Goal: Feedback & Contribution: Submit feedback/report problem

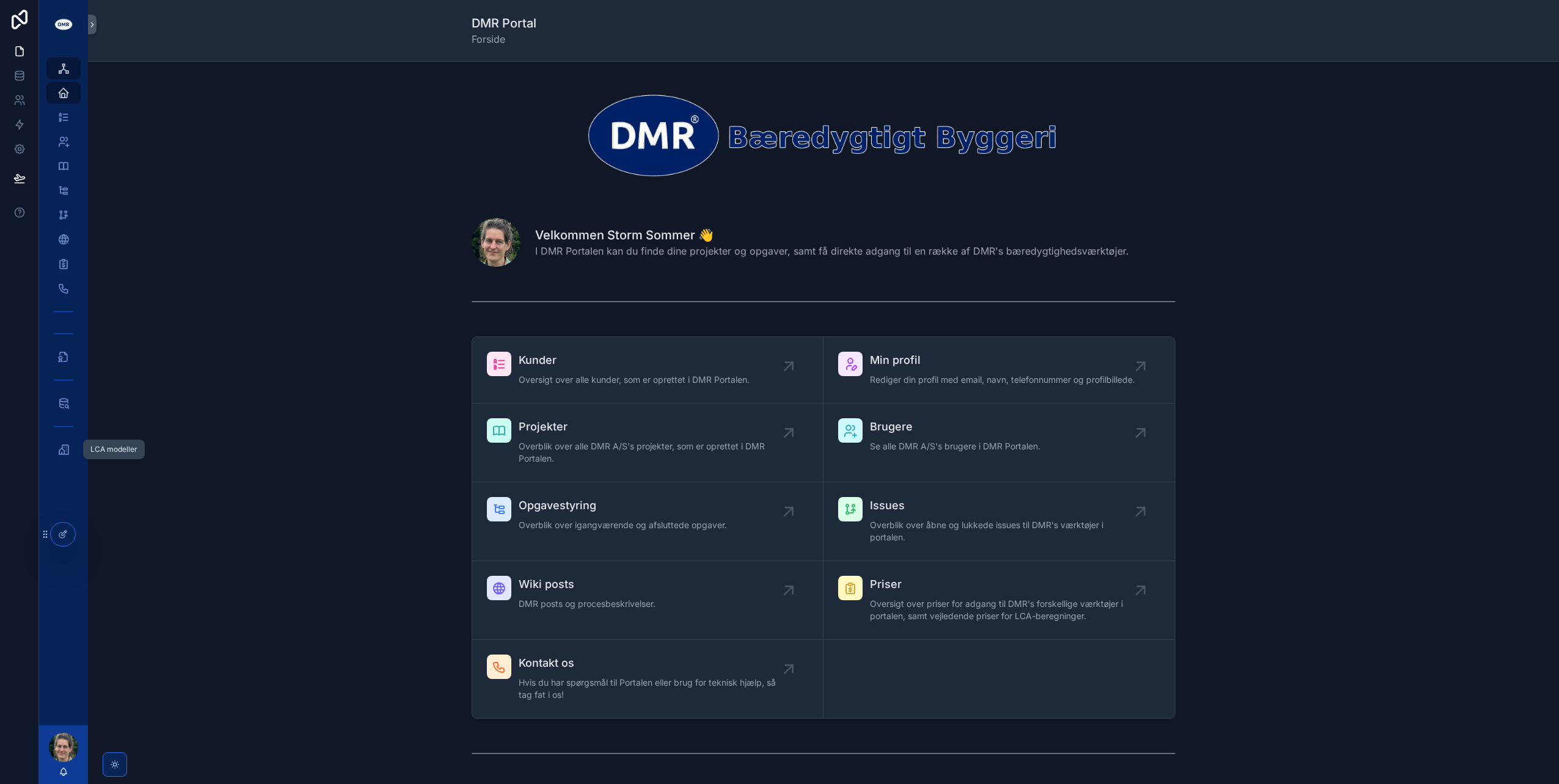
click at [62, 447] on icon "scrollable content" at bounding box center [63, 449] width 12 height 12
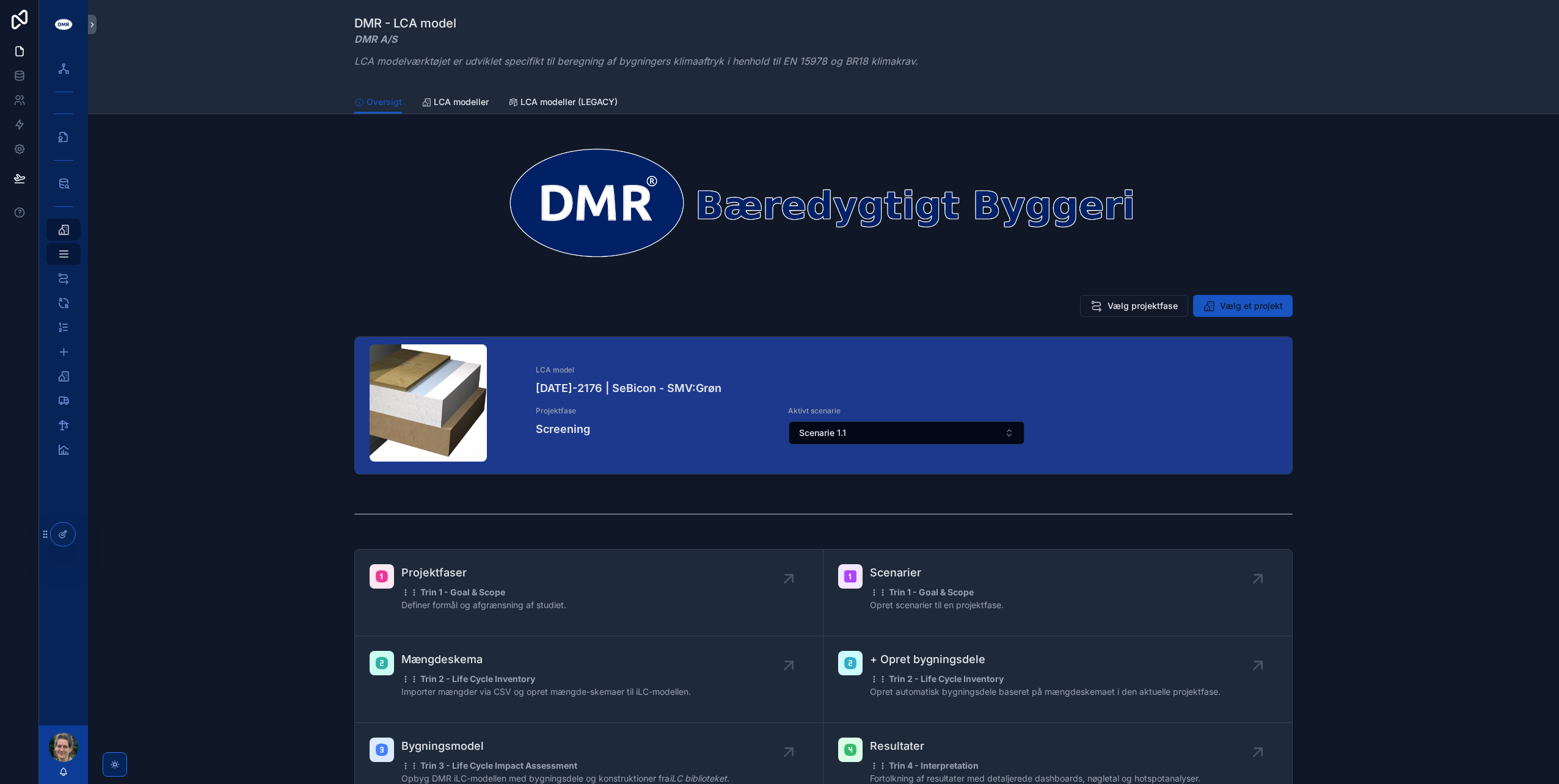
click at [854, 431] on button "Scenarie 1.1" at bounding box center [907, 433] width 236 height 23
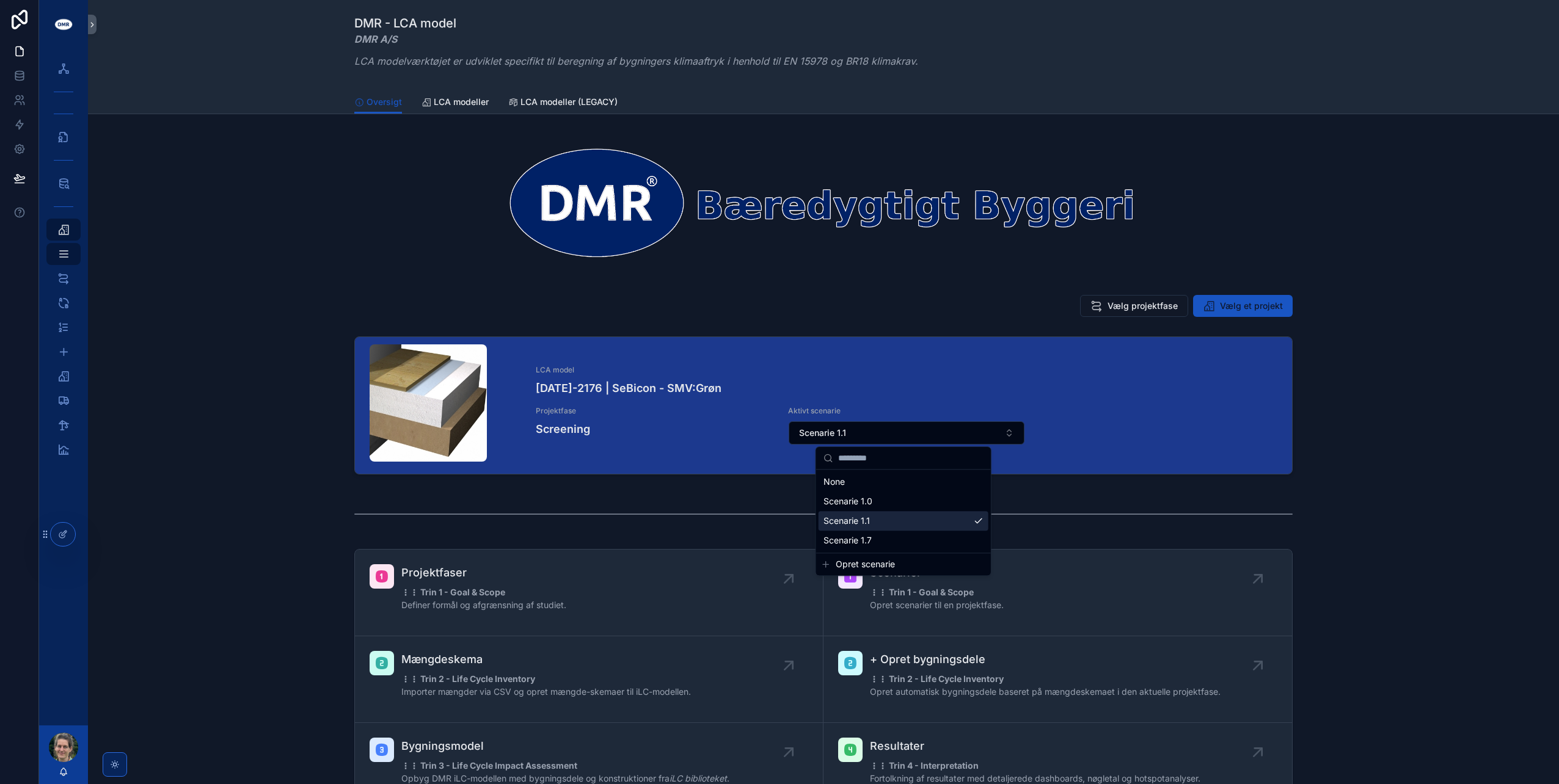
click at [859, 522] on span "Scenarie 1.1" at bounding box center [846, 521] width 46 height 12
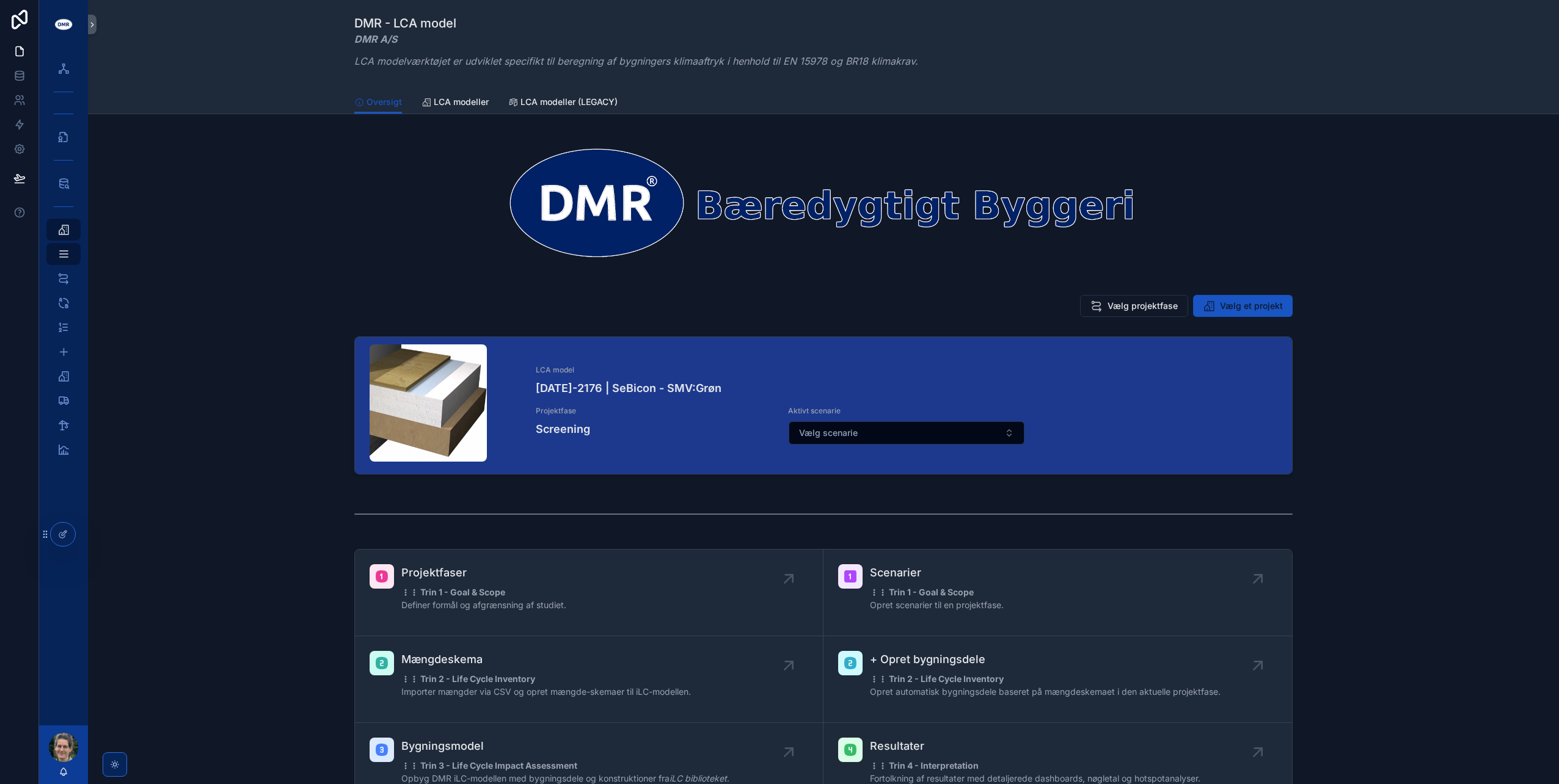
click at [866, 431] on button "Vælg scenarie" at bounding box center [907, 433] width 236 height 23
click at [860, 508] on div "Scenarie 1.1" at bounding box center [903, 501] width 170 height 20
click at [71, 377] on div "Bygningsmodel 1" at bounding box center [64, 376] width 20 height 20
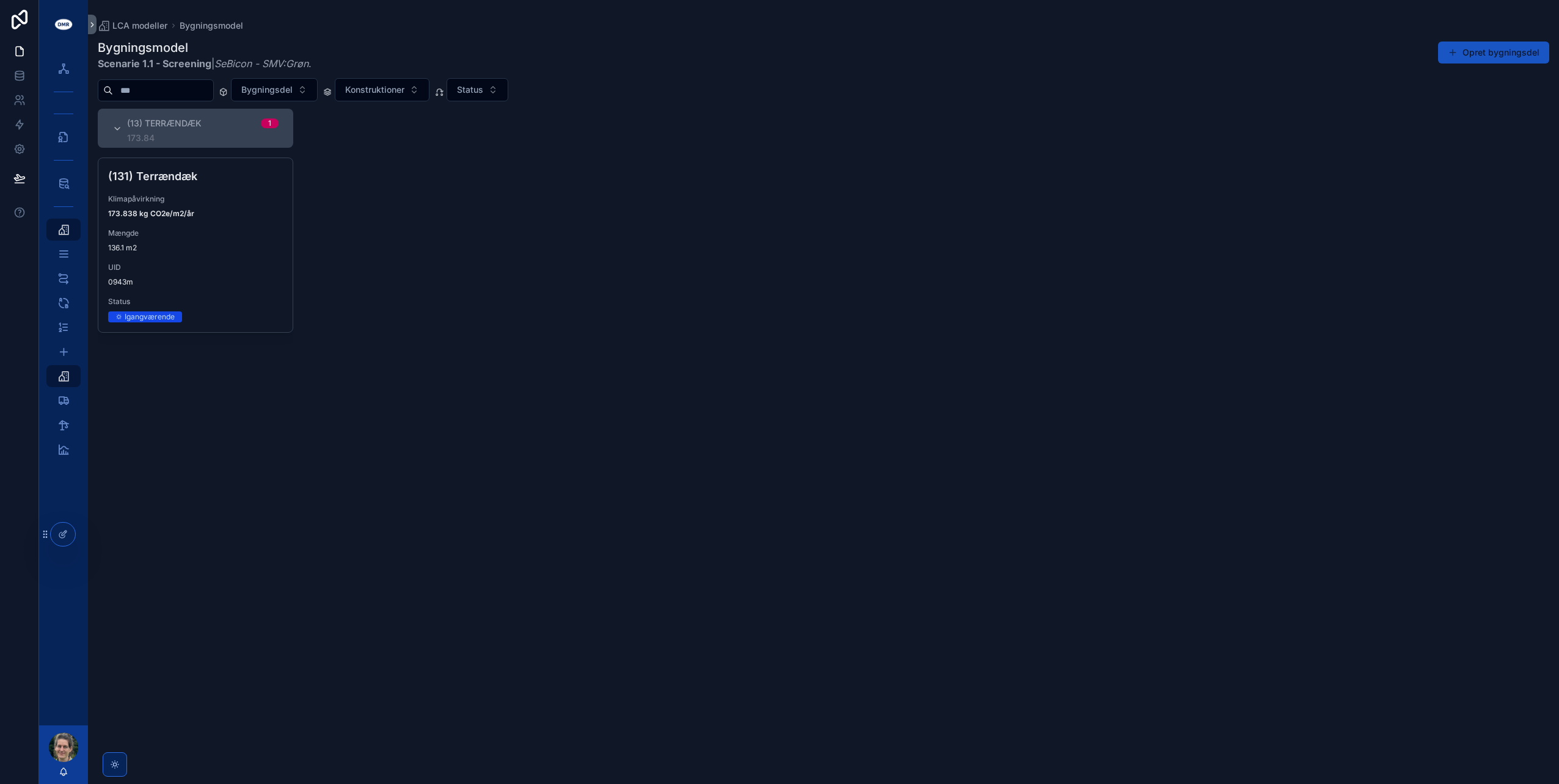
click at [255, 266] on span "UID" at bounding box center [195, 267] width 175 height 10
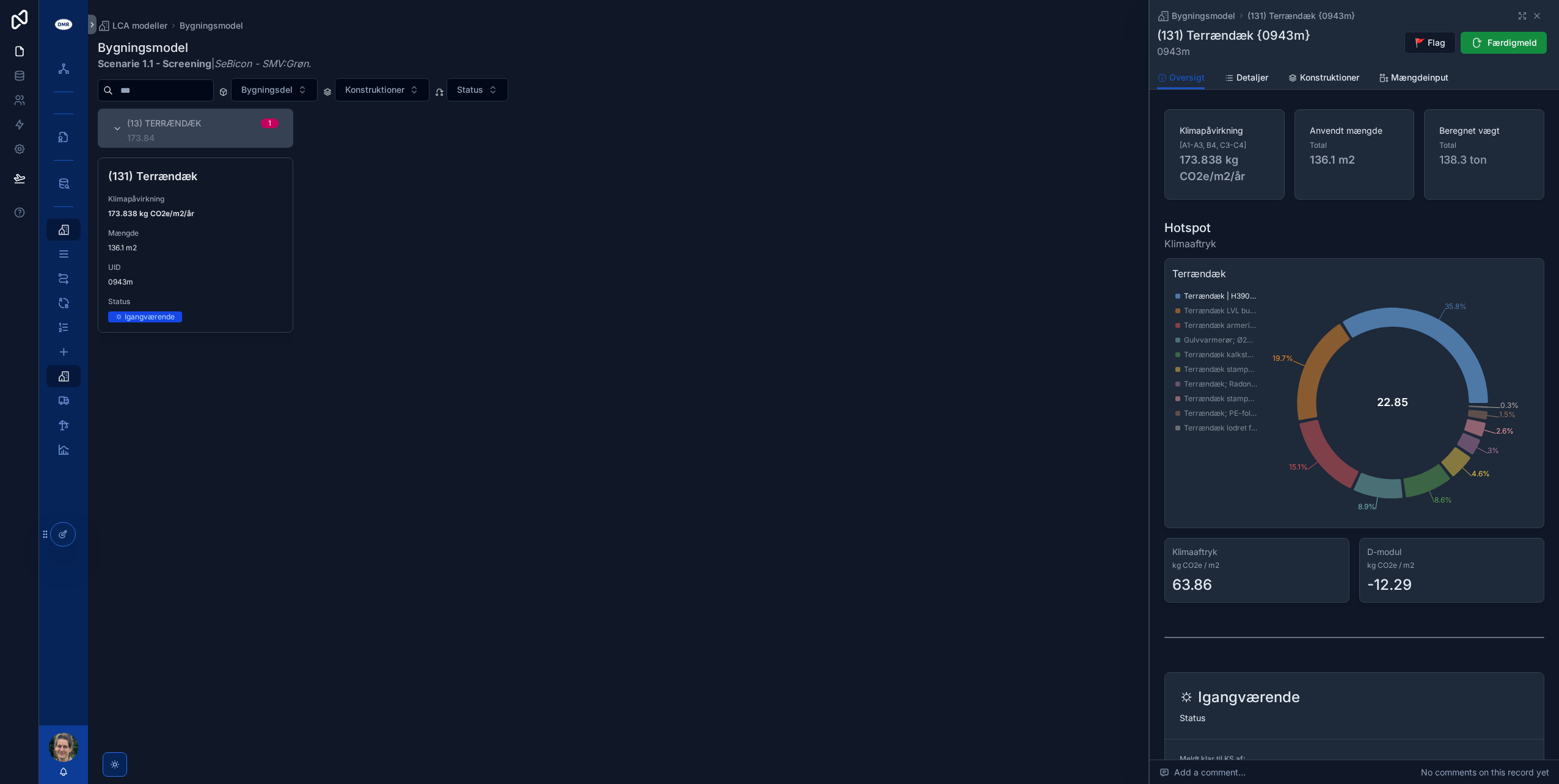
click at [1218, 297] on span "Terrændæk | H390 mm | EPS {131-2756c}" at bounding box center [1220, 296] width 73 height 10
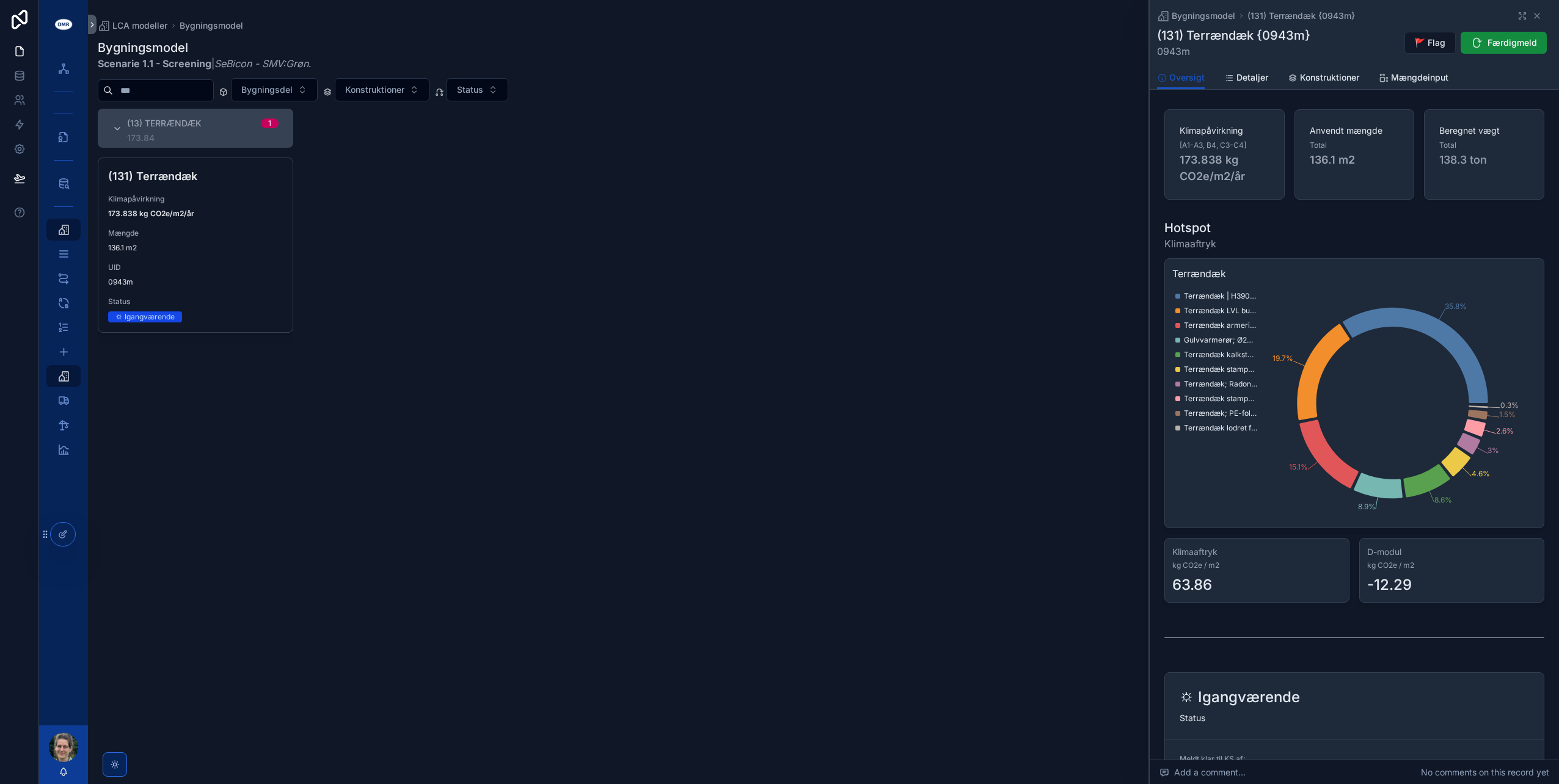
click at [1315, 79] on span "Konstruktioner" at bounding box center [1329, 77] width 59 height 12
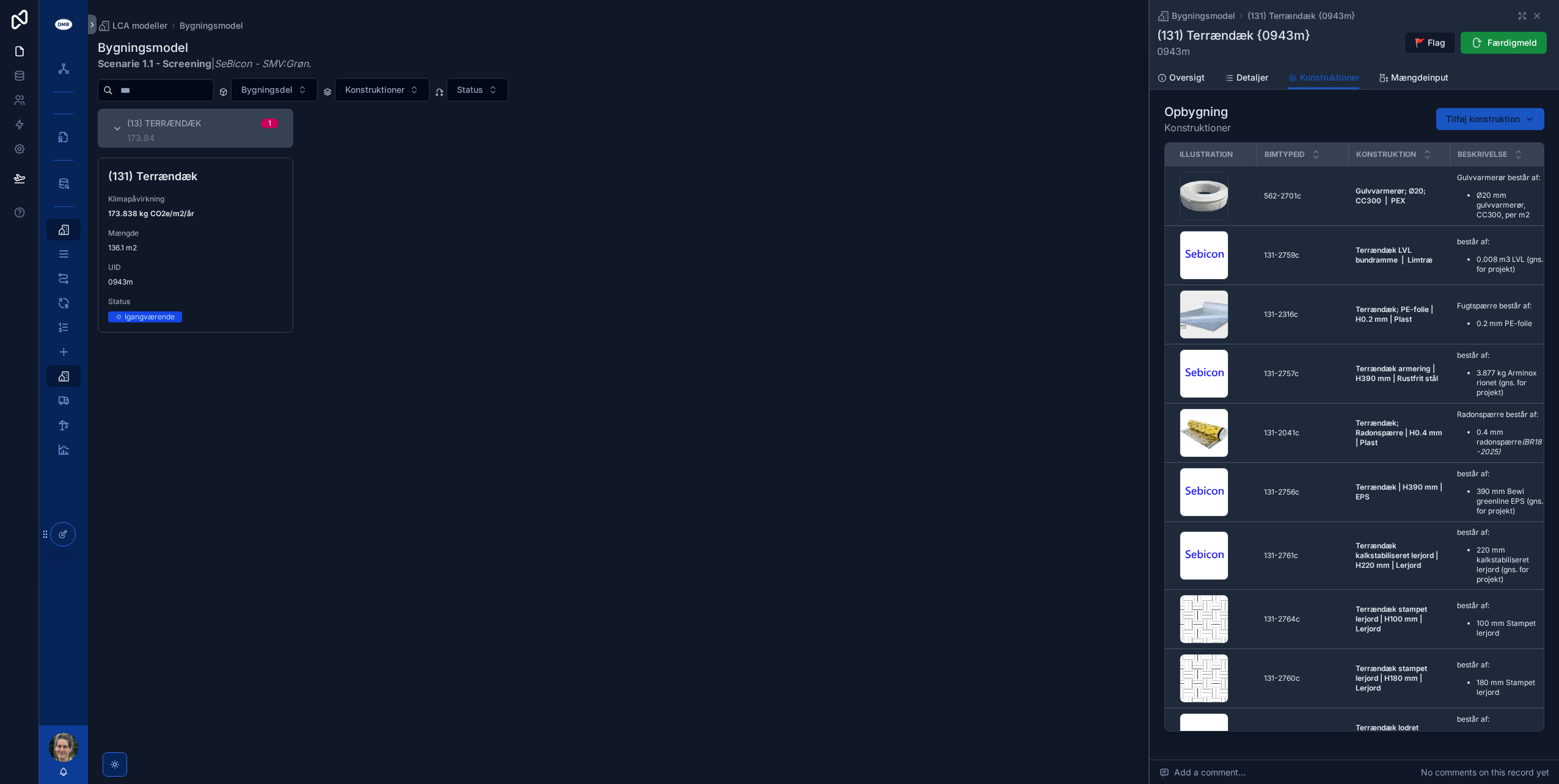
scroll to position [290, 0]
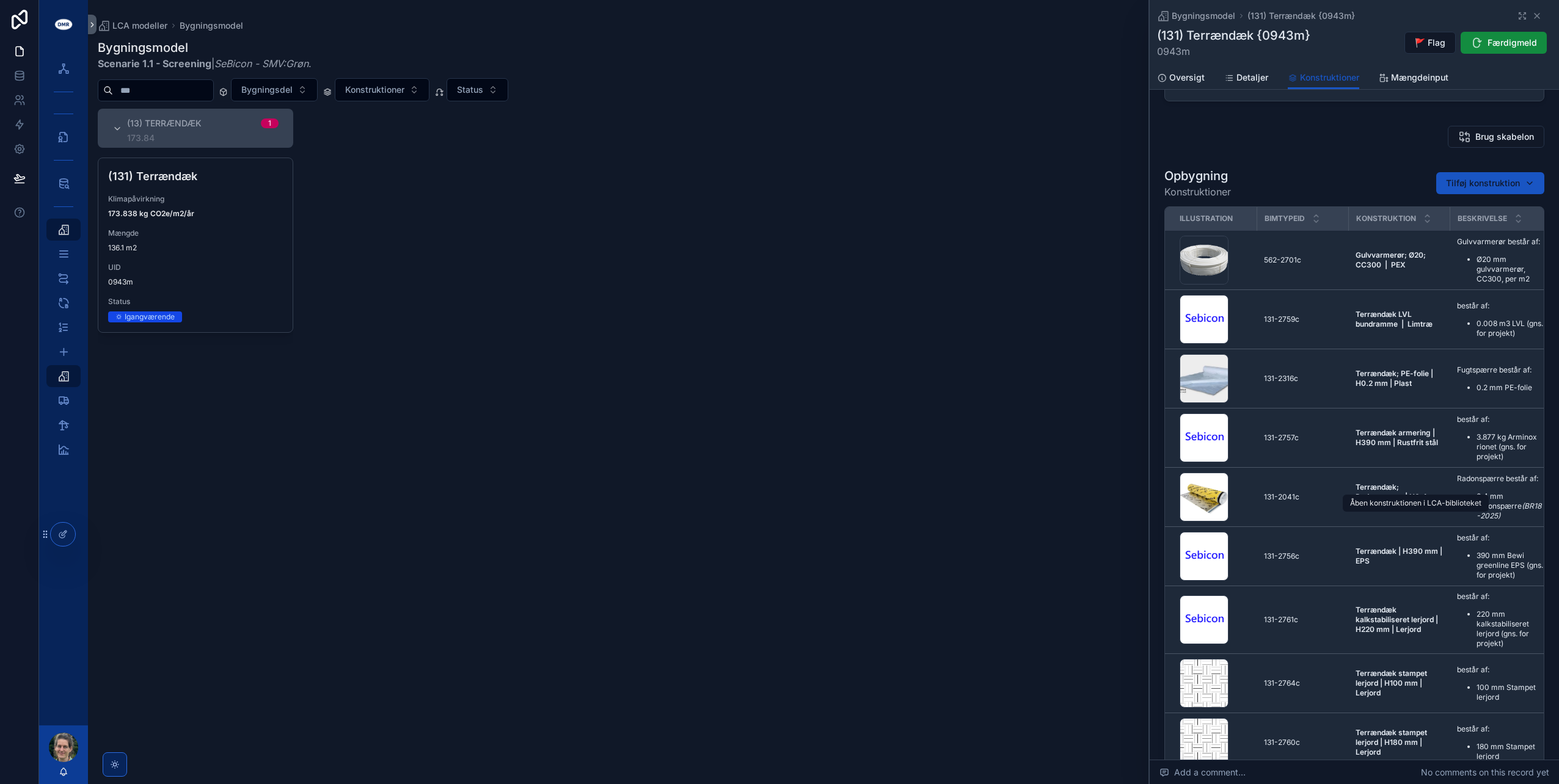
click at [0, 0] on span "Åben i LCA-biblioteket" at bounding box center [0, 0] width 0 height 0
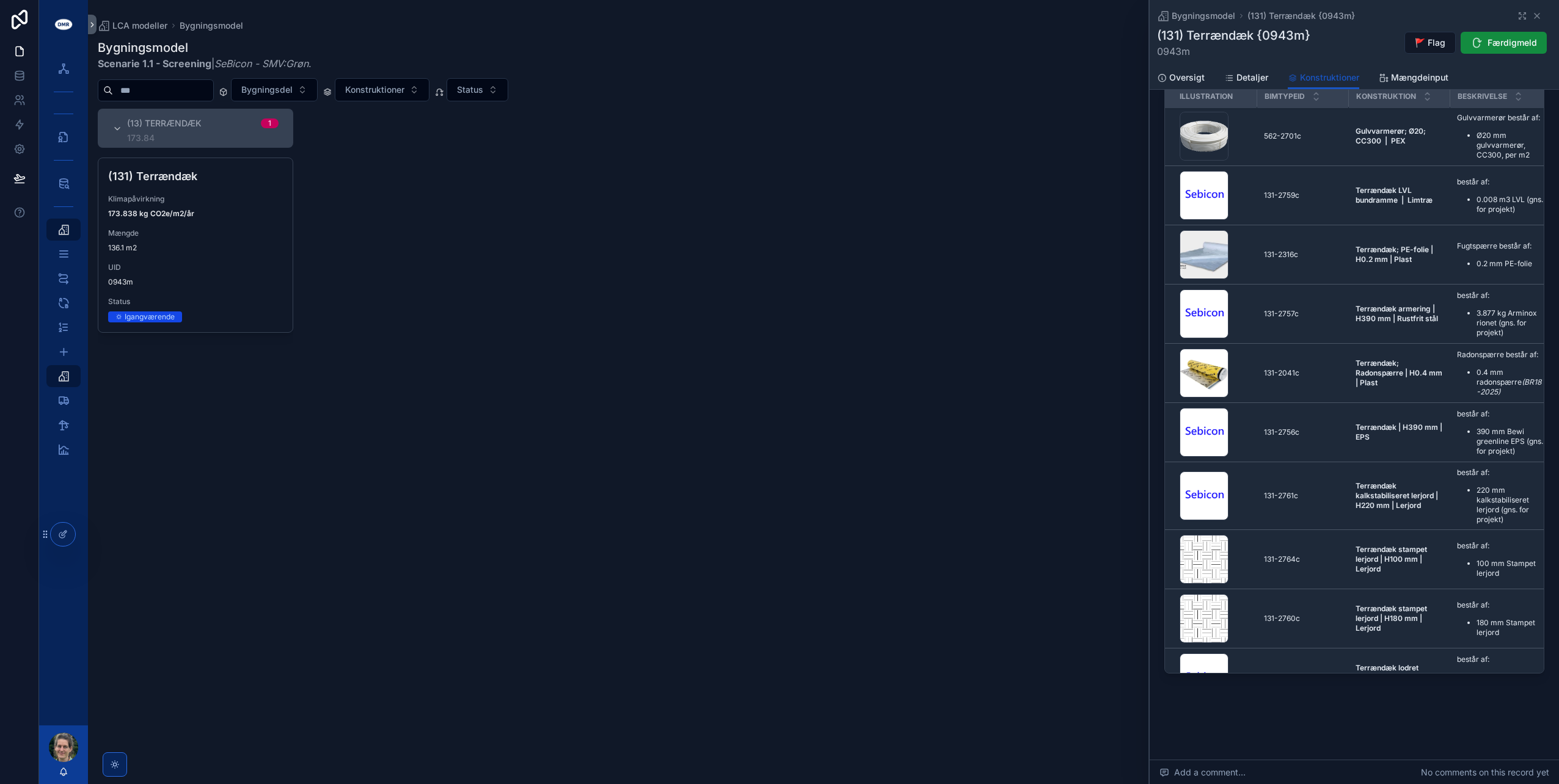
scroll to position [0, 0]
click at [1247, 73] on span "Detaljer" at bounding box center [1252, 77] width 32 height 12
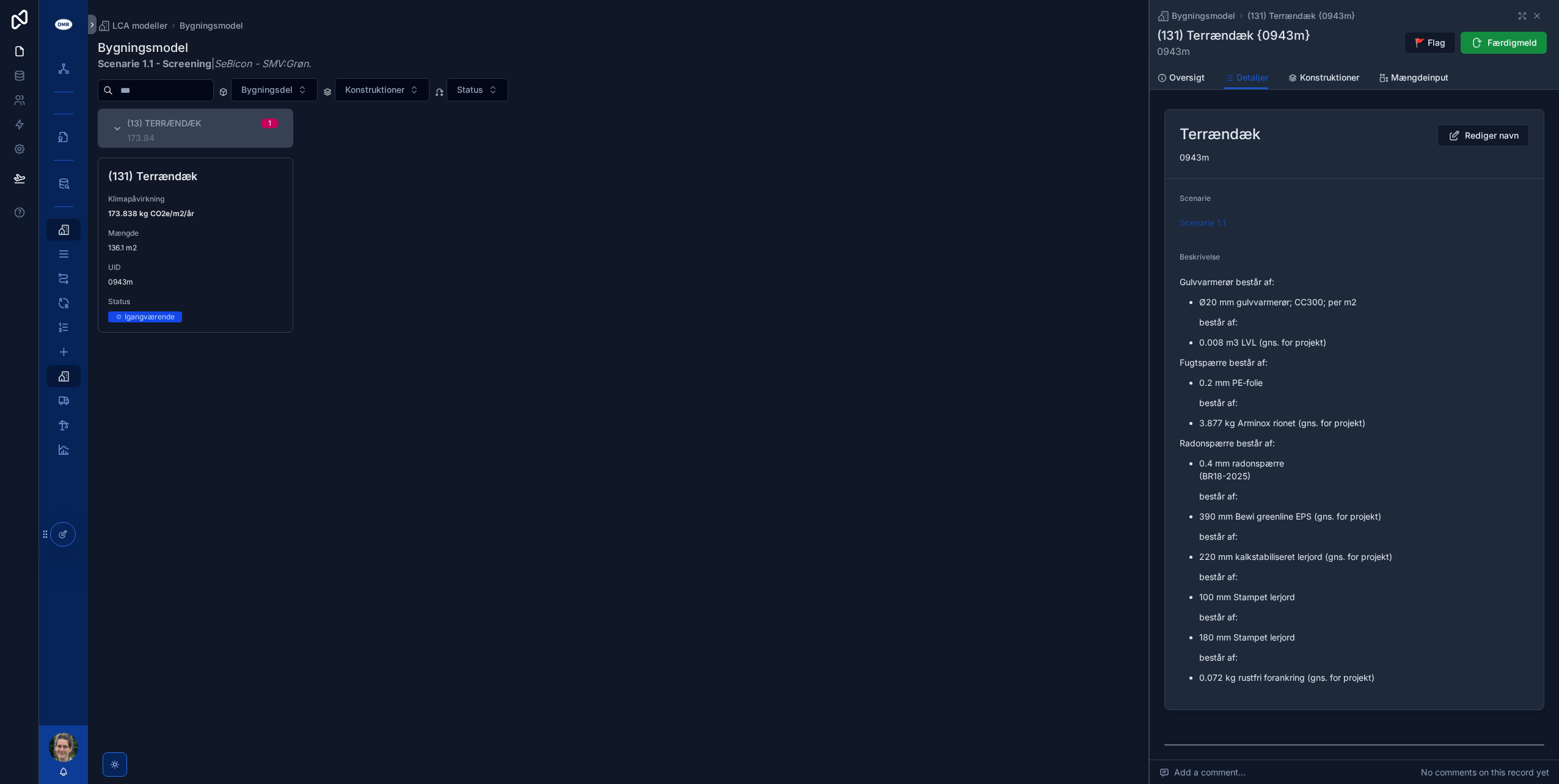
click at [1195, 81] on span "Oversigt" at bounding box center [1187, 77] width 36 height 12
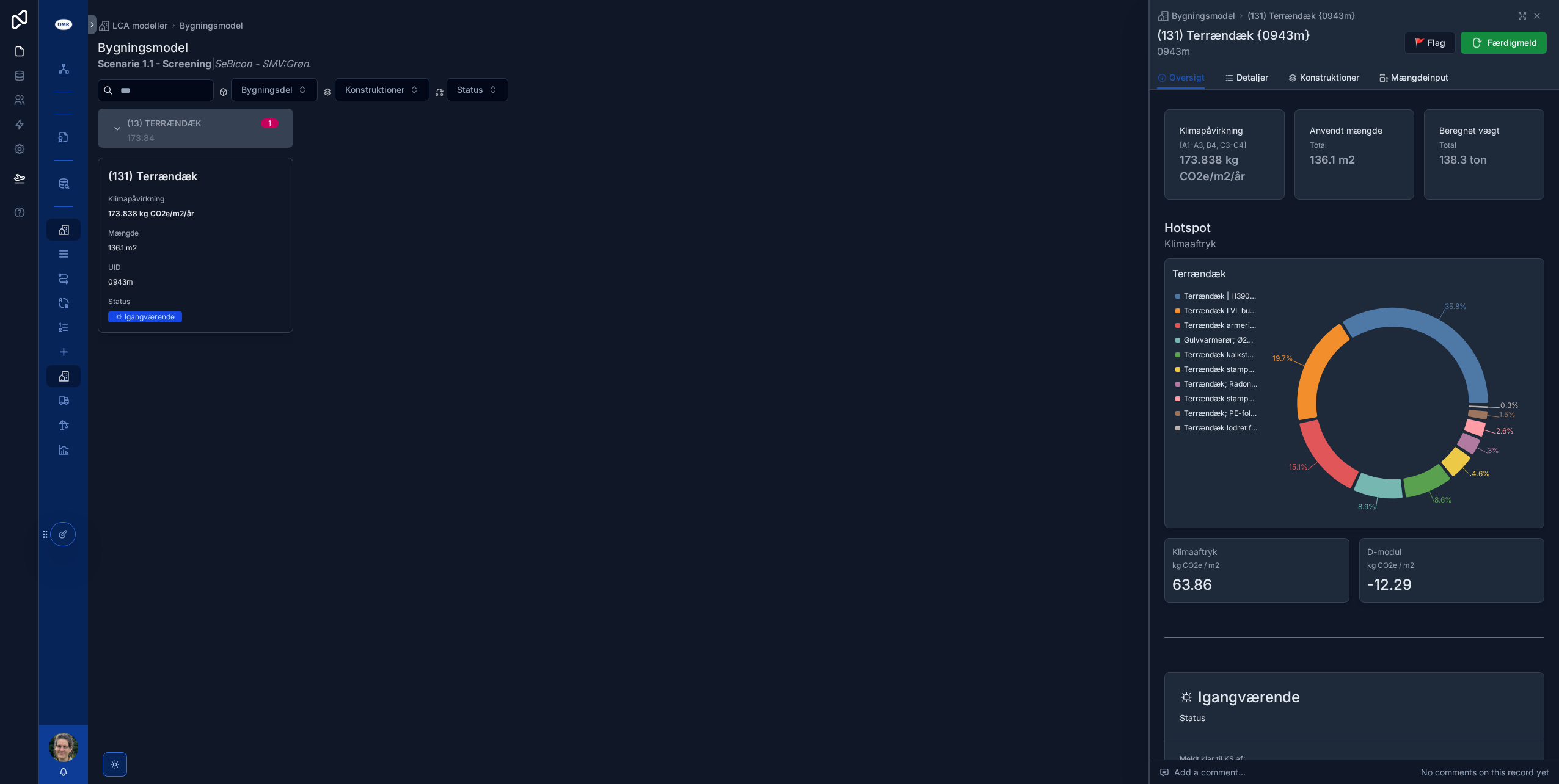
click at [1393, 78] on span "Mængdeinput" at bounding box center [1420, 77] width 57 height 12
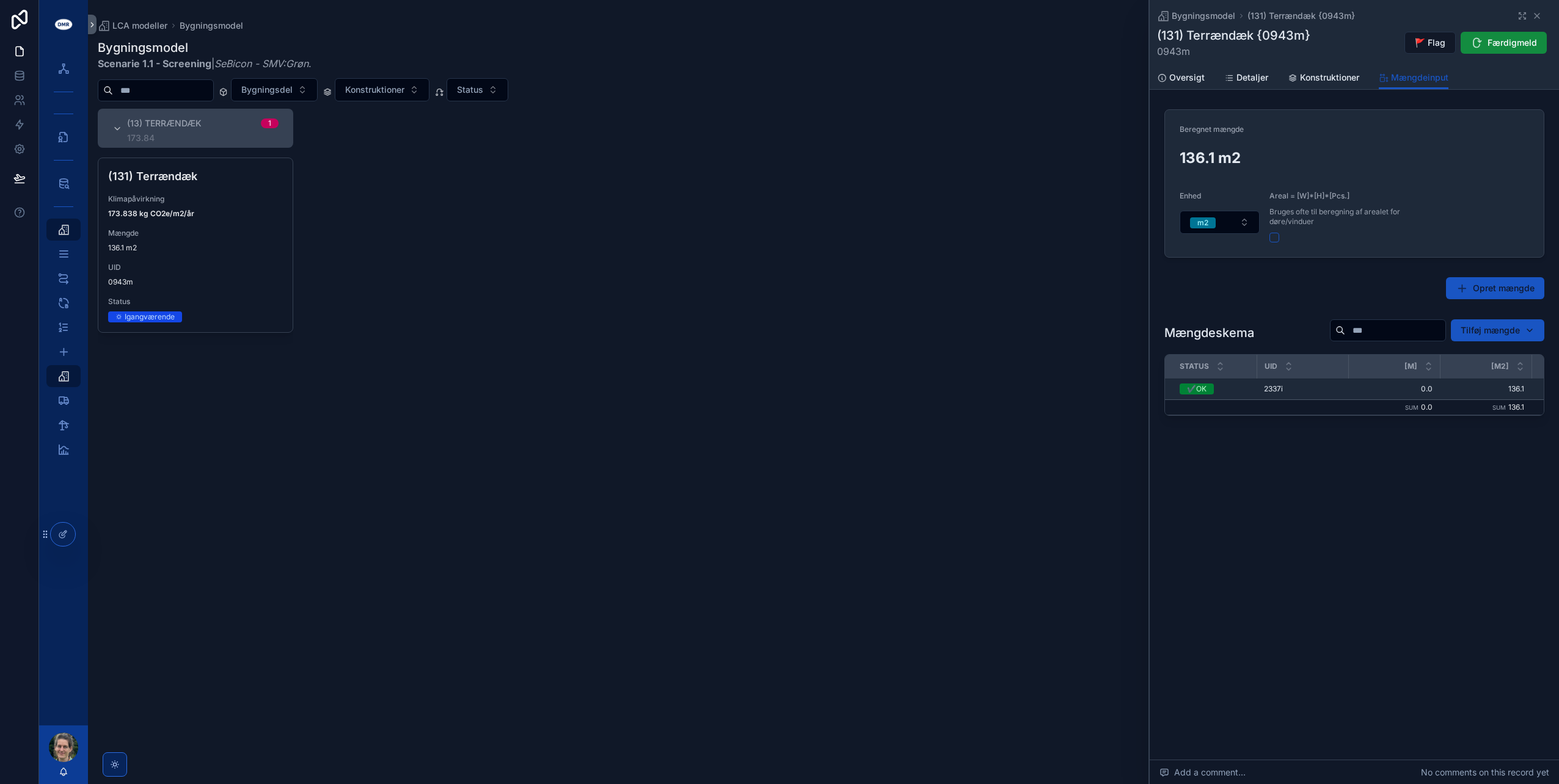
click at [131, 191] on div "(131) Terrændæk Klimapåvirkning 173.838 kg CO2e/m2/år Mængde 136.1 m2 UID 0943m…" at bounding box center [196, 245] width 194 height 174
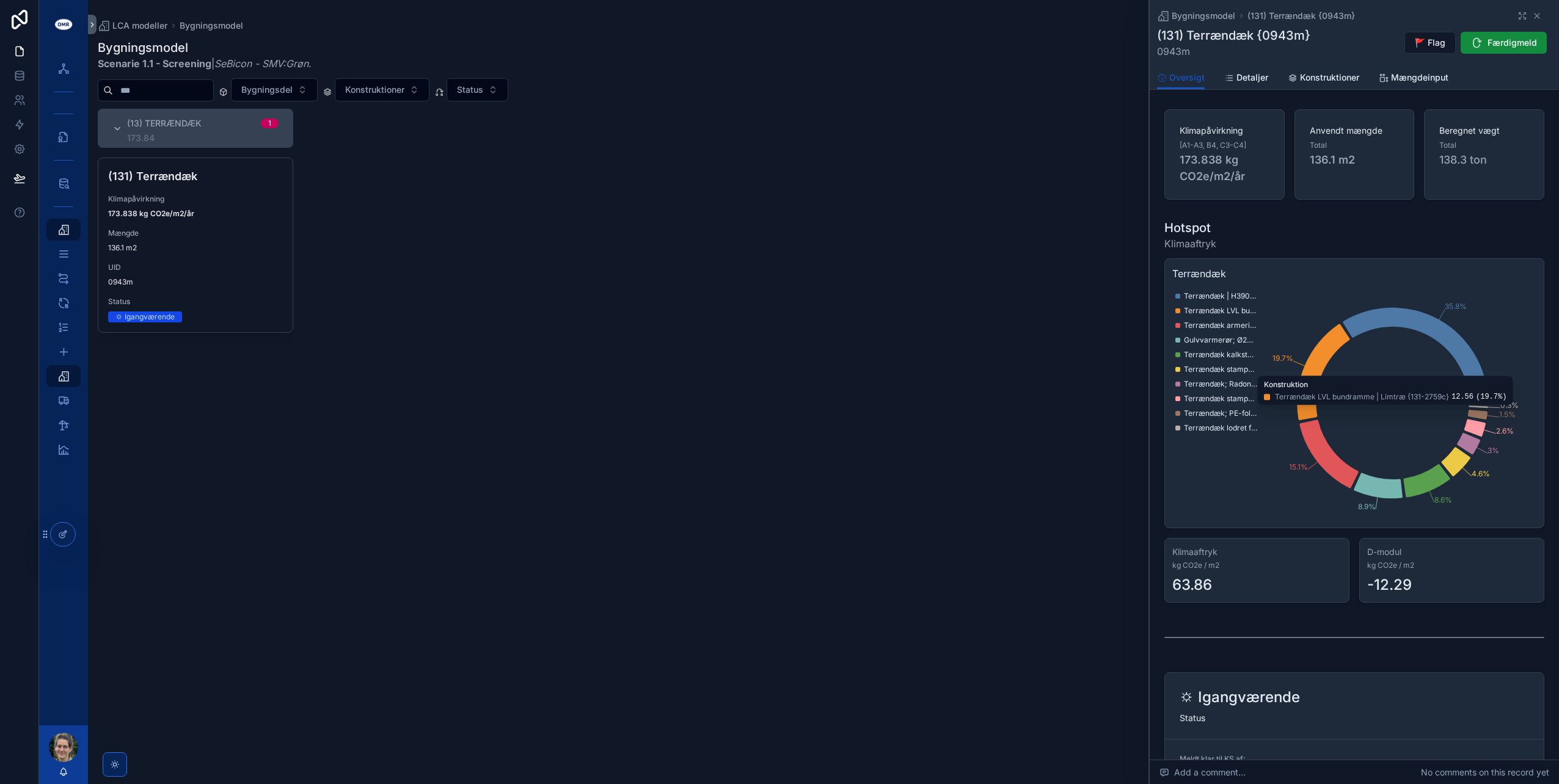
click at [1323, 80] on span "Konstruktioner" at bounding box center [1329, 77] width 59 height 12
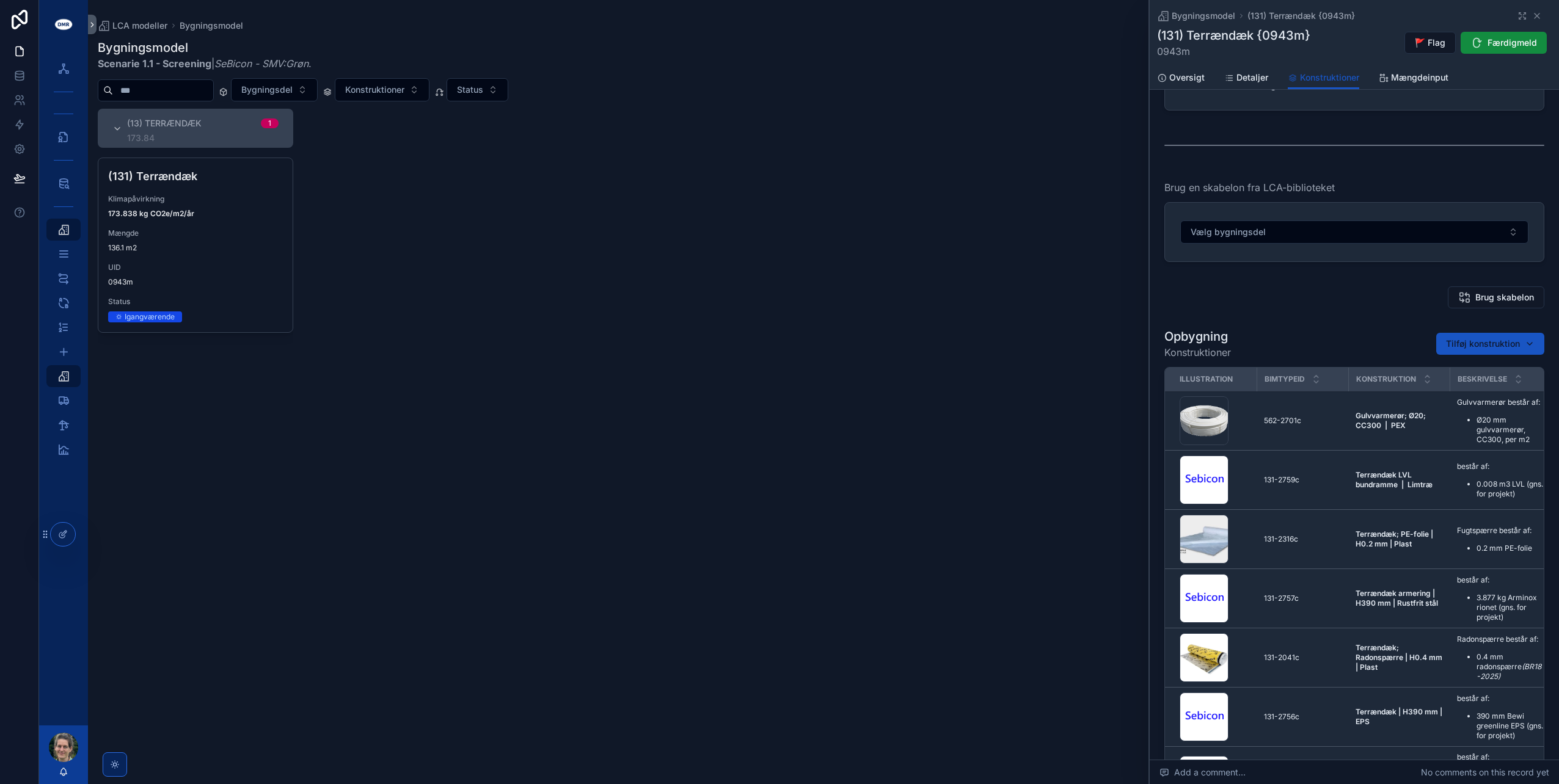
scroll to position [244, 0]
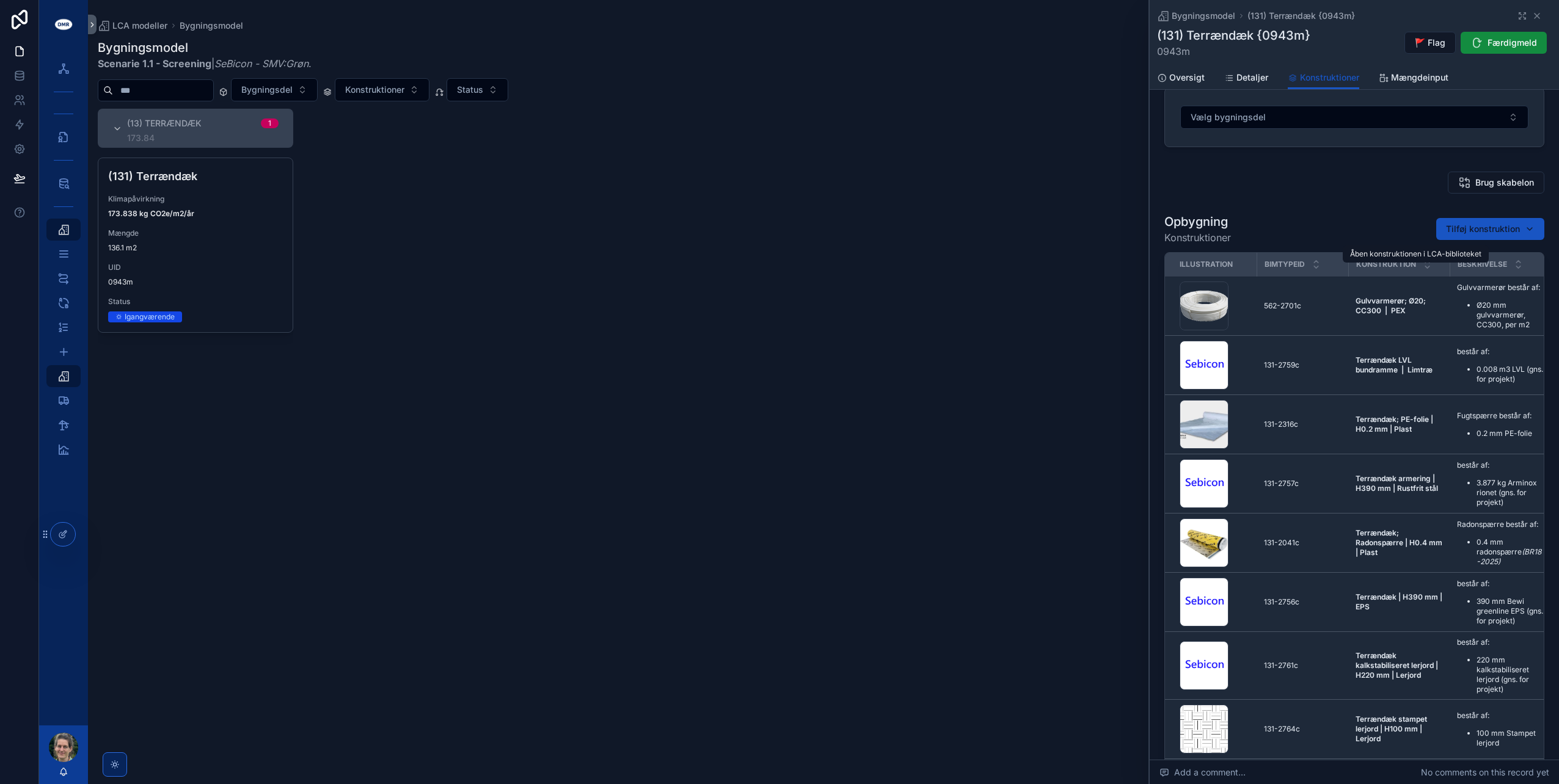
click at [0, 0] on span "Åben i LCA-biblioteket" at bounding box center [0, 0] width 0 height 0
click at [1489, 229] on span "Tilføj konstruktion" at bounding box center [1483, 229] width 74 height 12
type input "*********"
click at [1459, 278] on span "Kopi af: Terrændæk; Armering | W150 mm | Stål {131-2780c}" at bounding box center [1464, 276] width 145 height 12
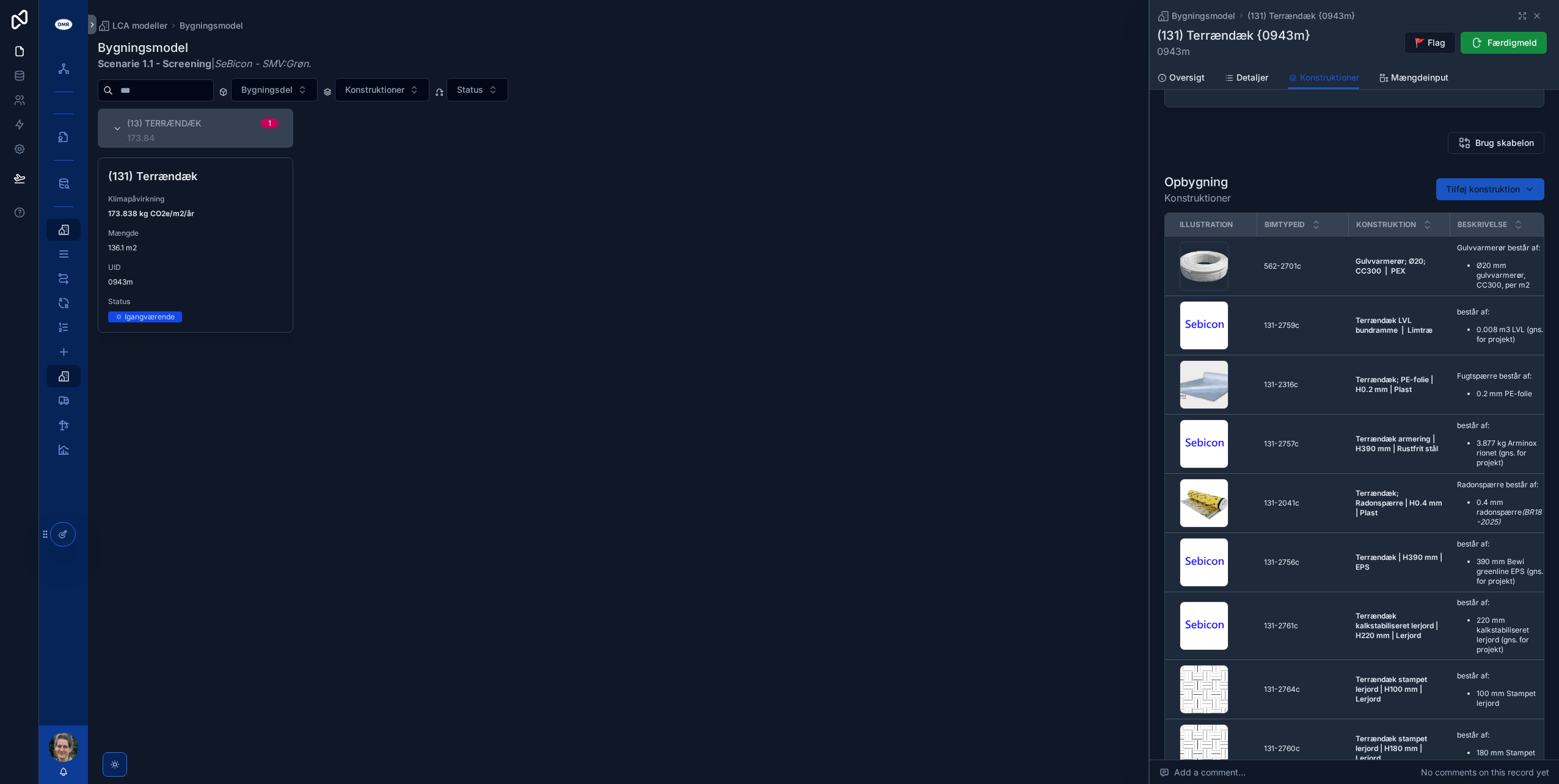
scroll to position [183, 0]
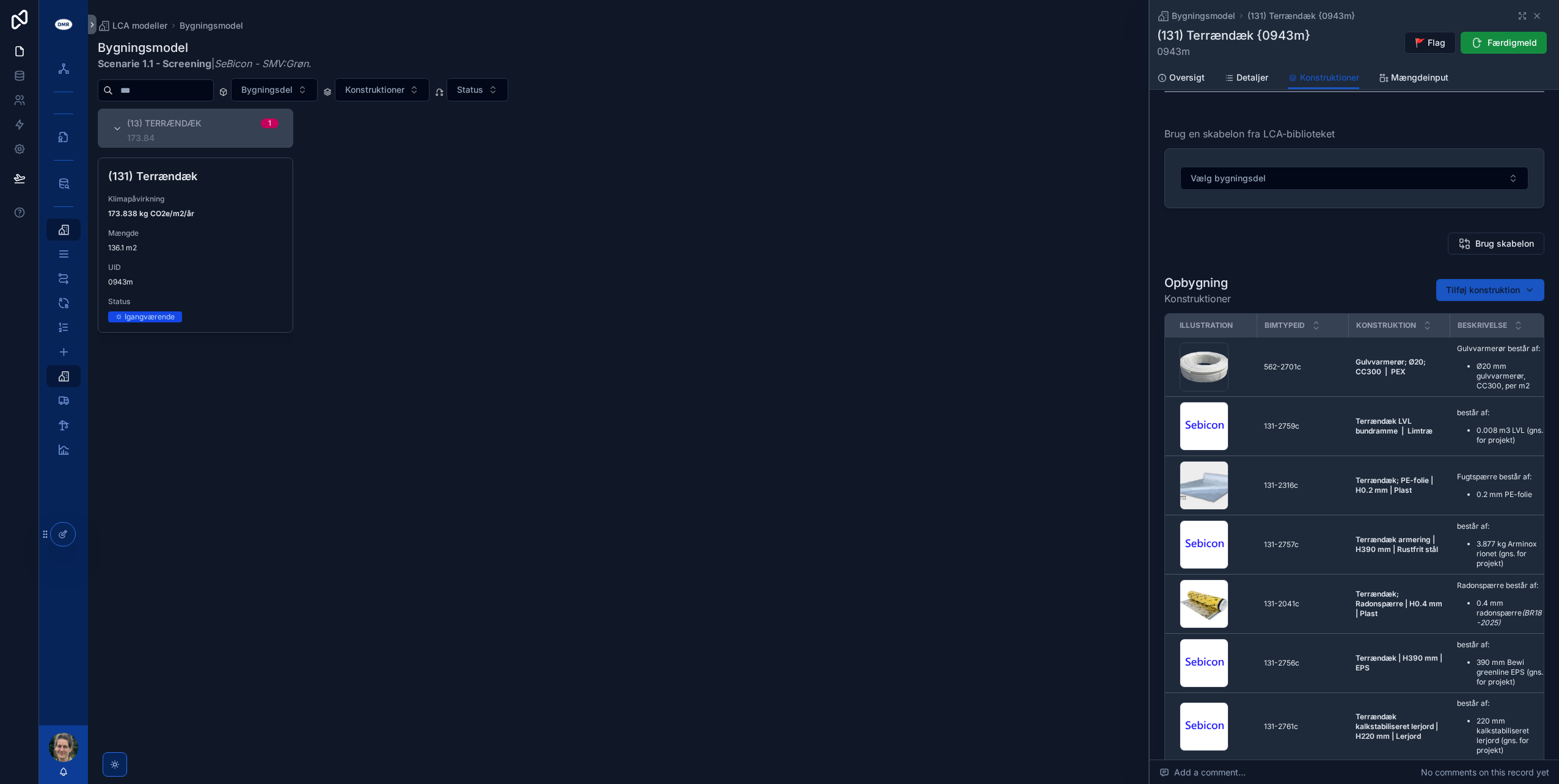
click at [1456, 288] on span "Tilføj konstruktion" at bounding box center [1483, 289] width 74 height 12
type input "*********"
click at [1445, 334] on span "Terrændæk; Armering | W150 mm | Stål {131-2780c}" at bounding box center [1464, 337] width 145 height 12
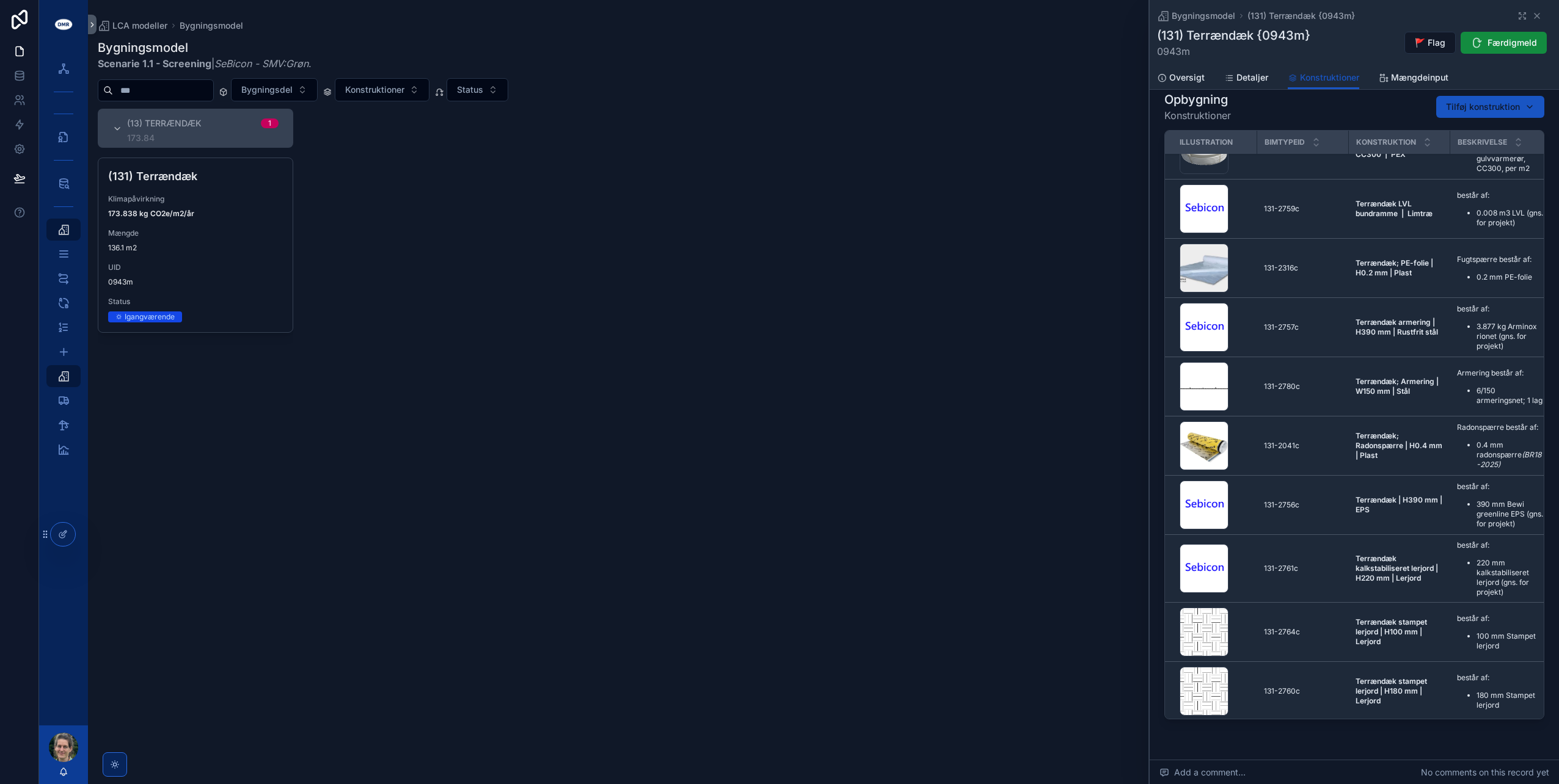
scroll to position [0, 0]
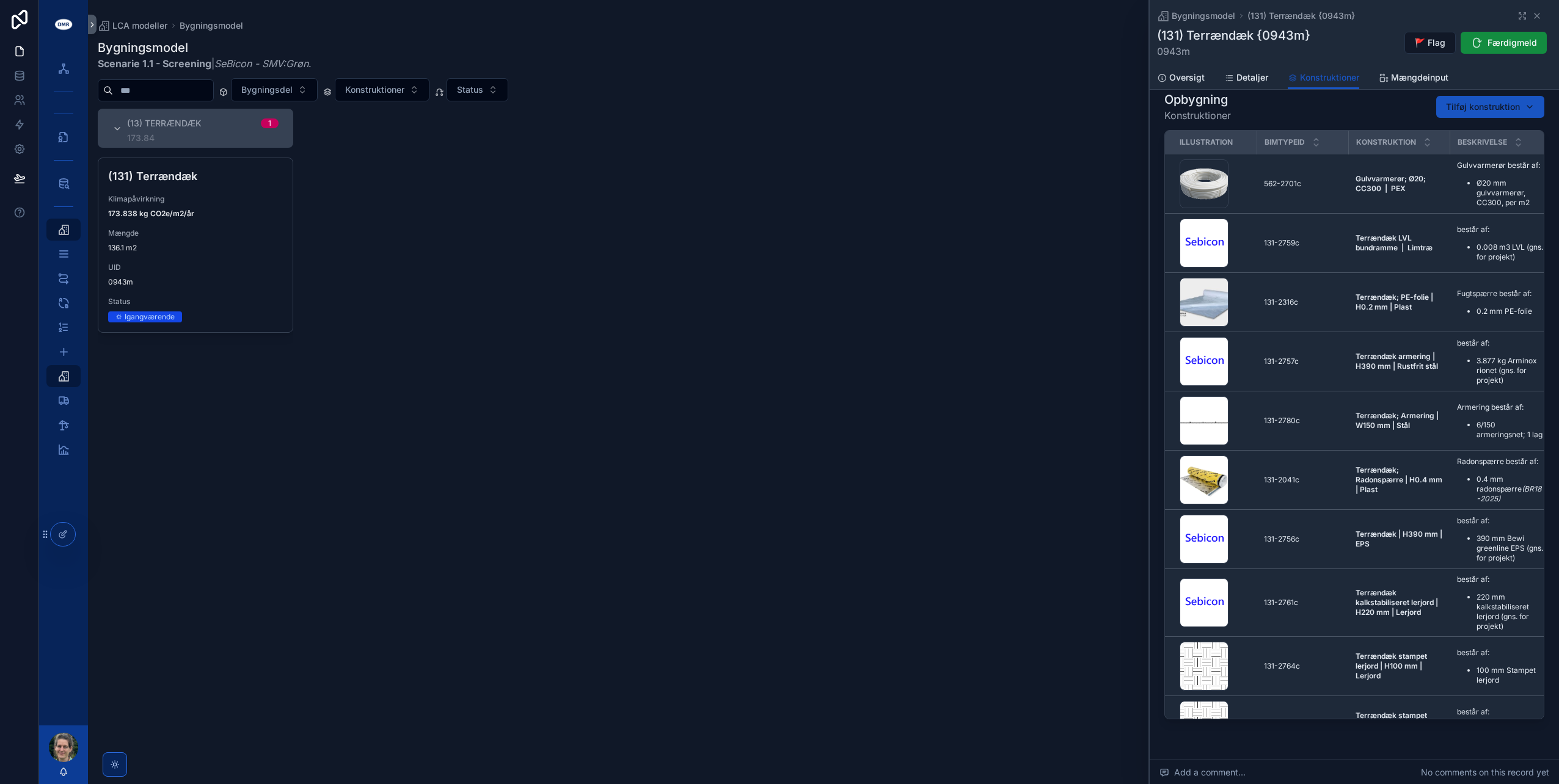
click at [1184, 79] on span "Oversigt" at bounding box center [1187, 77] width 36 height 12
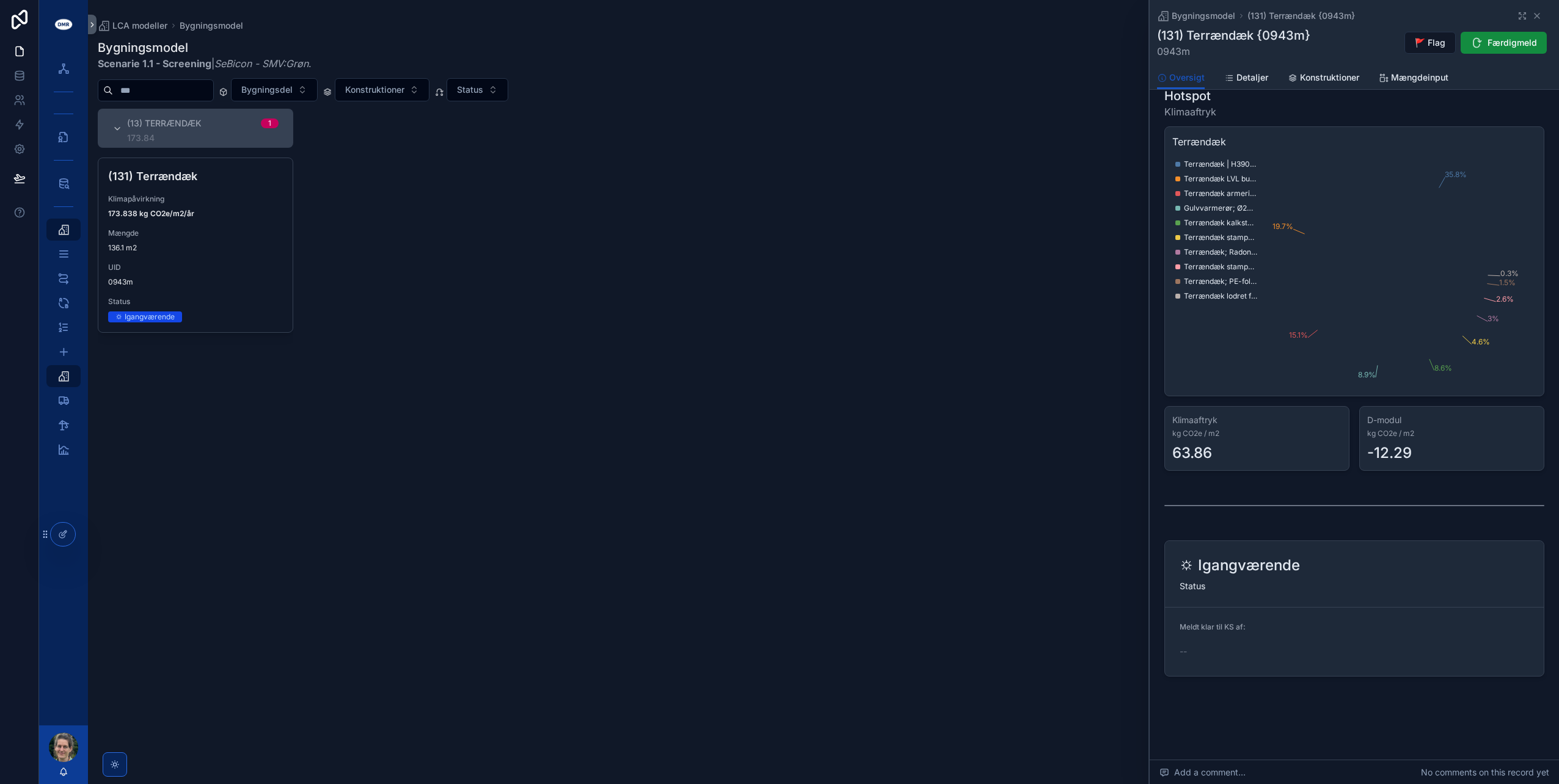
scroll to position [130, 0]
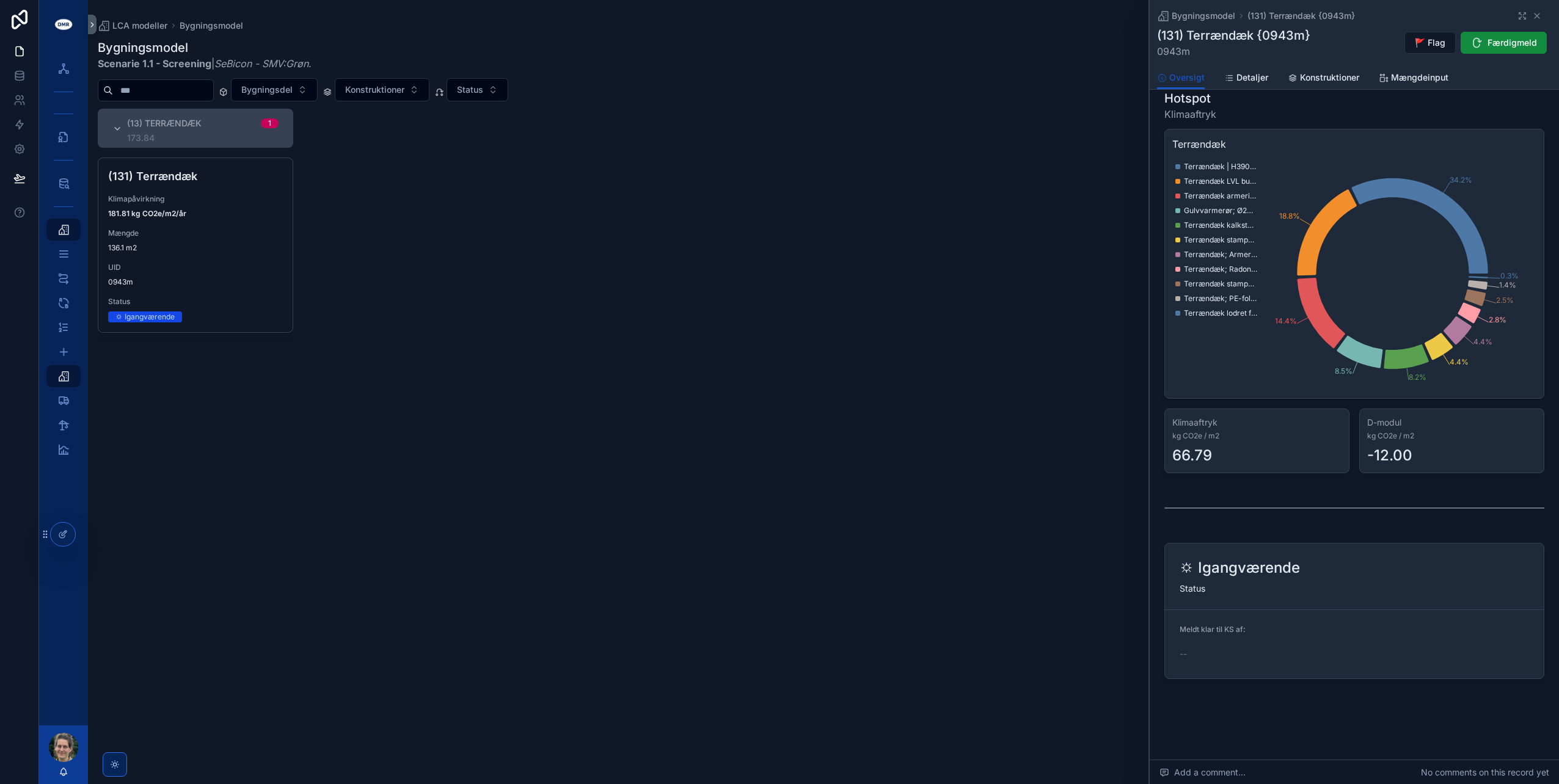
click at [777, 274] on div "(13) Terrændæk 1 173.84 (131) Terrændæk Klimapåvirkning 181.81 kg CO2e/m2/år Mæ…" at bounding box center [824, 439] width 1471 height 661
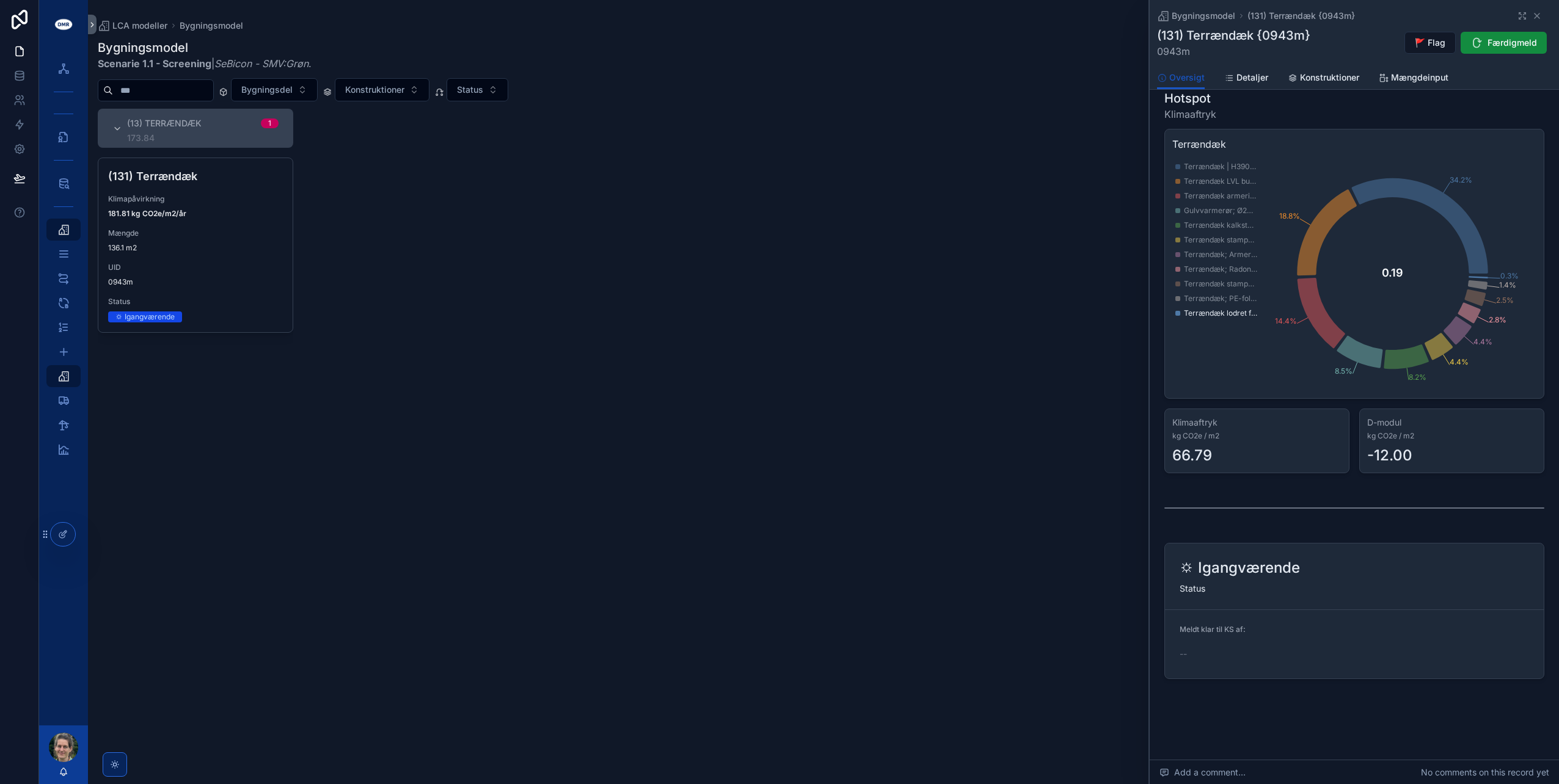
click at [1226, 312] on span "Terrændæk lodret forankring | Rustfrit stål {131-2758c}" at bounding box center [1220, 313] width 73 height 10
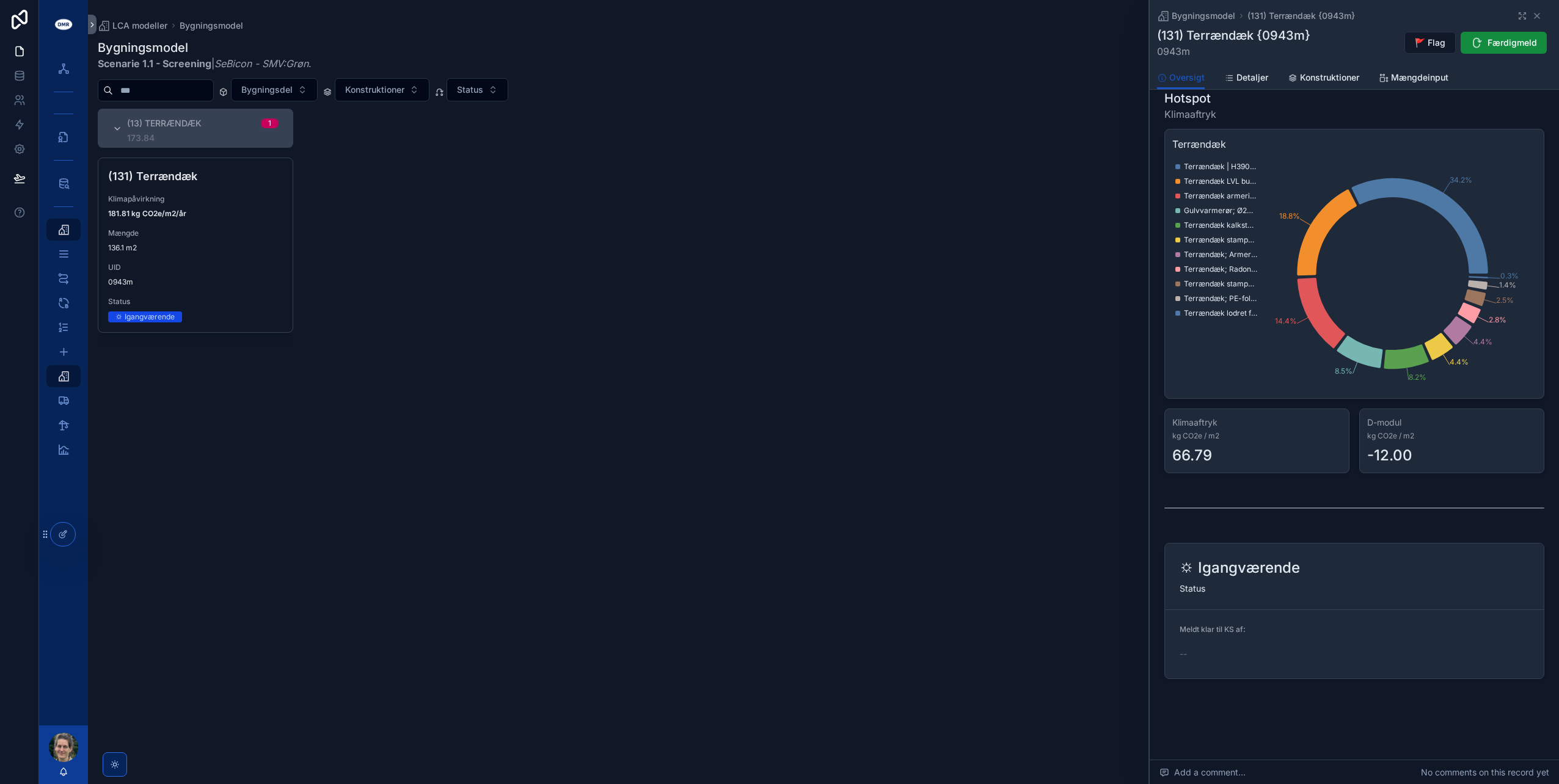
click at [413, 183] on div "(13) Terrændæk 1 173.84 (131) Terrændæk Klimapåvirkning 181.81 kg CO2e/m2/år Mæ…" at bounding box center [824, 439] width 1471 height 661
click at [431, 230] on div "(13) Terrændæk 1 173.84 (131) Terrændæk Klimapåvirkning 181.81 kg CO2e/m2/år Mæ…" at bounding box center [824, 439] width 1471 height 661
click at [873, 209] on div "(13) Terrændæk 1 173.84 (131) Terrændæk Klimapåvirkning 181.81 kg CO2e/m2/år Mæ…" at bounding box center [824, 439] width 1471 height 661
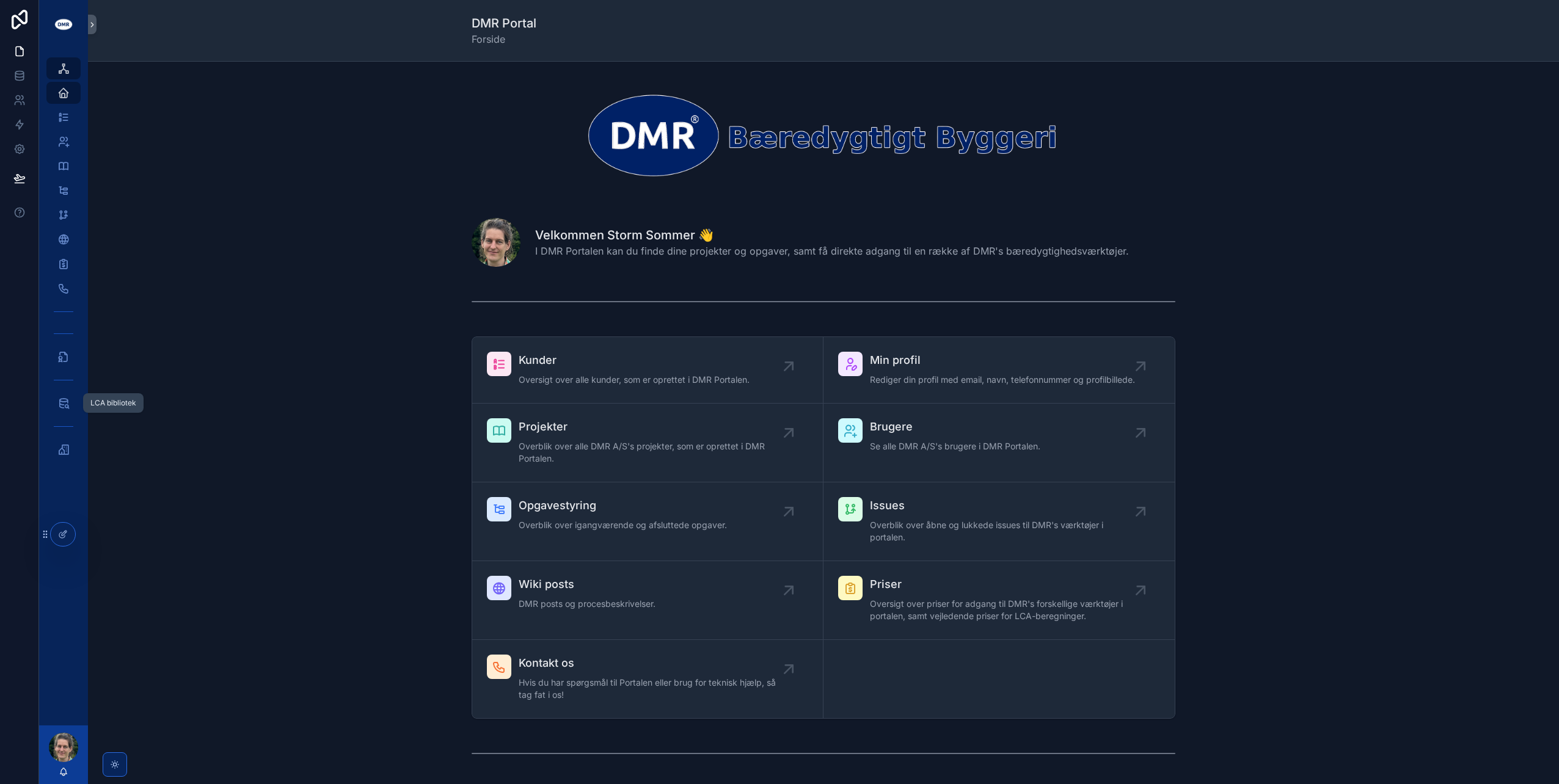
click at [58, 397] on icon "scrollable content" at bounding box center [63, 402] width 12 height 12
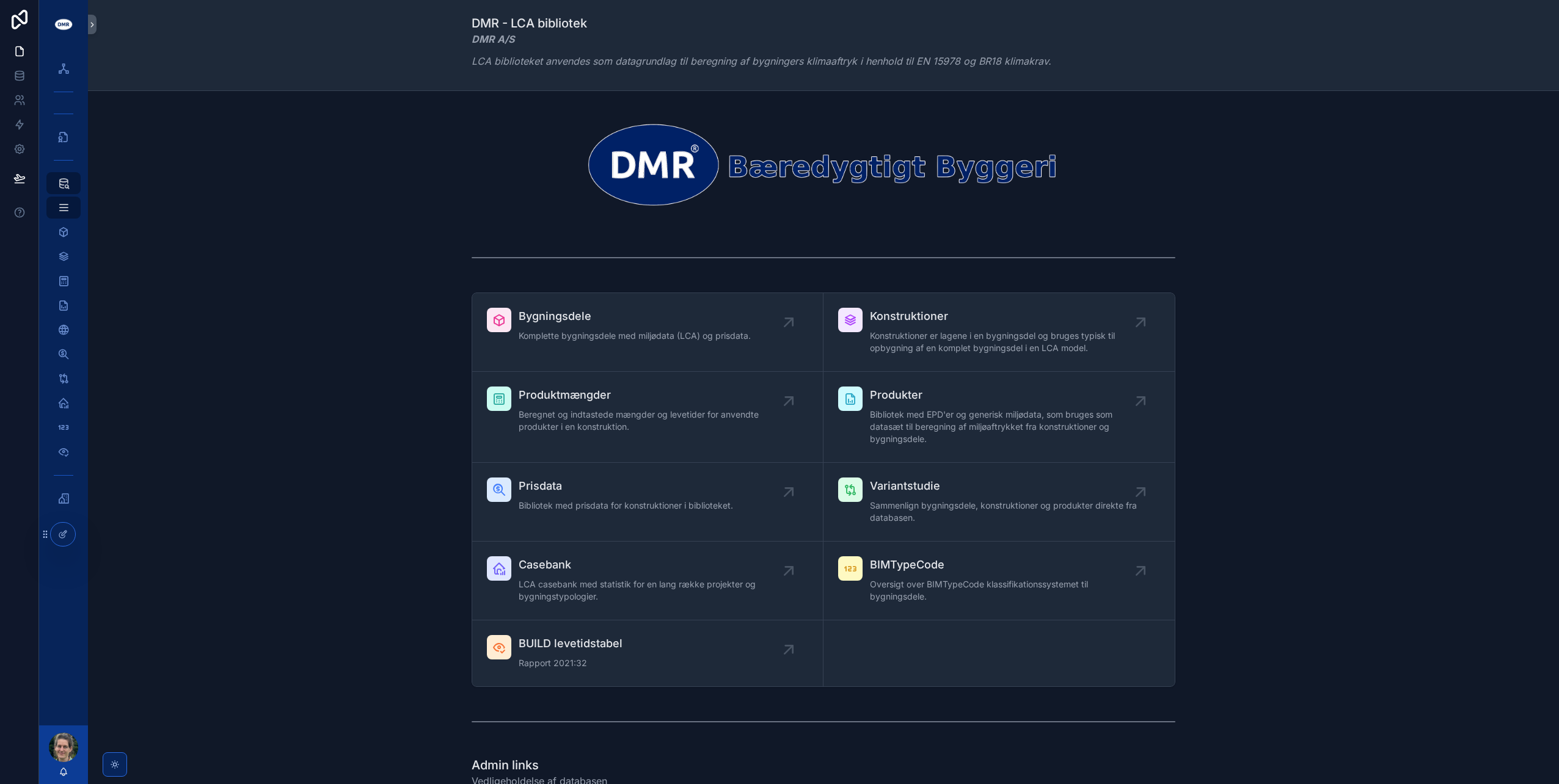
click at [913, 324] on div "Konstruktioner Konstruktioner er lagene i en bygningsdel og bruges typisk til o…" at bounding box center [1005, 332] width 271 height 49
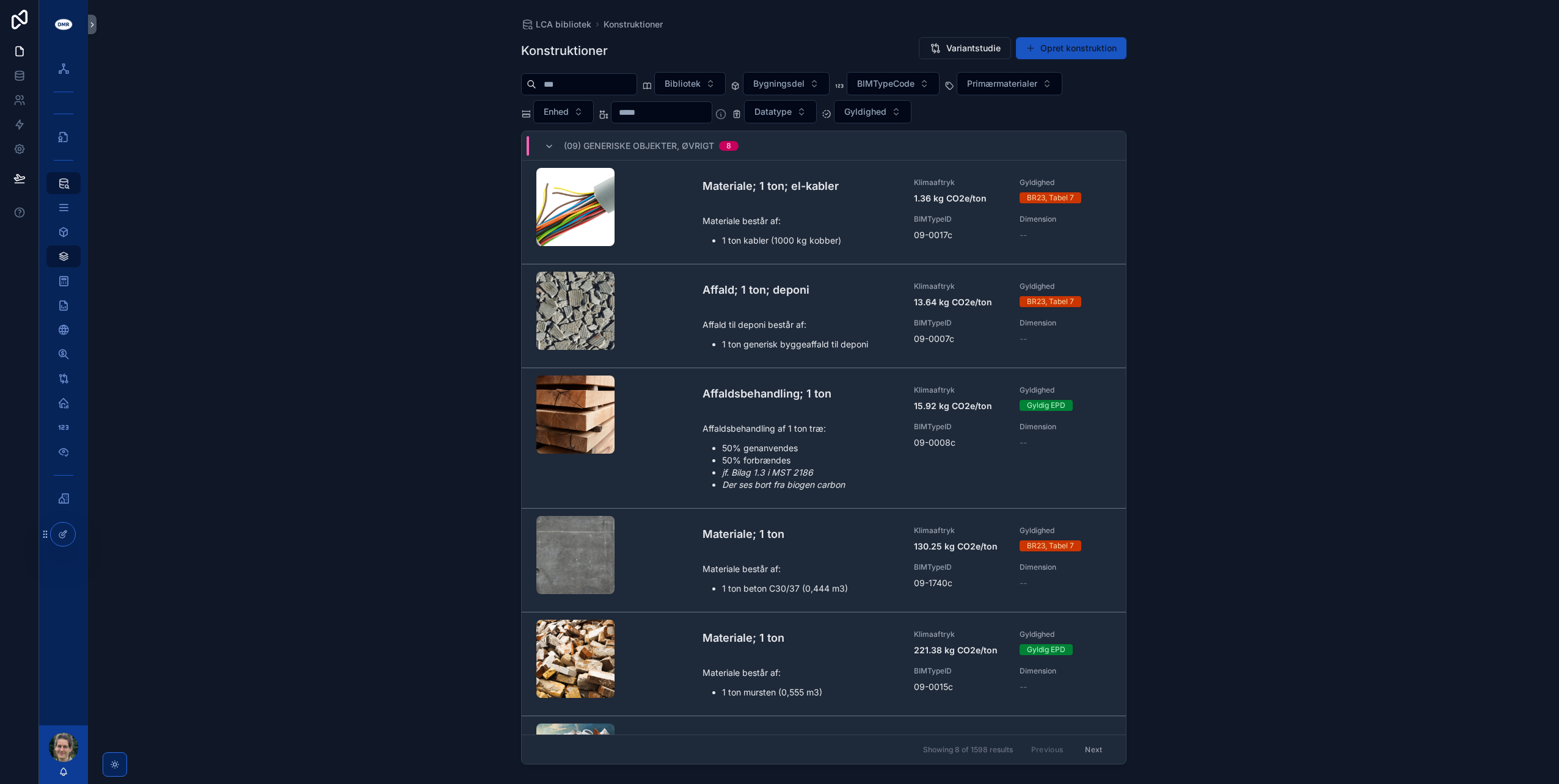
click at [726, 84] on button "Bibliotek" at bounding box center [690, 84] width 72 height 23
click at [726, 42] on div "Konstruktioner Variantstudie Opret konstruktion" at bounding box center [824, 51] width 605 height 28
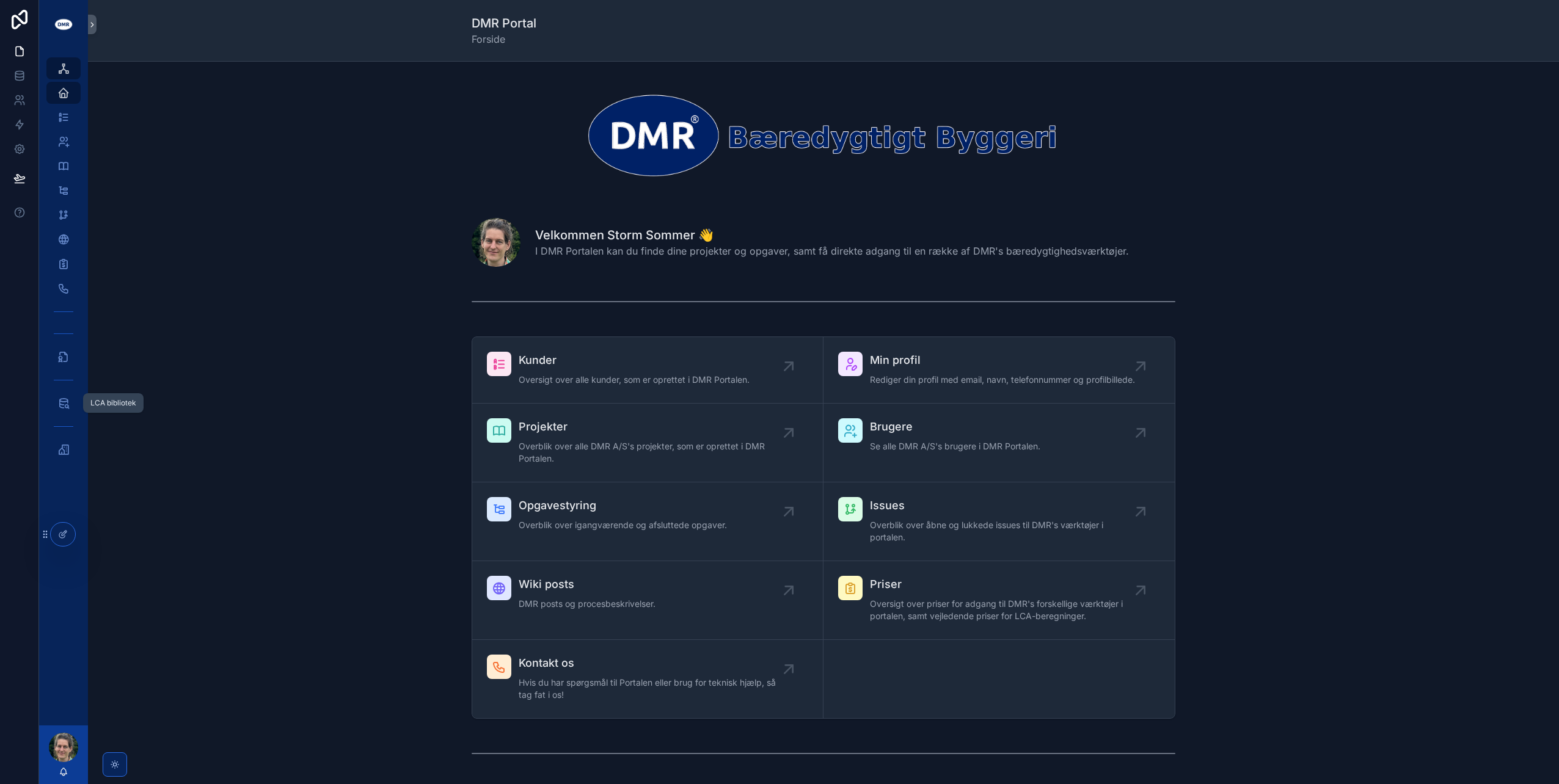
click at [62, 405] on icon "scrollable content" at bounding box center [63, 402] width 12 height 12
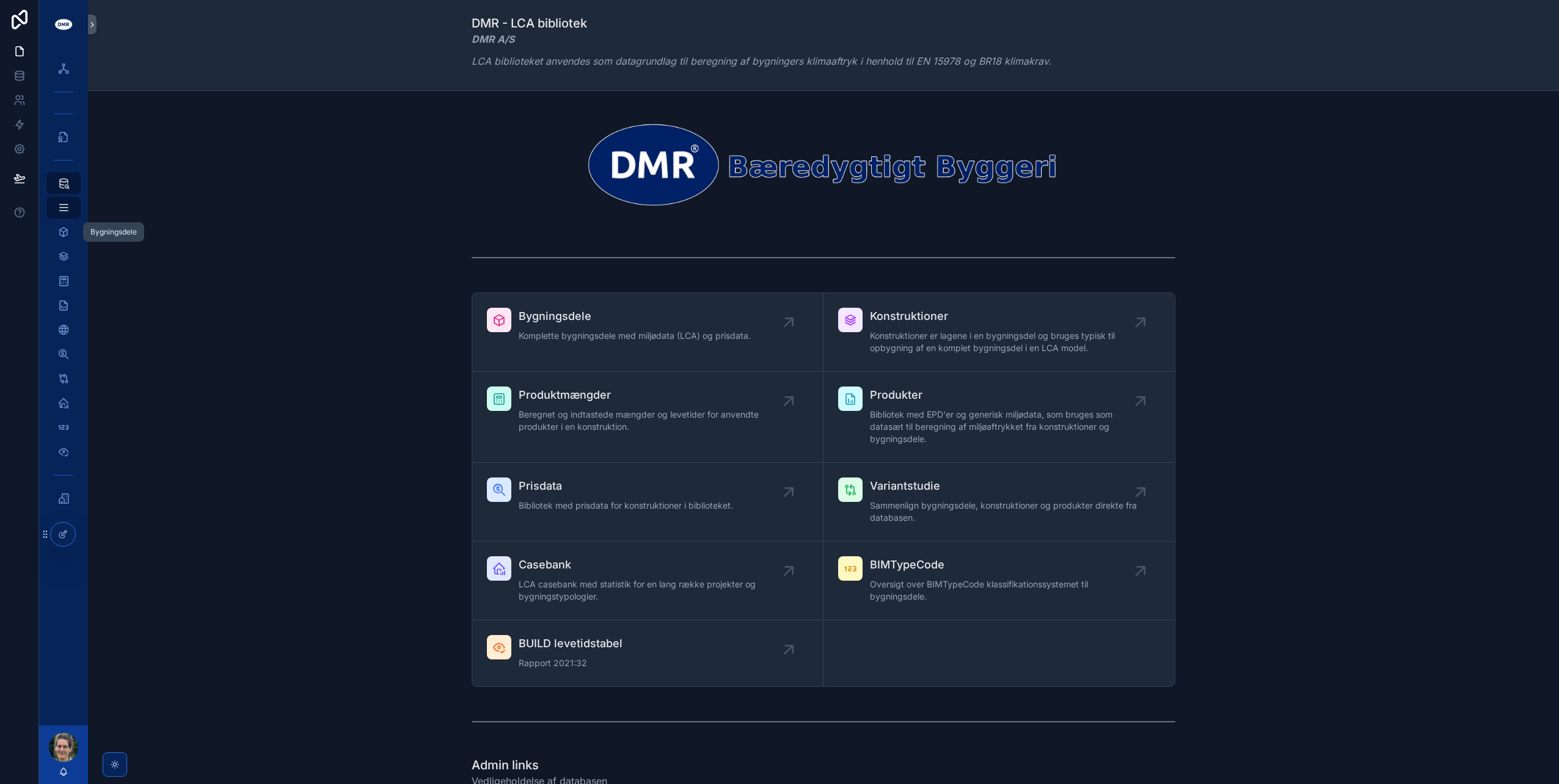
click at [61, 236] on icon "scrollable content" at bounding box center [63, 232] width 12 height 12
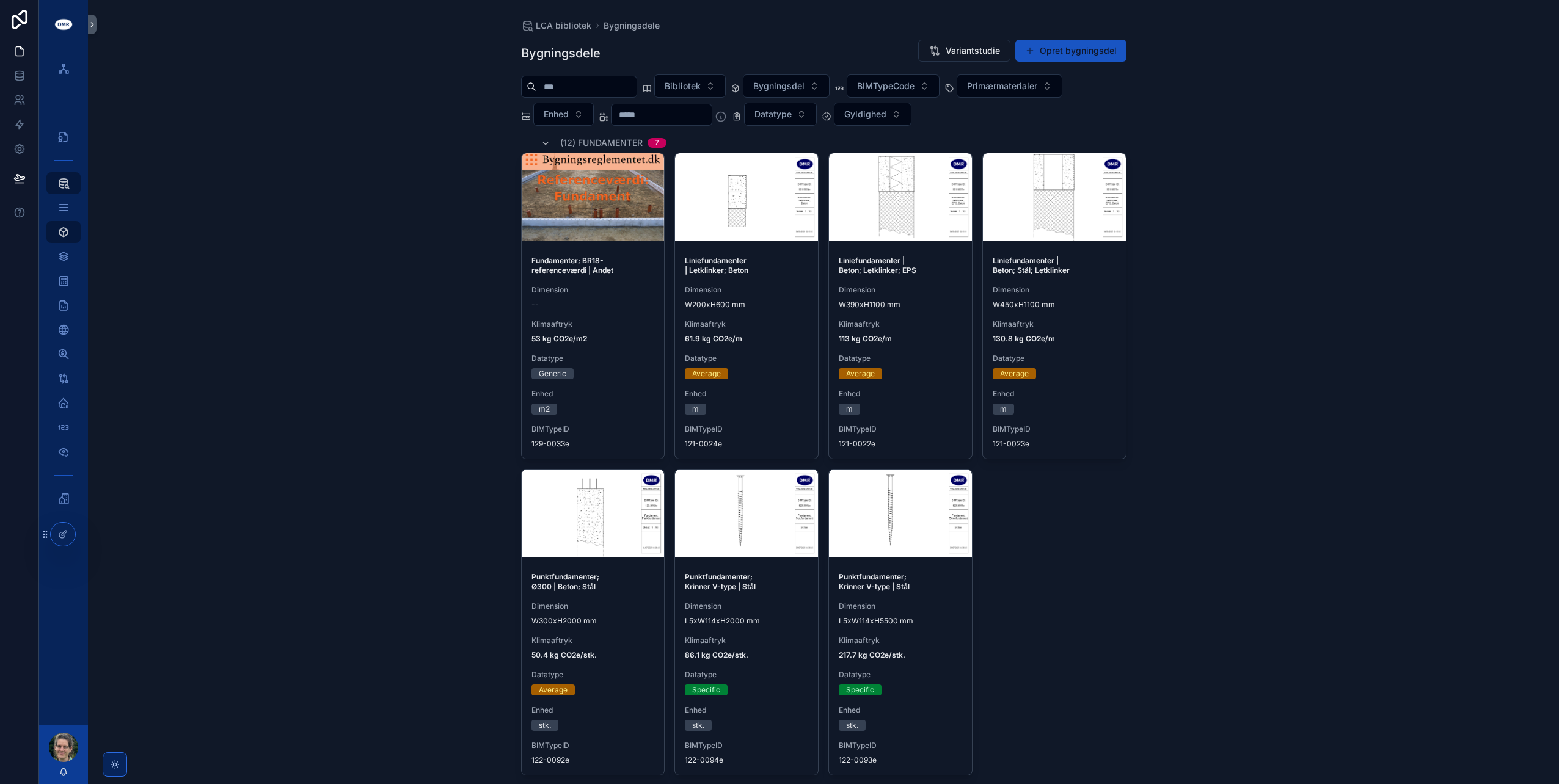
click at [594, 81] on input "scrollable content" at bounding box center [587, 86] width 100 height 17
click at [370, 140] on div "LCA bibliotek Bygningsdele Bygningsdele Variantstudie Opret bygningsdel Bibliot…" at bounding box center [824, 392] width 1471 height 784
click at [695, 84] on span "Bibliotek" at bounding box center [683, 86] width 36 height 12
click at [396, 387] on div "LCA bibliotek Bygningsdele Bygningsdele Variantstudie Opret bygningsdel Bibliot…" at bounding box center [824, 392] width 1471 height 784
click at [0, 0] on icon at bounding box center [0, 0] width 0 height 0
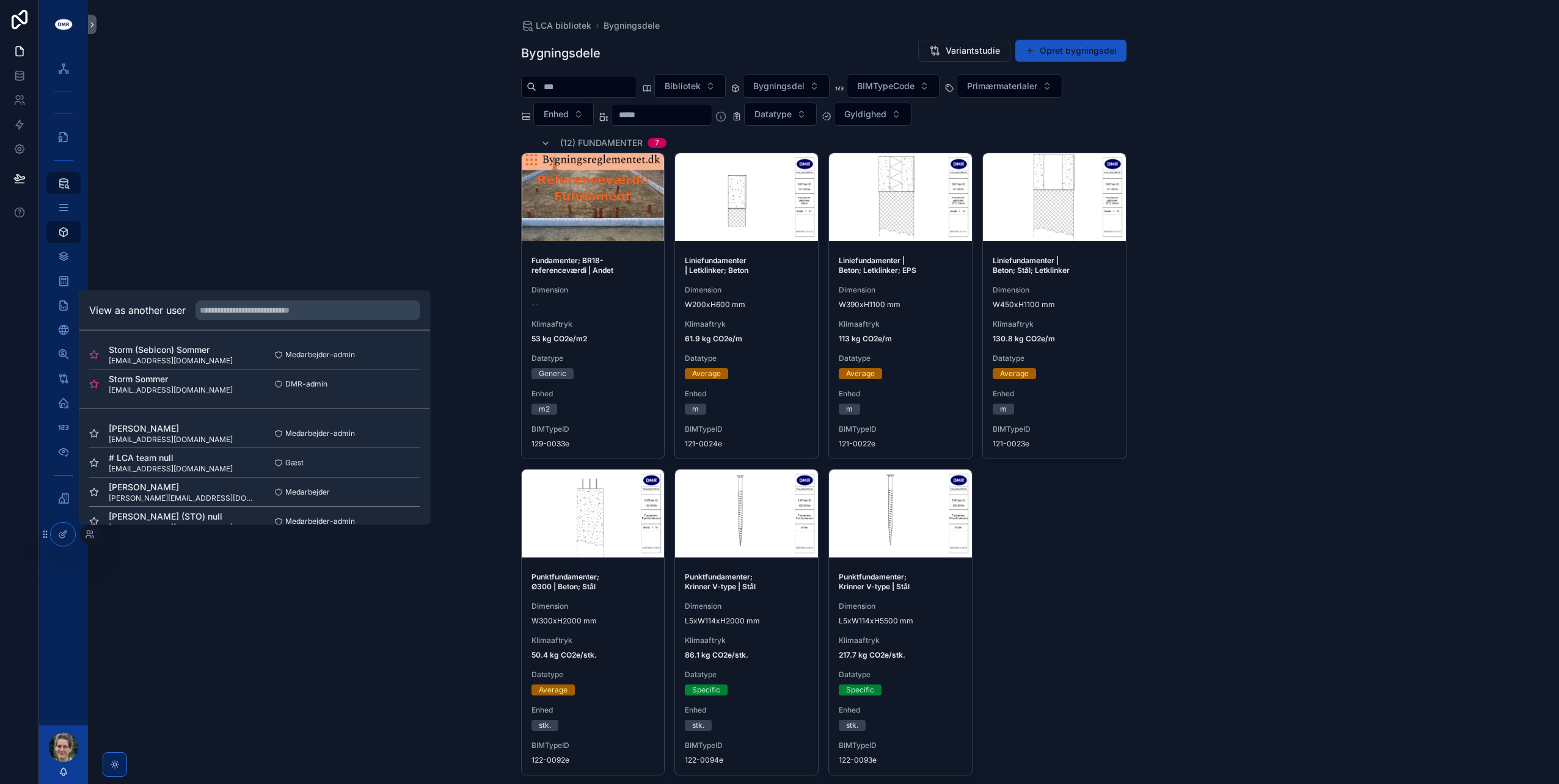
click at [0, 0] on button "Select" at bounding box center [0, 0] width 0 height 0
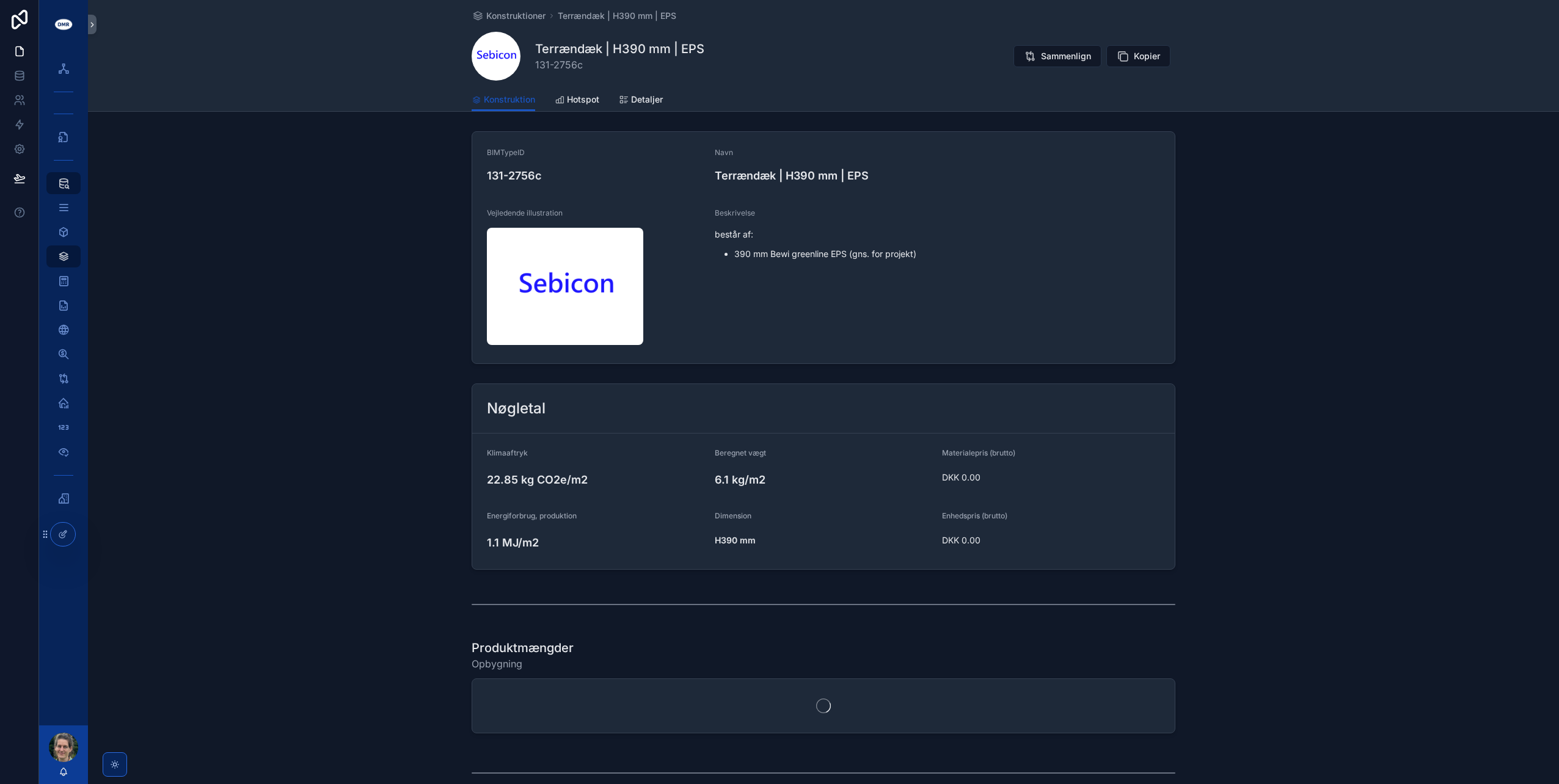
click at [633, 98] on span "Detaljer" at bounding box center [647, 99] width 32 height 12
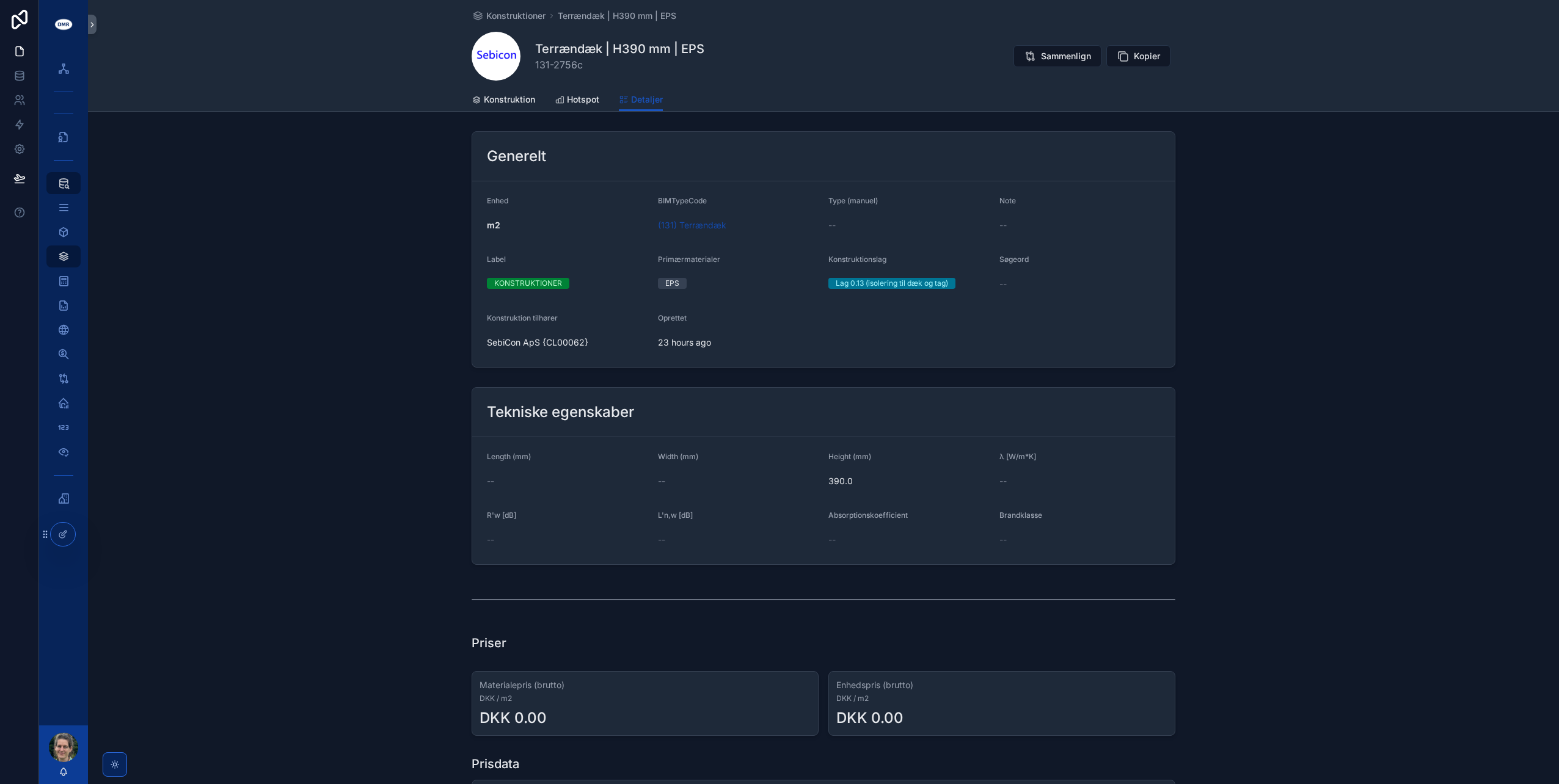
click at [504, 100] on span "Konstruktion" at bounding box center [509, 99] width 51 height 12
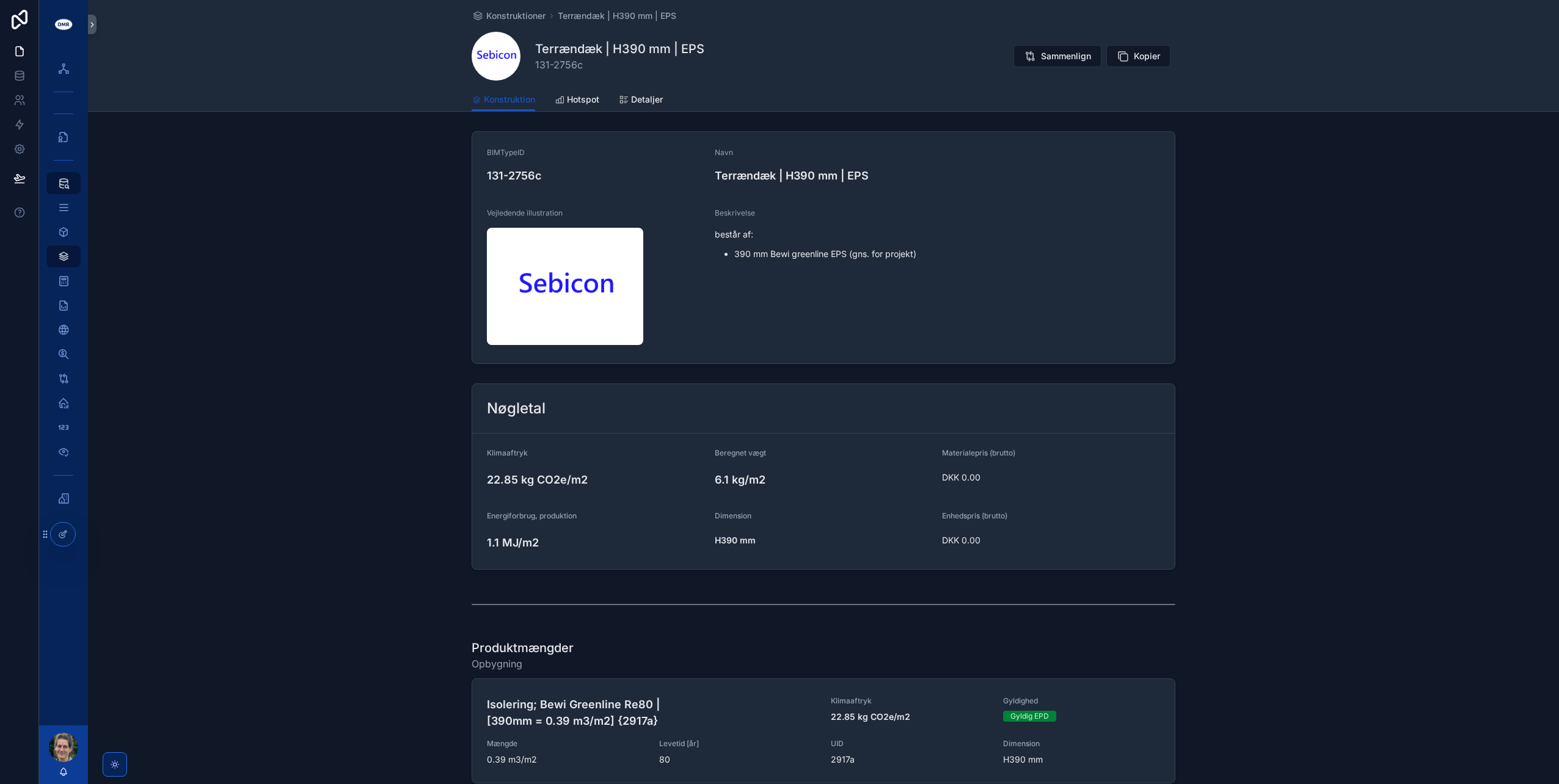
click at [583, 101] on span "Hotspot" at bounding box center [583, 99] width 32 height 12
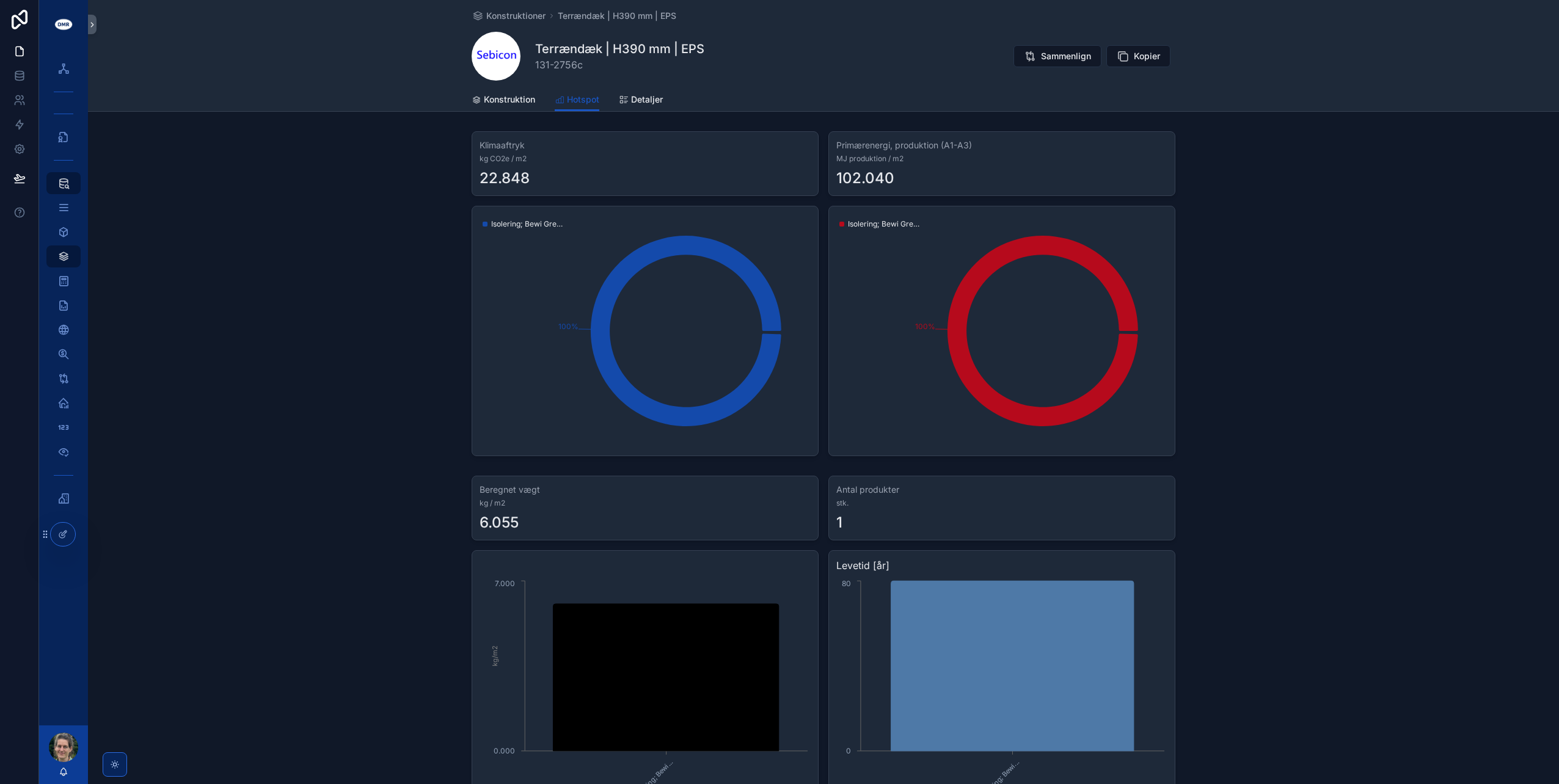
click at [514, 96] on span "Konstruktion" at bounding box center [509, 99] width 51 height 12
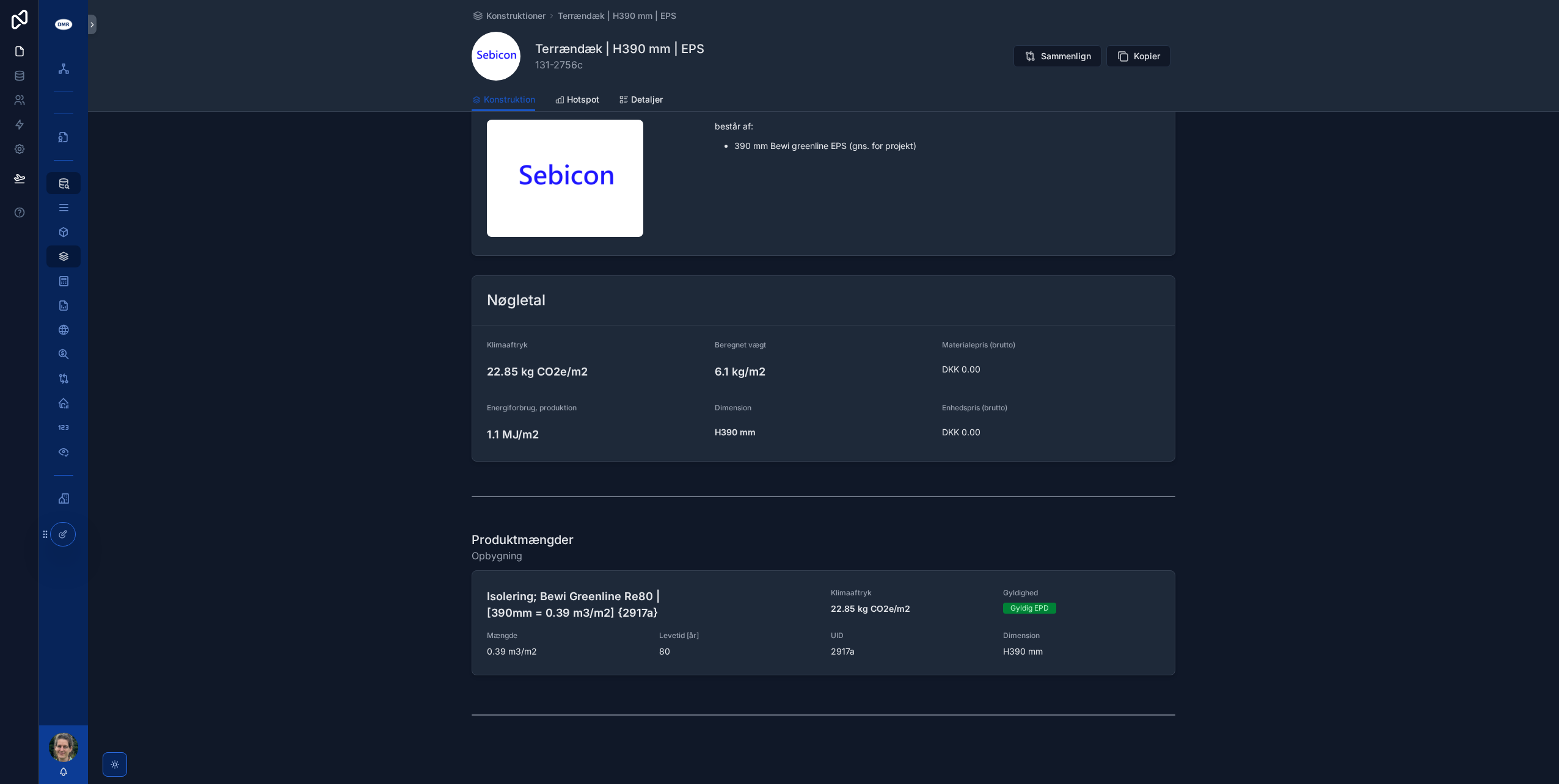
scroll to position [136, 0]
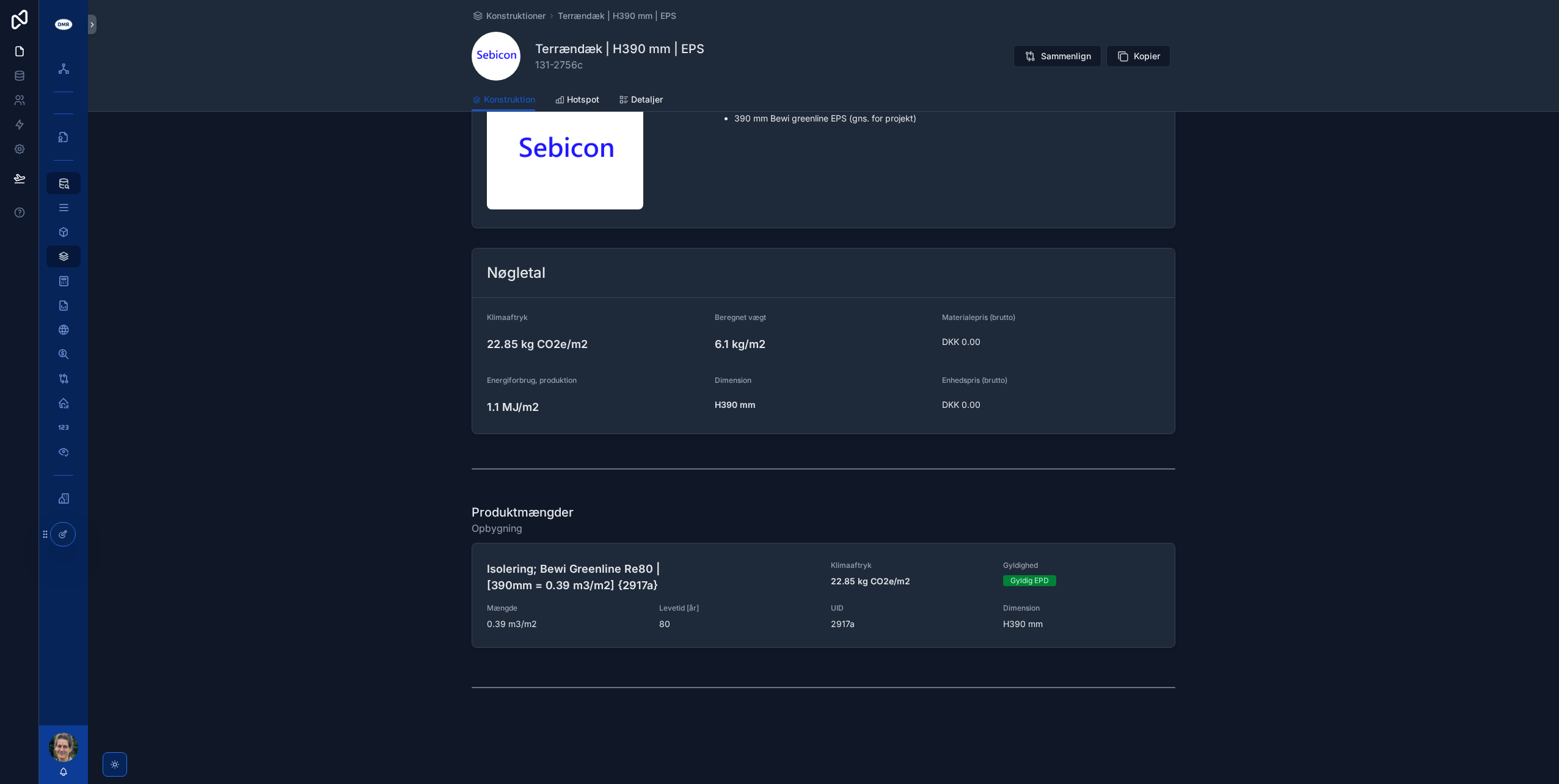
click at [1363, 510] on div "Produktmængder Opbygning Isolering; Bewi Greenline Re80 | [390mm = 0.39 m3/m2] …" at bounding box center [824, 578] width 1471 height 159
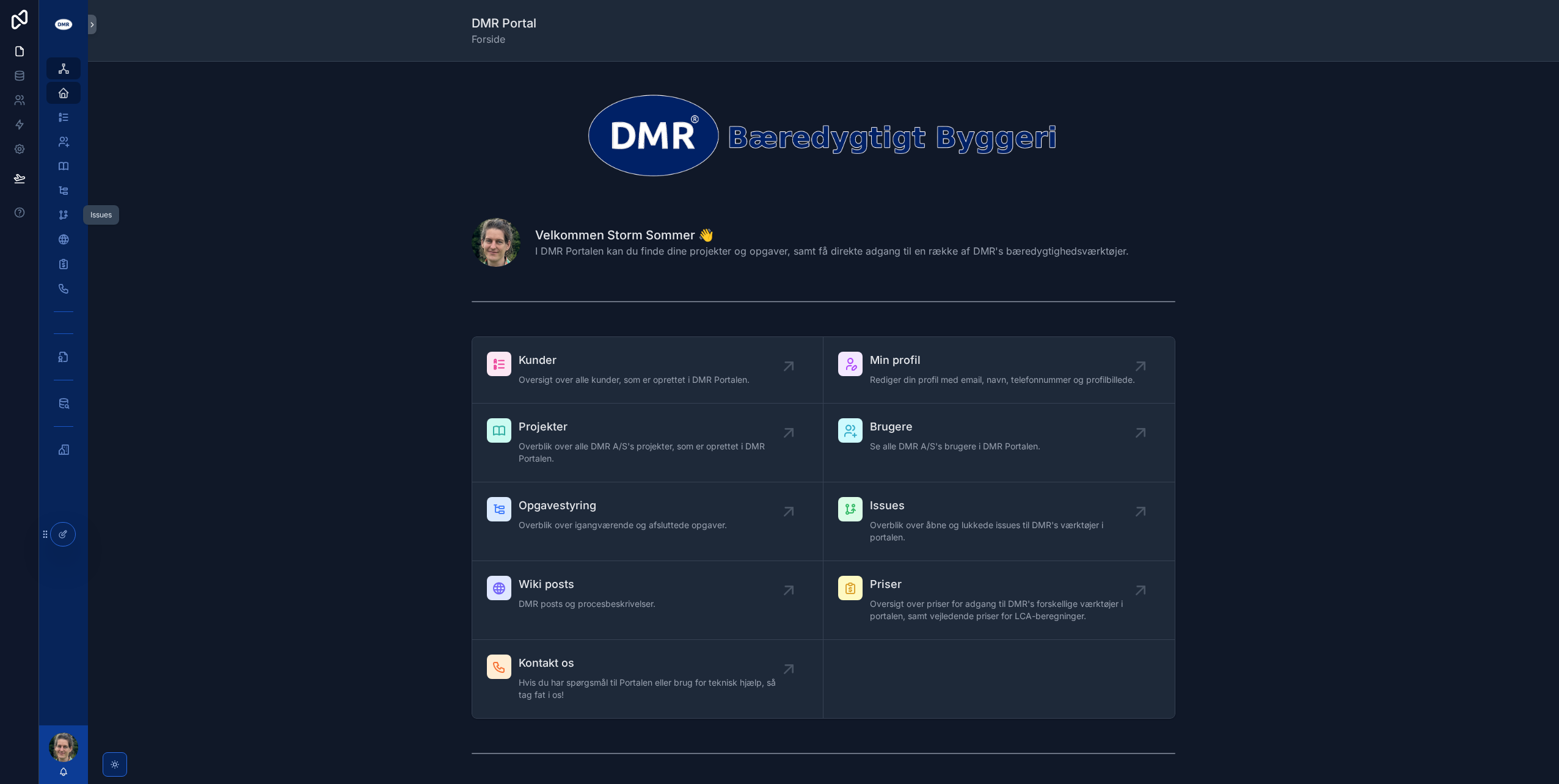
click at [60, 213] on icon "scrollable content" at bounding box center [63, 215] width 12 height 12
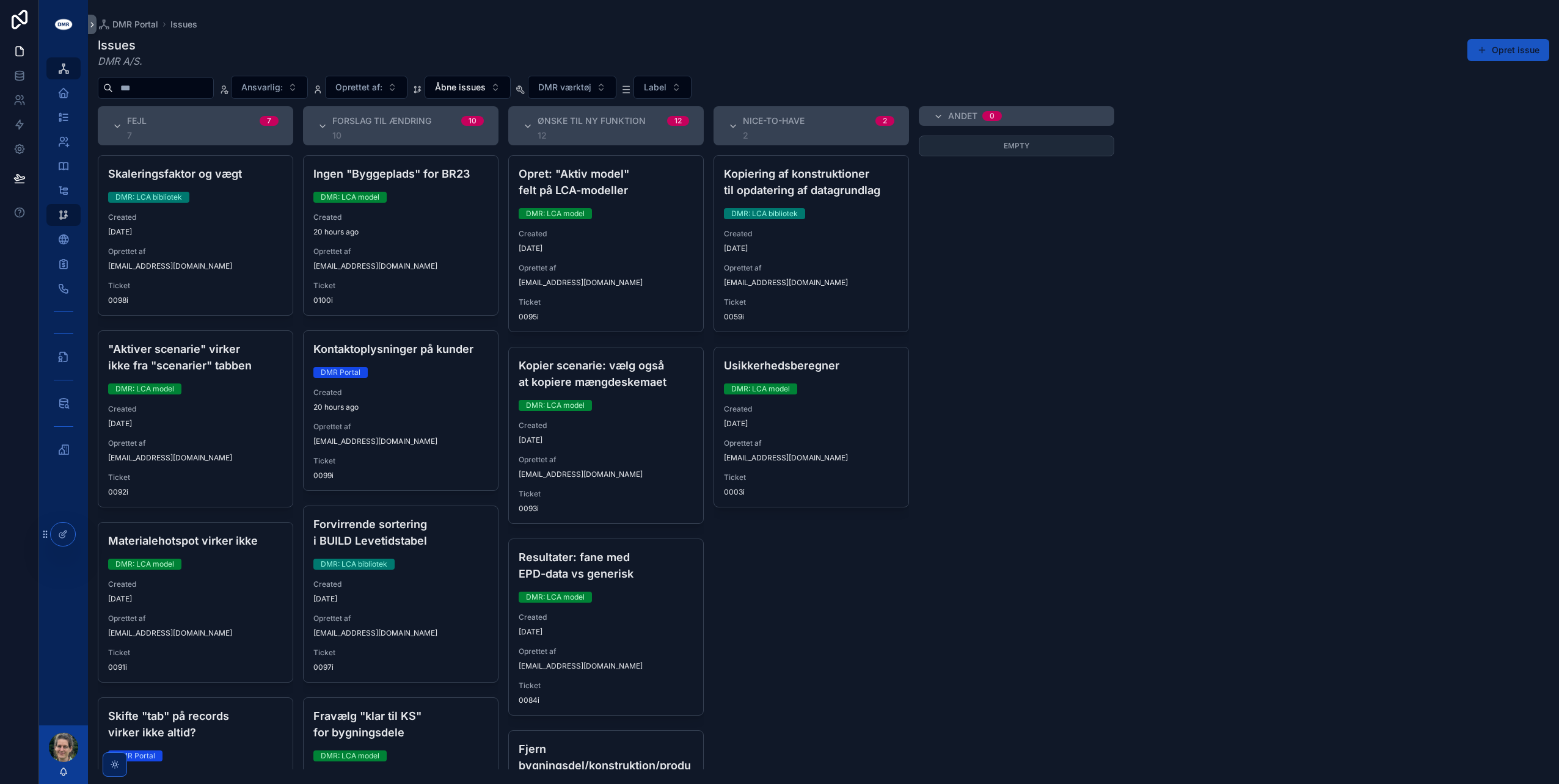
click at [1467, 55] on div "Opret issue" at bounding box center [1503, 50] width 91 height 23
click at [1482, 51] on span "scrollable content" at bounding box center [1482, 50] width 10 height 10
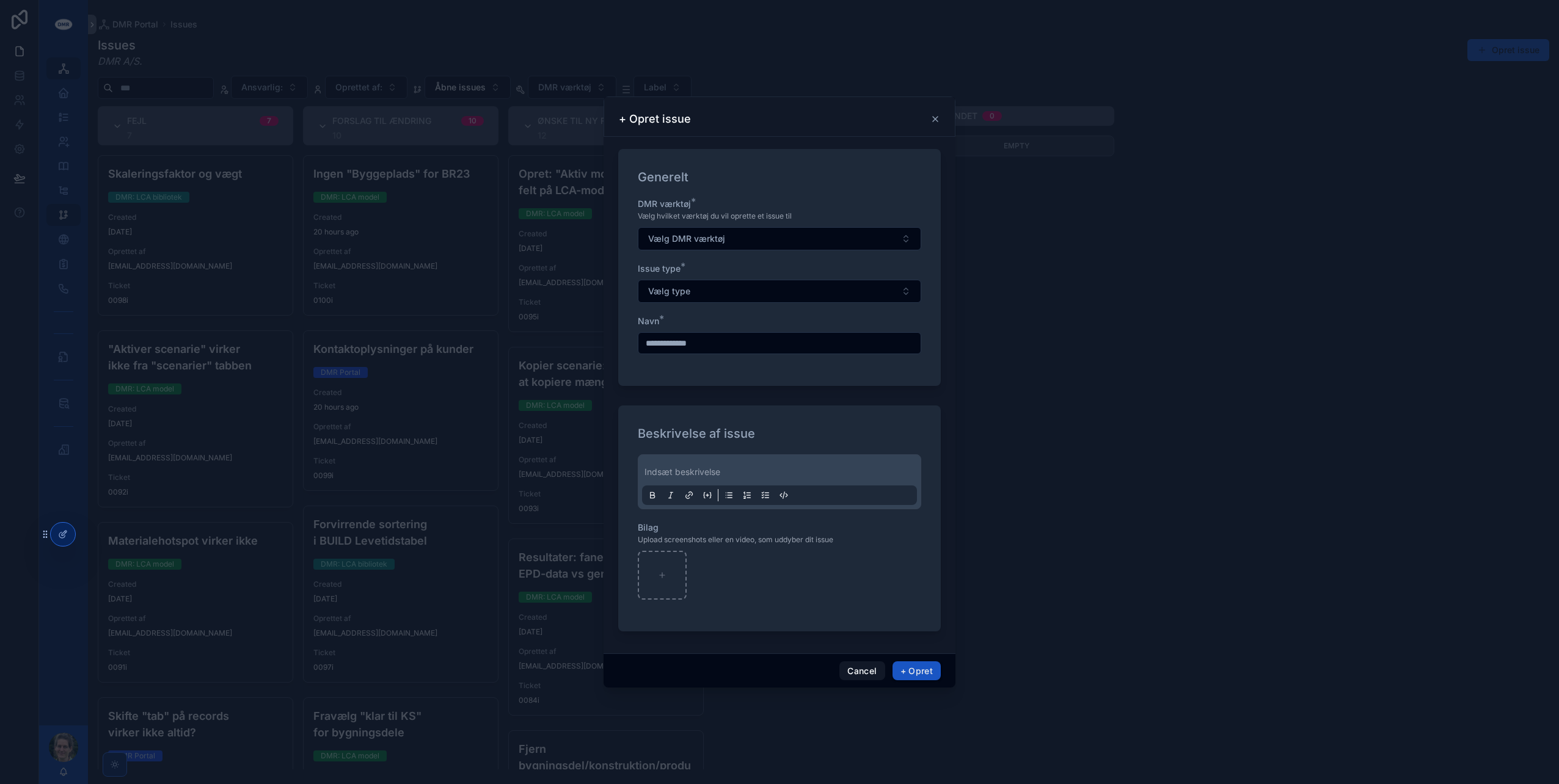
click at [764, 236] on button "Vælg DMR værktøj" at bounding box center [779, 239] width 283 height 23
click at [777, 339] on div "DMR: LCA model" at bounding box center [779, 342] width 170 height 18
click at [736, 296] on button "Vælg type" at bounding box center [779, 291] width 283 height 23
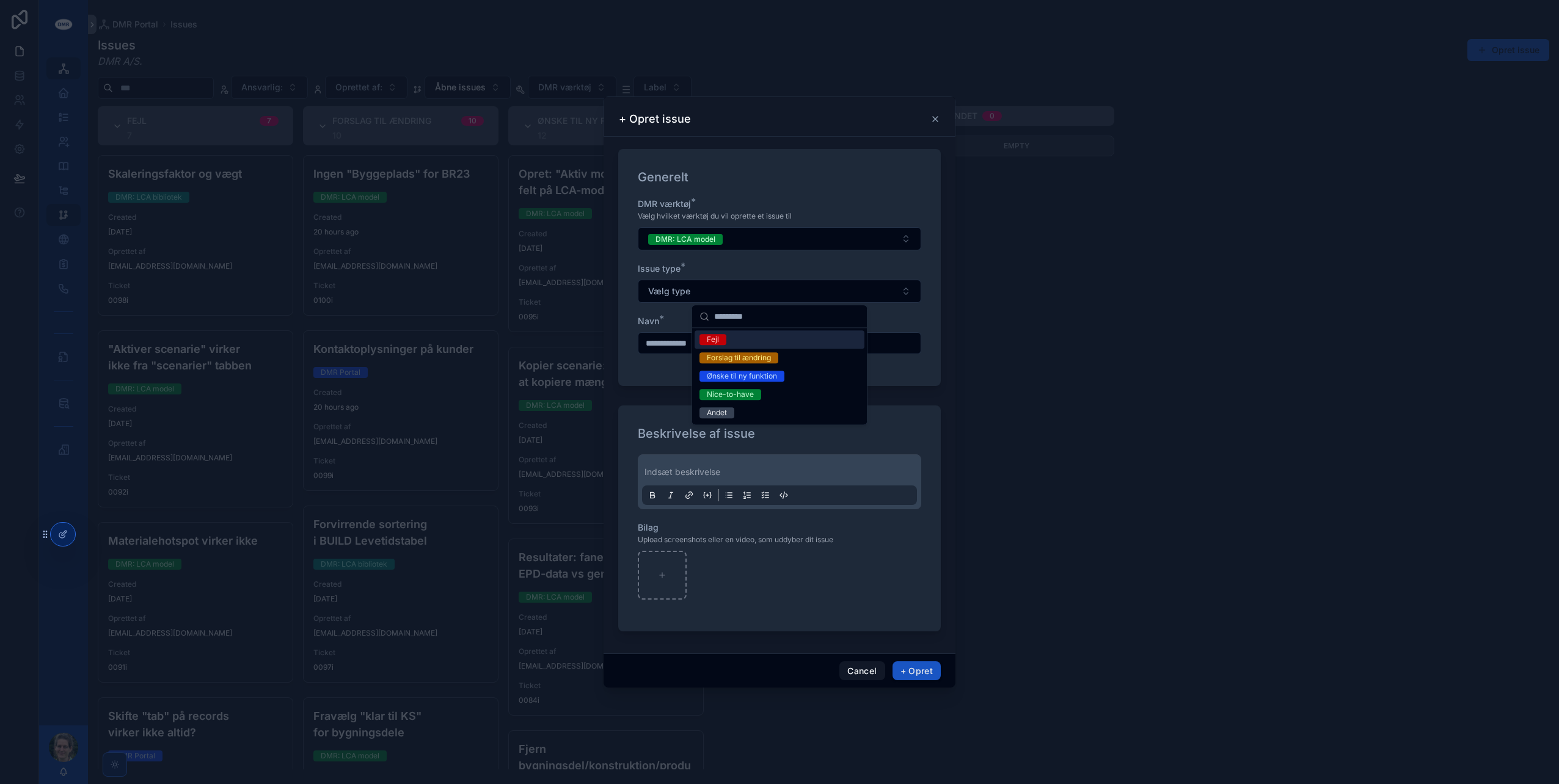
click at [749, 338] on div "Fejl" at bounding box center [779, 339] width 170 height 18
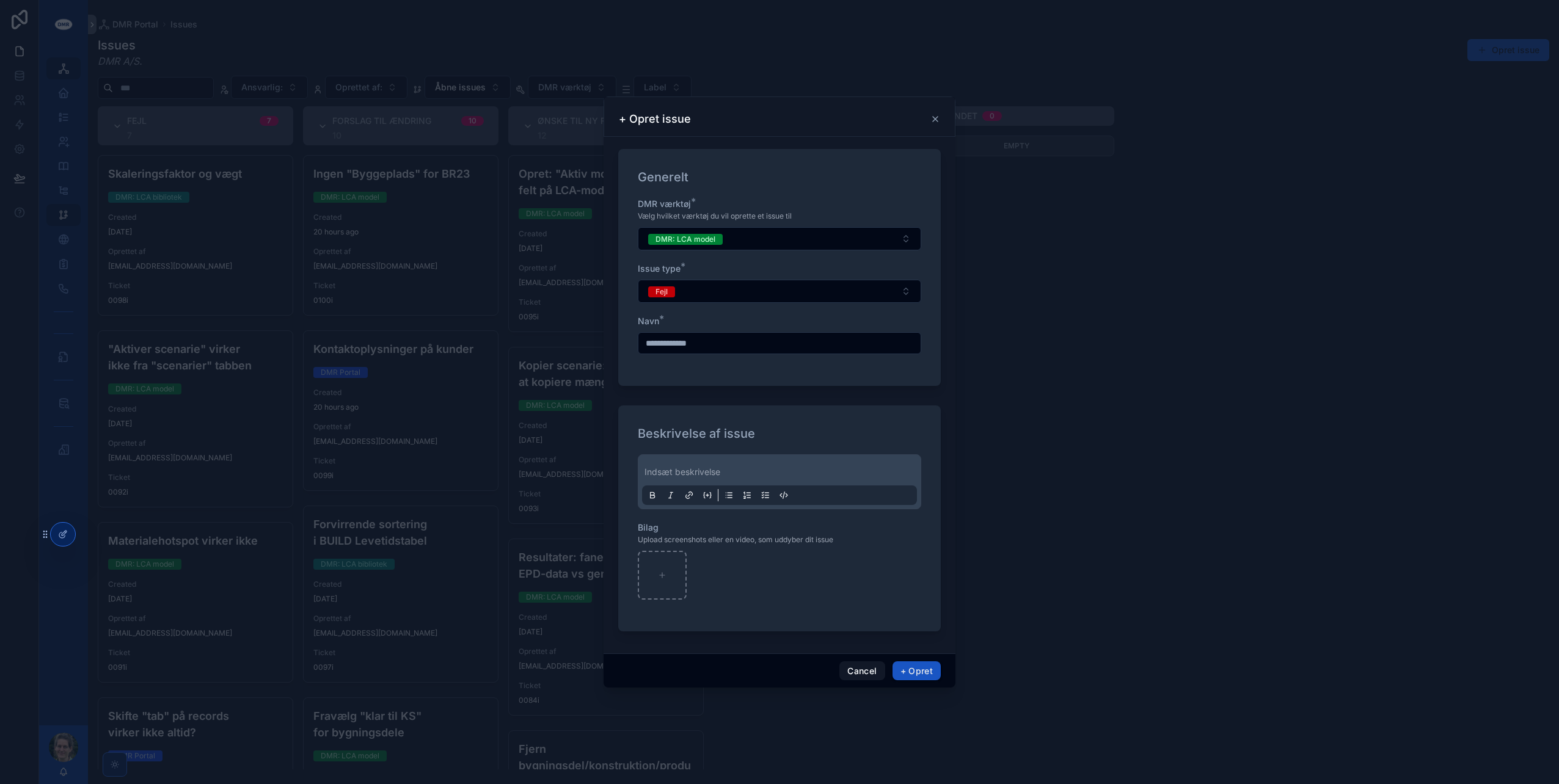
click at [734, 341] on input "scrollable content" at bounding box center [779, 343] width 282 height 17
type input "**********"
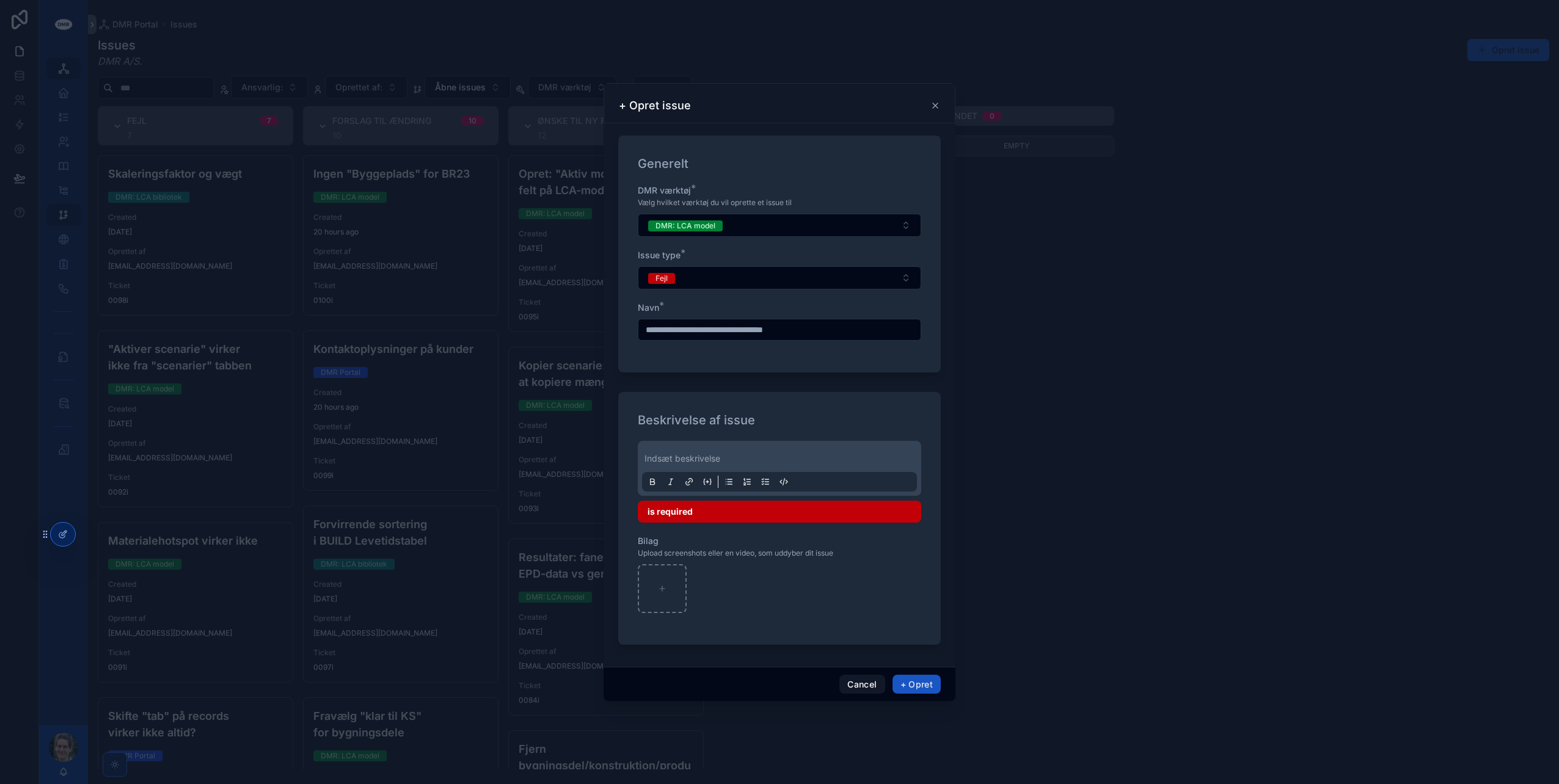
click at [700, 471] on div "Indsæt beskrivelse" at bounding box center [779, 468] width 275 height 46
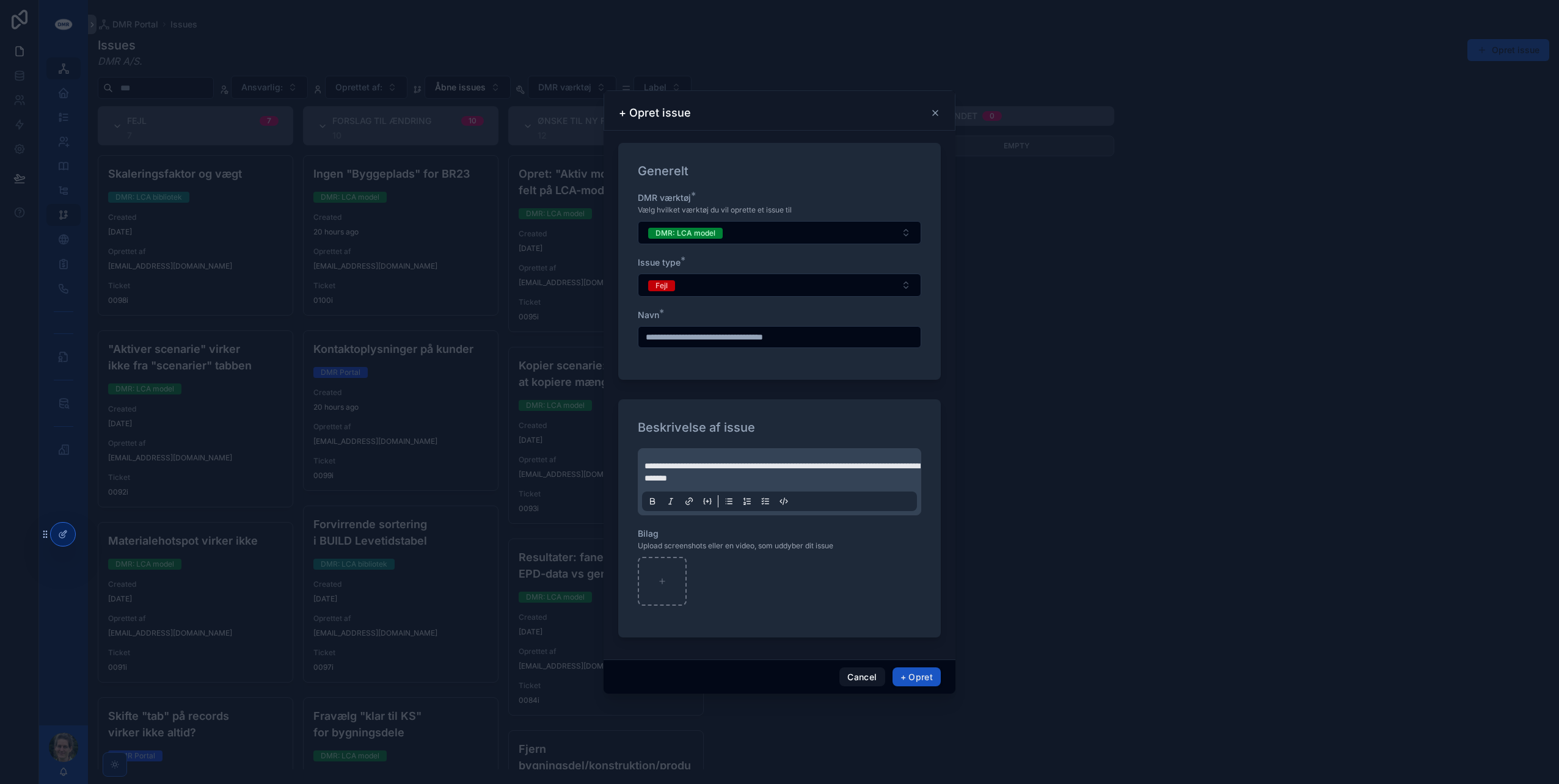
click at [924, 675] on button "+ Opret" at bounding box center [917, 677] width 48 height 20
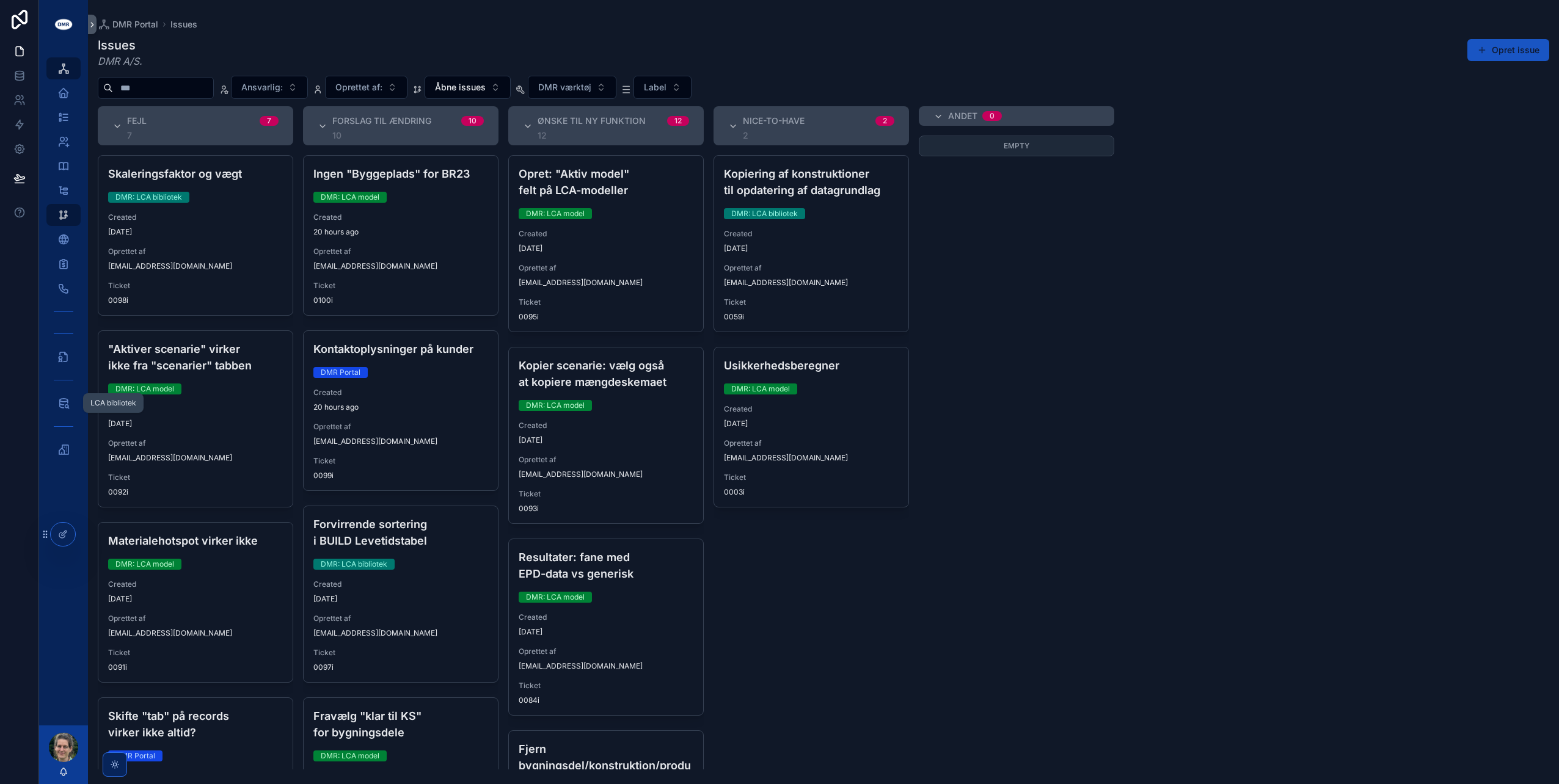
click at [64, 403] on icon "scrollable content" at bounding box center [63, 402] width 12 height 12
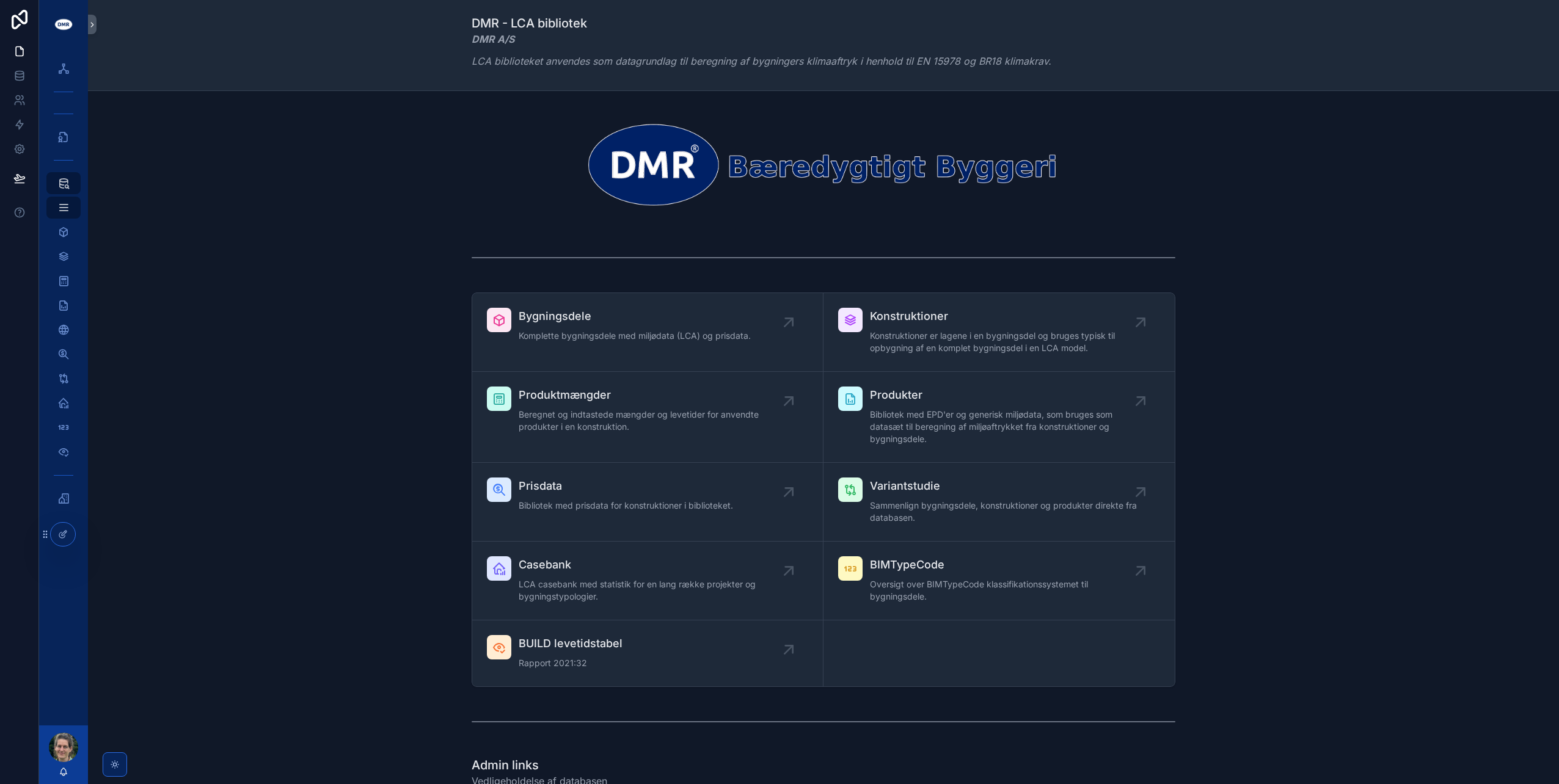
click at [944, 309] on span "Konstruktioner" at bounding box center [1005, 316] width 271 height 17
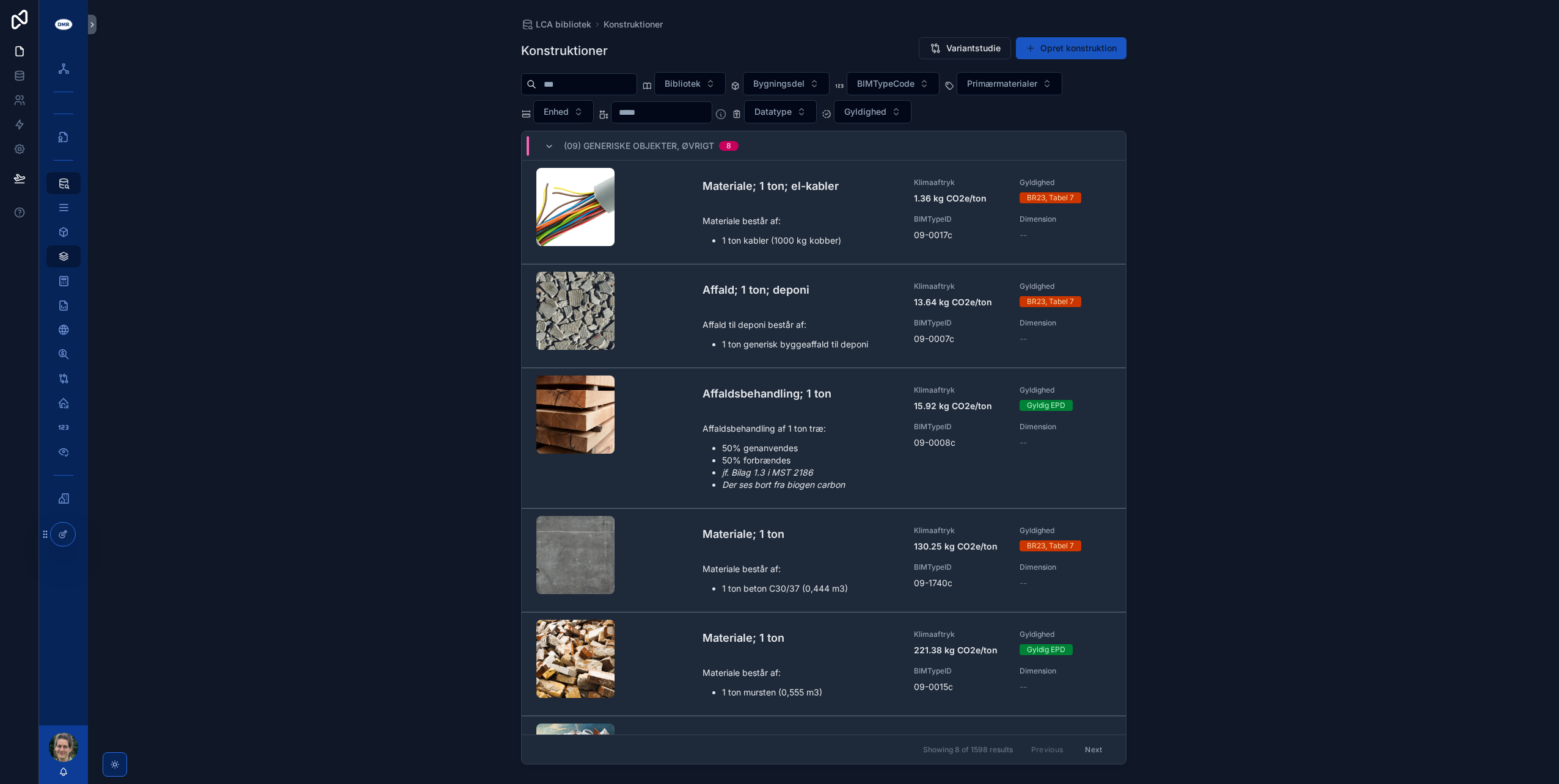
click at [592, 89] on input "scrollable content" at bounding box center [587, 84] width 100 height 17
type input "********"
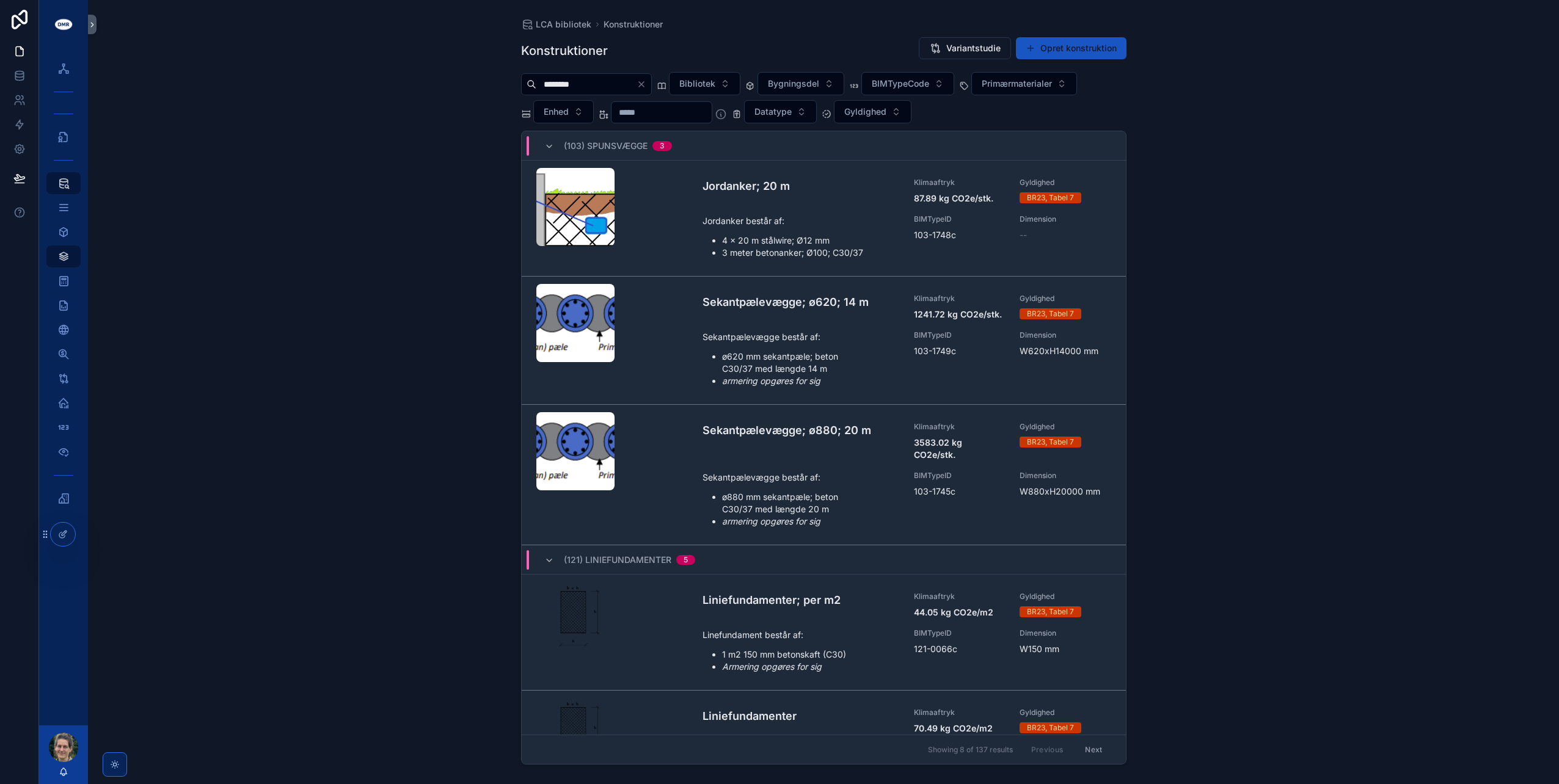
click at [1051, 82] on span "Primærmaterialer" at bounding box center [1017, 83] width 70 height 12
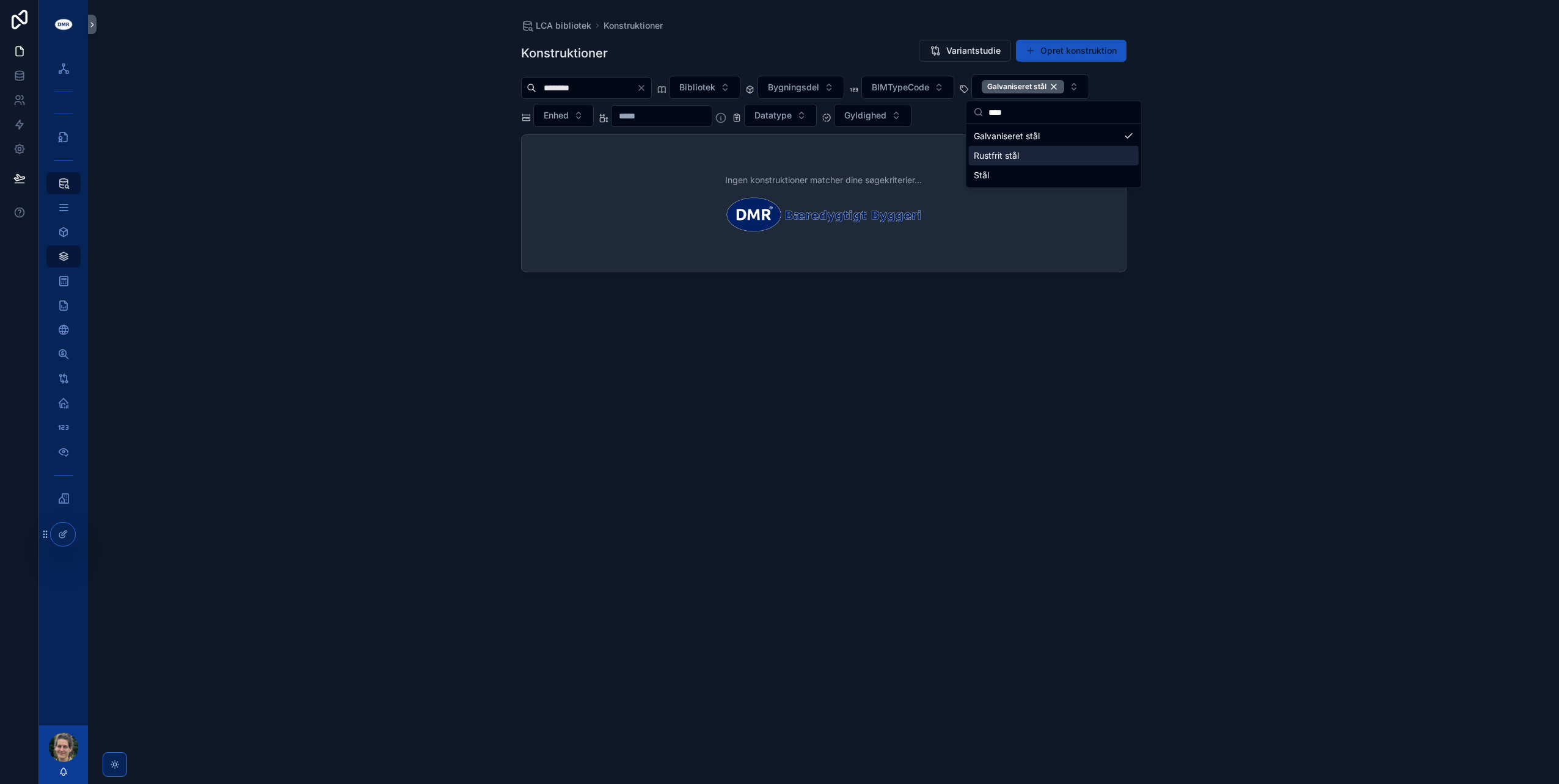
type input "****"
click at [1040, 153] on div "Rustfrit stål" at bounding box center [1054, 156] width 170 height 20
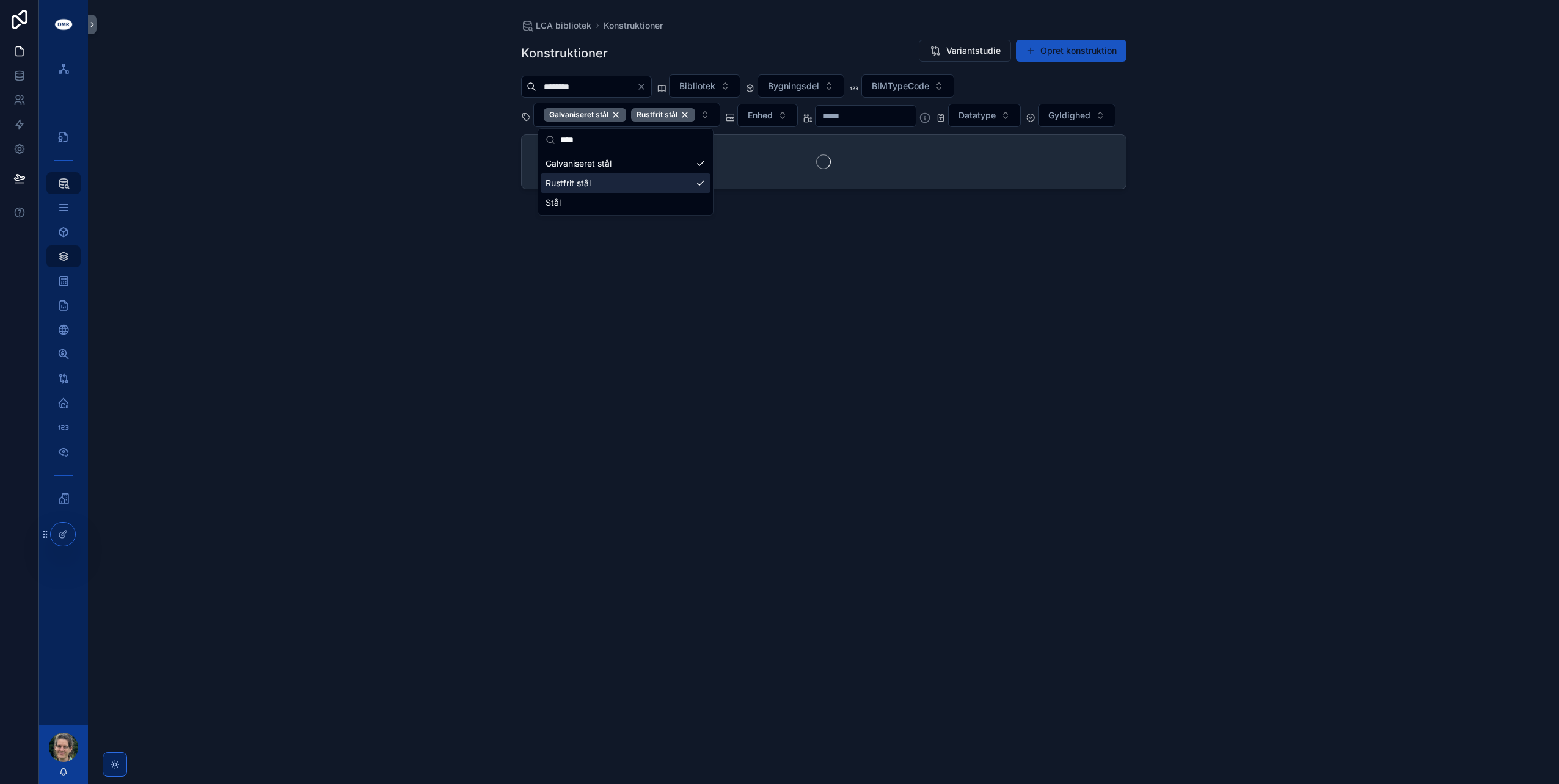
click at [1022, 171] on div "scrollable content" at bounding box center [824, 162] width 604 height 54
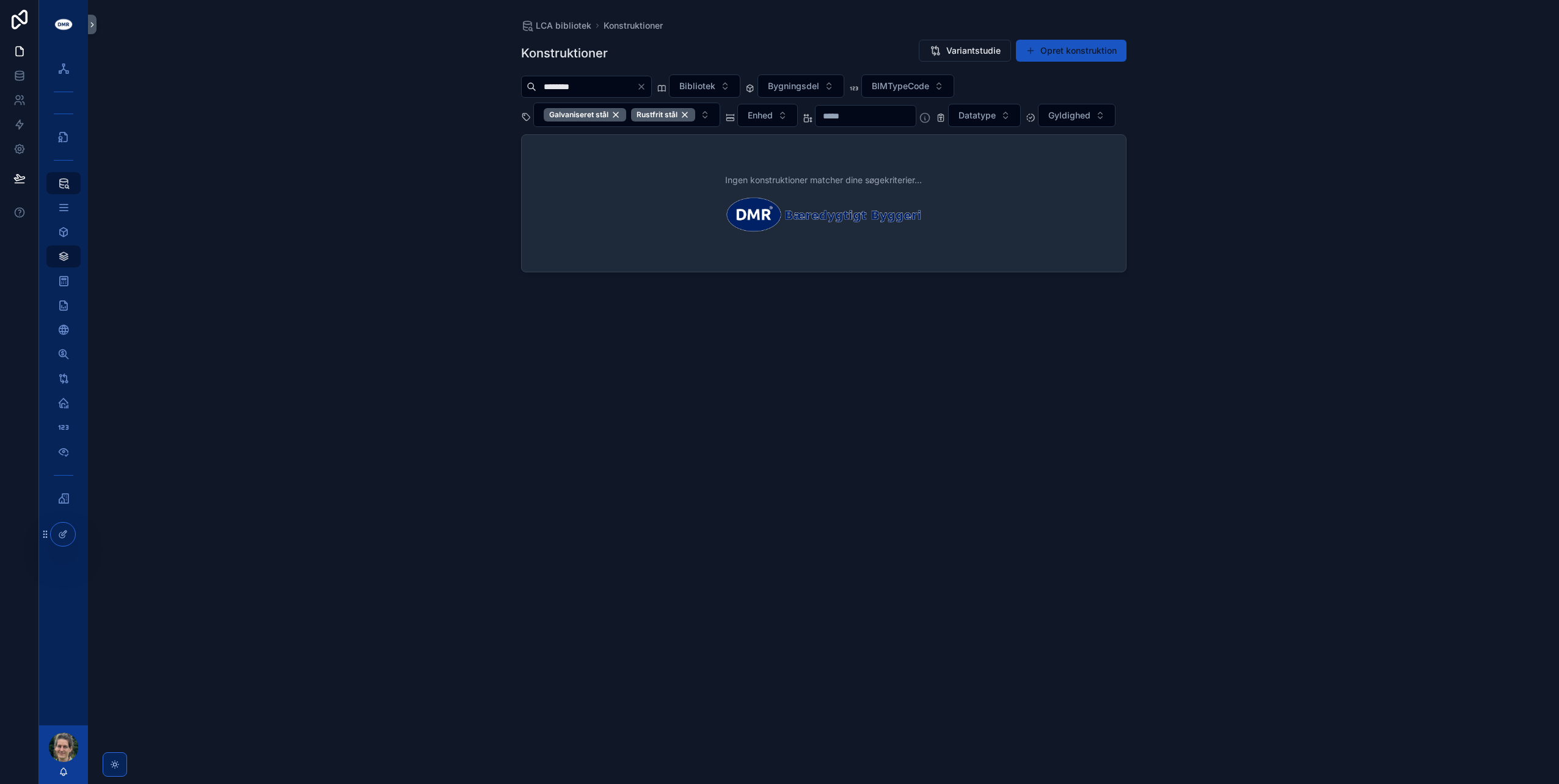
click at [1021, 110] on button "Datatype" at bounding box center [984, 116] width 72 height 23
click at [1042, 99] on div "******** Bibliotek Bygningsdel BIMTypeCode Galvaniseret stål Rustfrit stål Enhe…" at bounding box center [824, 100] width 605 height 53
click at [705, 111] on button "Galvaniseret stål Rustfrit stål" at bounding box center [627, 115] width 187 height 24
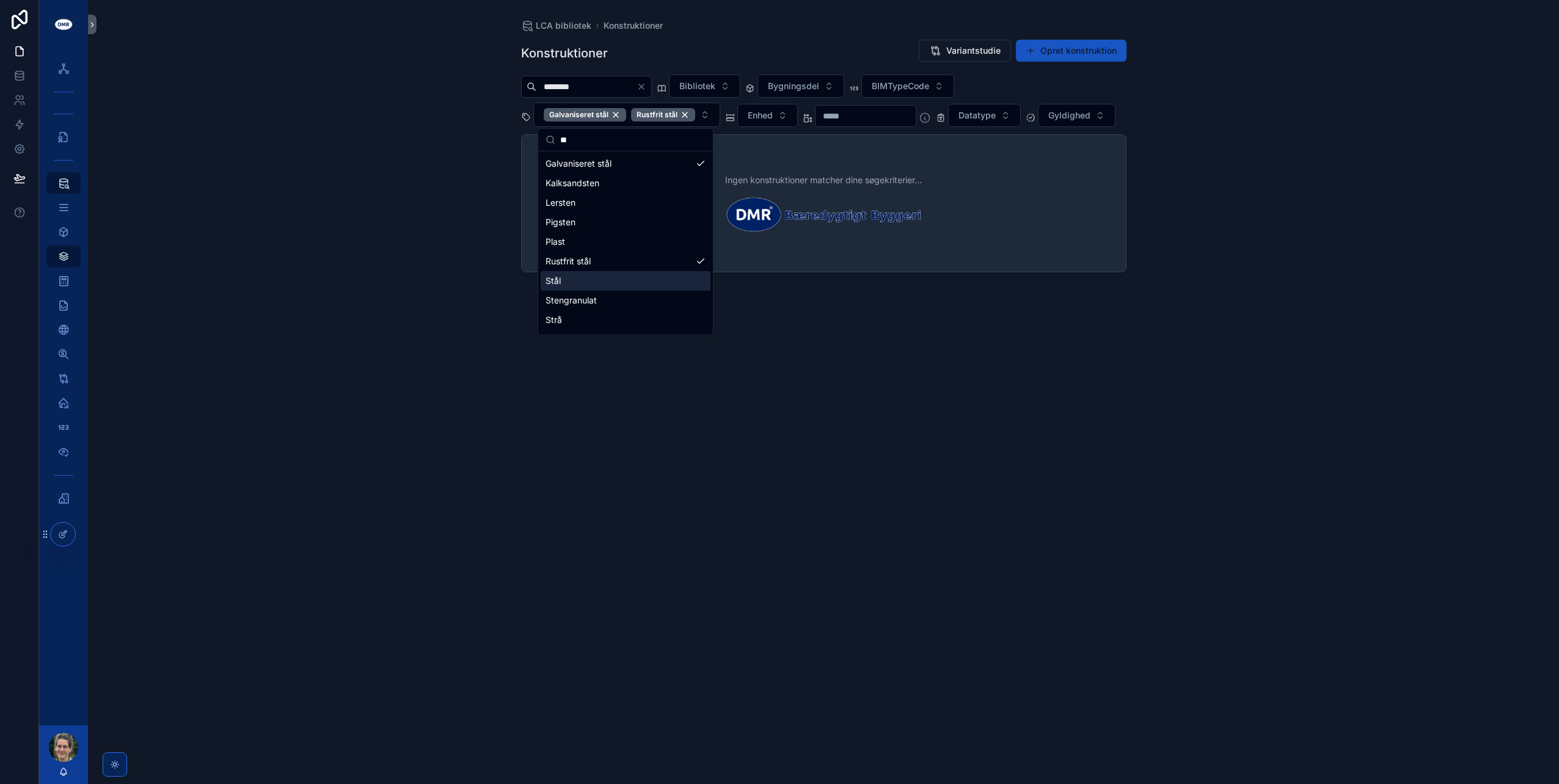
type input "**"
click at [603, 280] on div "Stål" at bounding box center [625, 281] width 170 height 20
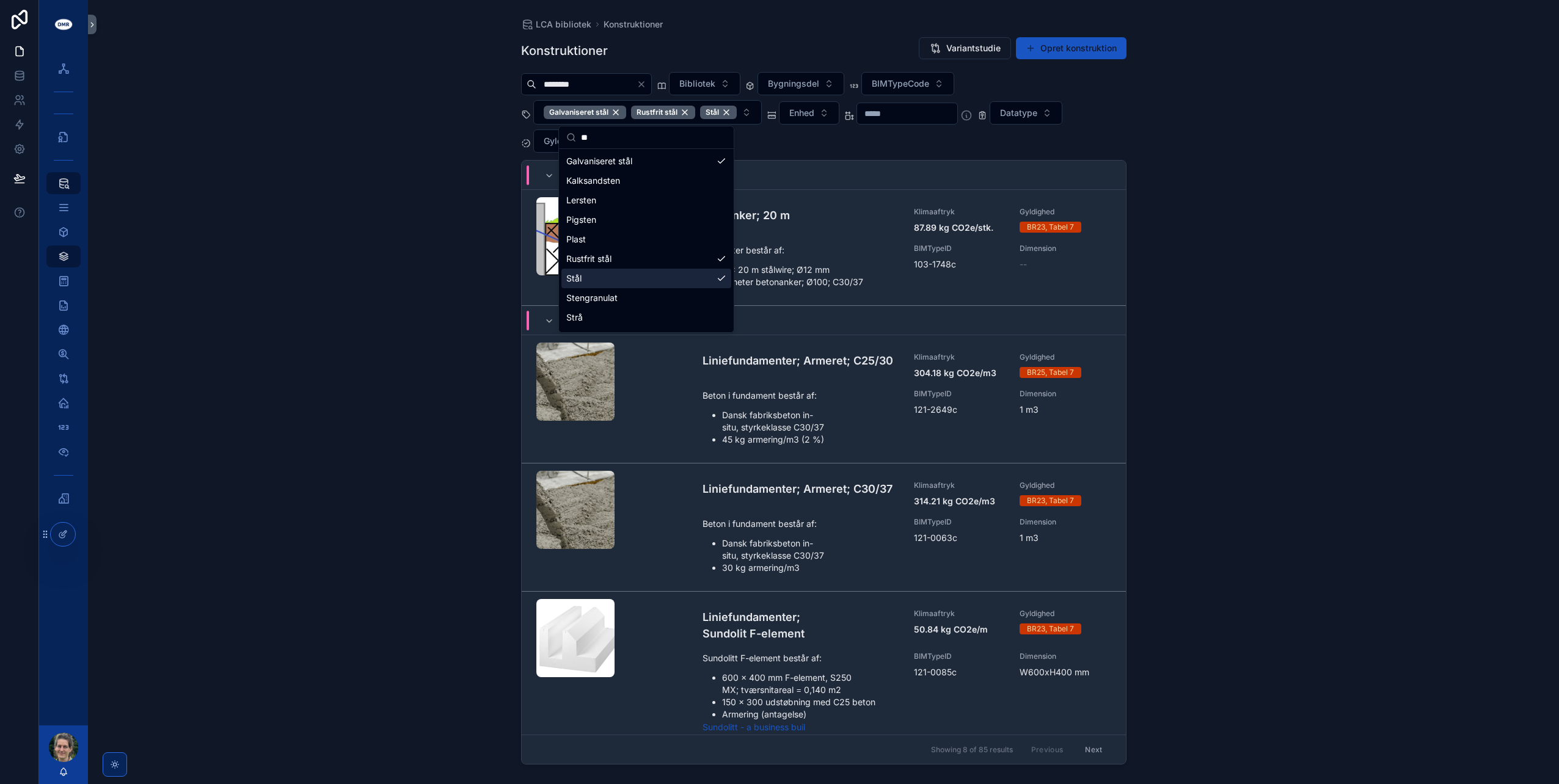
click at [406, 139] on div "LCA bibliotek Konstruktioner Konstruktioner Variantstudie Opret konstruktion **…" at bounding box center [824, 392] width 1471 height 784
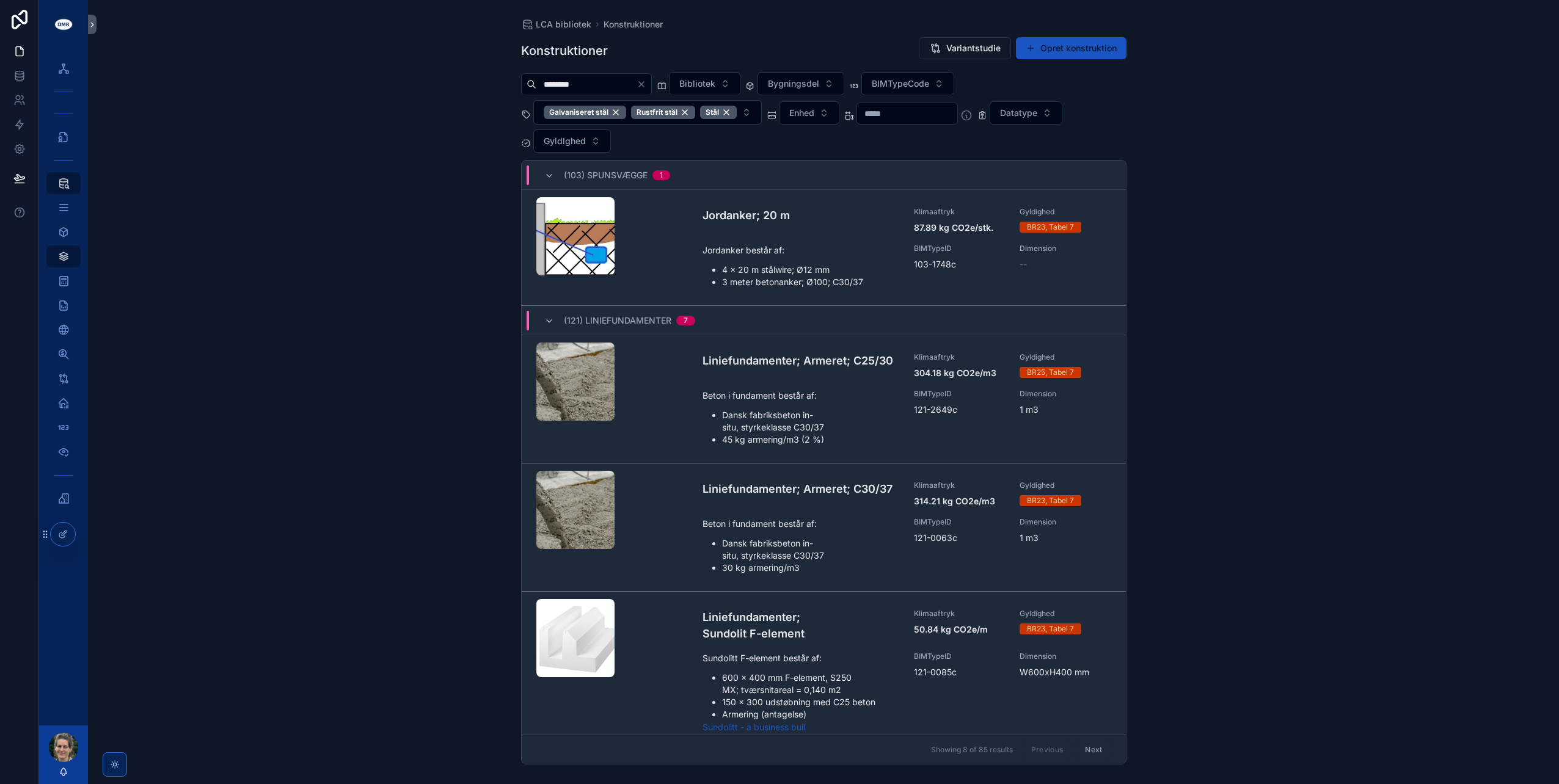
click at [805, 86] on span "Bygningsdel" at bounding box center [793, 83] width 51 height 12
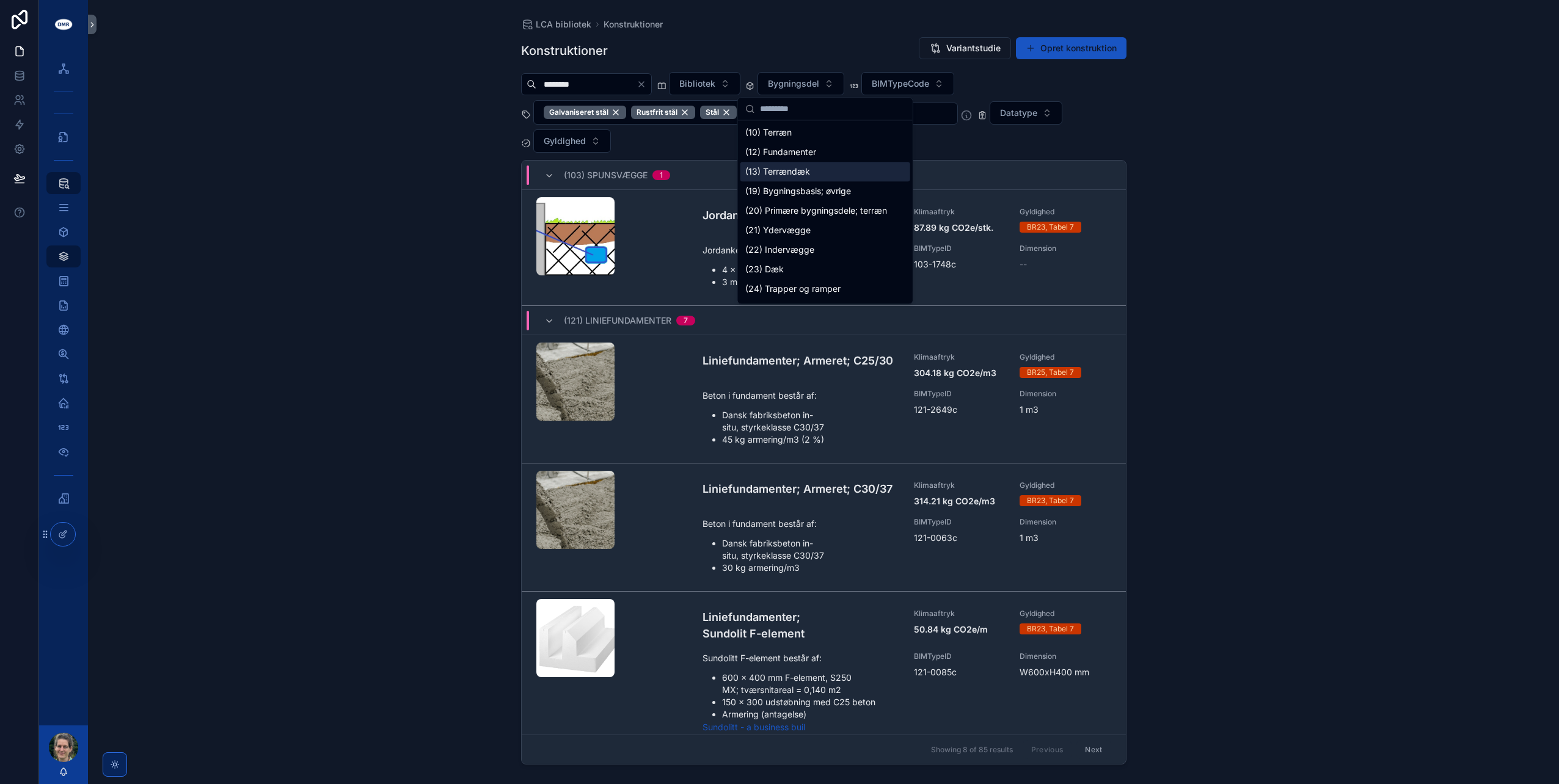
click at [789, 170] on div "(13) Terrændæk" at bounding box center [825, 171] width 170 height 20
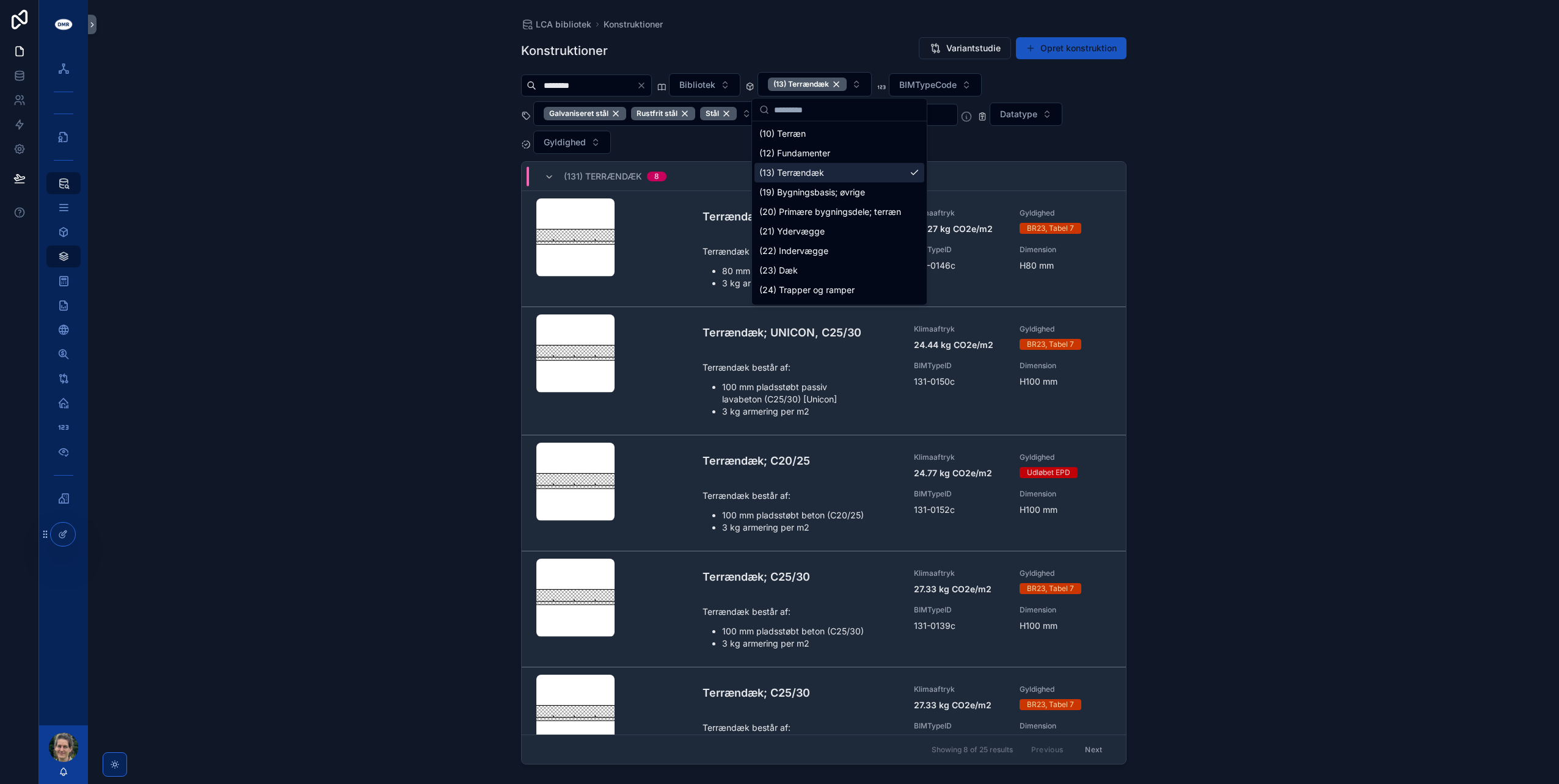
click at [462, 261] on div "LCA bibliotek Konstruktioner Konstruktioner Variantstudie Opret konstruktion **…" at bounding box center [824, 392] width 1471 height 784
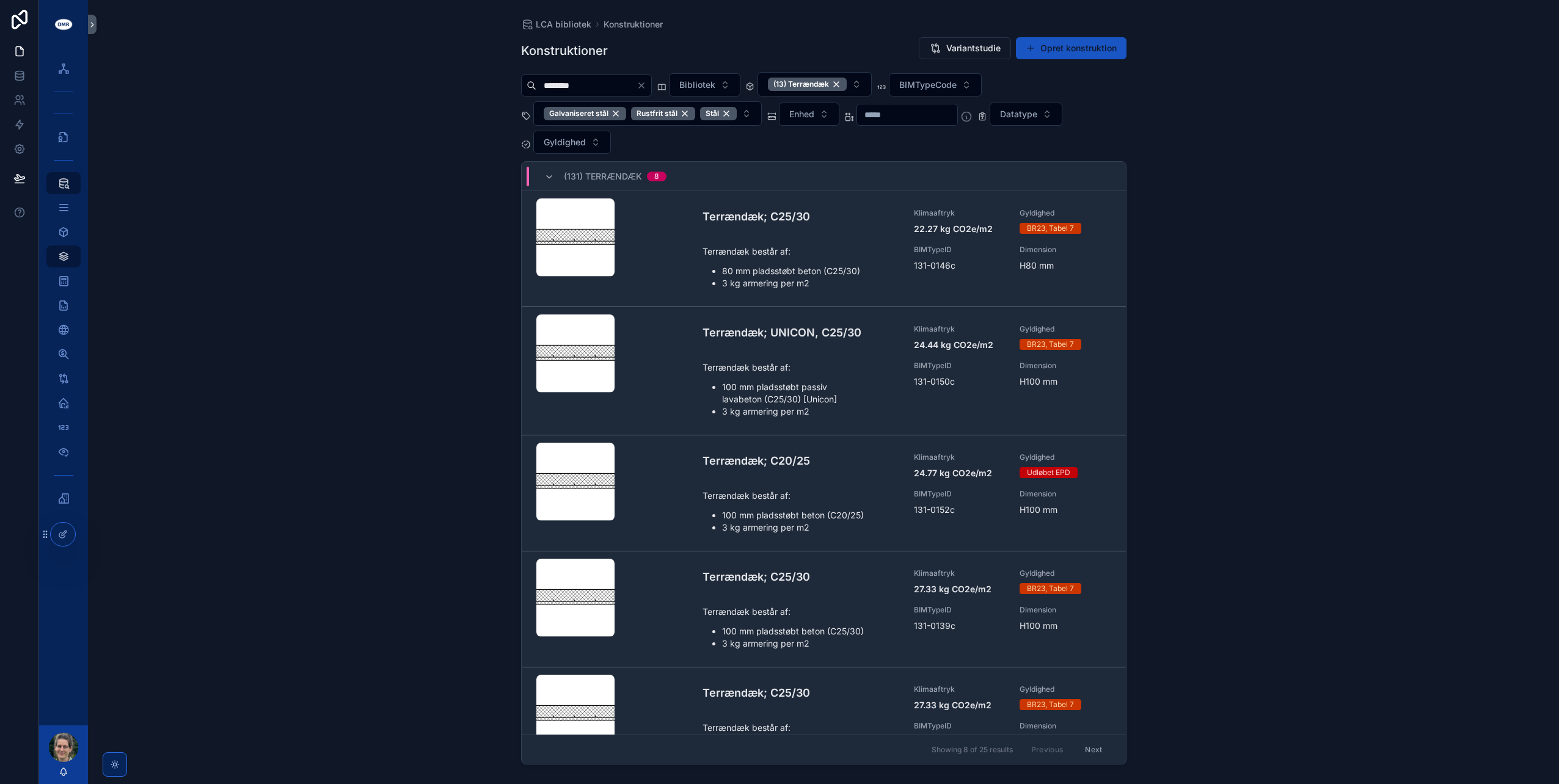
scroll to position [405, 0]
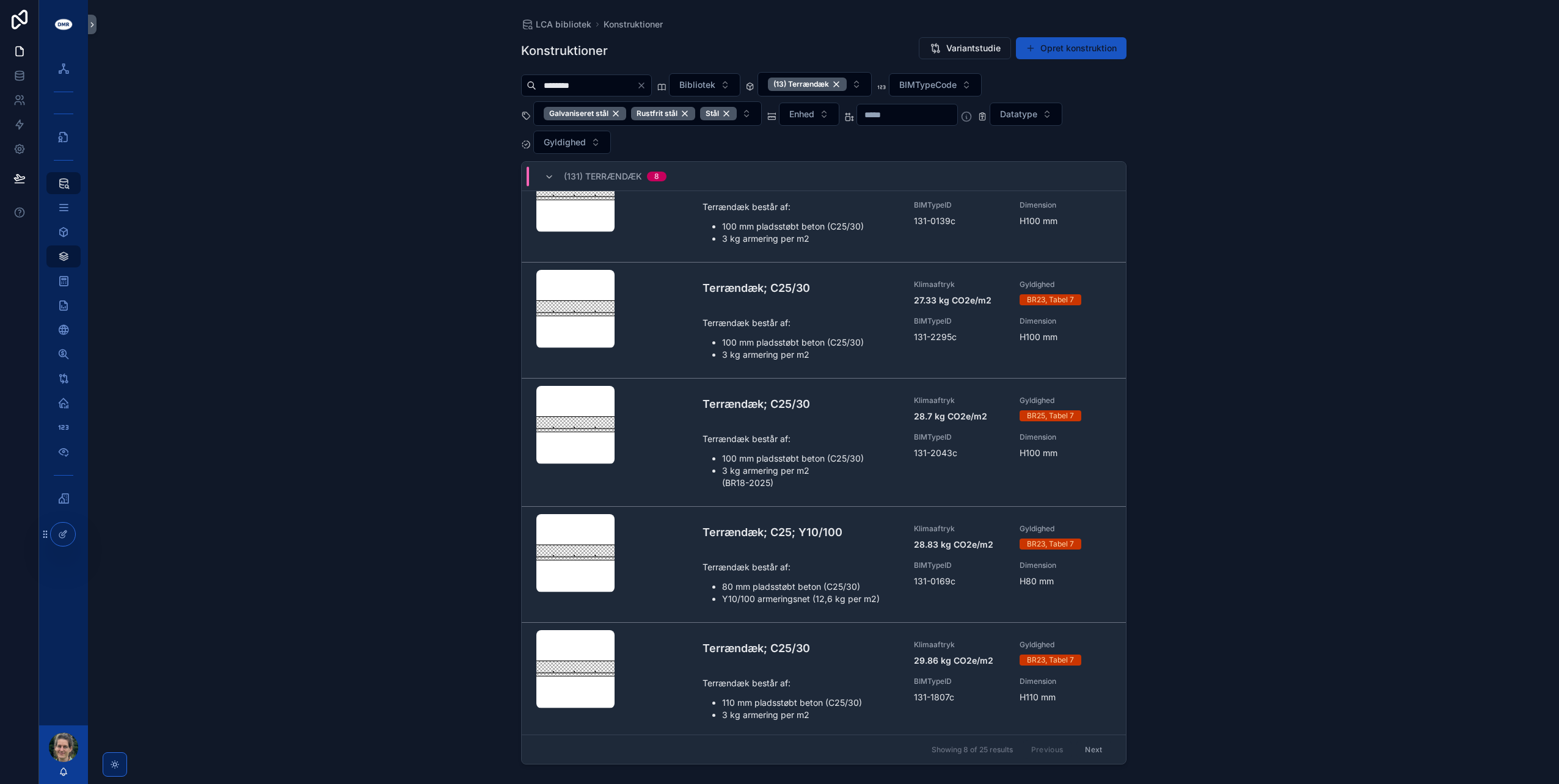
click at [1092, 750] on button "Next" at bounding box center [1094, 750] width 34 height 19
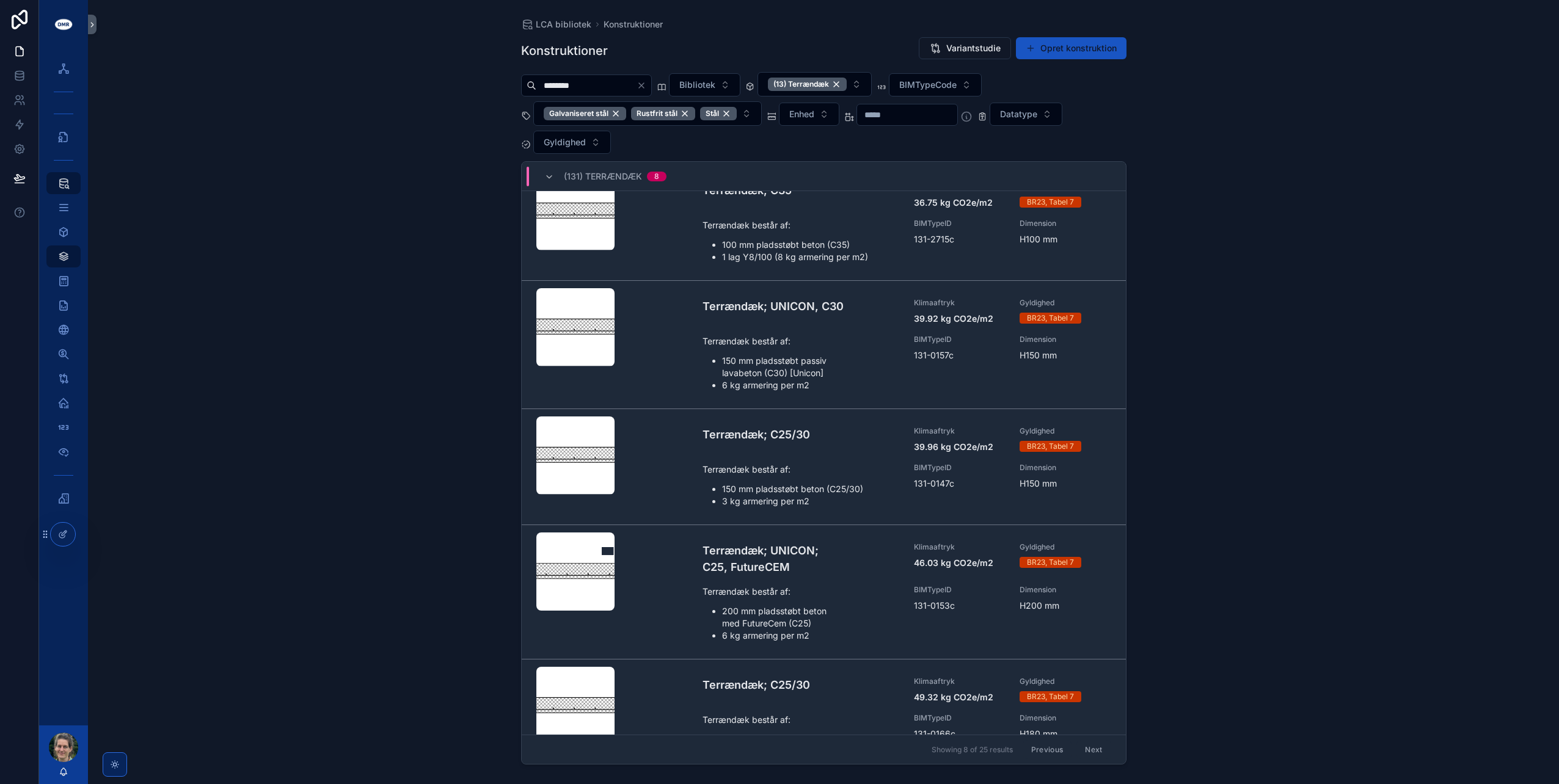
scroll to position [423, 0]
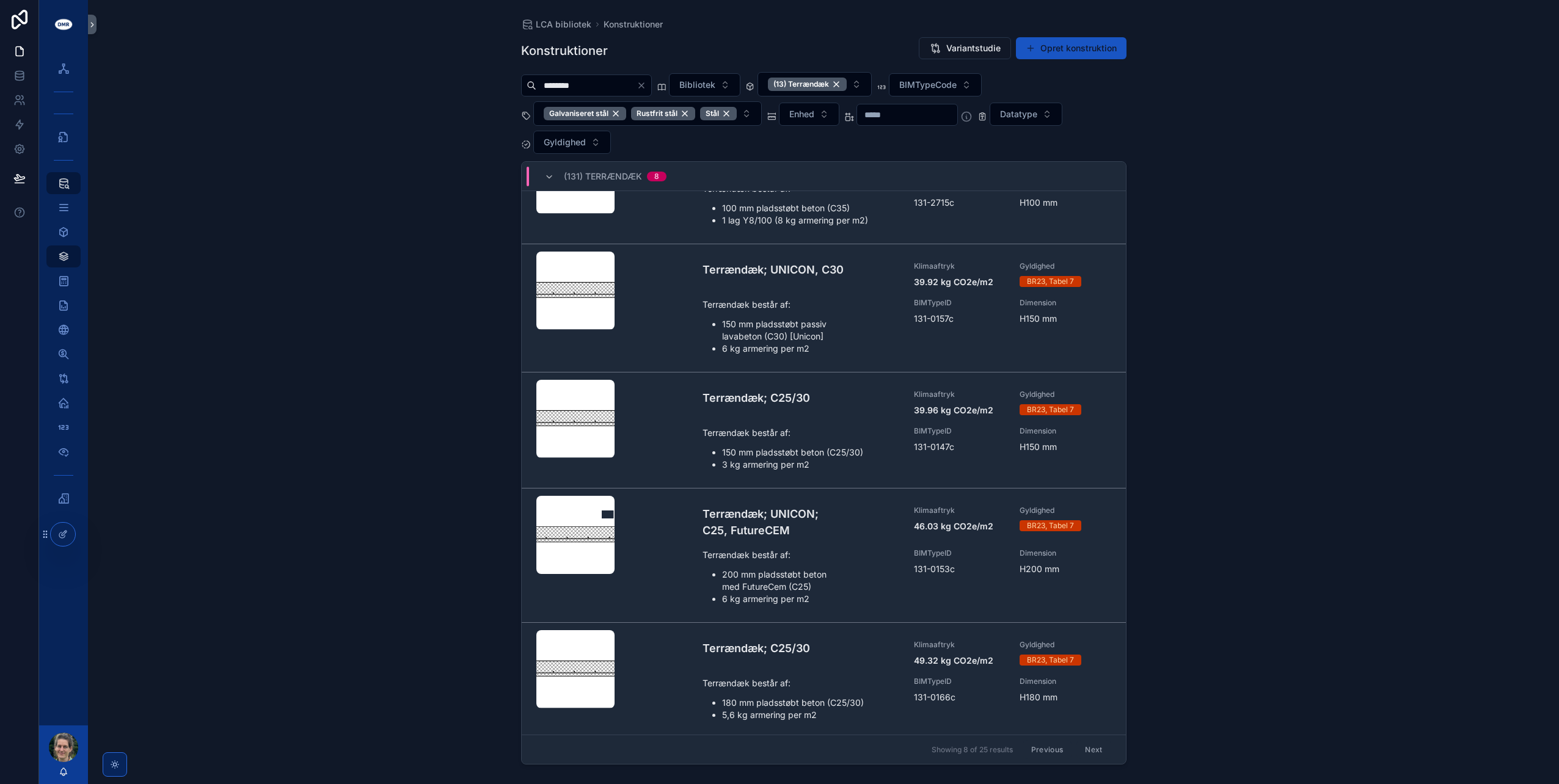
click at [1090, 750] on button "Next" at bounding box center [1094, 750] width 34 height 19
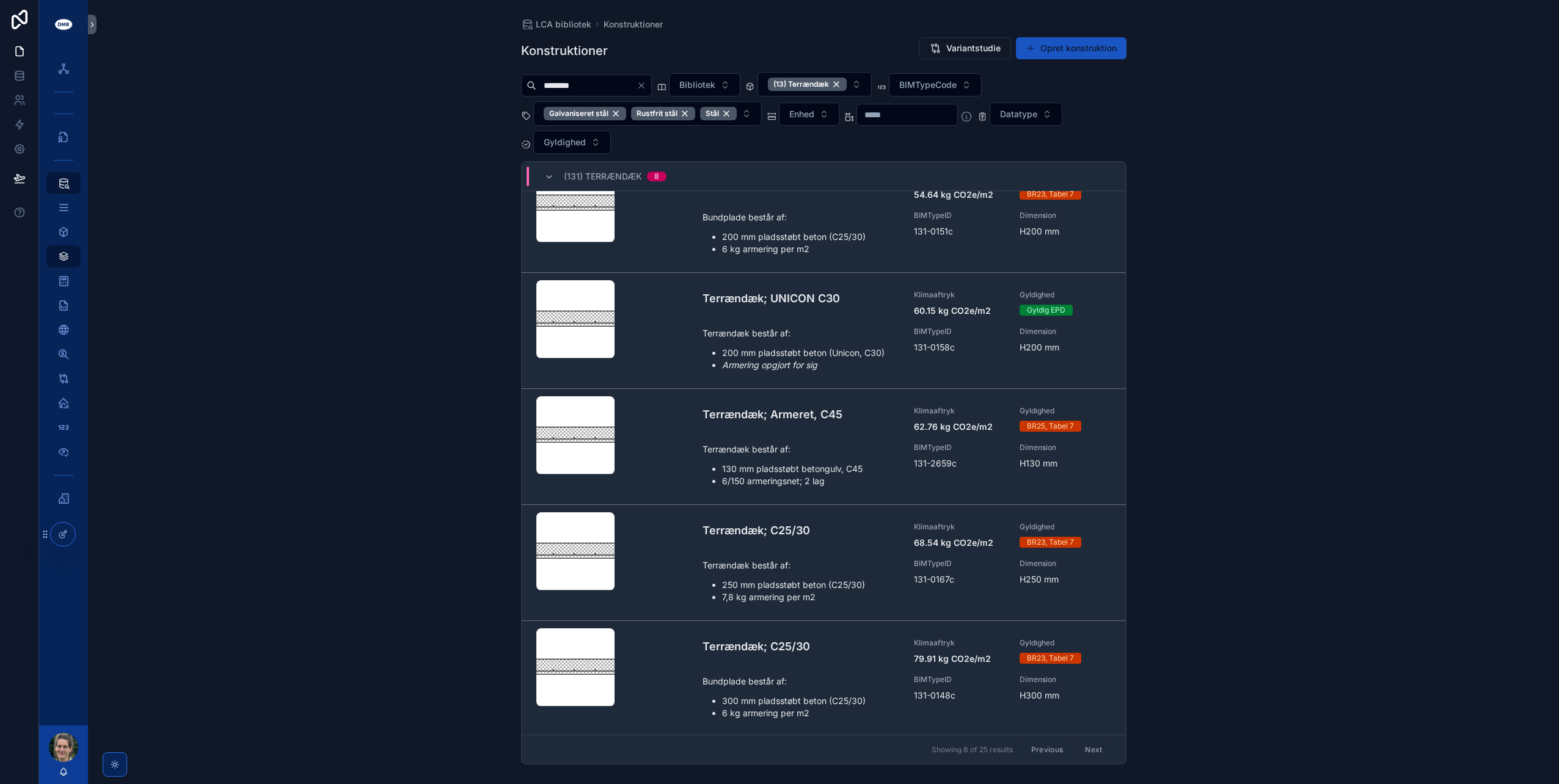
scroll to position [305, 0]
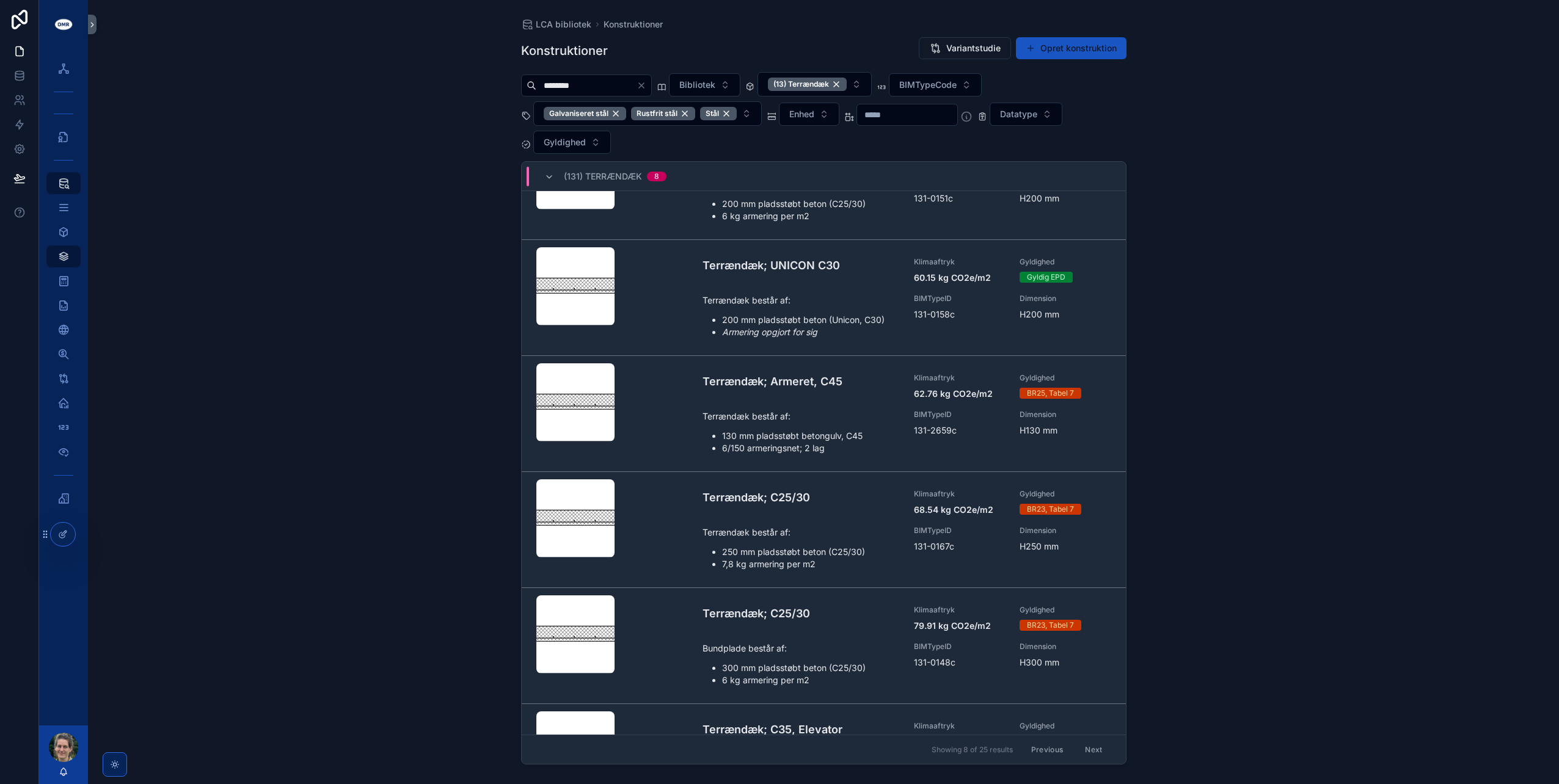
click at [762, 430] on li "130 mm pladsstøbt betongulv, C45" at bounding box center [811, 435] width 178 height 12
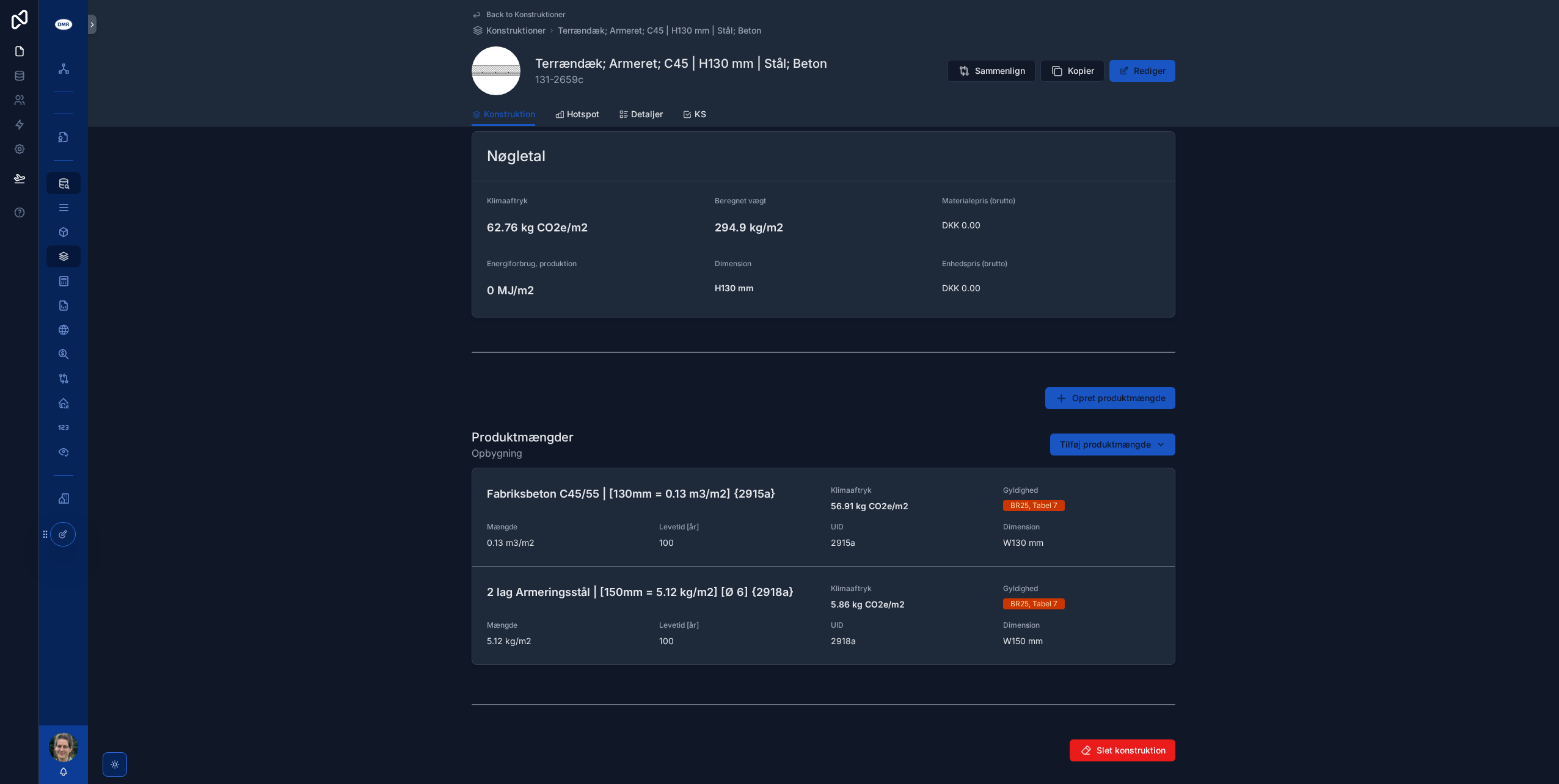
scroll to position [326, 0]
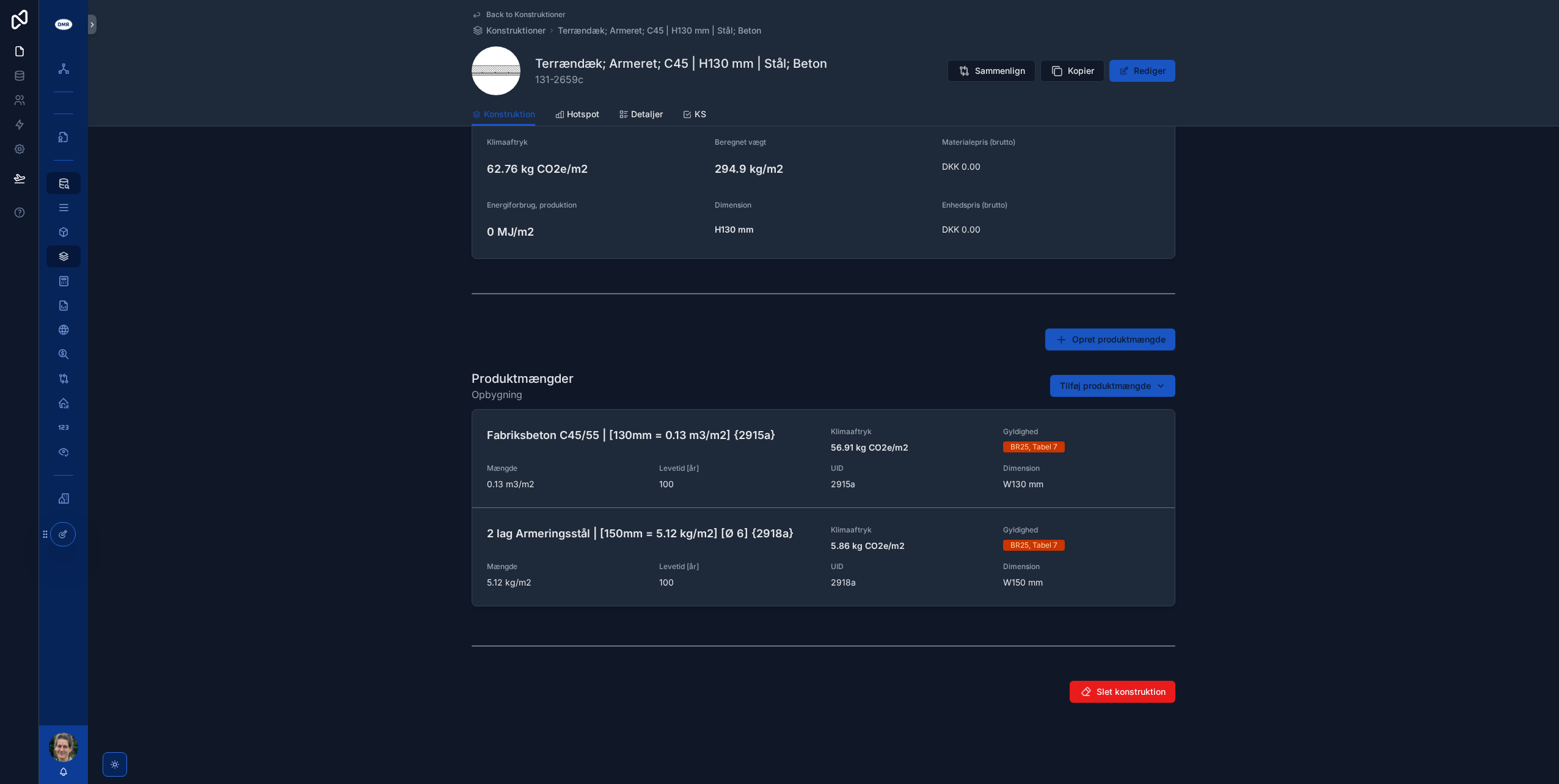
click at [747, 548] on div "2 lag Armeringsstål | [150mm = 5.12 kg/m2] [Ø 6] {2918a}" at bounding box center [652, 538] width 330 height 27
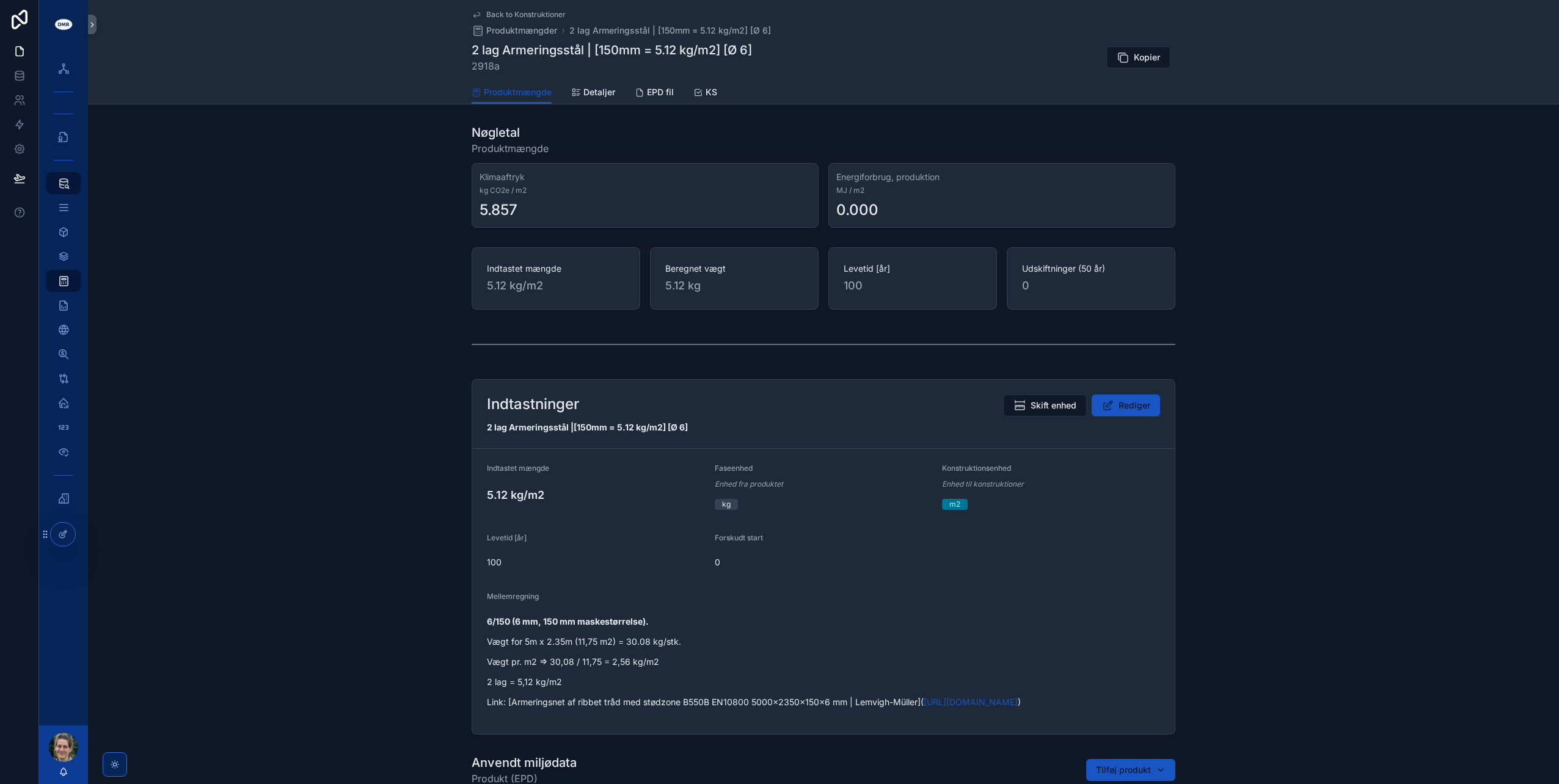
click at [521, 17] on span "Back to Konstruktioner" at bounding box center [526, 14] width 79 height 10
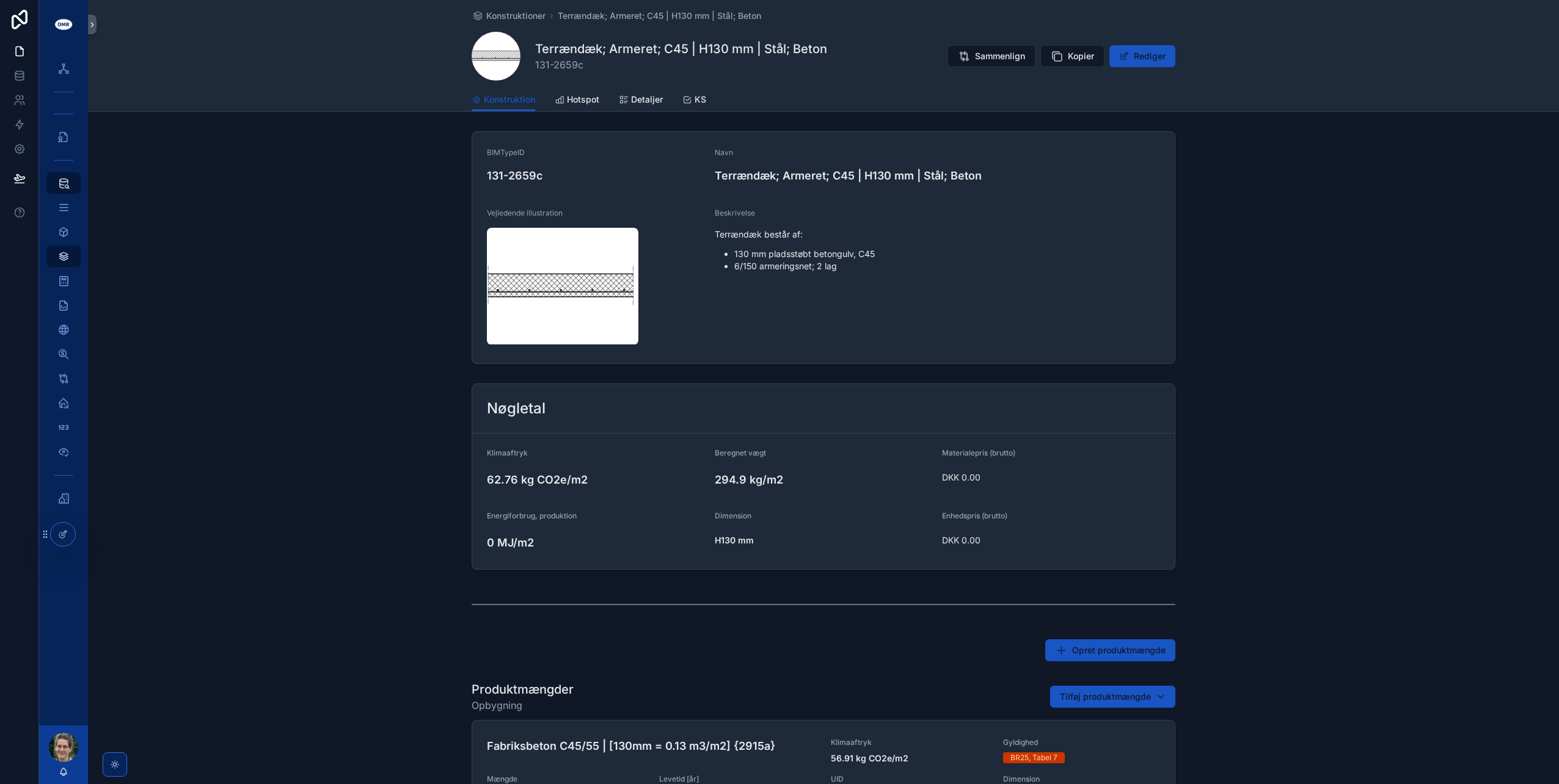
click at [527, 15] on span "Konstruktioner" at bounding box center [516, 15] width 59 height 12
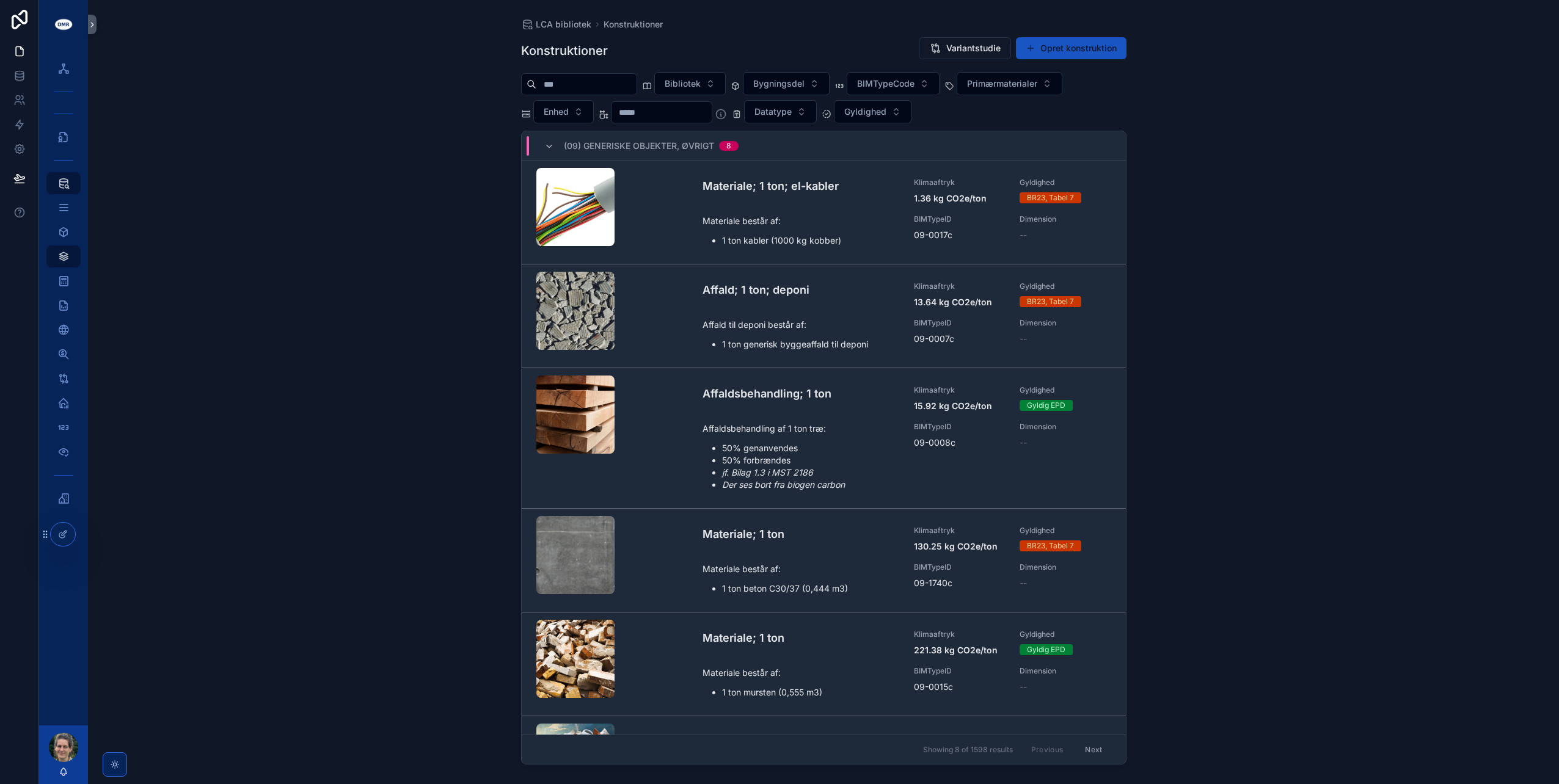
click at [1032, 85] on span "Primærmaterialer" at bounding box center [1002, 83] width 70 height 12
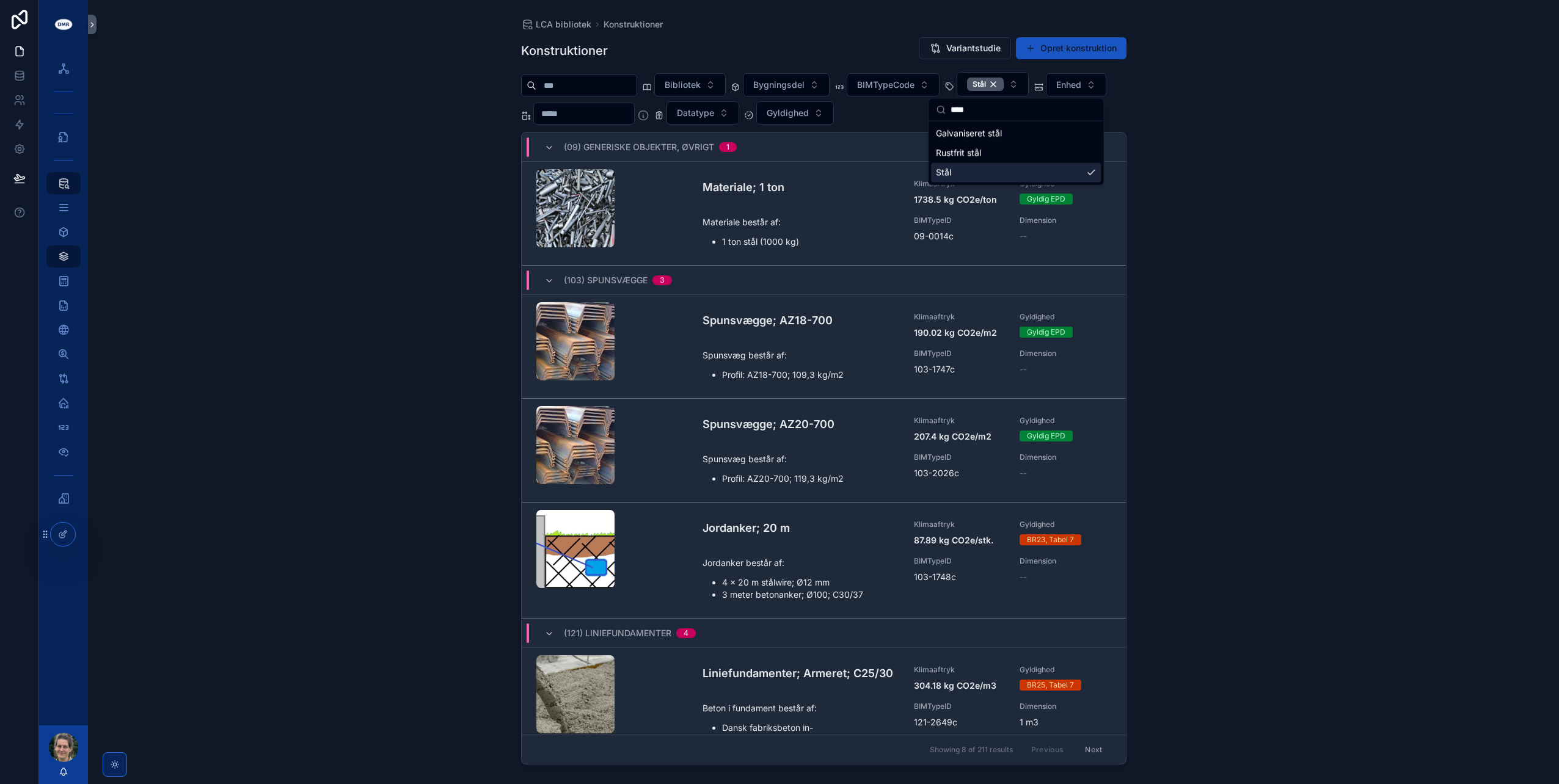
type input "****"
click at [603, 80] on input "scrollable content" at bounding box center [587, 85] width 100 height 17
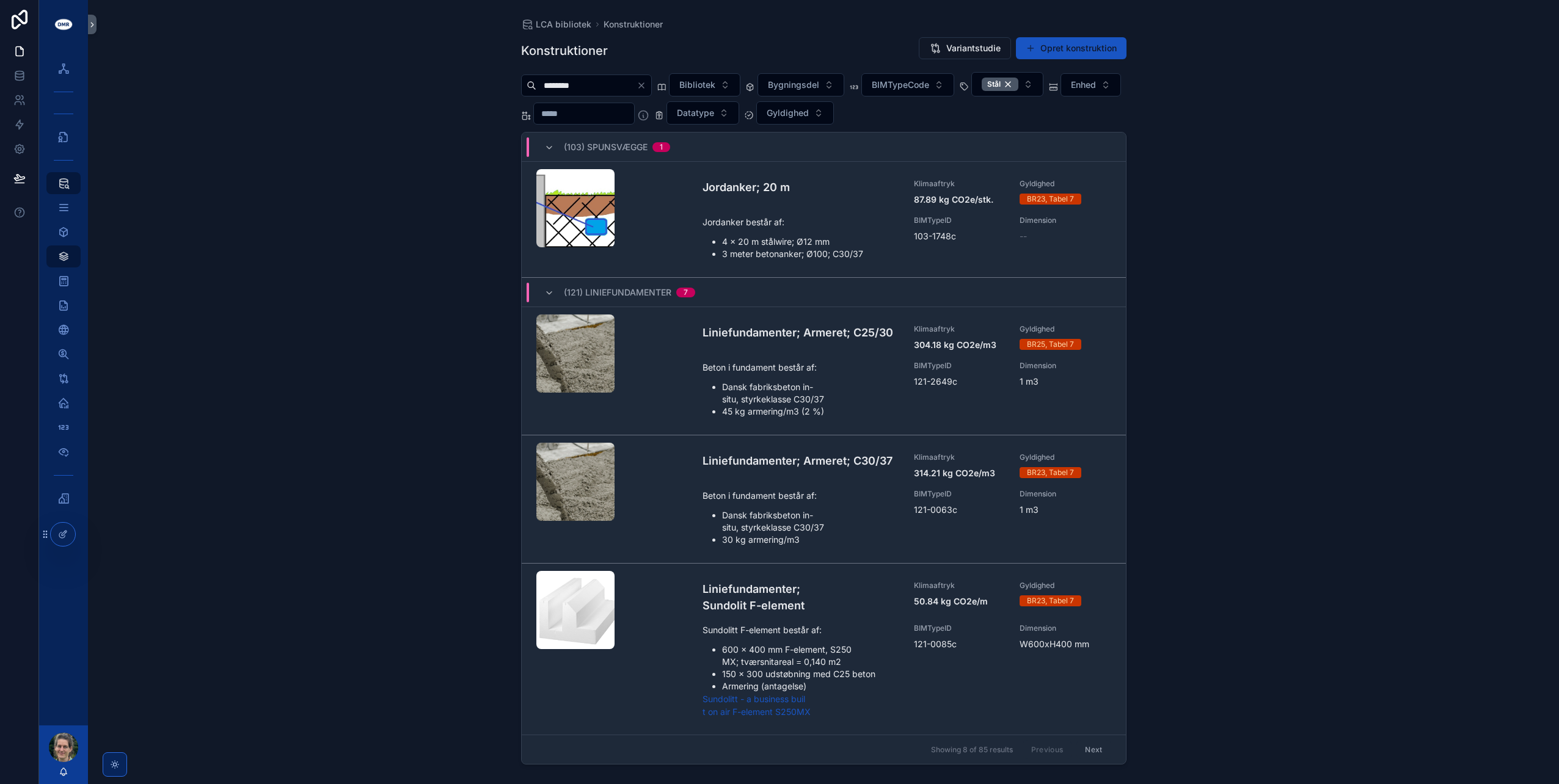
type input "********"
click at [819, 83] on span "Bygningsdel" at bounding box center [793, 84] width 51 height 12
type input "**"
click at [786, 132] on div "(13) Terrændæk" at bounding box center [825, 133] width 170 height 20
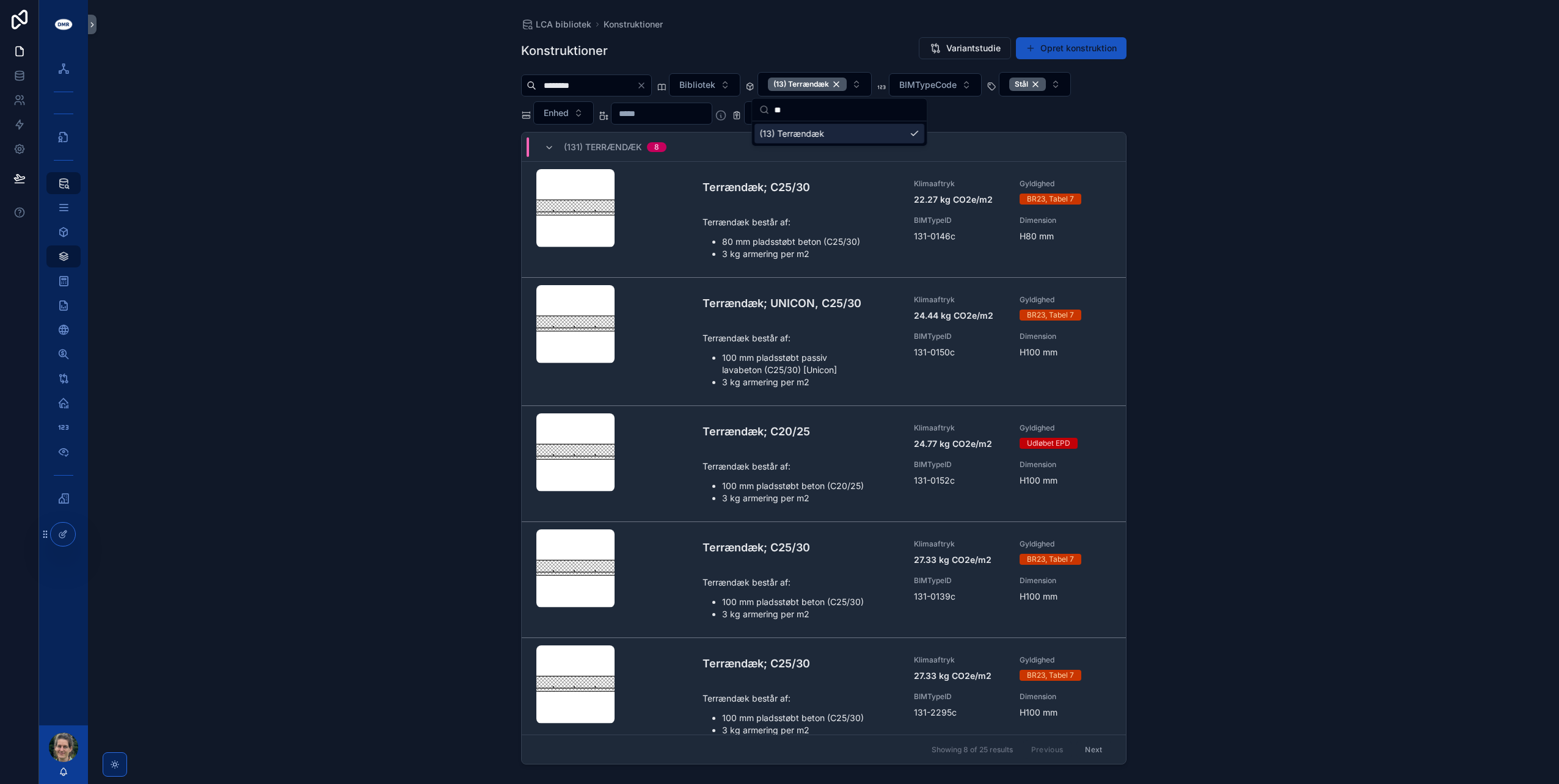
click at [1069, 121] on div "******** Bibliotek (13) Terrændæk BIMTypeCode Stål Enhed Datatype Gyldighed" at bounding box center [824, 98] width 605 height 53
click at [817, 112] on button "Datatype" at bounding box center [780, 113] width 72 height 23
click at [817, 110] on button "Datatype" at bounding box center [780, 113] width 72 height 23
click at [869, 110] on button "Gyldighed" at bounding box center [873, 113] width 77 height 23
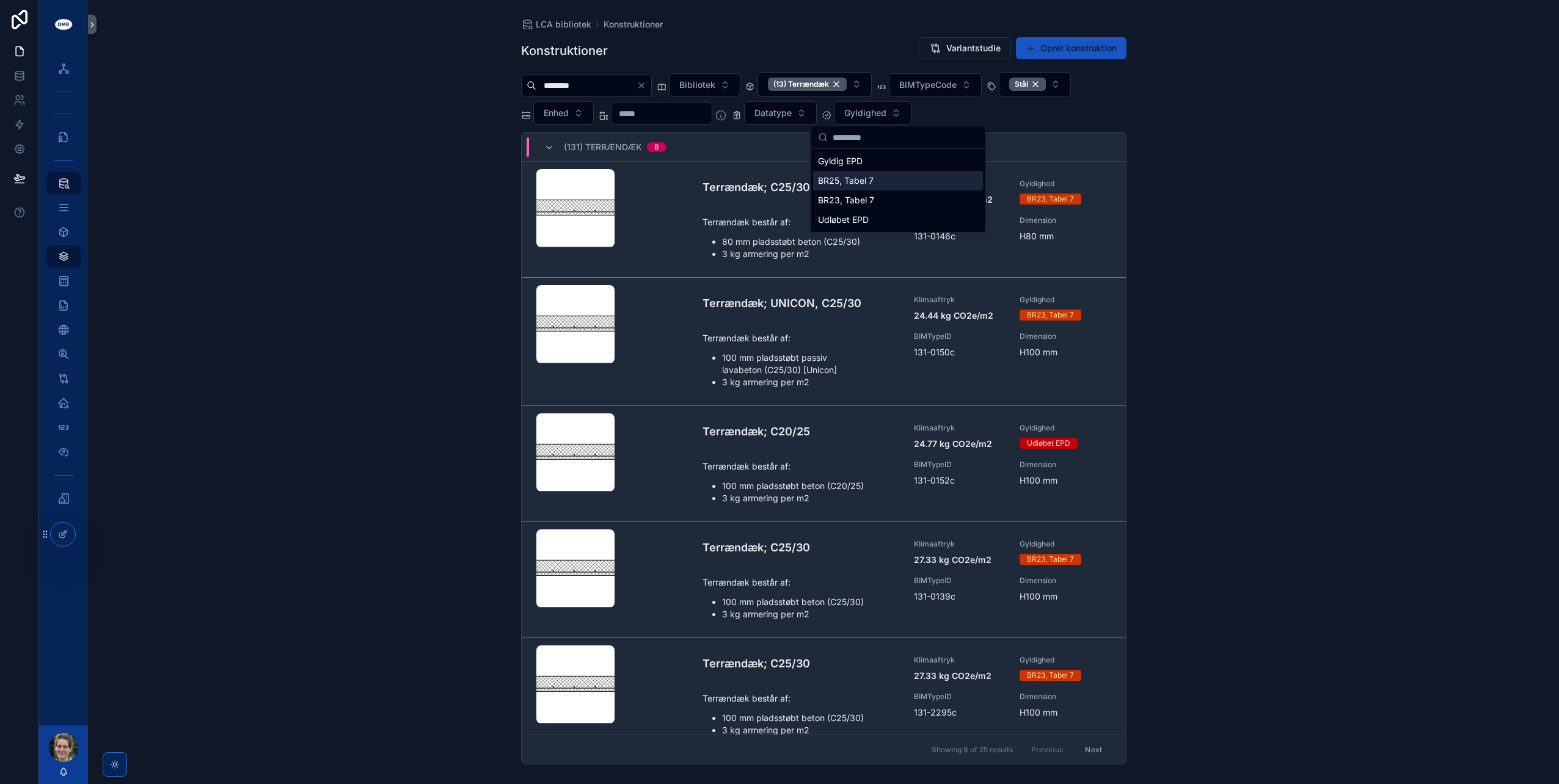
click at [891, 178] on div "BR25, Tabel 7" at bounding box center [897, 180] width 170 height 20
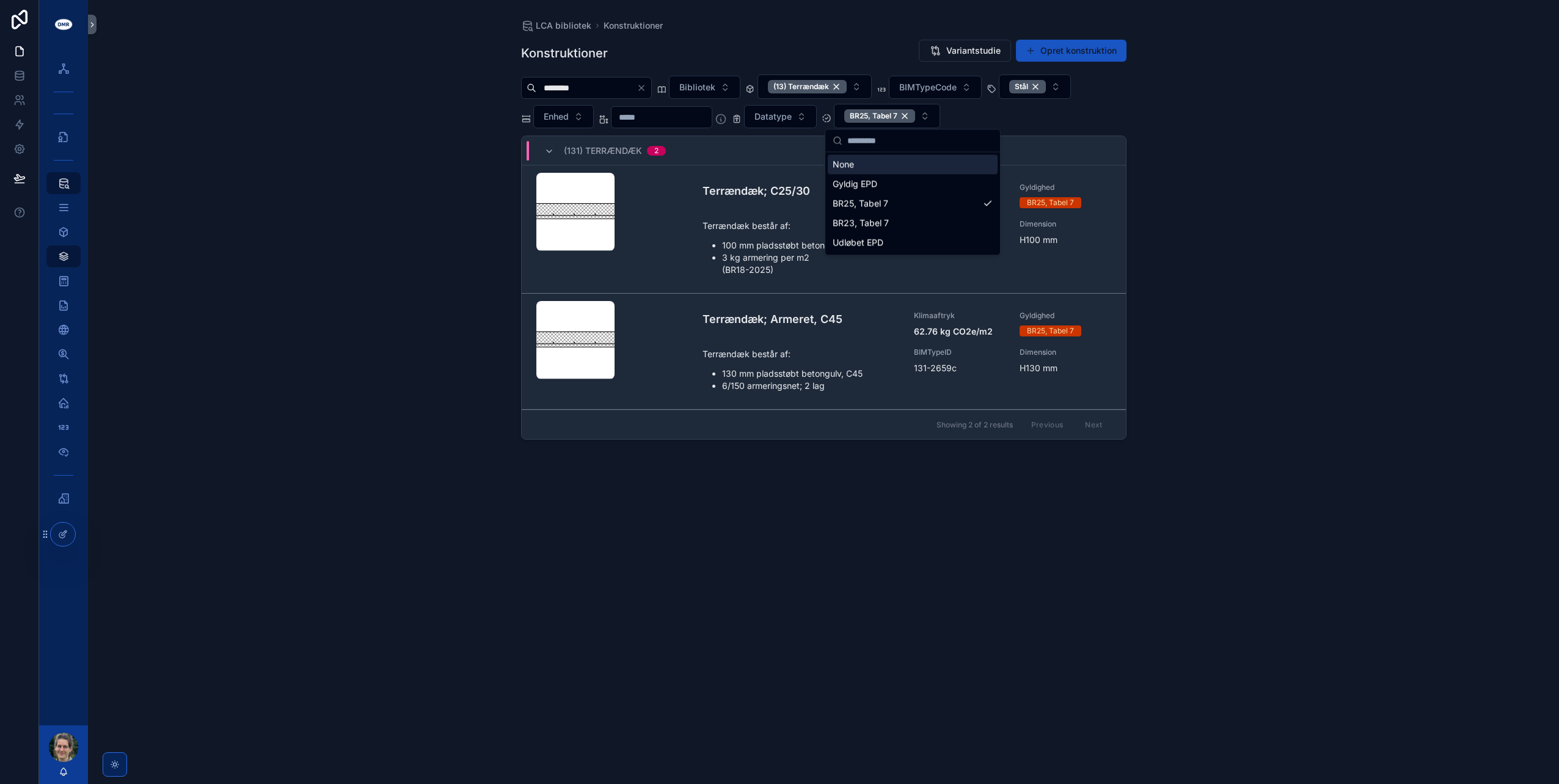
click at [915, 114] on div "BR25, Tabel 7" at bounding box center [880, 116] width 71 height 13
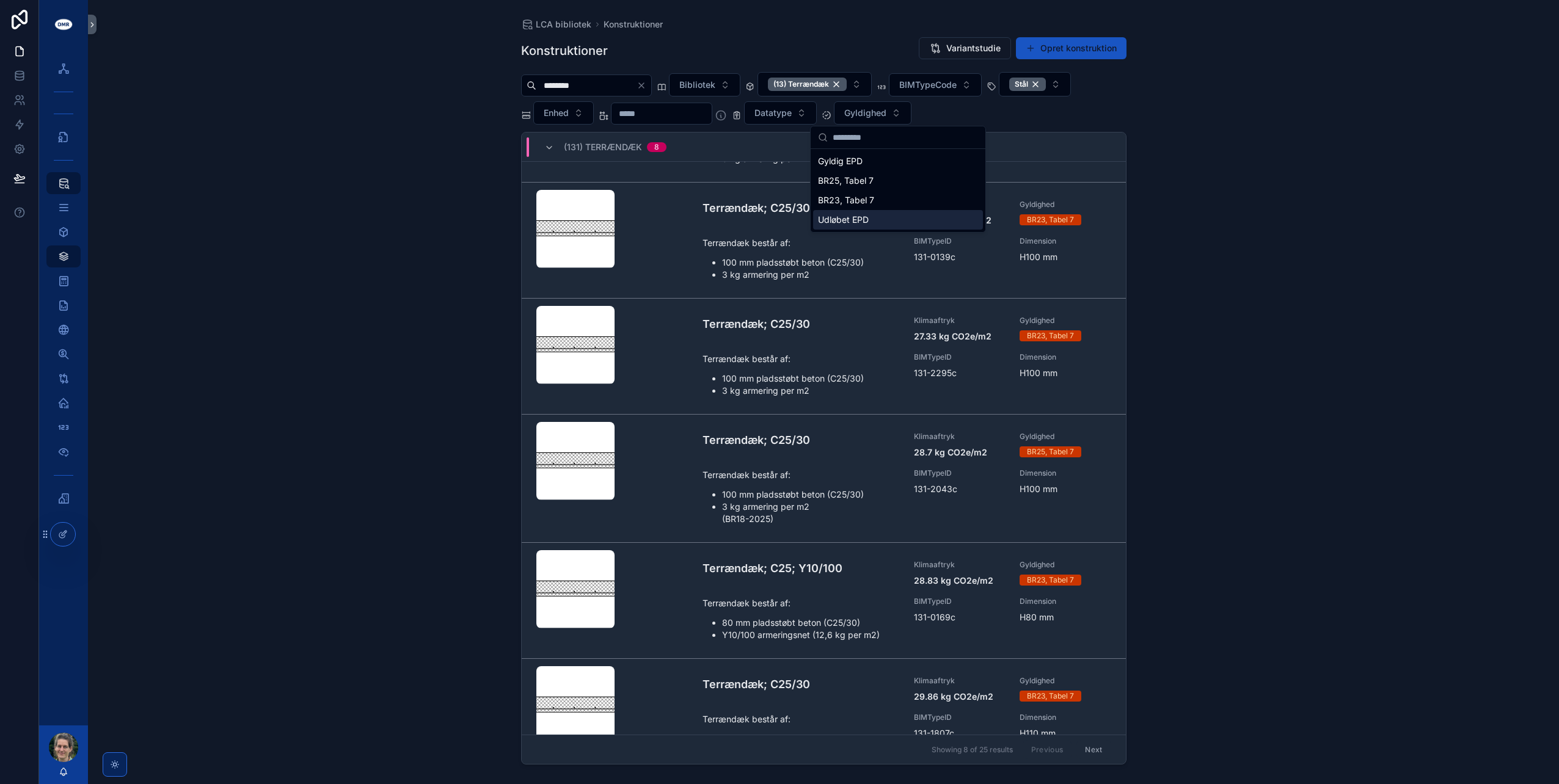
scroll to position [376, 0]
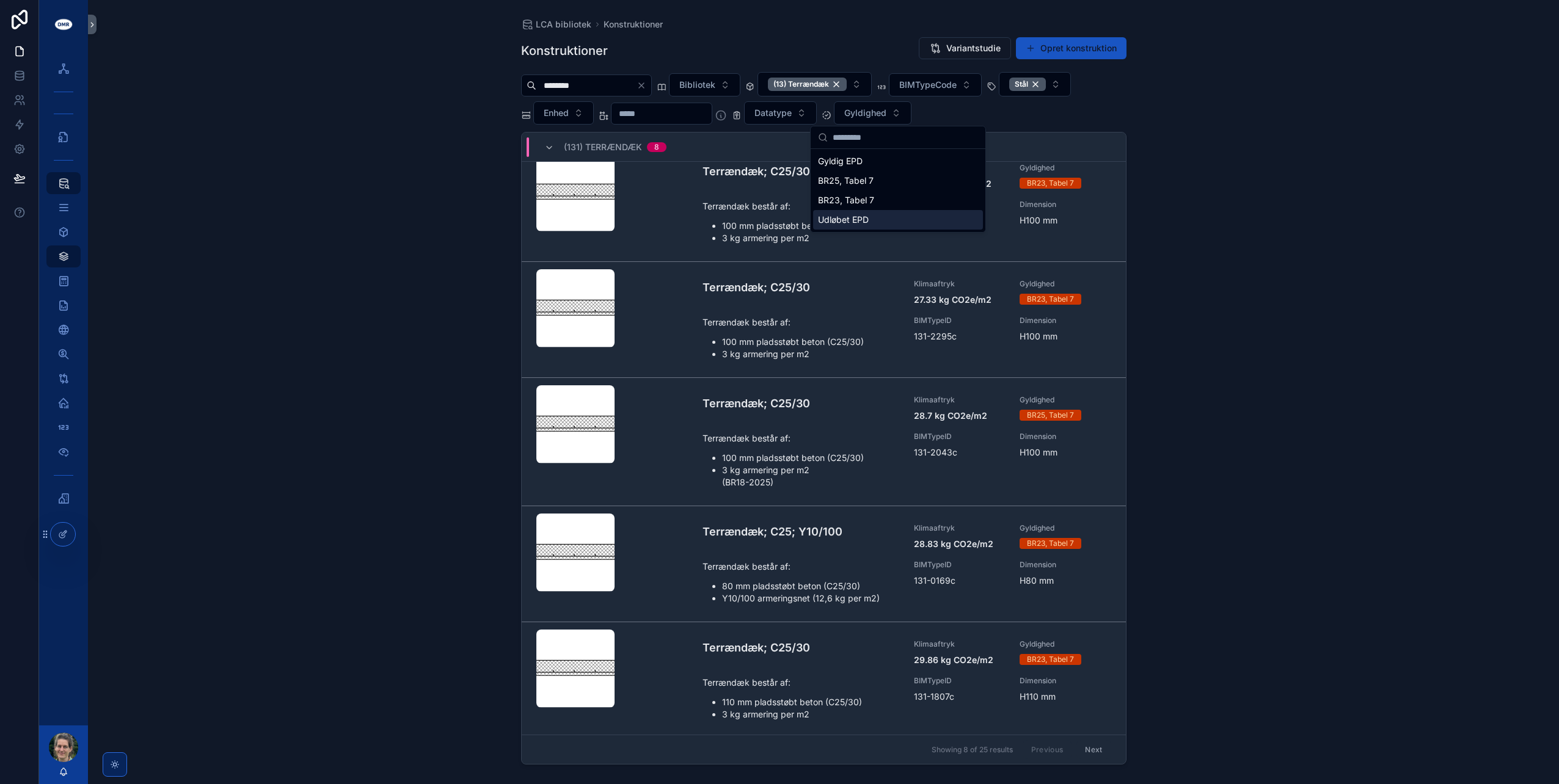
click at [1092, 750] on button "Next" at bounding box center [1094, 750] width 34 height 19
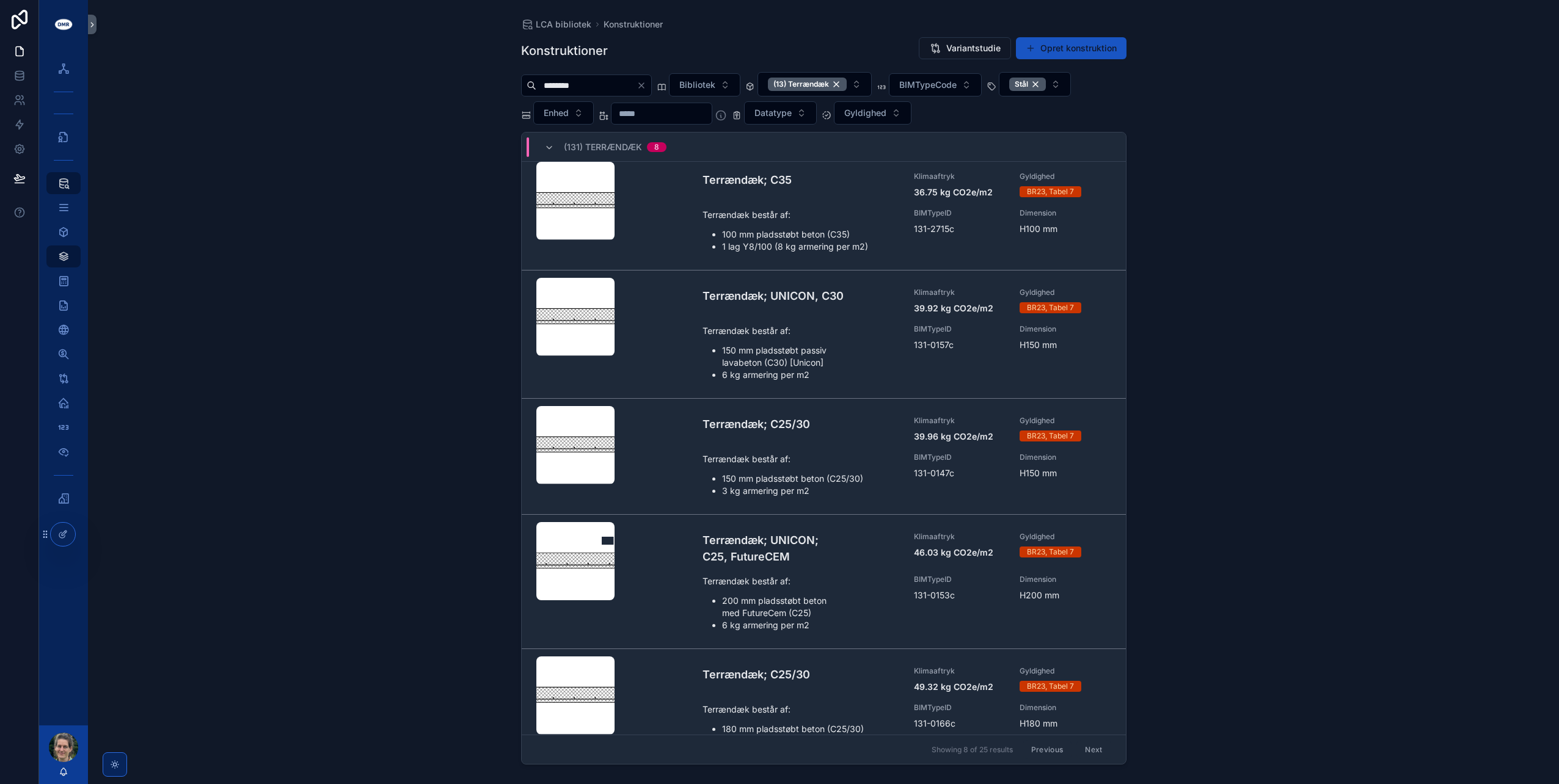
scroll to position [394, 0]
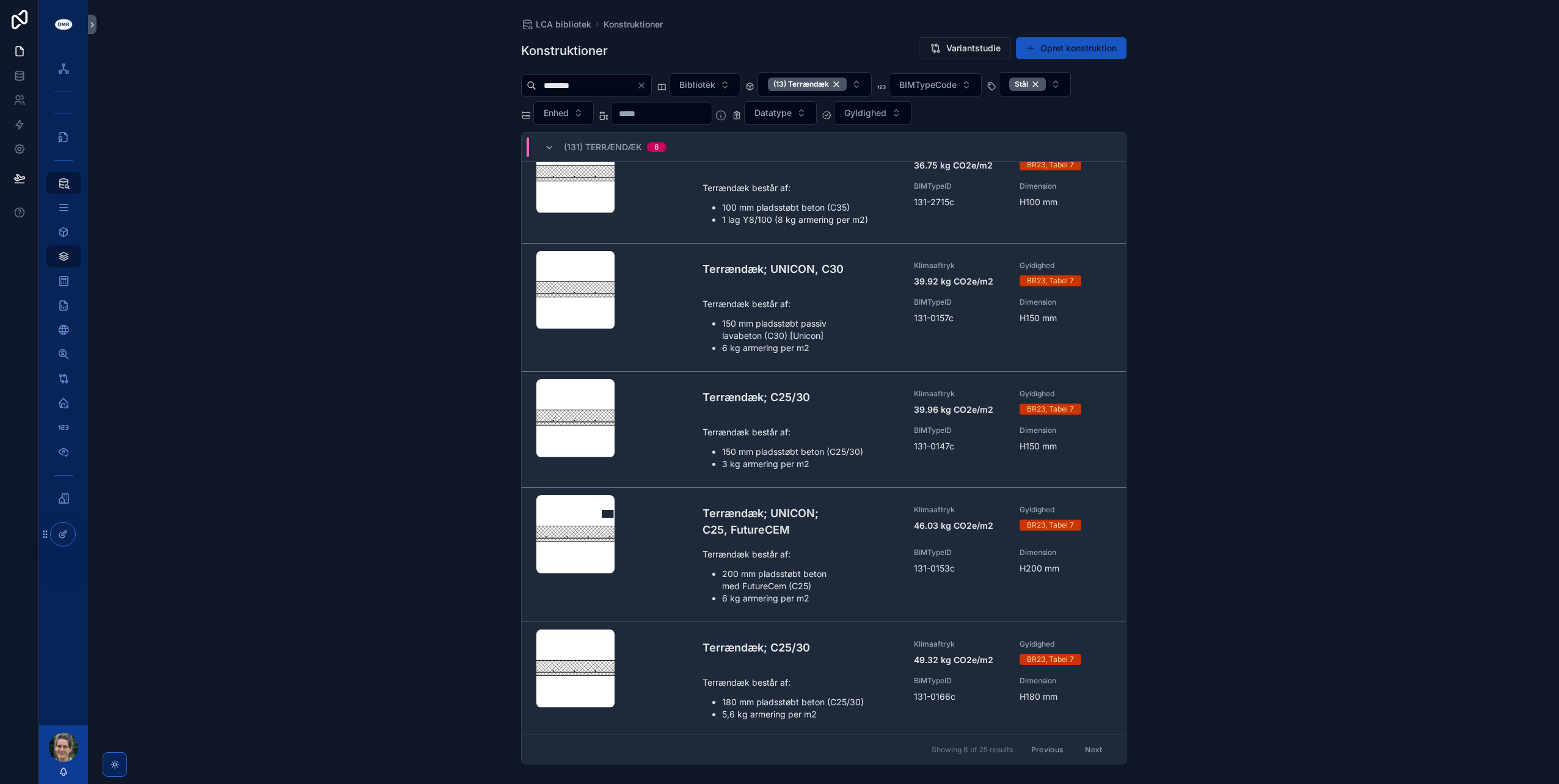
click at [1083, 750] on button "Next" at bounding box center [1094, 750] width 34 height 19
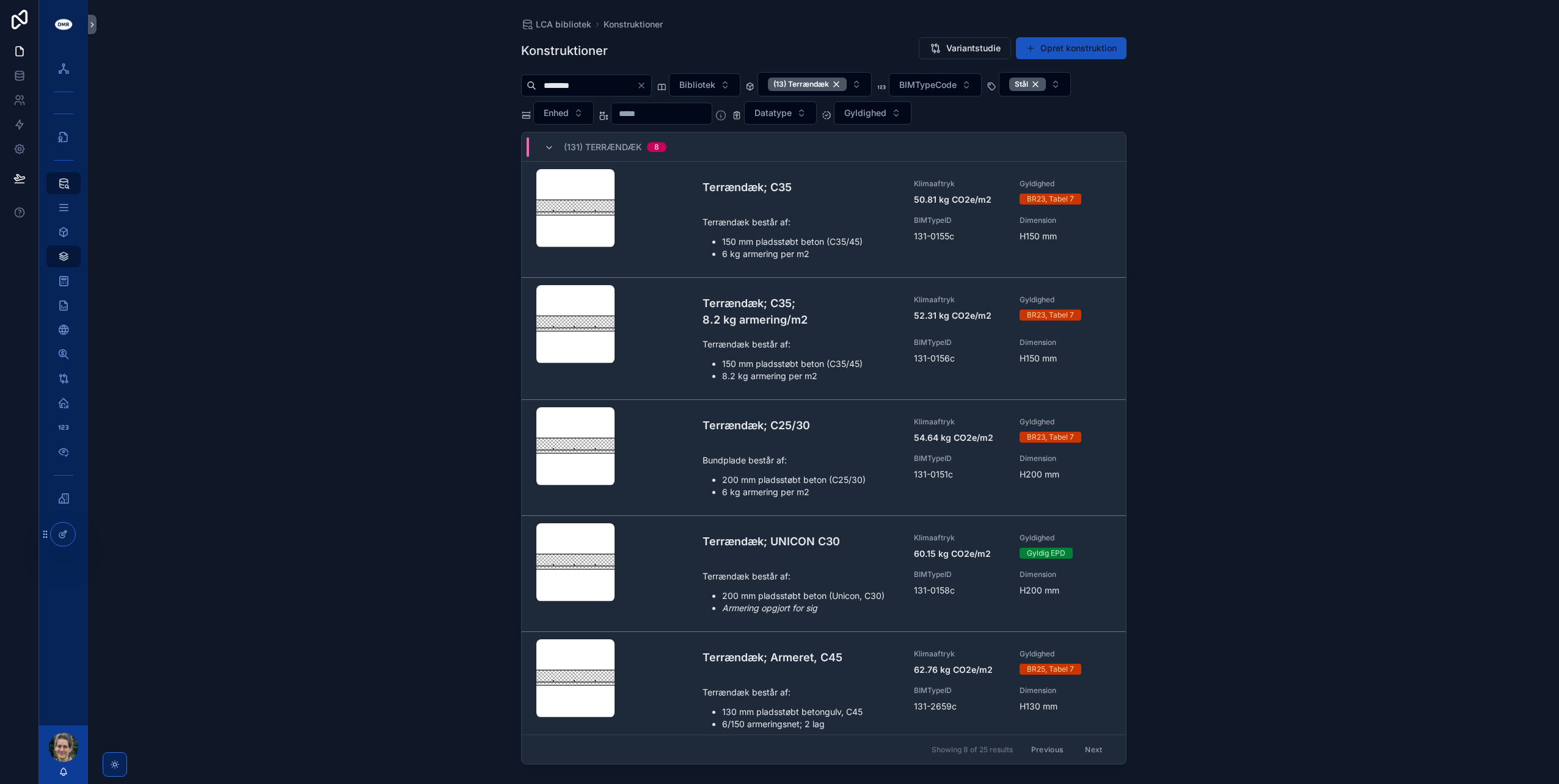
scroll to position [61, 0]
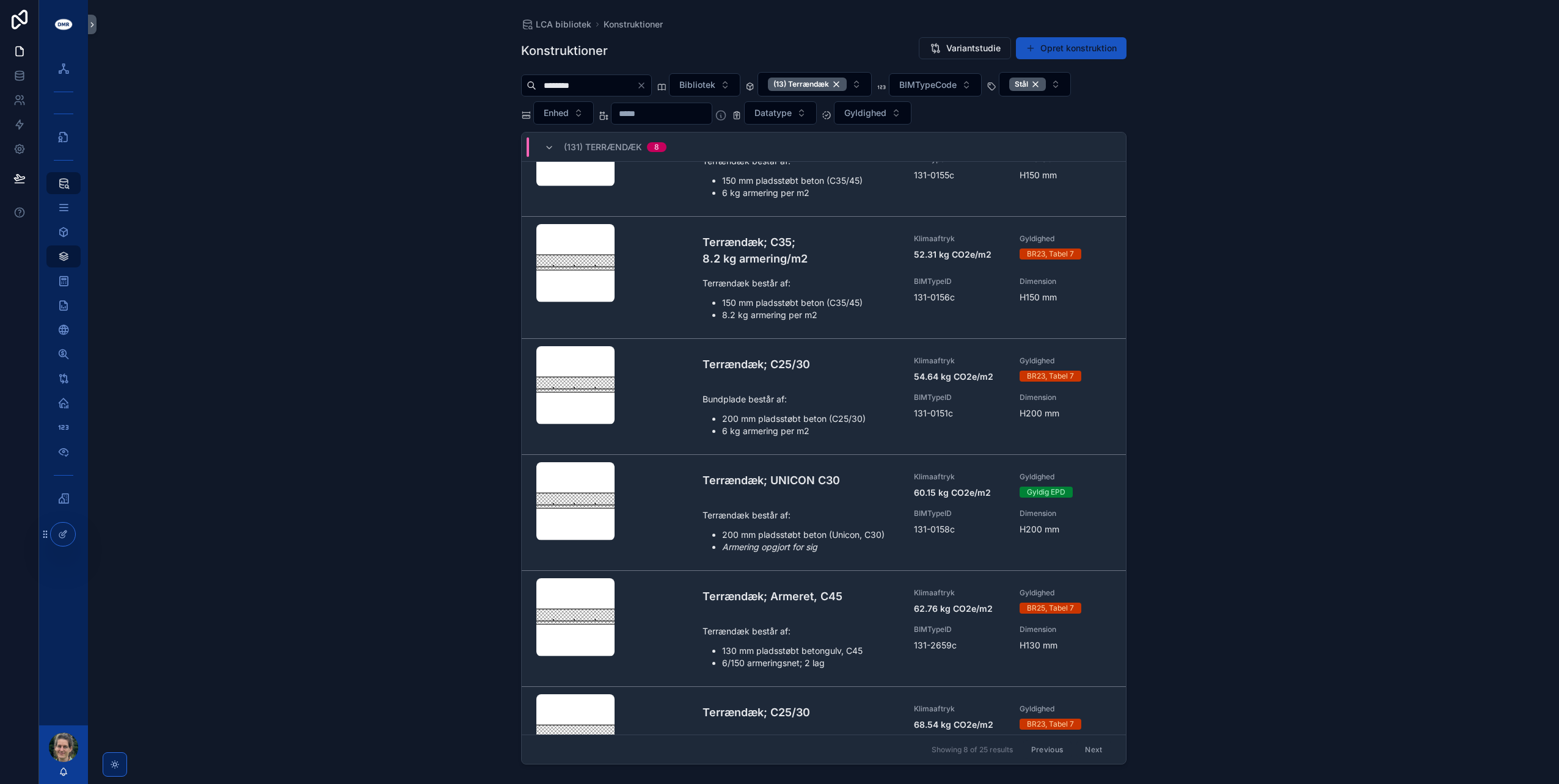
click at [775, 613] on div "Terrændæk; Armeret, C45 Klimaaftryk 62.76 kg CO2e/m2 Gyldighed BR25, Tabel 7 Te…" at bounding box center [907, 628] width 409 height 81
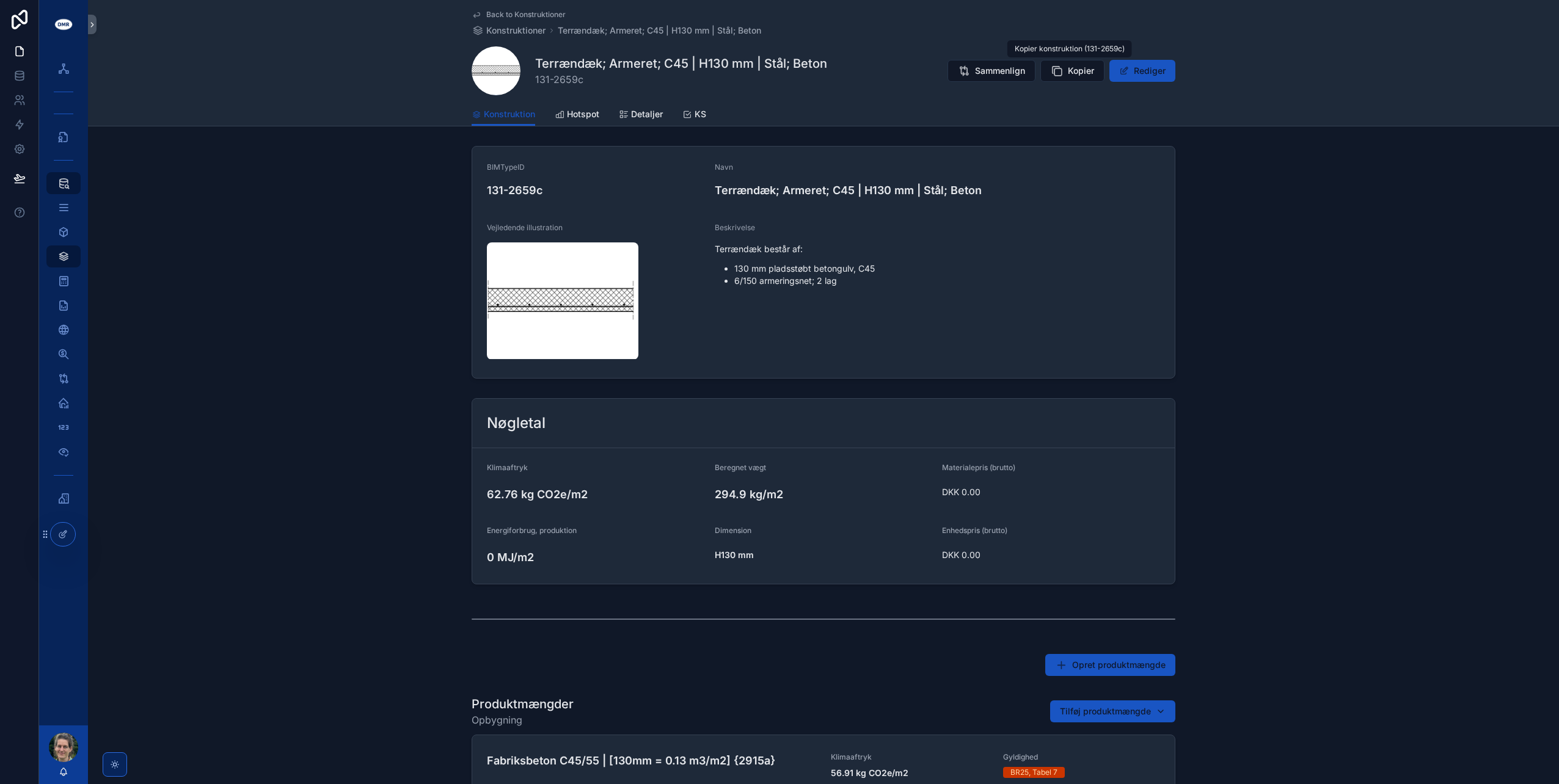
click at [1083, 70] on span "Kopier" at bounding box center [1081, 70] width 26 height 12
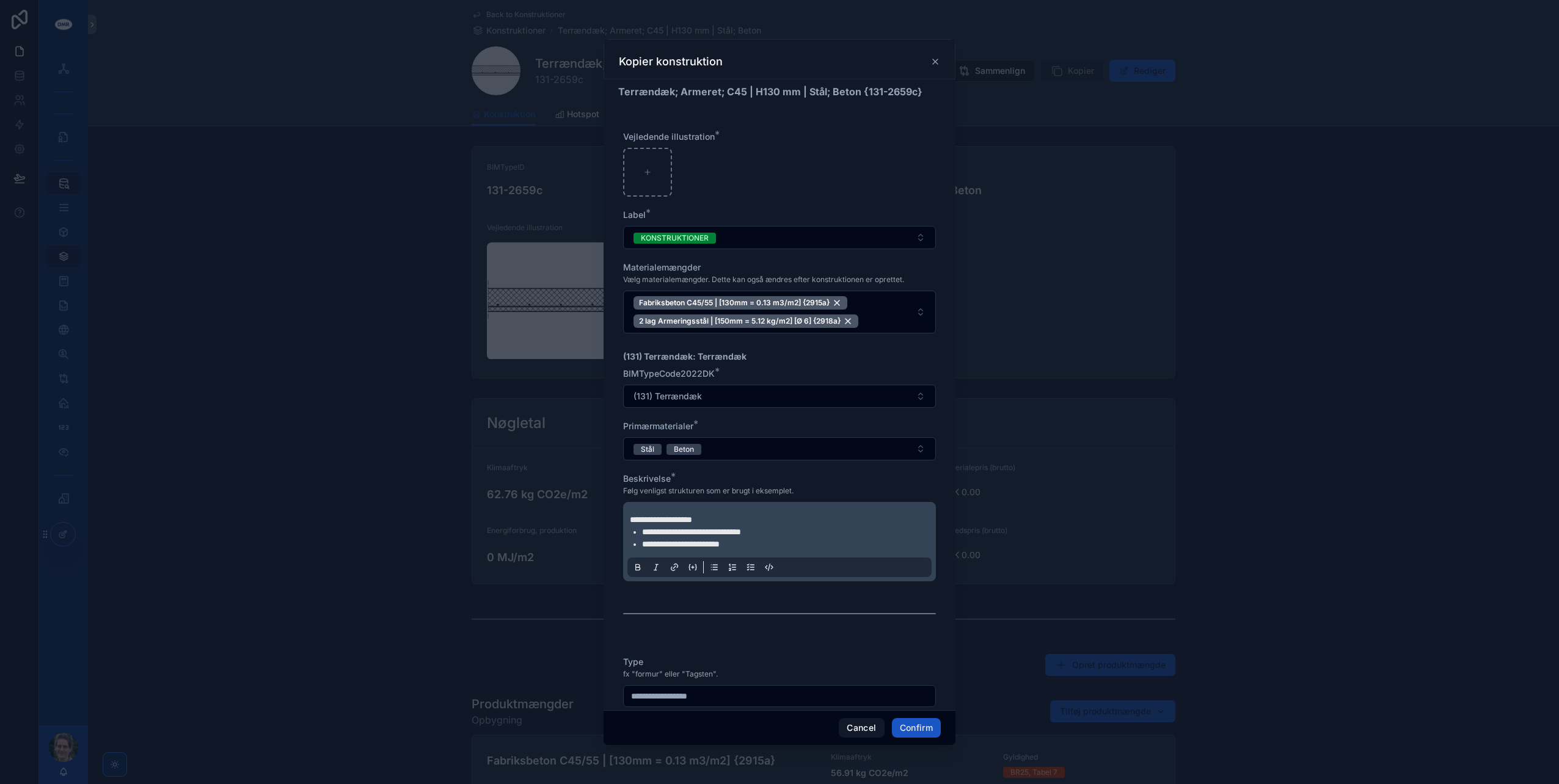
click at [938, 62] on icon at bounding box center [935, 61] width 10 height 10
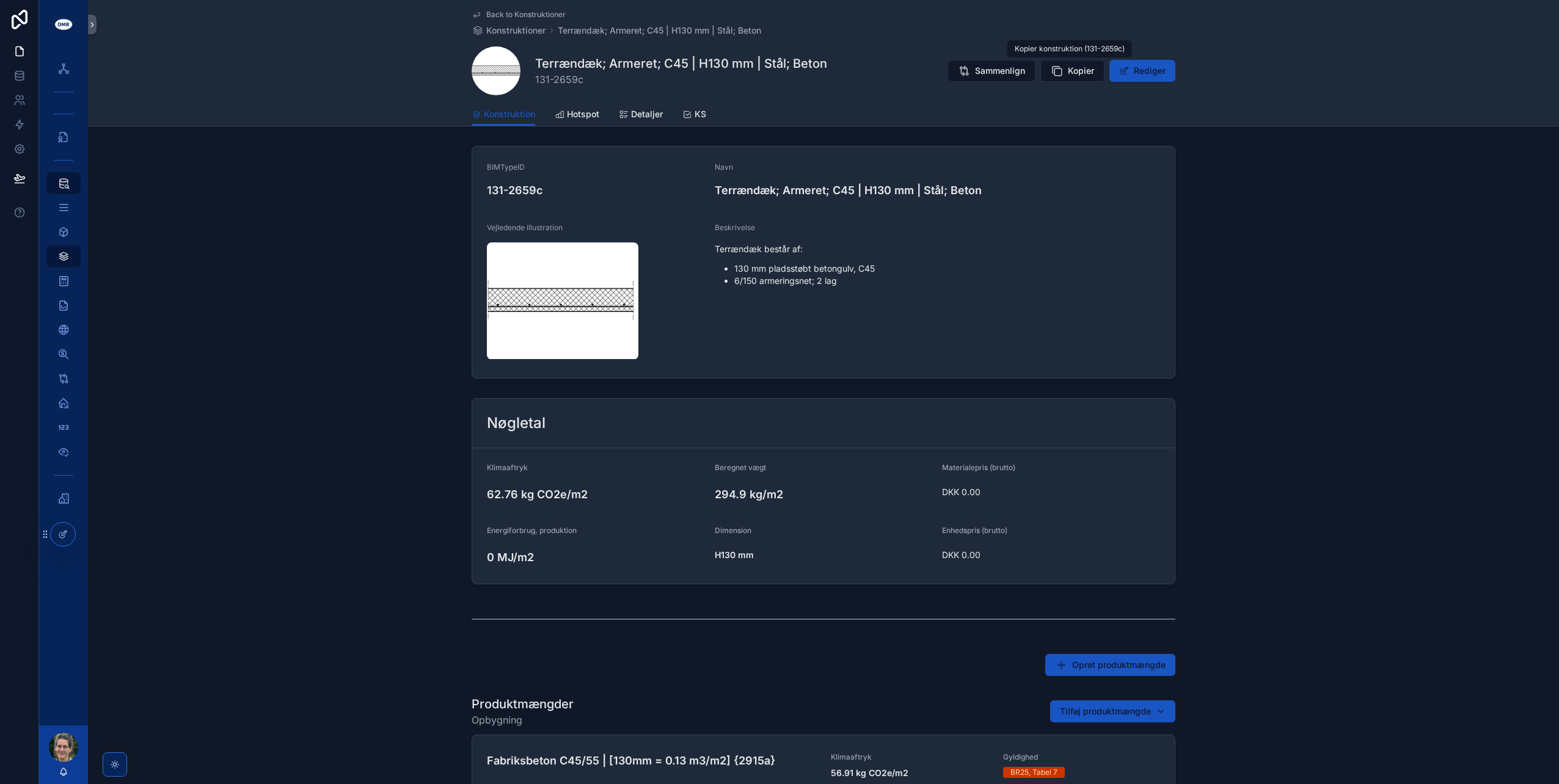
click at [1059, 69] on icon "scrollable content" at bounding box center [1057, 70] width 12 height 12
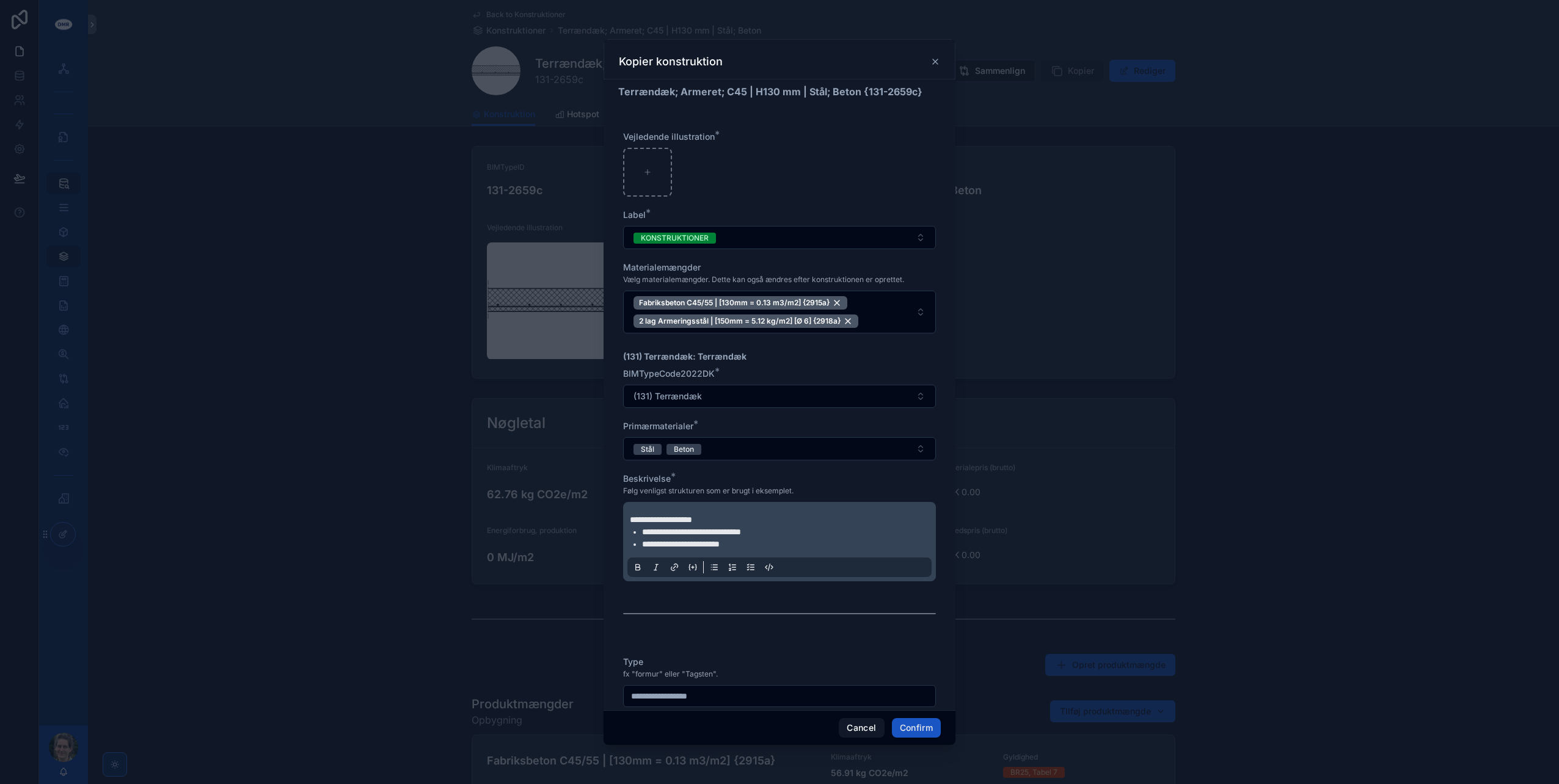
click at [632, 144] on div "Vejledende illustration *" at bounding box center [779, 164] width 313 height 66
click at [643, 155] on div at bounding box center [647, 172] width 49 height 49
type input "**********"
click at [653, 169] on div "armeret beton .png" at bounding box center [647, 172] width 49 height 49
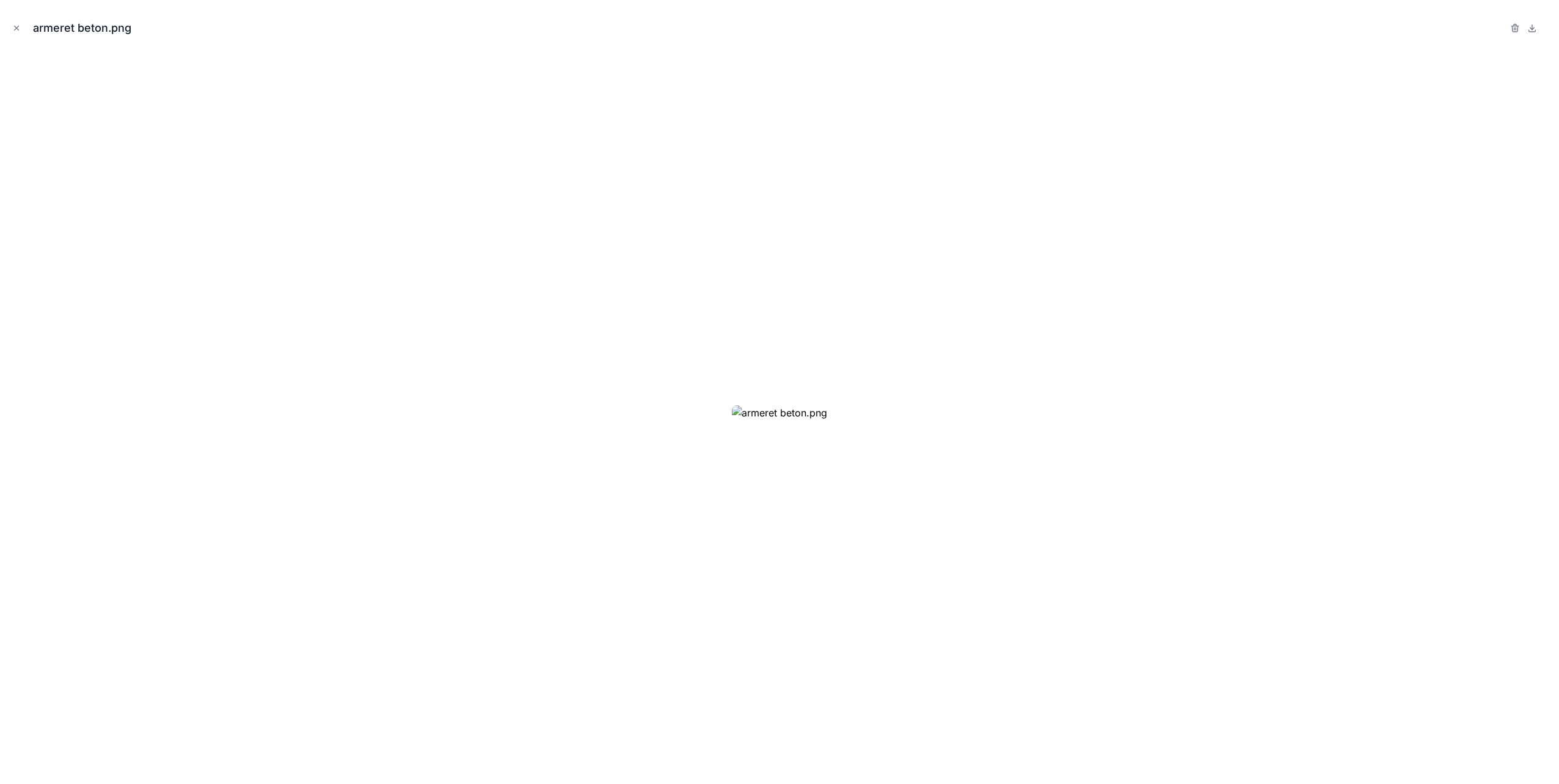
click at [20, 23] on button "Close modal" at bounding box center [16, 28] width 13 height 13
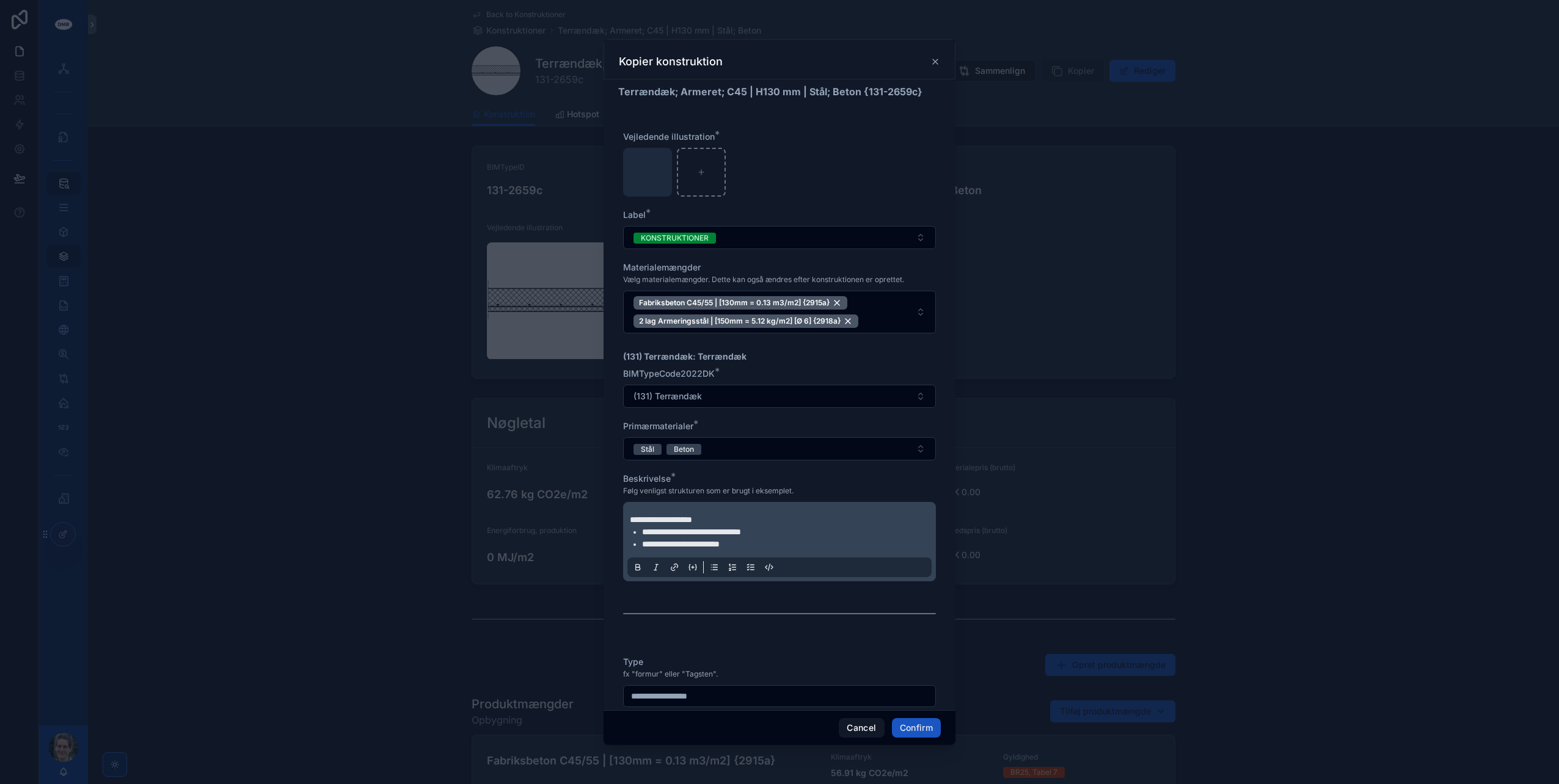
click at [0, 0] on icon "button" at bounding box center [0, 0] width 0 height 0
click at [672, 134] on icon "button" at bounding box center [675, 136] width 6 height 6
click at [641, 167] on div at bounding box center [647, 172] width 49 height 49
type input "**********"
click at [838, 302] on div "Fabriksbeton C45/55 | [130mm = 0.13 m3/m2] {2915a}" at bounding box center [740, 303] width 214 height 13
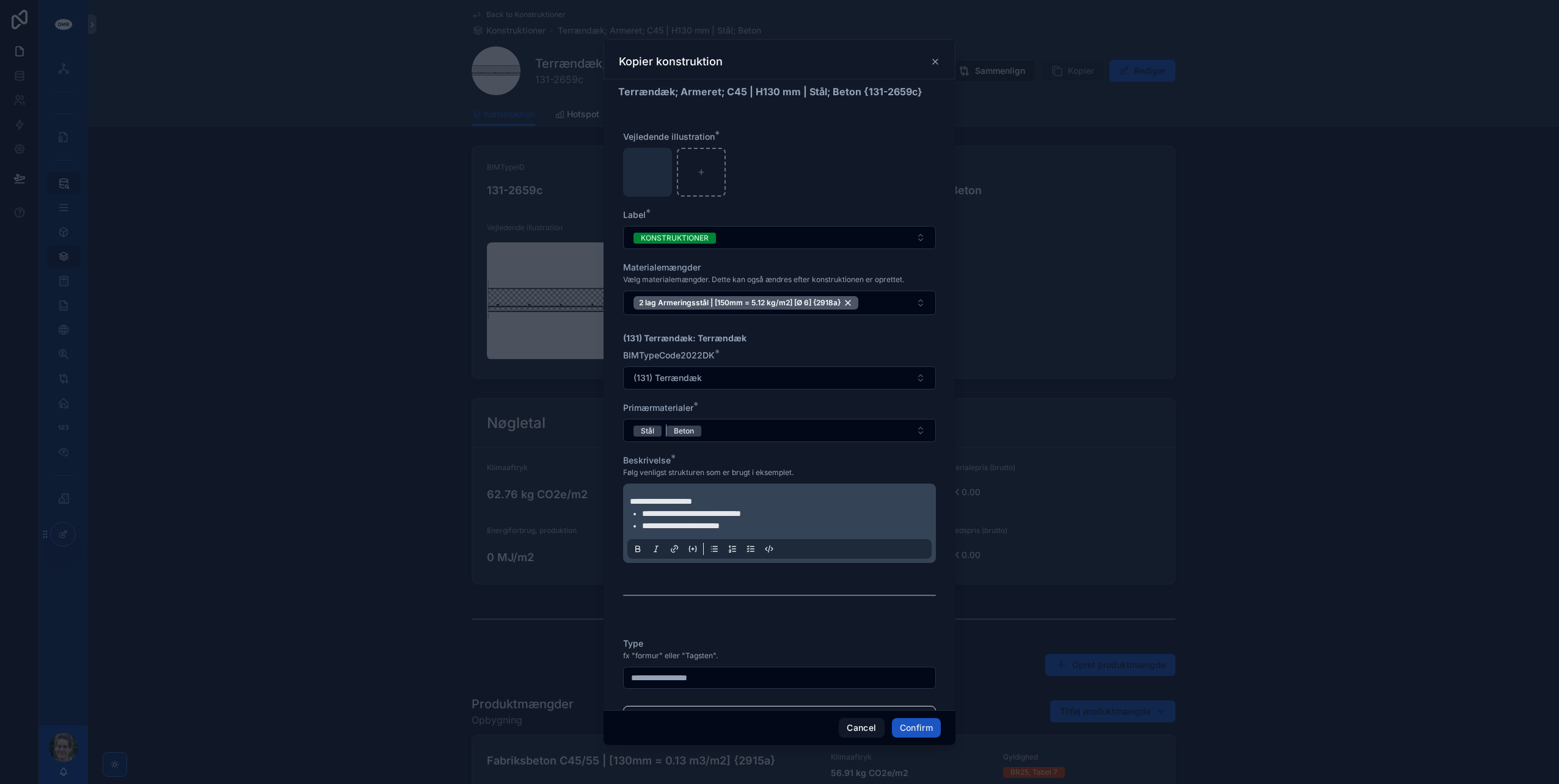
click at [695, 427] on span "Beton" at bounding box center [684, 431] width 35 height 11
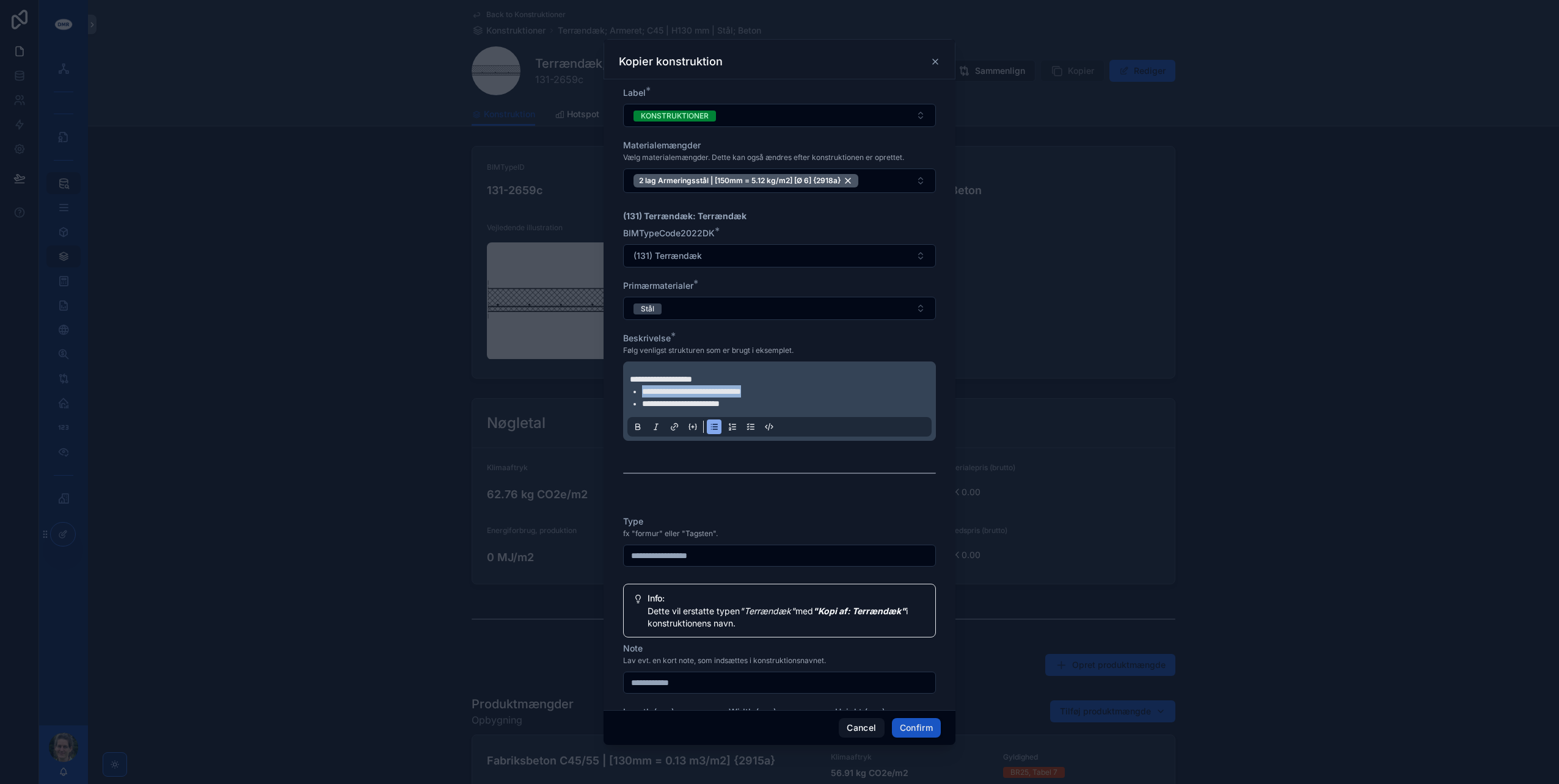
drag, startPoint x: 793, startPoint y: 390, endPoint x: 634, endPoint y: 389, distance: 159.0
click at [642, 389] on li "**********" at bounding box center [788, 391] width 292 height 12
click at [716, 391] on li at bounding box center [788, 391] width 292 height 12
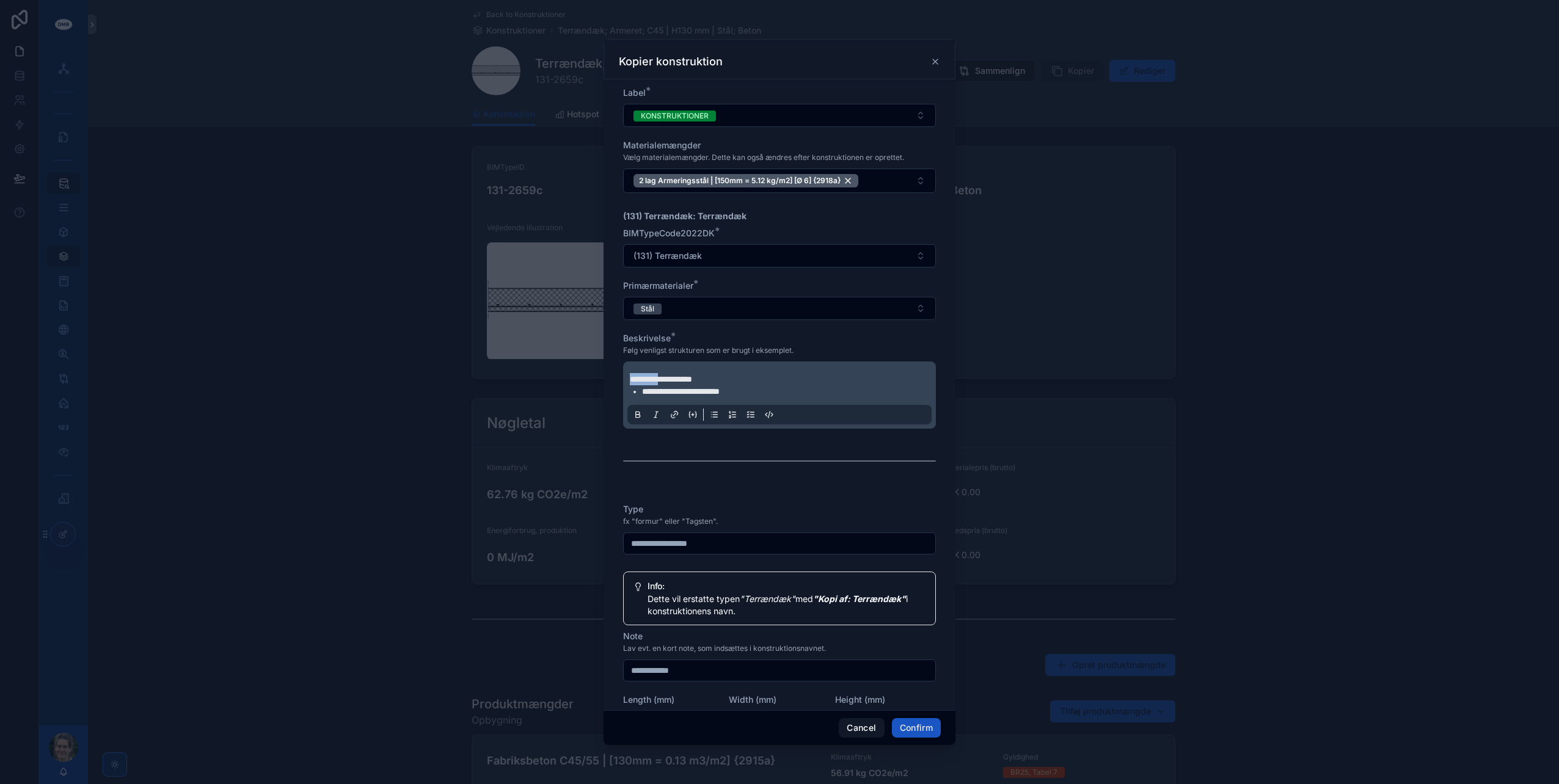
drag, startPoint x: 674, startPoint y: 375, endPoint x: 625, endPoint y: 375, distance: 49.0
click at [625, 375] on div "**********" at bounding box center [779, 395] width 313 height 67
drag, startPoint x: 666, startPoint y: 540, endPoint x: 592, endPoint y: 531, distance: 74.5
click at [592, 532] on div "**********" at bounding box center [779, 392] width 1559 height 784
drag, startPoint x: 739, startPoint y: 543, endPoint x: 598, endPoint y: 532, distance: 141.4
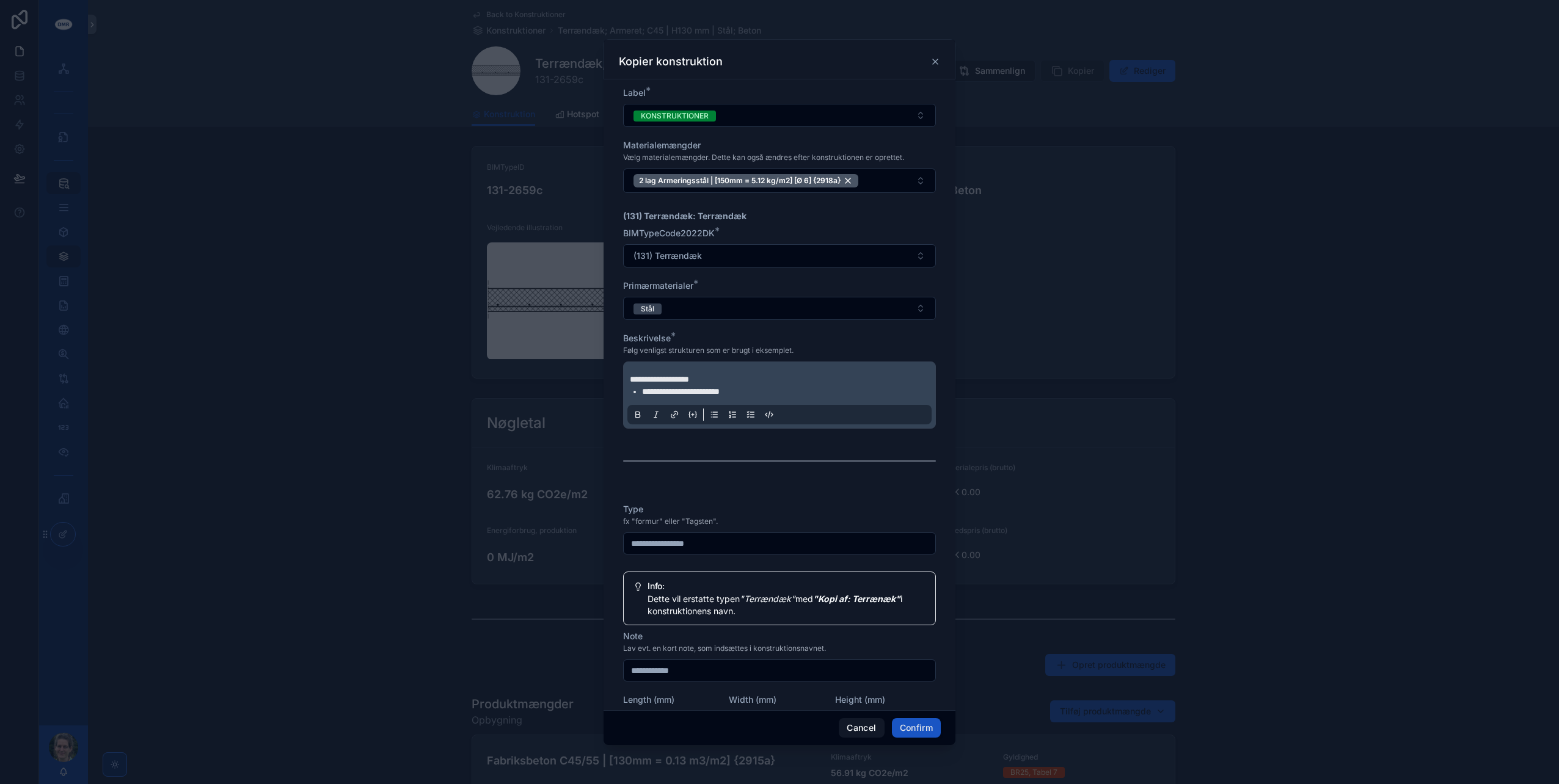
click at [598, 532] on div "**********" at bounding box center [779, 392] width 1559 height 784
type input "**********"
type input "********"
click button at bounding box center [0, 0] width 0 height 0
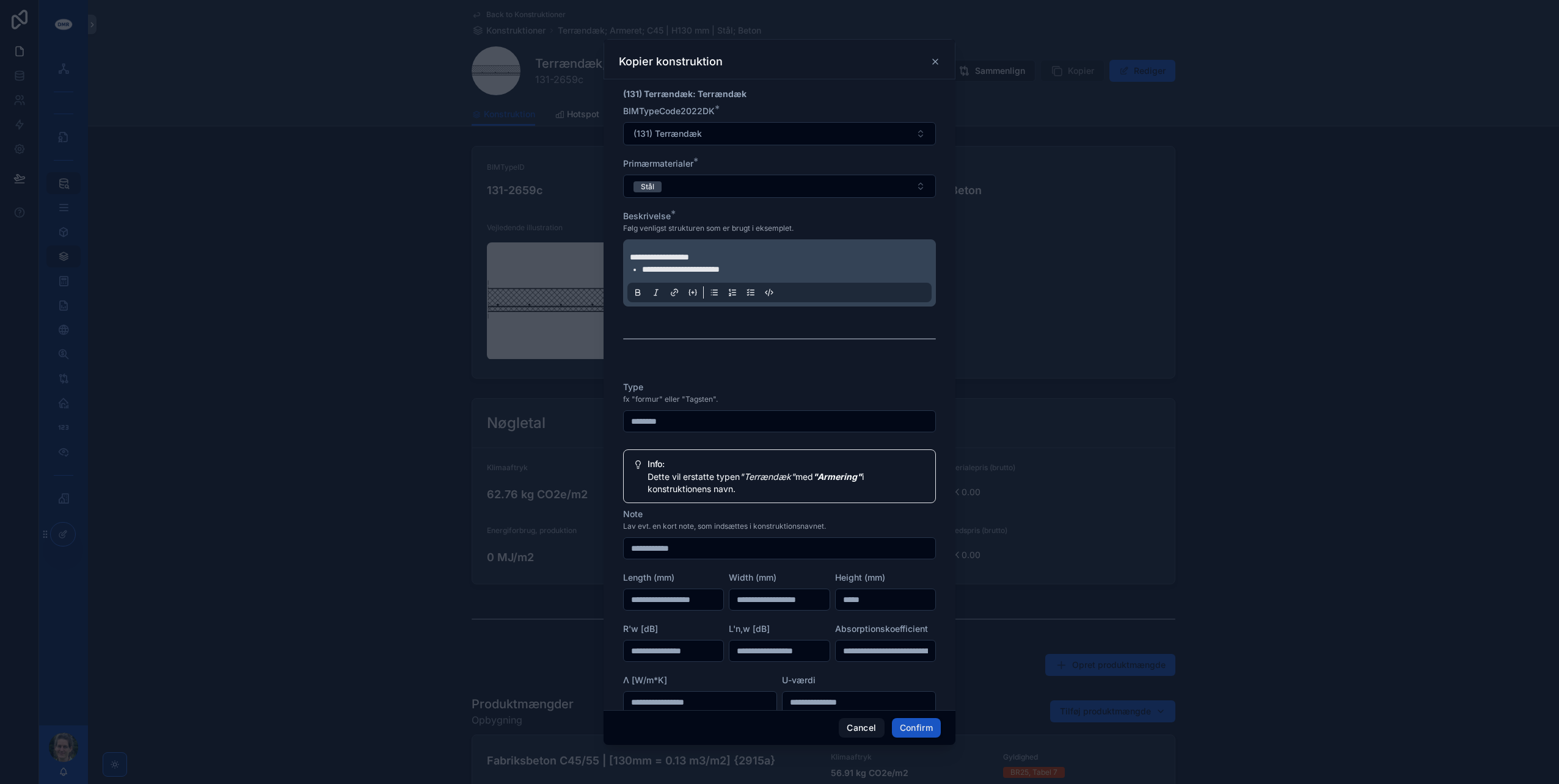
scroll to position [305, 0]
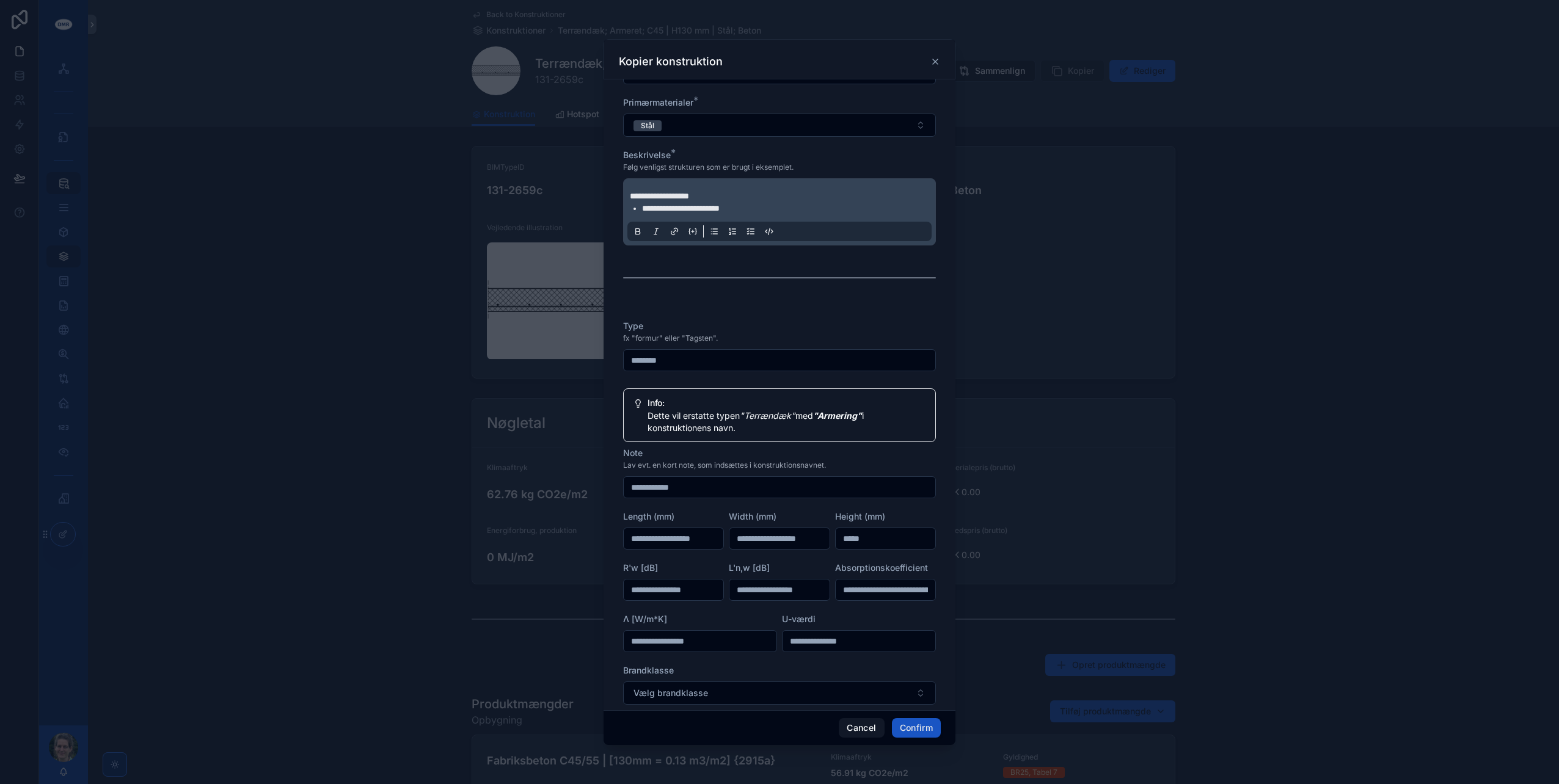
drag, startPoint x: 692, startPoint y: 484, endPoint x: 664, endPoint y: 485, distance: 28.0
click at [664, 485] on input "**********" at bounding box center [779, 487] width 312 height 17
type input "******"
click at [686, 482] on input "******" at bounding box center [779, 487] width 312 height 17
drag, startPoint x: 688, startPoint y: 482, endPoint x: 608, endPoint y: 481, distance: 80.0
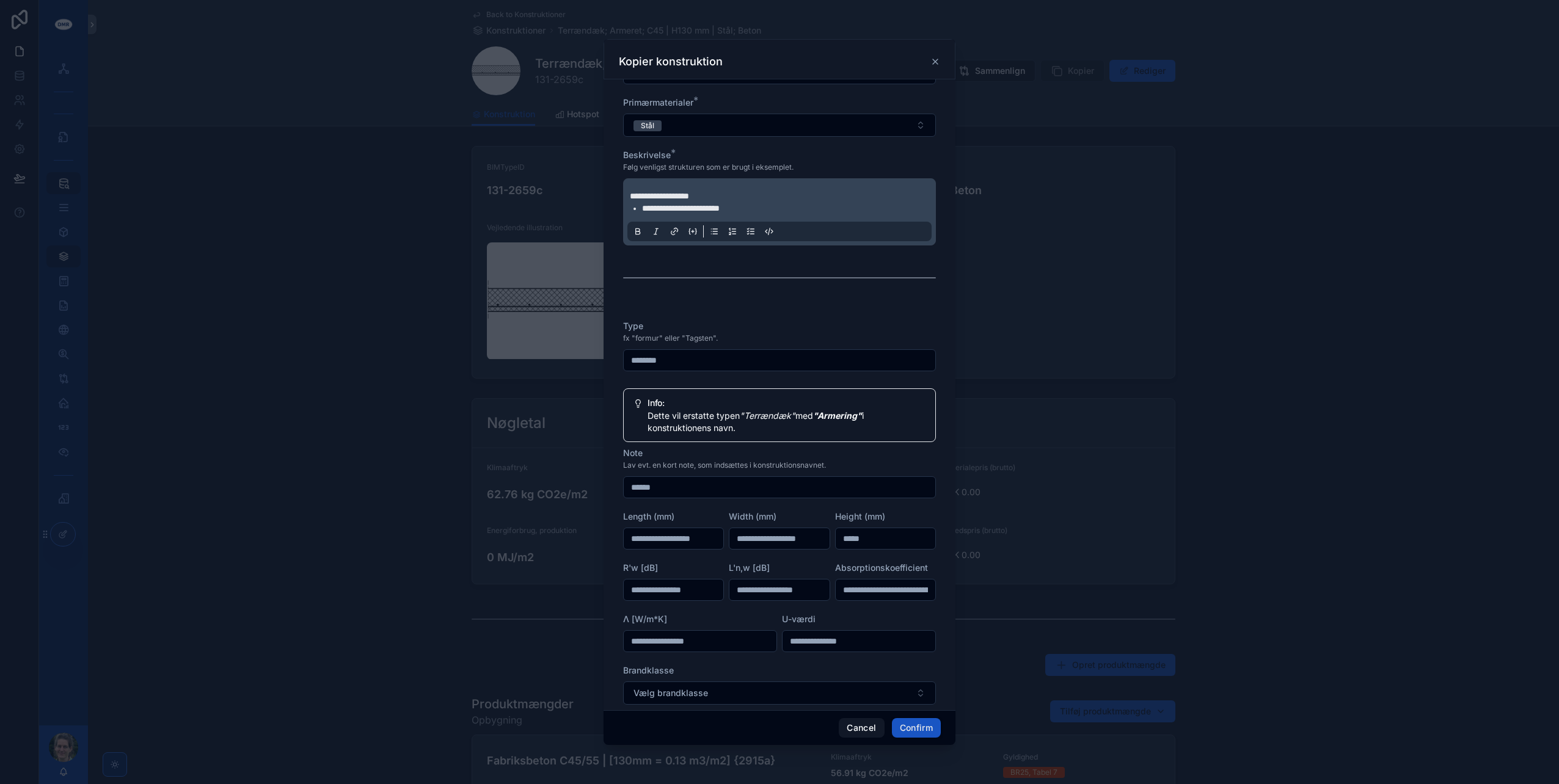
click at [608, 481] on div "**********" at bounding box center [779, 395] width 352 height 631
type input "********"
drag, startPoint x: 694, startPoint y: 362, endPoint x: 612, endPoint y: 362, distance: 82.0
click at [612, 362] on div "**********" at bounding box center [779, 395] width 352 height 631
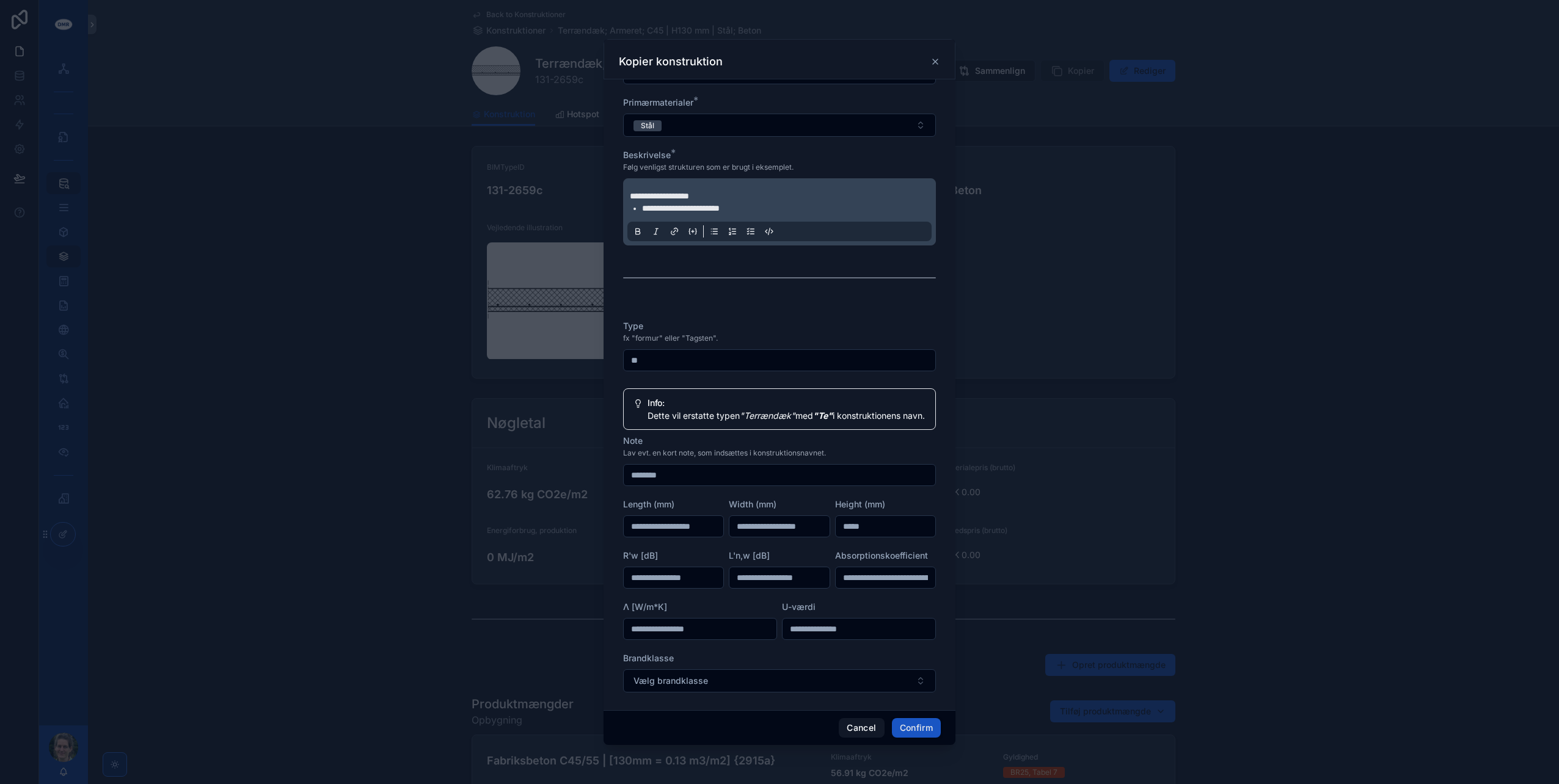
type input "*"
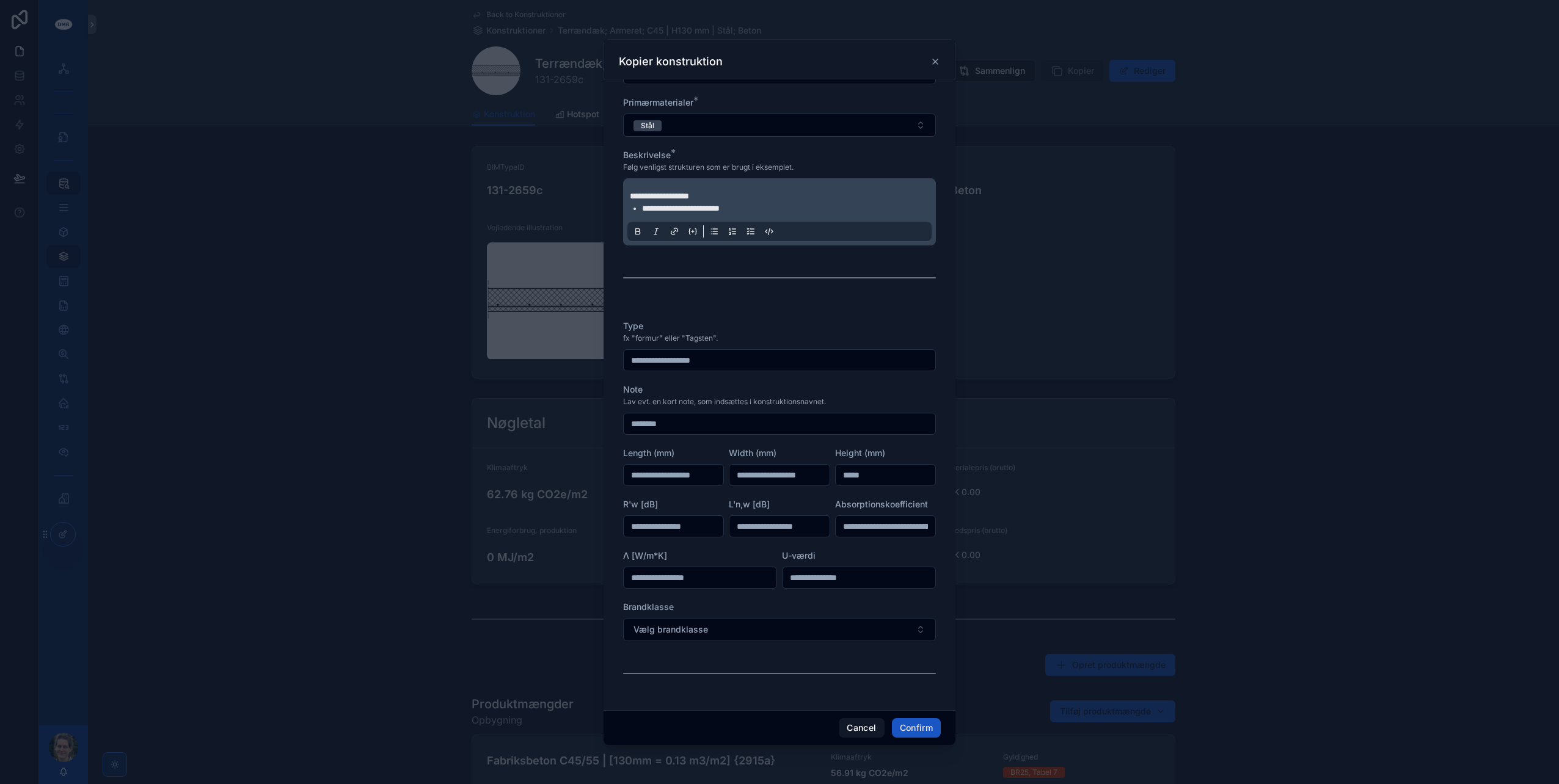
drag, startPoint x: 878, startPoint y: 473, endPoint x: 799, endPoint y: 468, distance: 79.2
click at [799, 468] on div "Type fx "formur" eller "Tagsten". Note Lav evt. en kort note, som indsættes i k…" at bounding box center [779, 507] width 313 height 374
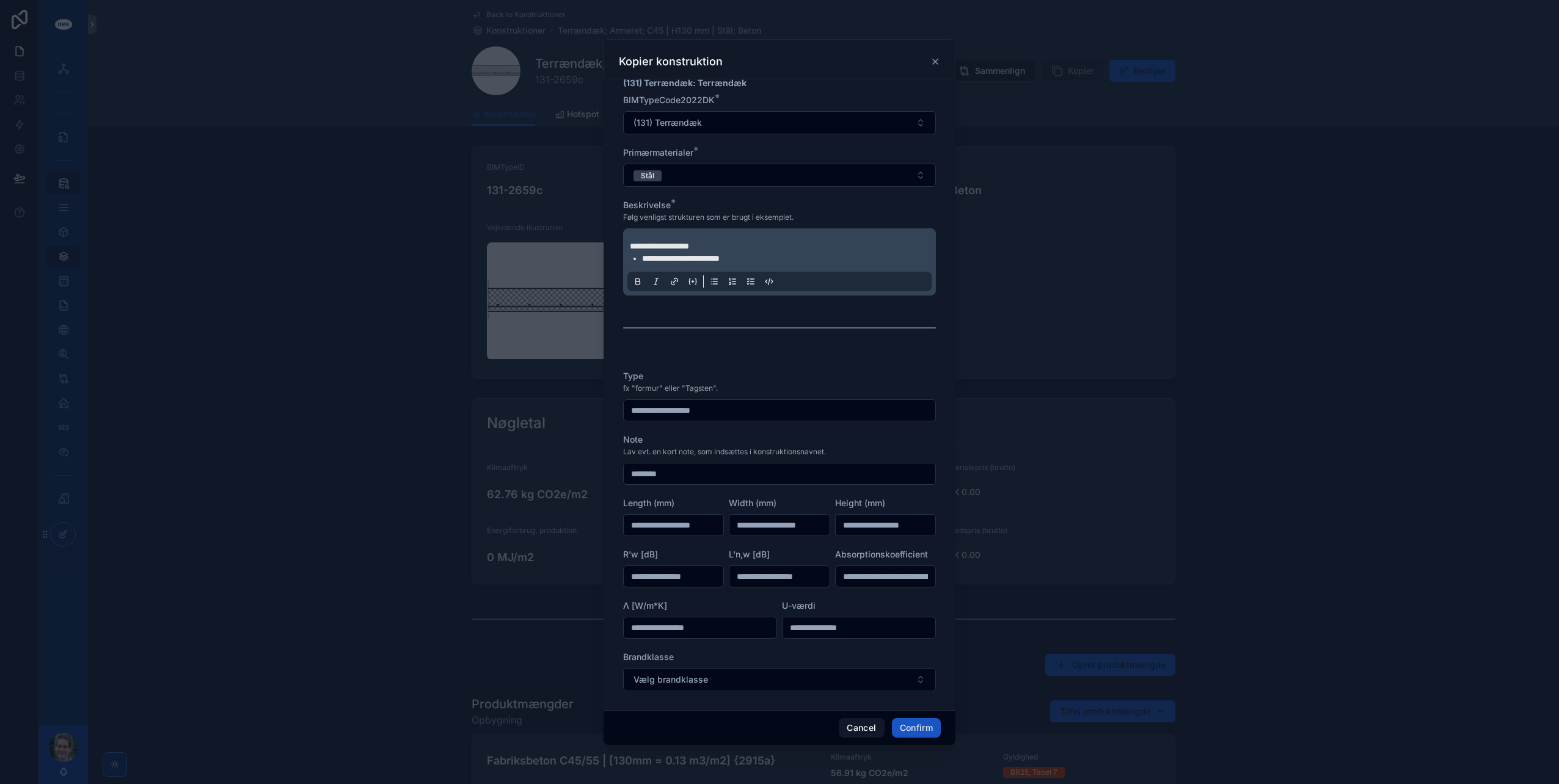
scroll to position [244, 0]
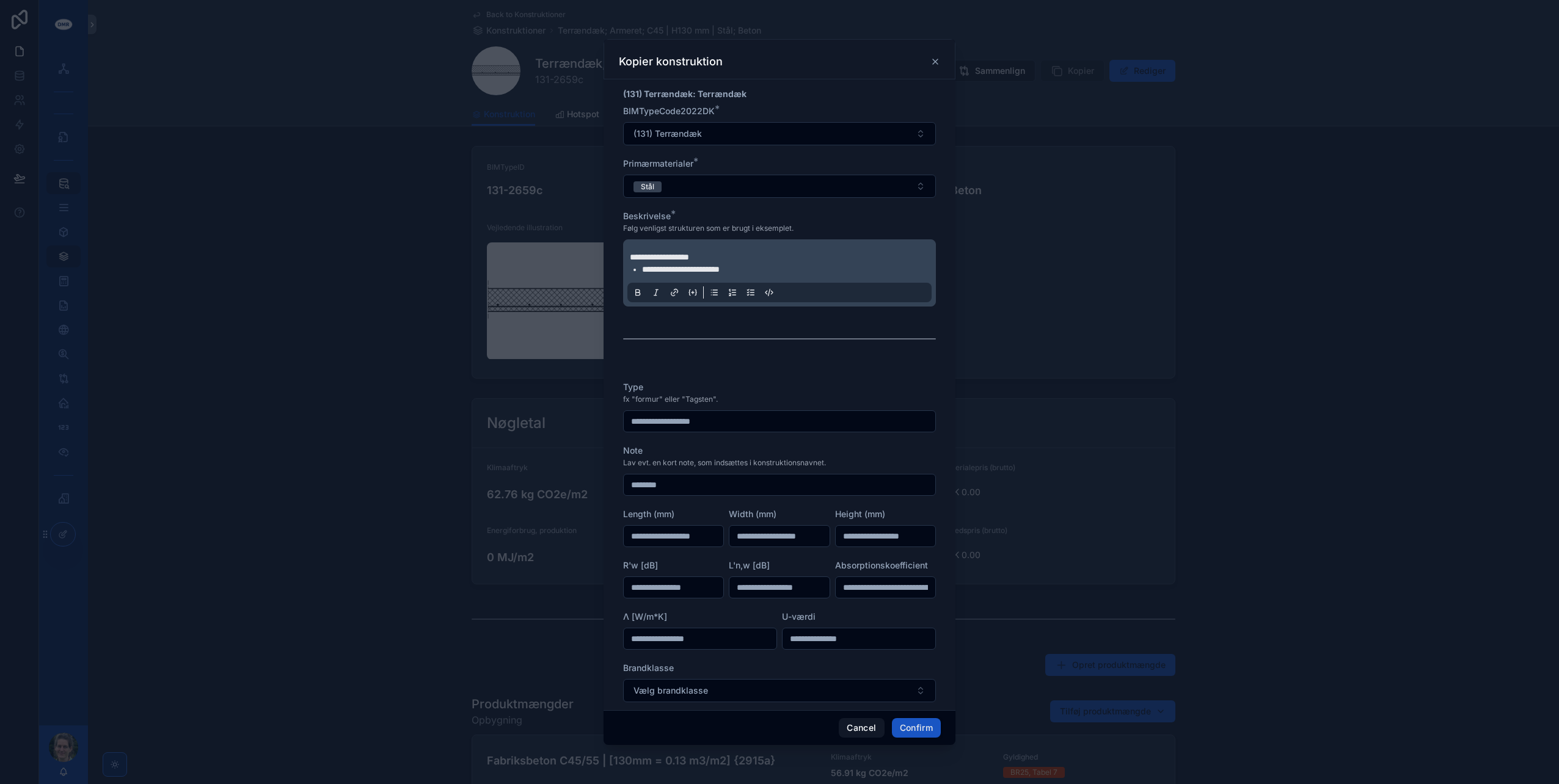
click at [927, 728] on button "Confirm" at bounding box center [916, 728] width 49 height 20
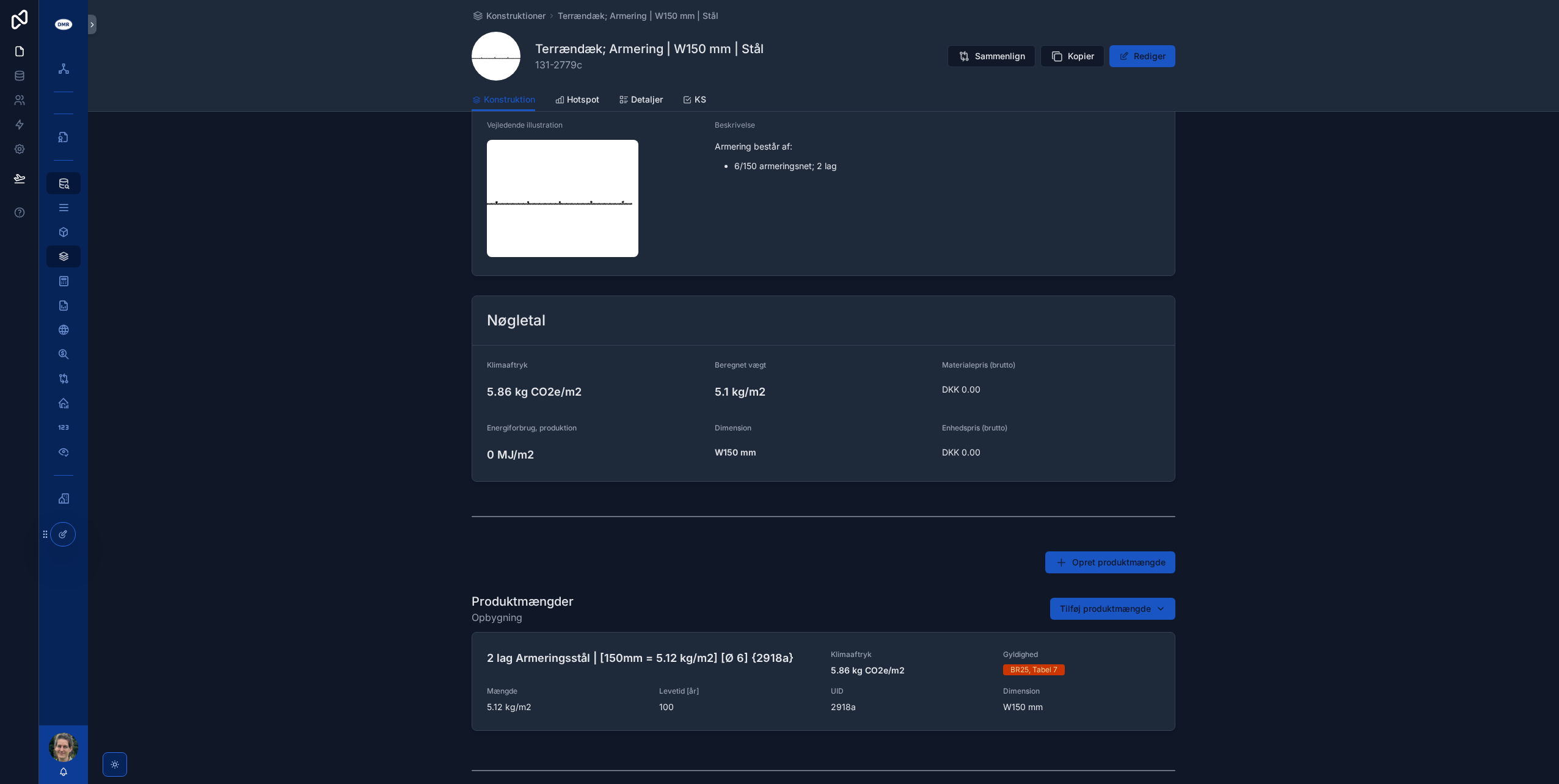
scroll to position [122, 0]
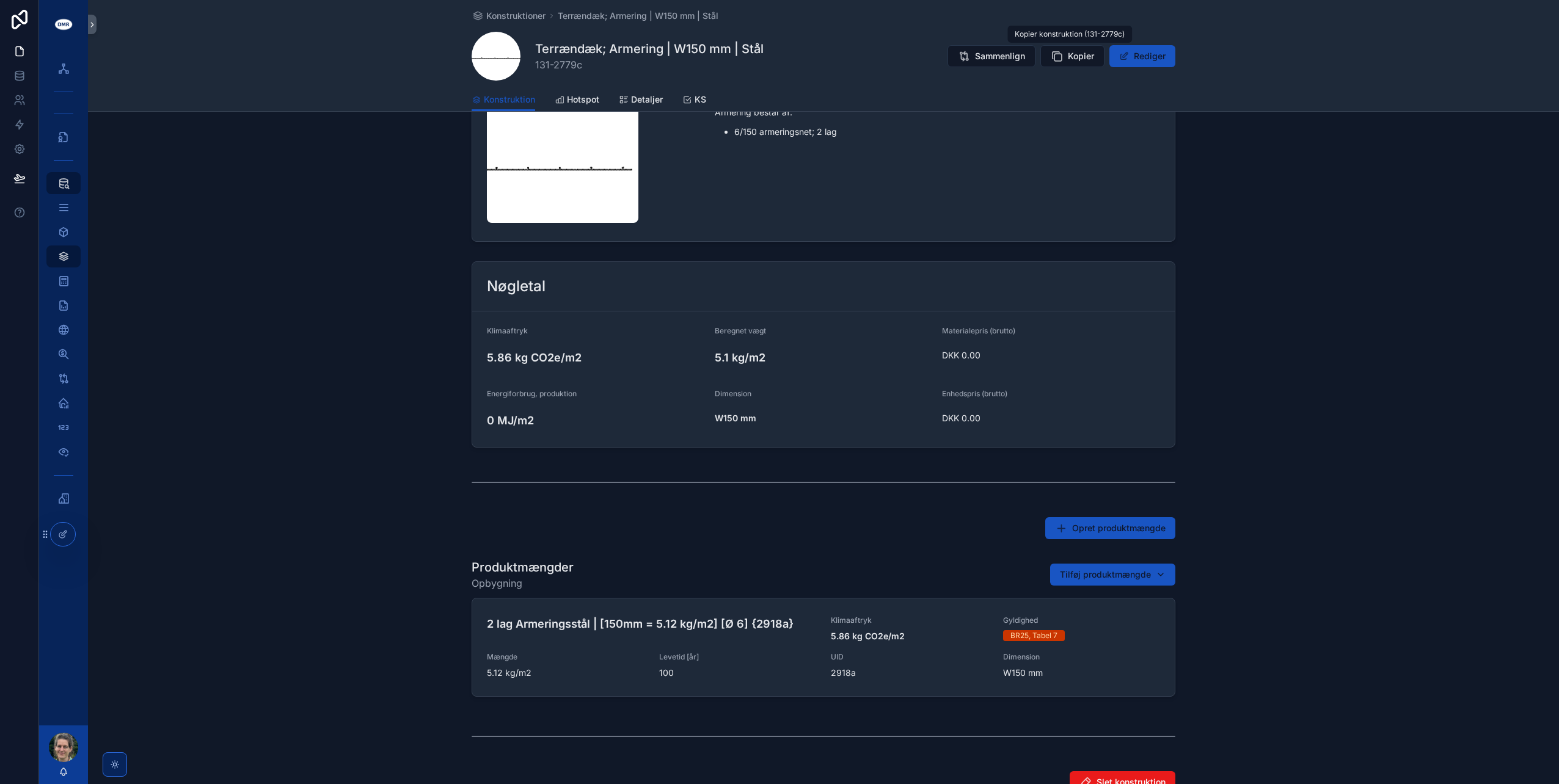
click at [1069, 57] on span "Kopier" at bounding box center [1081, 56] width 26 height 12
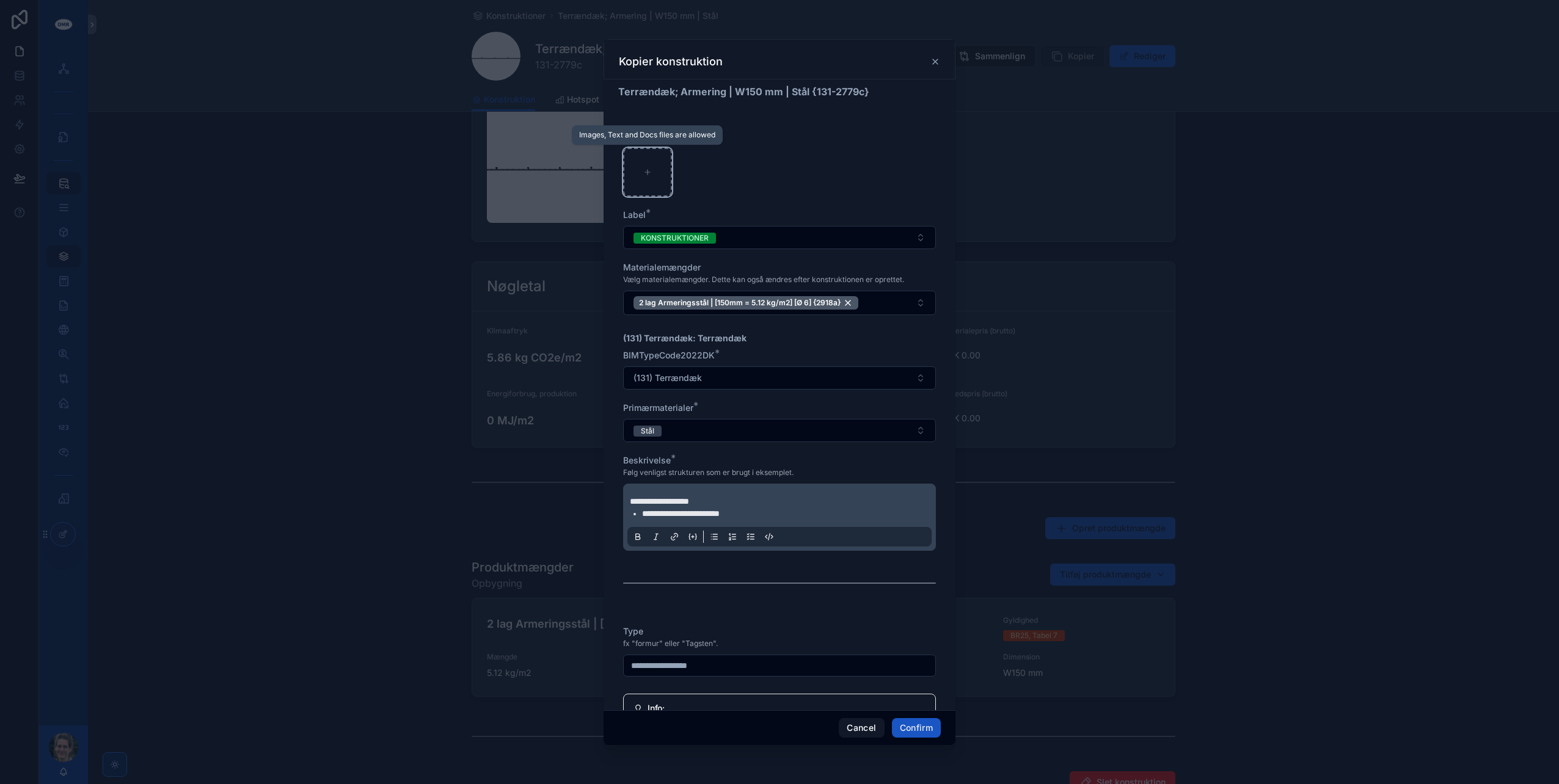
click at [655, 161] on div at bounding box center [647, 172] width 49 height 49
type input "**********"
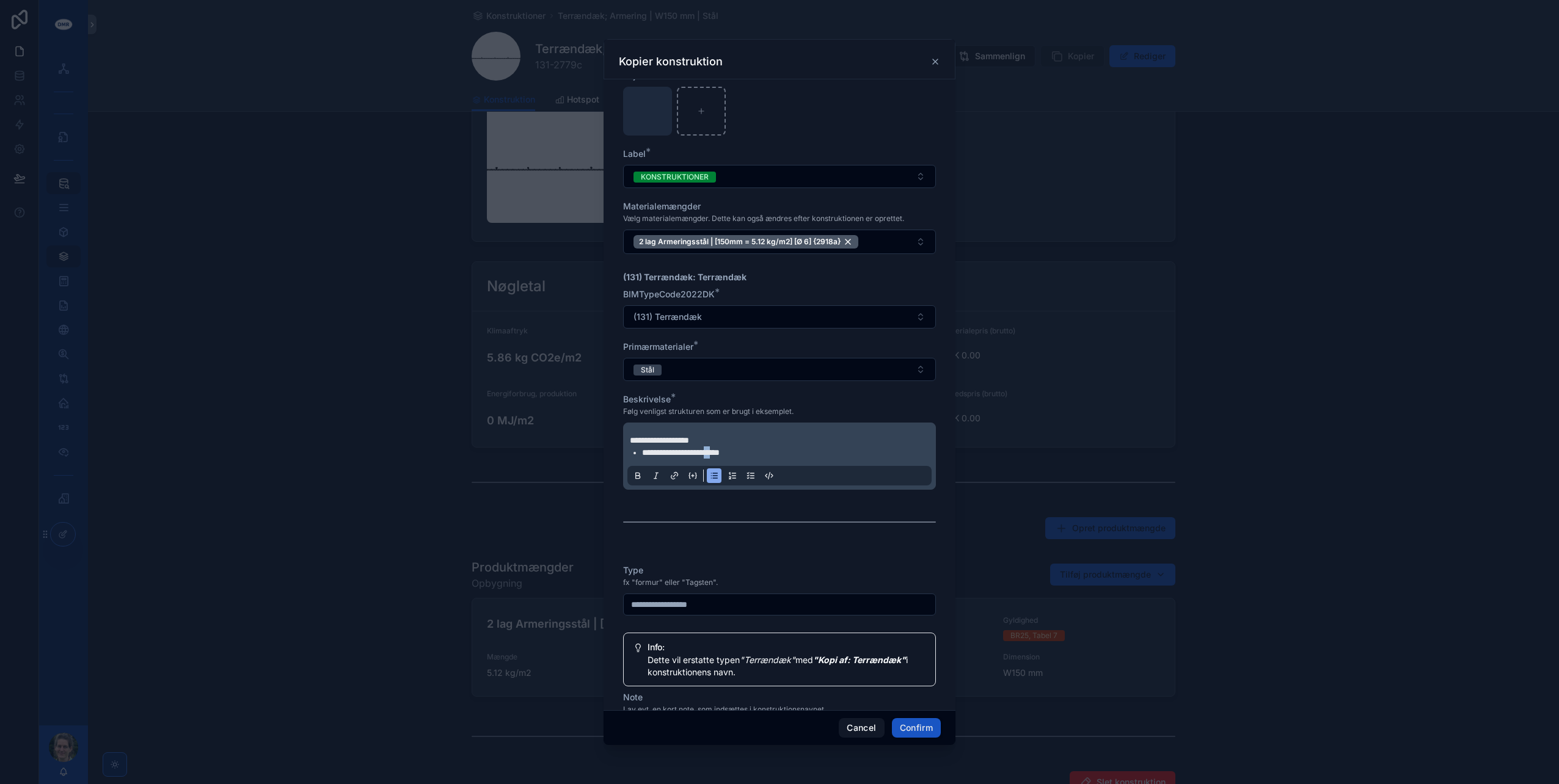
click at [719, 448] on span "**********" at bounding box center [681, 452] width 77 height 8
click at [750, 451] on li "**********" at bounding box center [788, 452] width 292 height 12
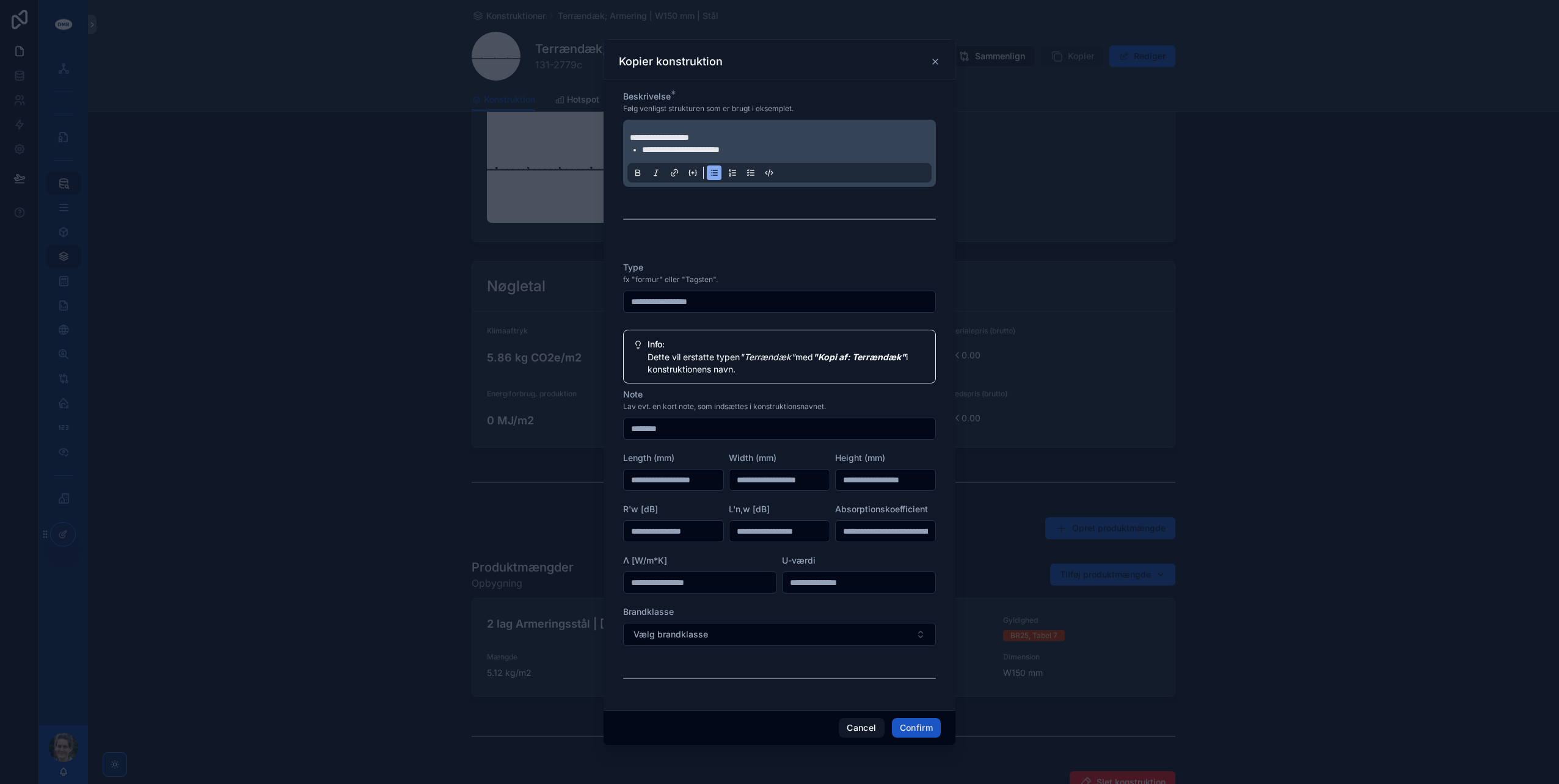
scroll to position [366, 0]
click at [911, 729] on button "Confirm" at bounding box center [916, 728] width 49 height 20
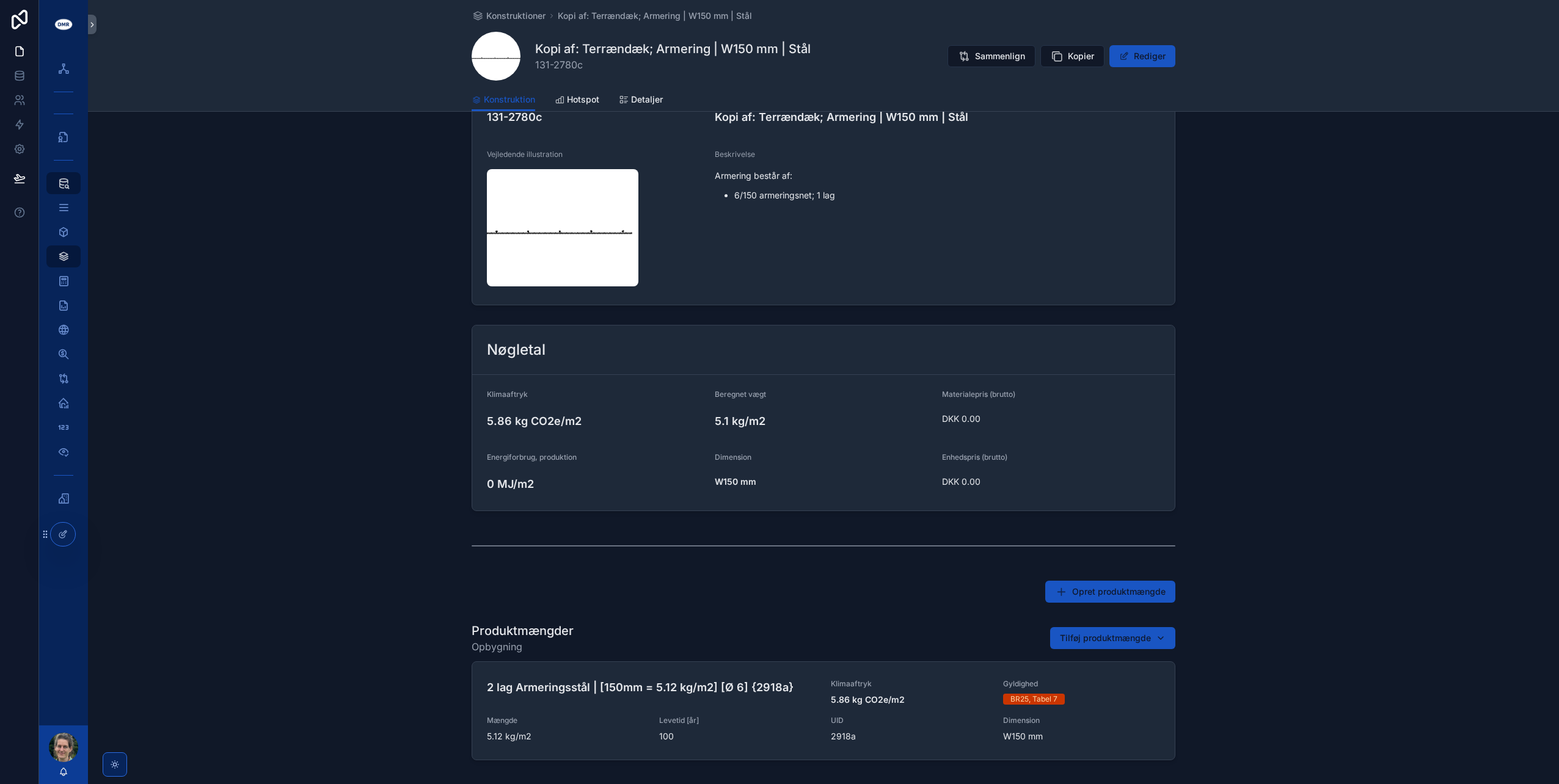
scroll to position [61, 0]
click at [1095, 630] on span "Tilføj produktmængde" at bounding box center [1105, 635] width 91 height 12
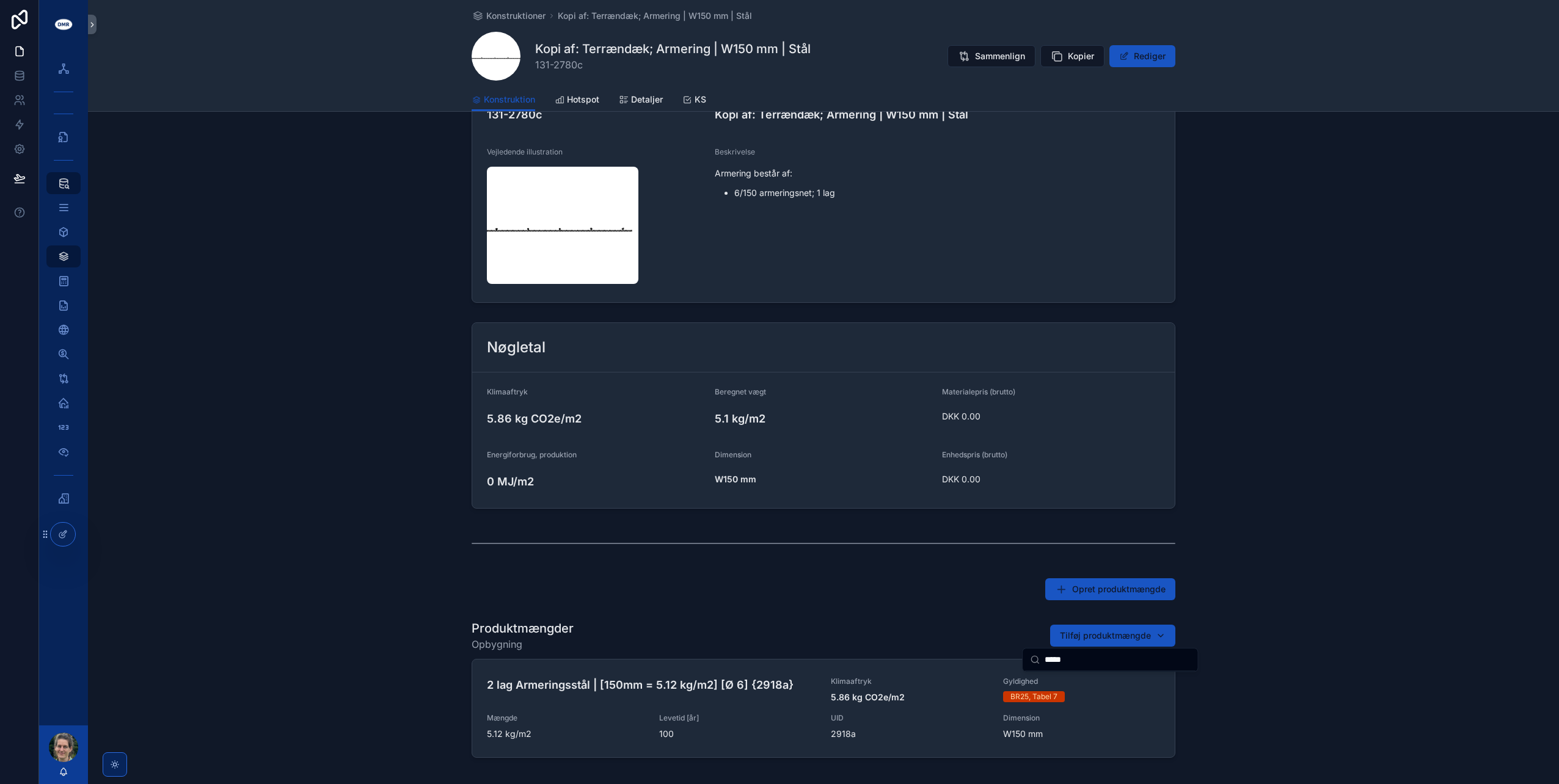
type input "*****"
click at [375, 651] on div "Produktmængder Opbygning Tilføj produktmængde 2 lag Armeringsstål | [150mm = 5.…" at bounding box center [824, 691] width 1471 height 153
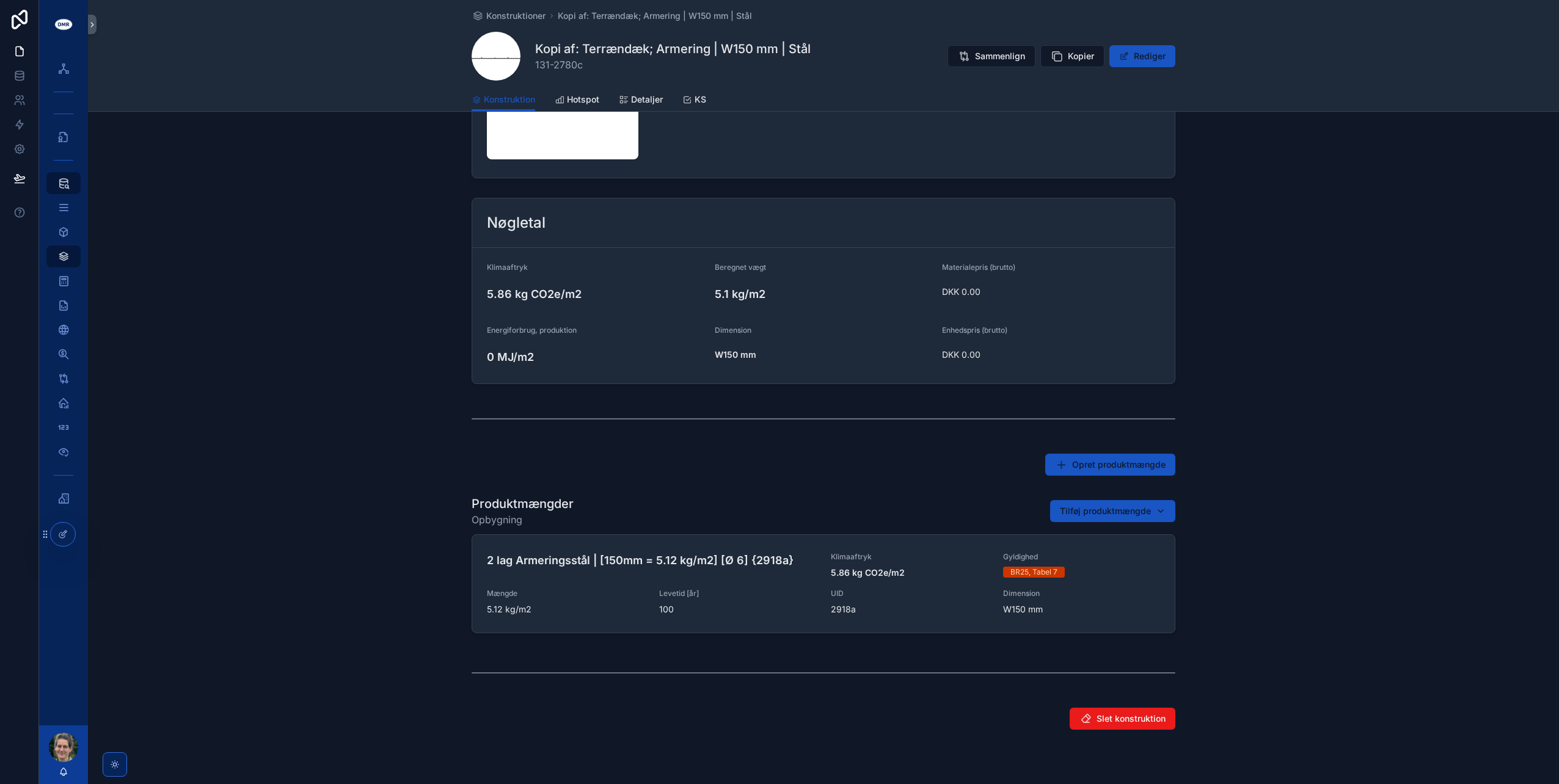
scroll to position [213, 0]
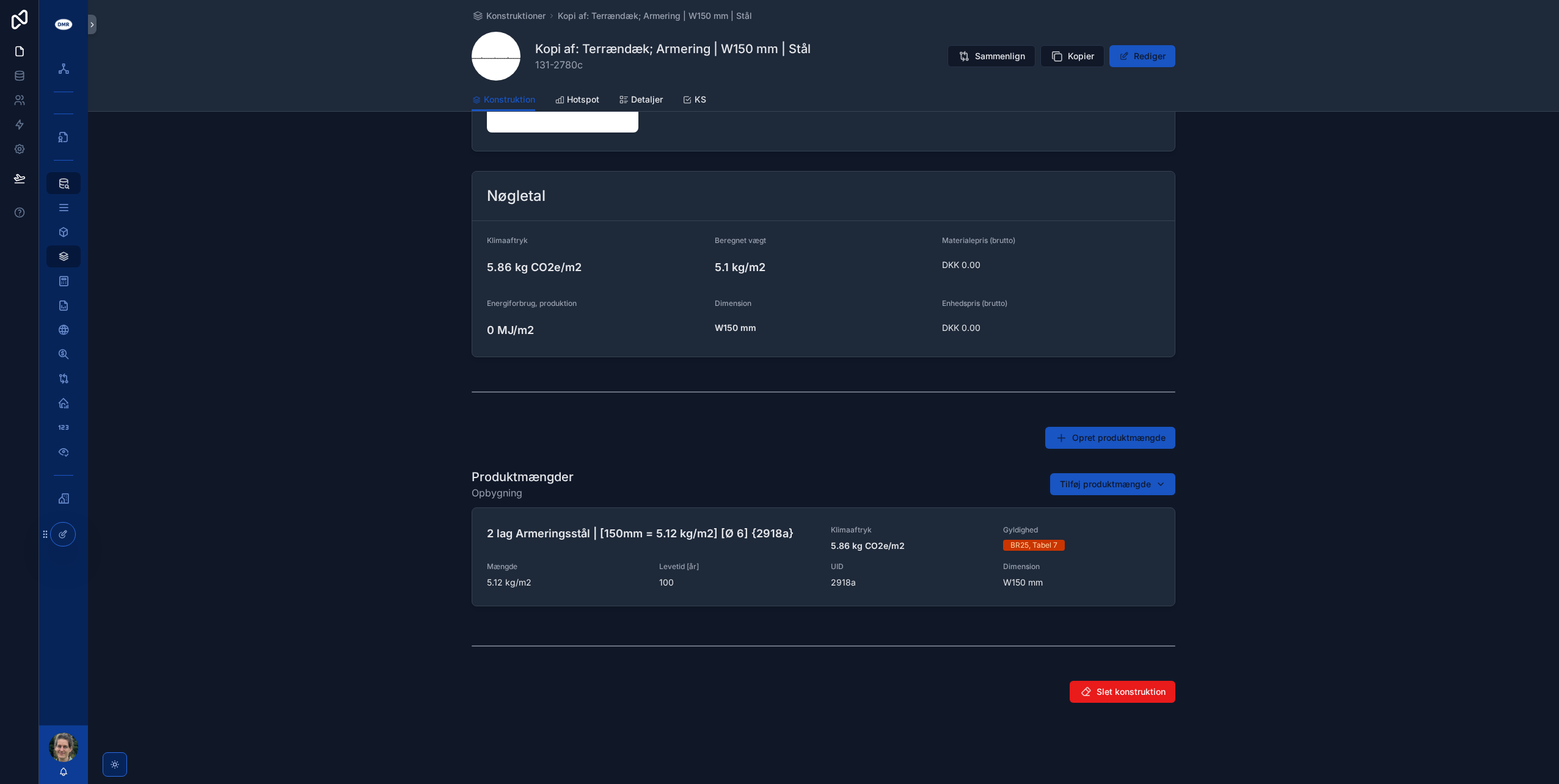
click at [1128, 481] on span "Tilføj produktmængde" at bounding box center [1105, 484] width 91 height 12
type input "*****"
click at [1086, 530] on span "1 lag Armeringsstål | [150mm = 2.56 kg/m2] [Ø 6] {3074a}" at bounding box center [1102, 531] width 145 height 12
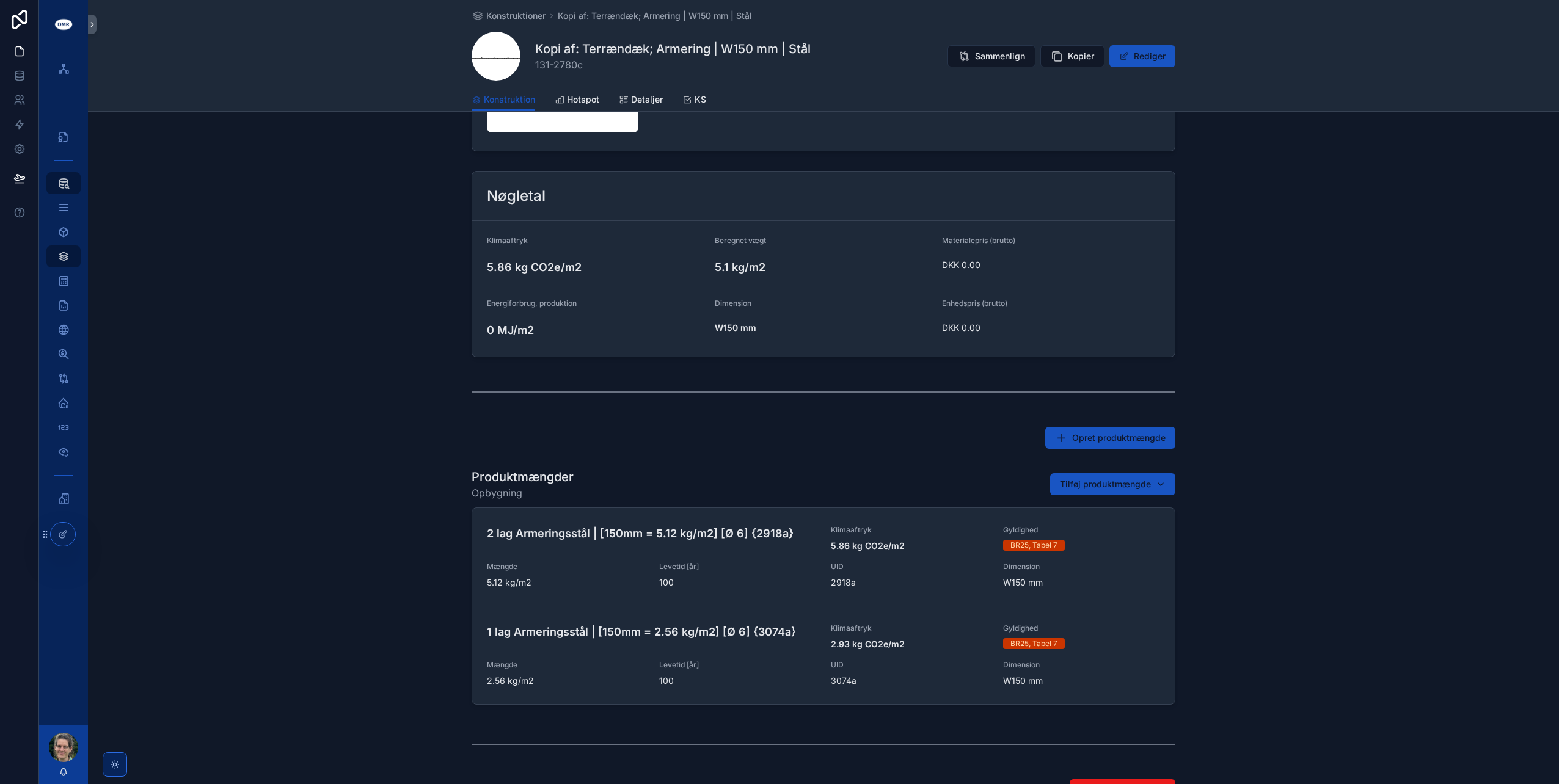
click at [0, 0] on button "Fjern" at bounding box center [0, 0] width 0 height 0
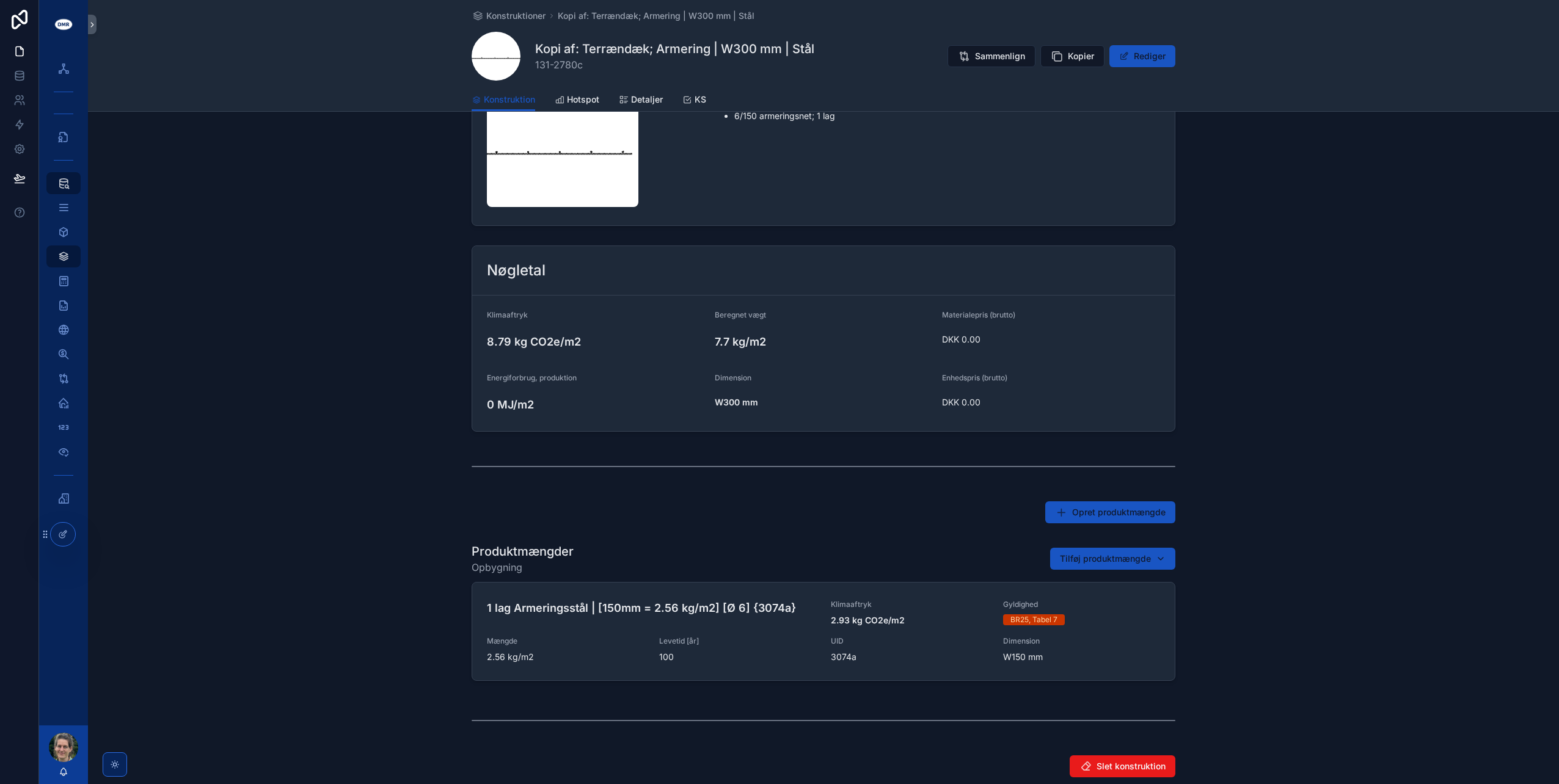
scroll to position [0, 0]
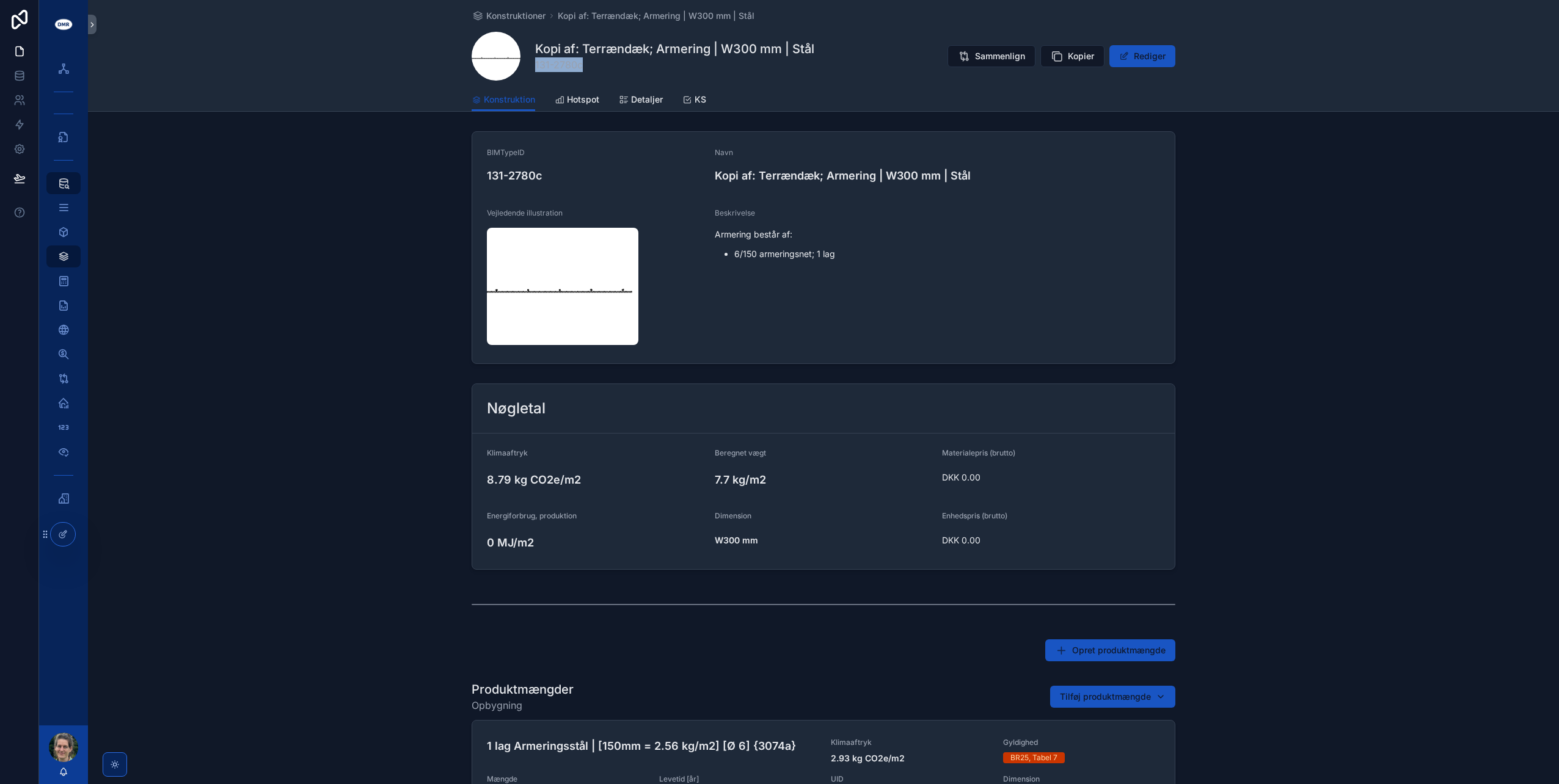
drag, startPoint x: 582, startPoint y: 62, endPoint x: 532, endPoint y: 60, distance: 50.0
click at [535, 60] on span "131-2780c" at bounding box center [675, 64] width 279 height 15
copy span "131-2780c"
click at [1141, 59] on button "Rediger" at bounding box center [1142, 56] width 66 height 22
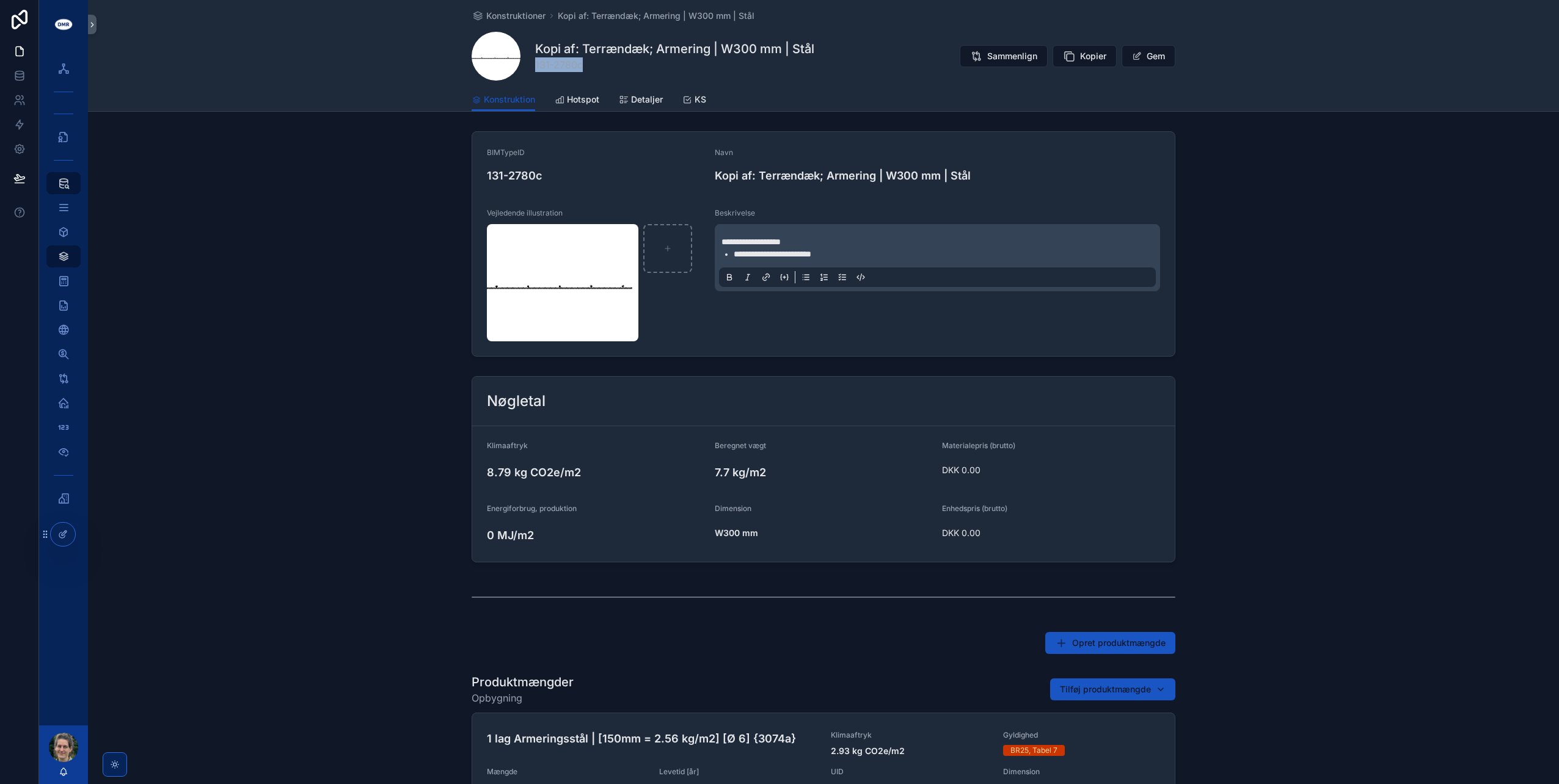
click at [648, 102] on span "Detaljer" at bounding box center [647, 99] width 32 height 12
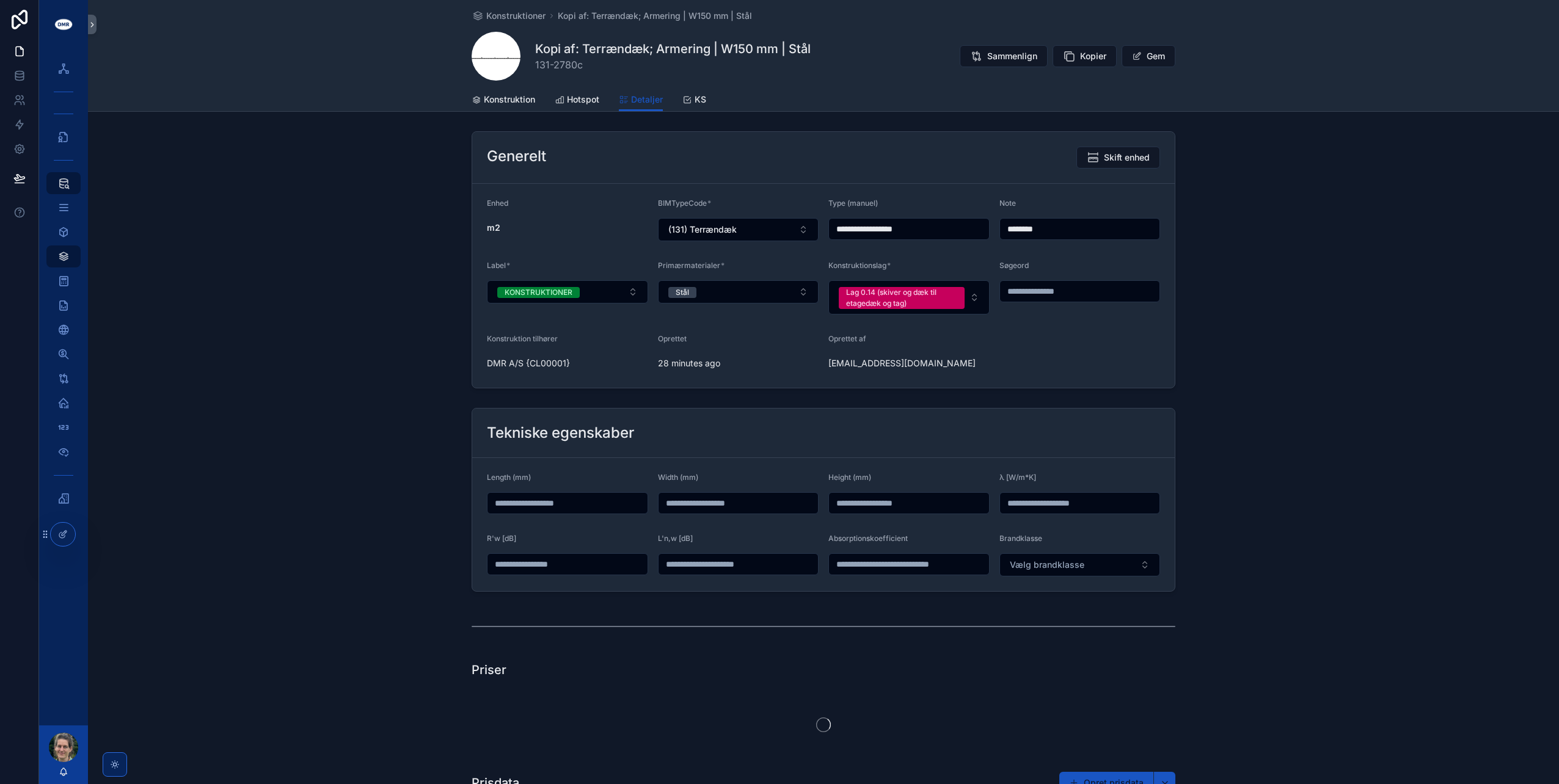
drag, startPoint x: 867, startPoint y: 226, endPoint x: 812, endPoint y: 221, distance: 55.2
click at [812, 221] on form "**********" at bounding box center [824, 286] width 702 height 204
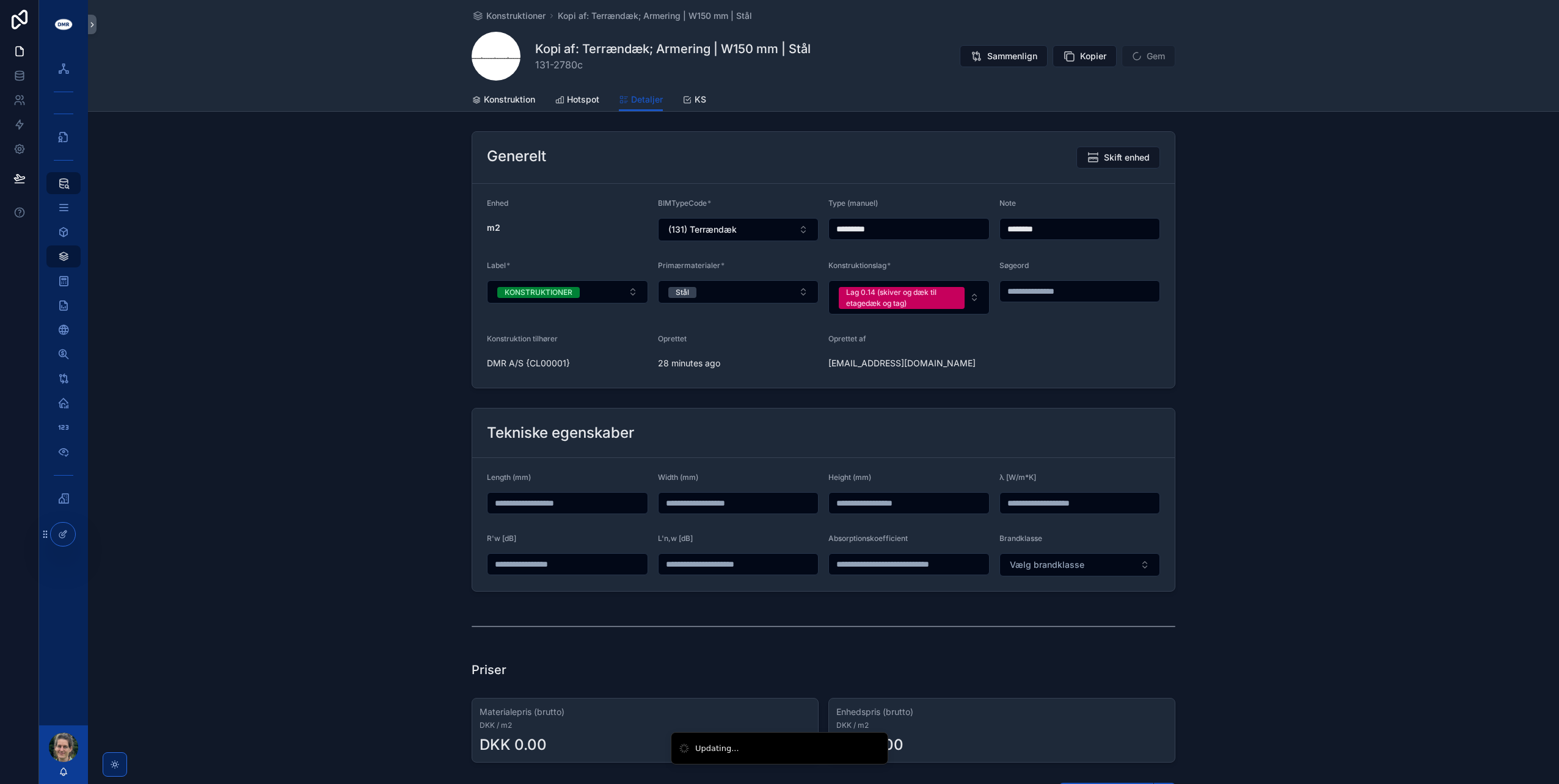
type input "*********"
click at [389, 255] on div "Generelt Skift enhed Enhed m2 BIMTypeCode * (131) Terrændæk Type (manuel) *****…" at bounding box center [824, 260] width 1471 height 267
click at [1150, 58] on button "Gem" at bounding box center [1148, 56] width 54 height 22
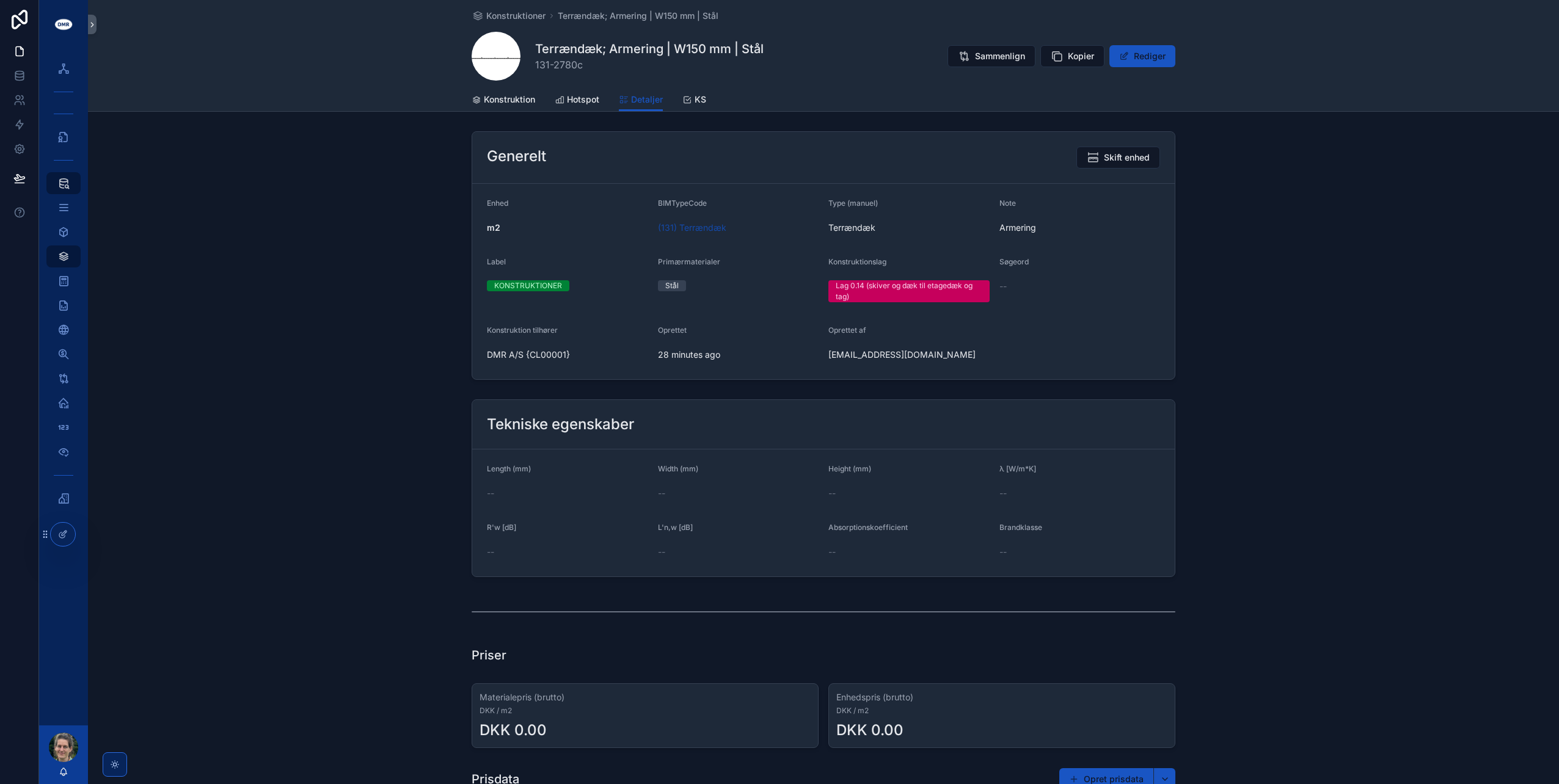
click at [512, 96] on span "Konstruktion" at bounding box center [509, 99] width 51 height 12
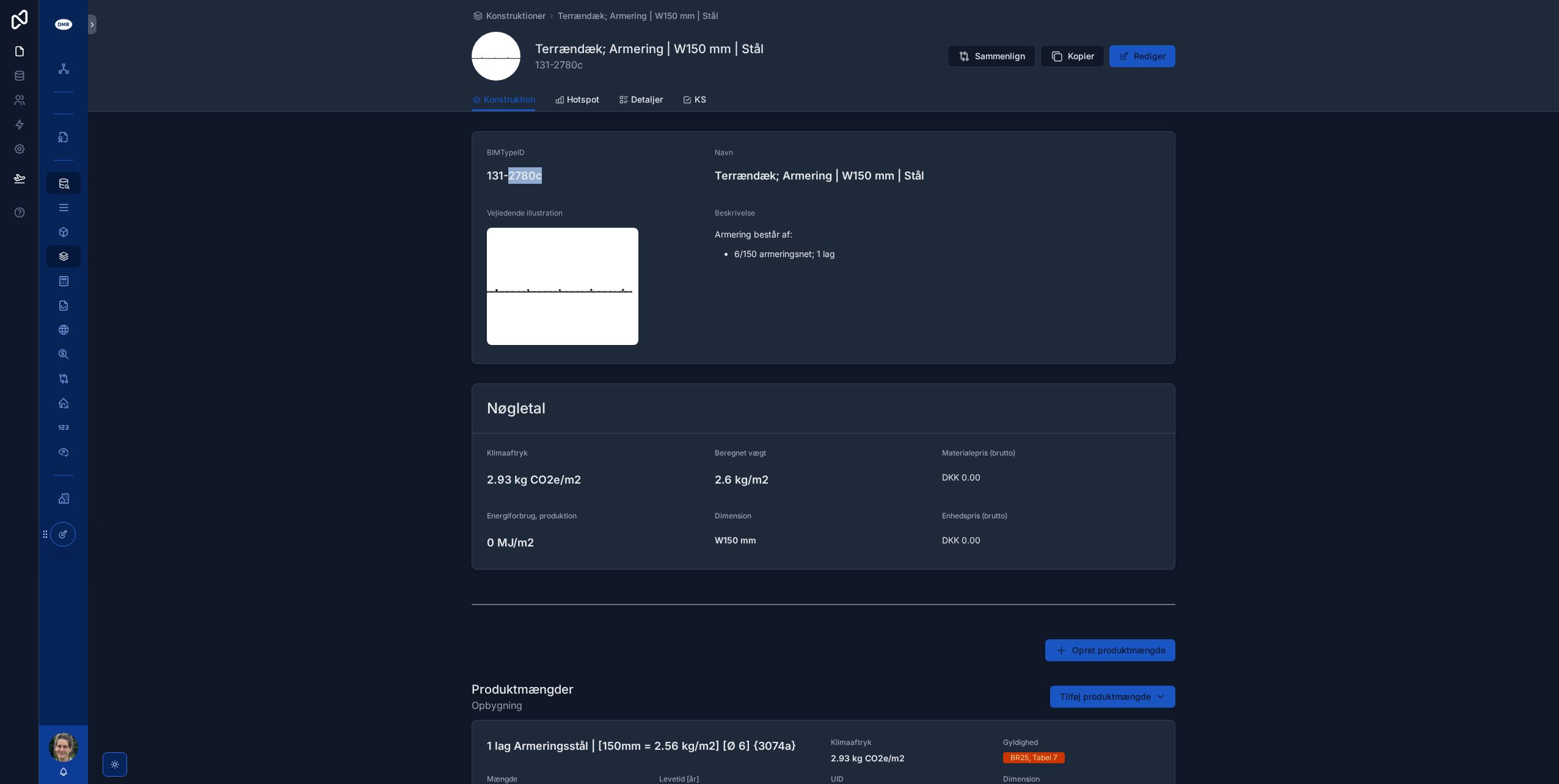
drag, startPoint x: 539, startPoint y: 175, endPoint x: 507, endPoint y: 175, distance: 32.0
click at [507, 175] on h4 "131-2780c" at bounding box center [596, 176] width 218 height 17
drag, startPoint x: 507, startPoint y: 175, endPoint x: 474, endPoint y: 175, distance: 33.0
click at [0, 0] on icon "scrollable content" at bounding box center [0, 0] width 0 height 0
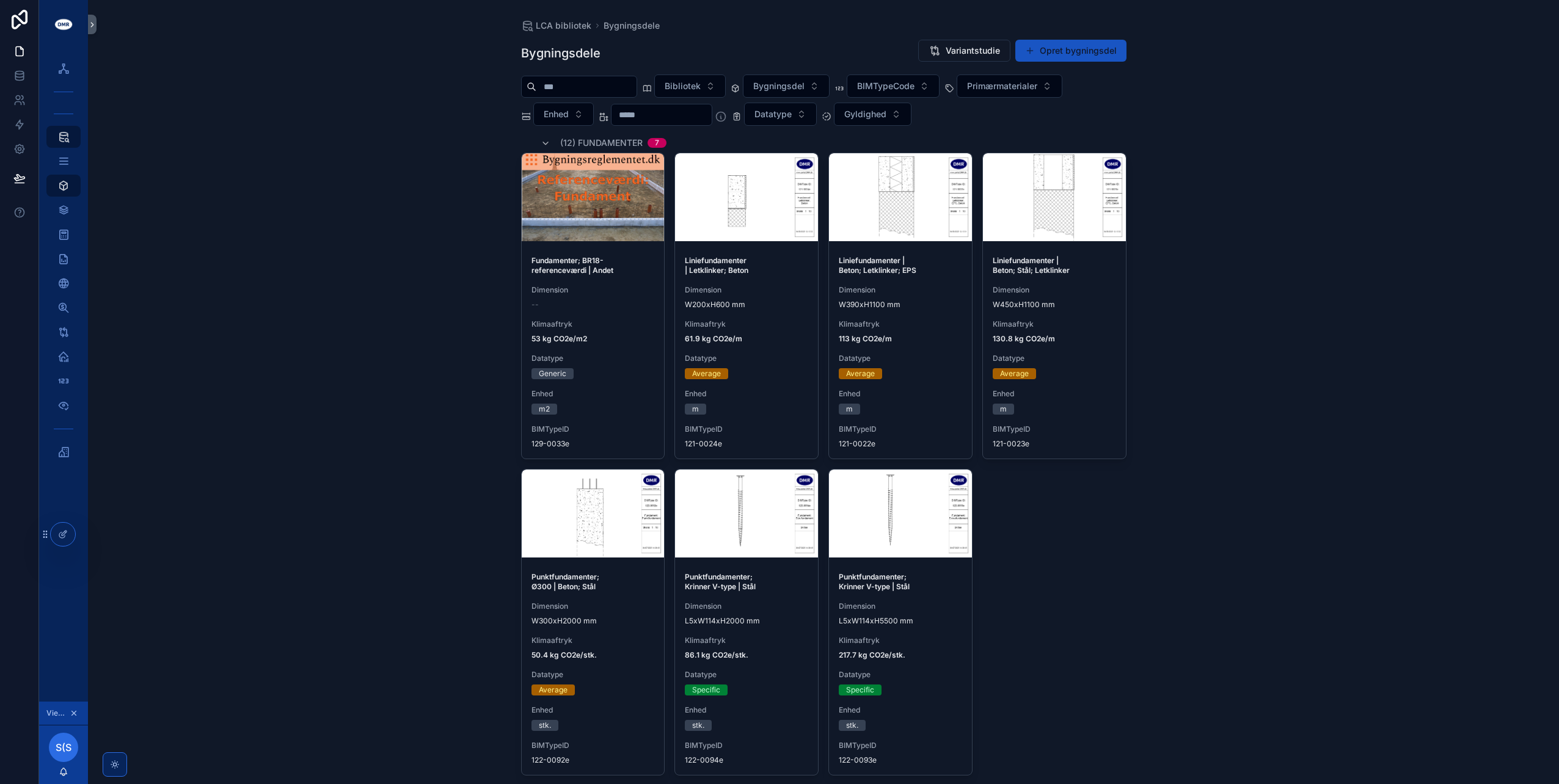
click at [719, 78] on button "Bibliotek" at bounding box center [690, 86] width 72 height 23
click at [688, 132] on span "SebiCon ApS {CL00062}" at bounding box center [683, 135] width 102 height 12
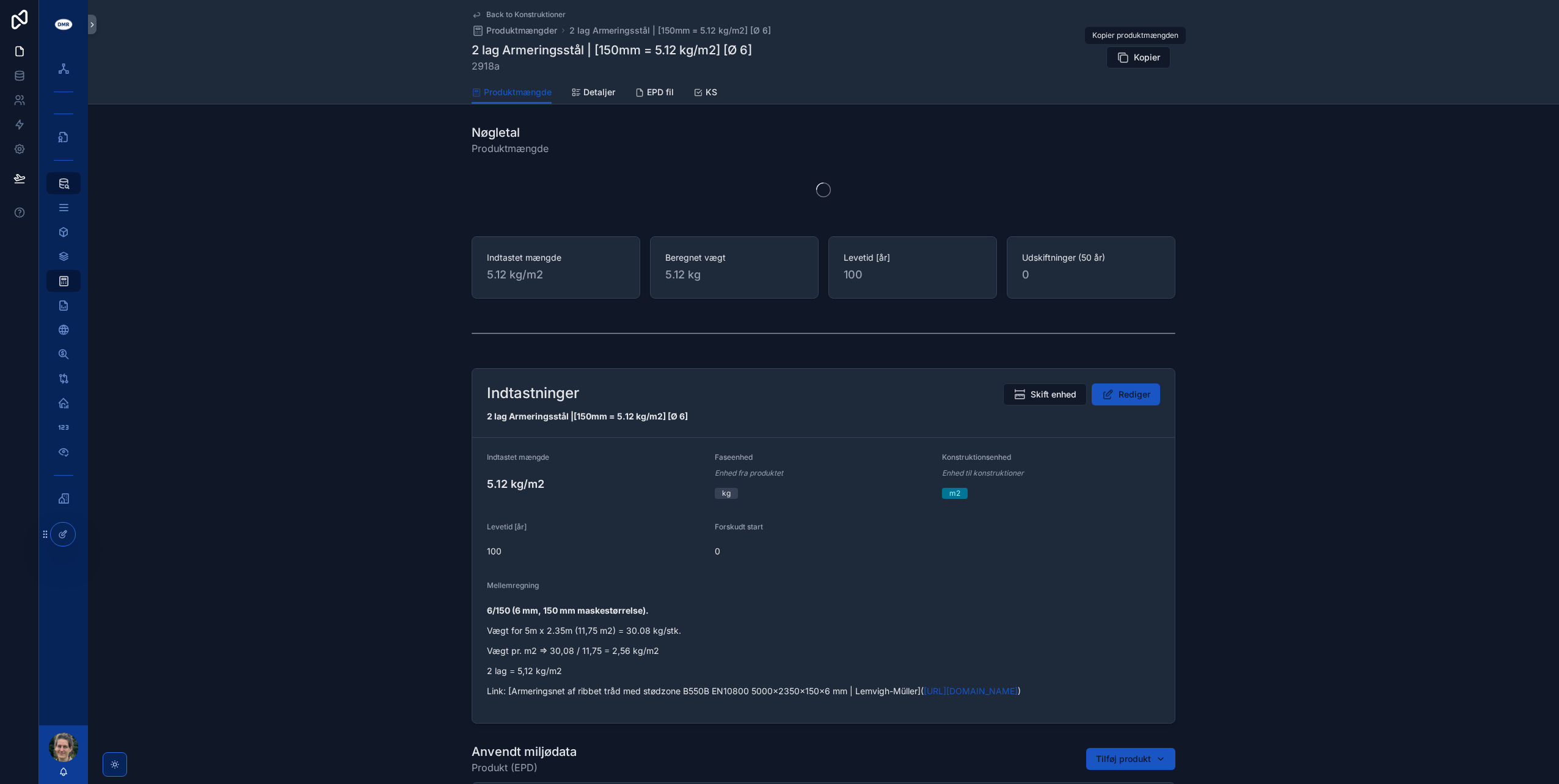
click at [1125, 56] on button "Kopier" at bounding box center [1138, 57] width 64 height 22
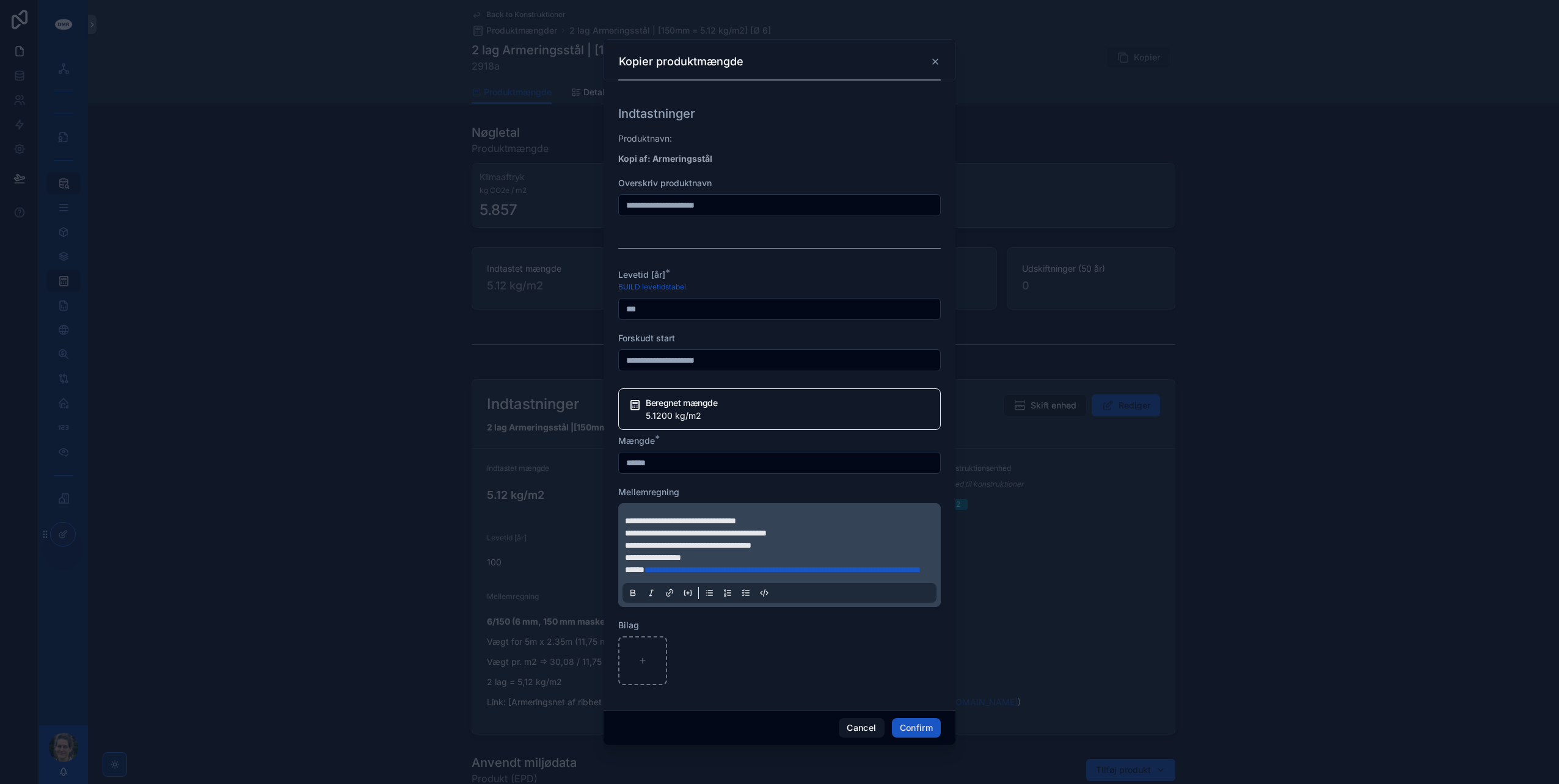
scroll to position [183, 0]
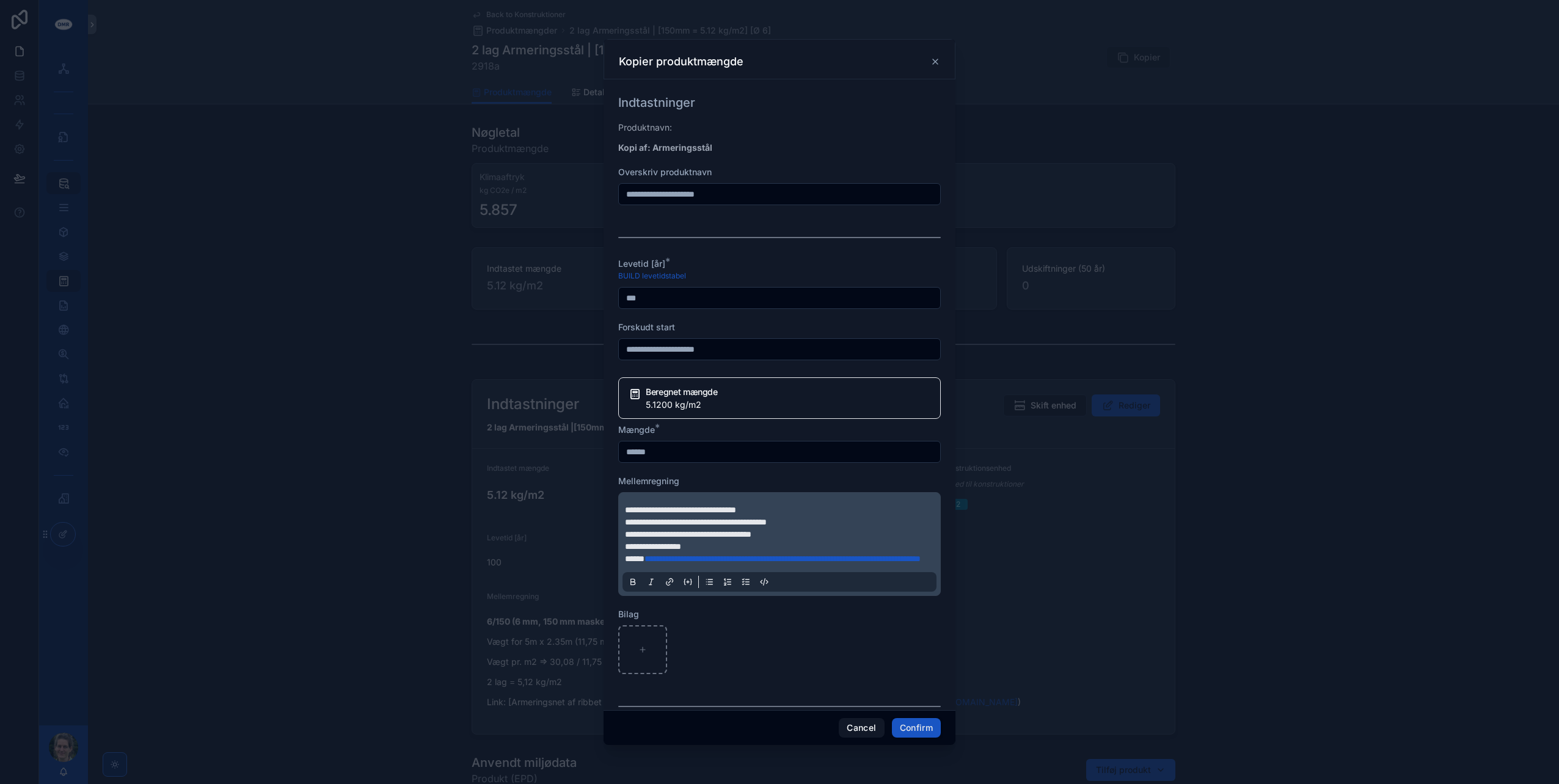
click at [626, 449] on input "******" at bounding box center [780, 451] width 321 height 17
click at [640, 449] on input "******" at bounding box center [780, 451] width 321 height 17
type input "******"
drag, startPoint x: 702, startPoint y: 541, endPoint x: 626, endPoint y: 540, distance: 76.0
click at [626, 540] on p "**********" at bounding box center [782, 546] width 314 height 12
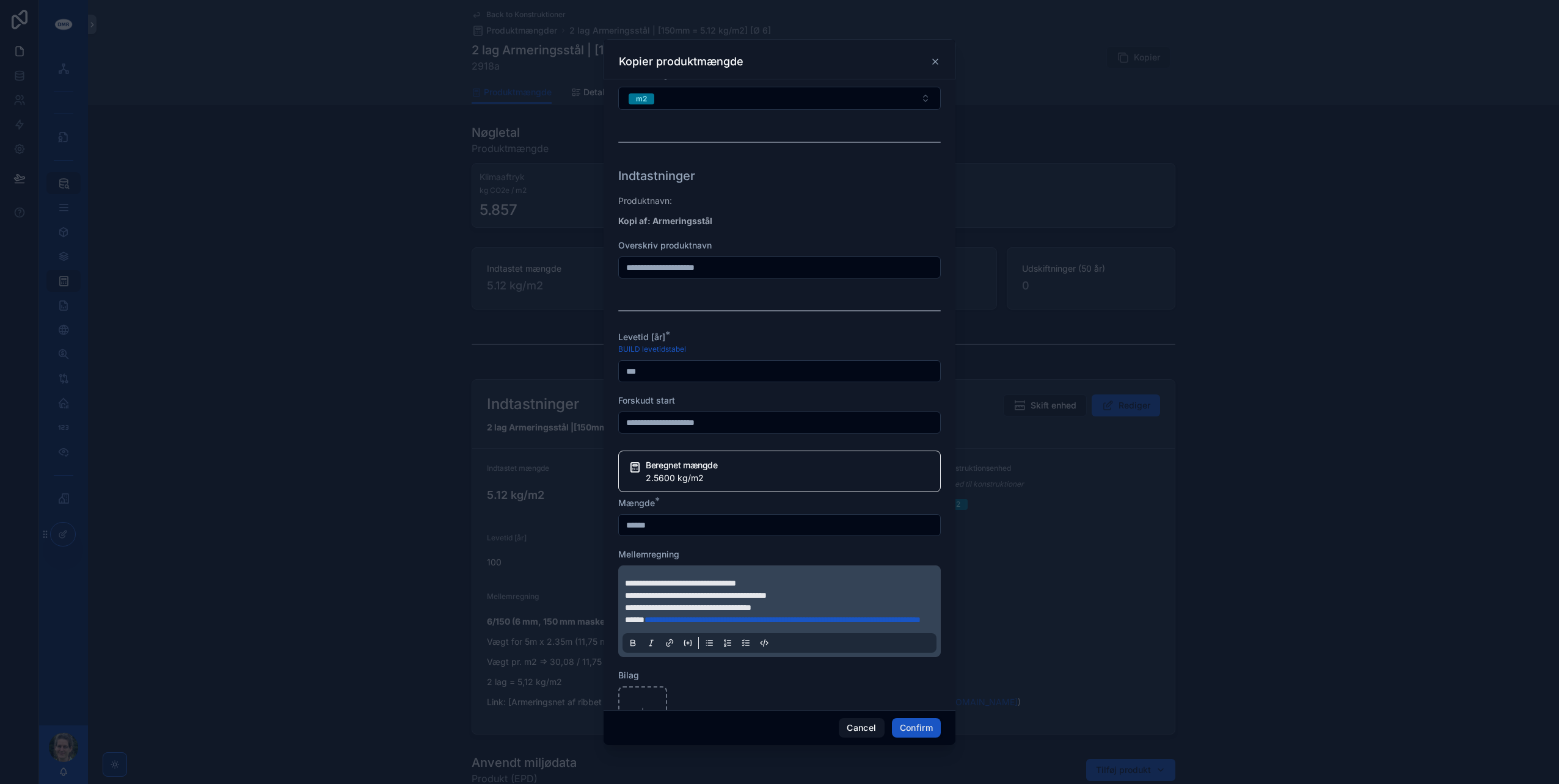
scroll to position [61, 0]
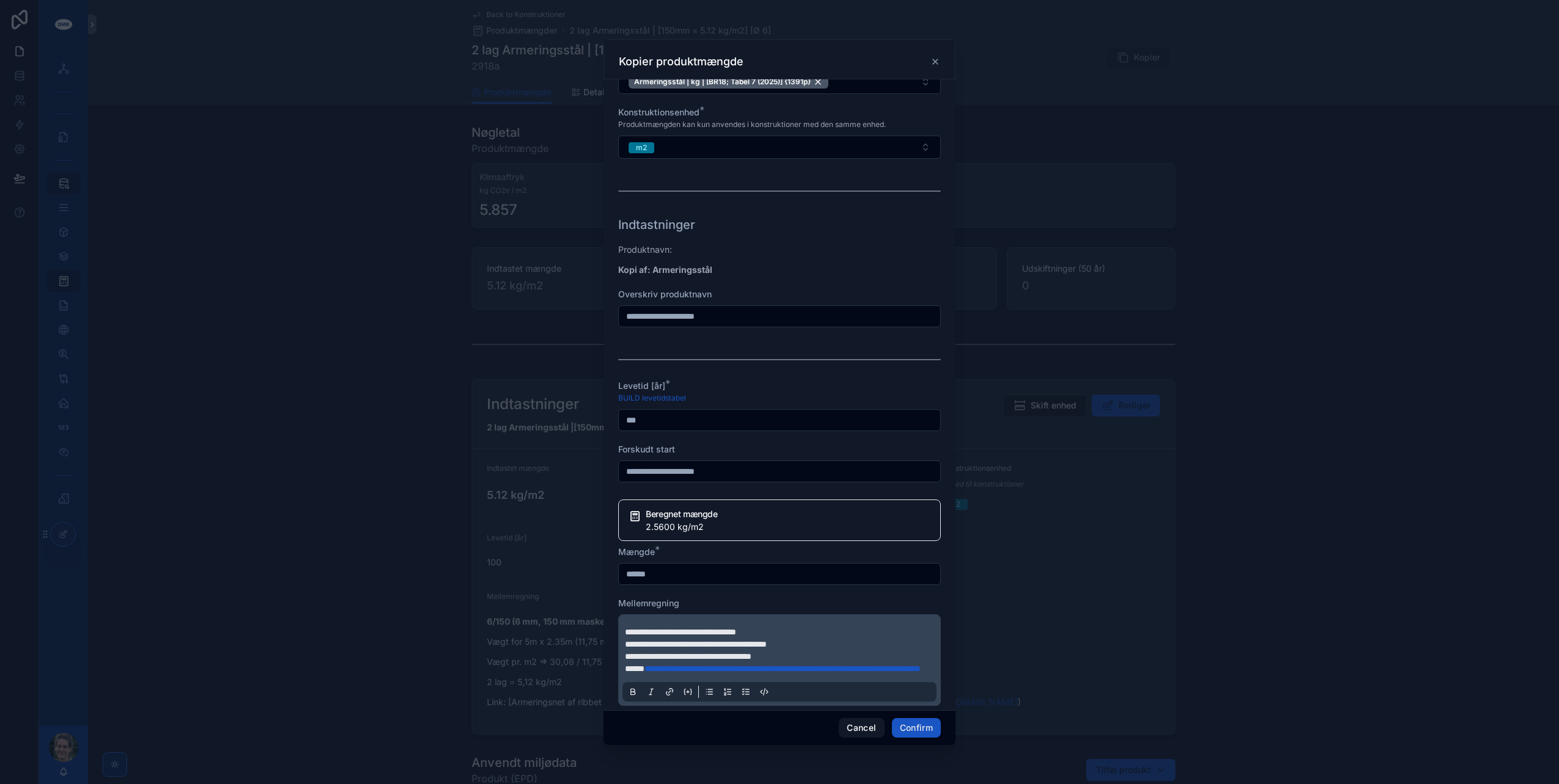
drag, startPoint x: 655, startPoint y: 310, endPoint x: 609, endPoint y: 312, distance: 46.0
click at [609, 312] on div "**********" at bounding box center [779, 395] width 352 height 631
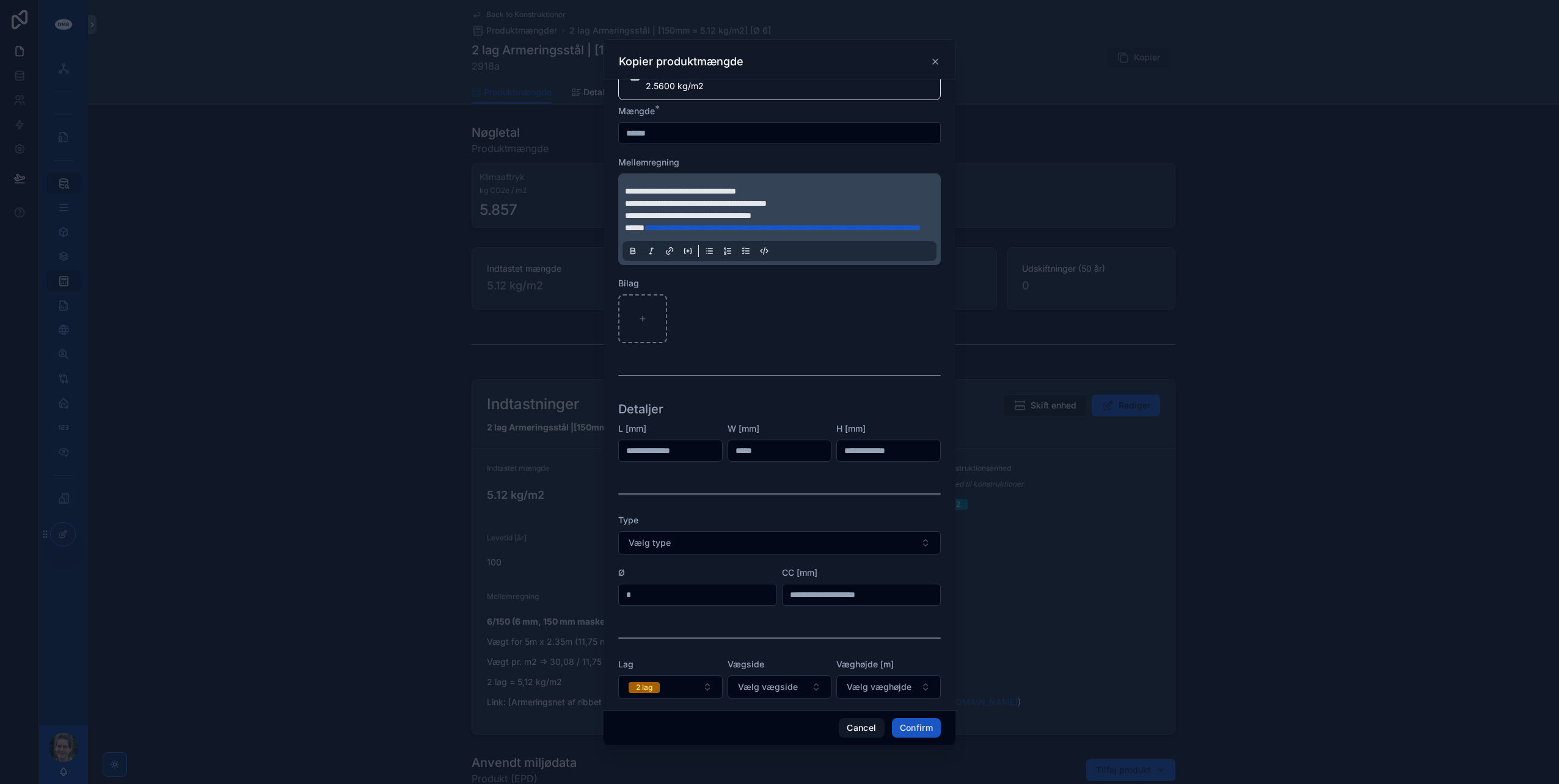
scroll to position [521, 0]
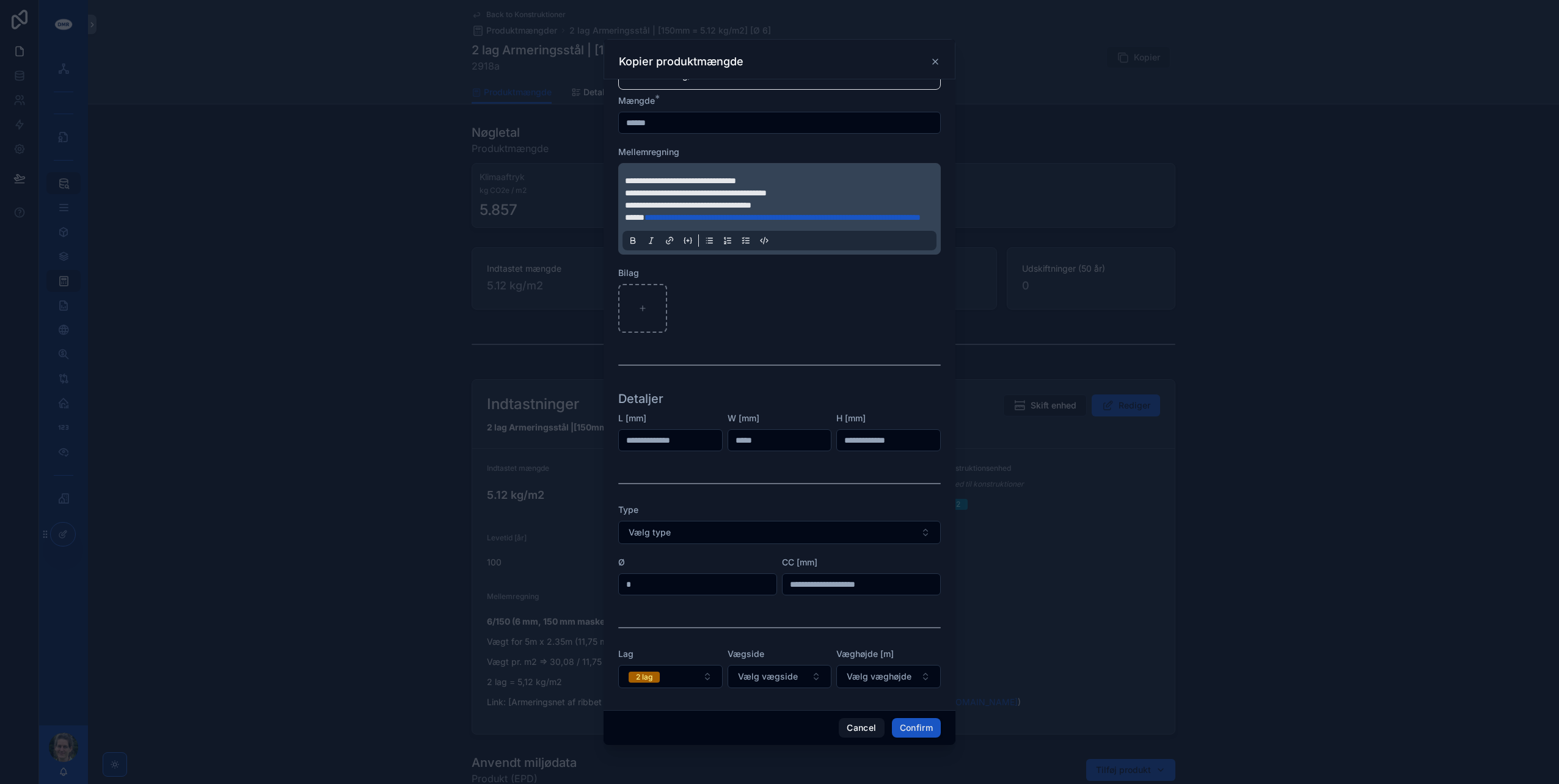
type input "**********"
click at [691, 673] on button "2 lag" at bounding box center [671, 677] width 105 height 23
click at [619, 594] on div "1 lag" at bounding box center [669, 597] width 170 height 18
click at [910, 727] on button "Confirm" at bounding box center [916, 728] width 49 height 20
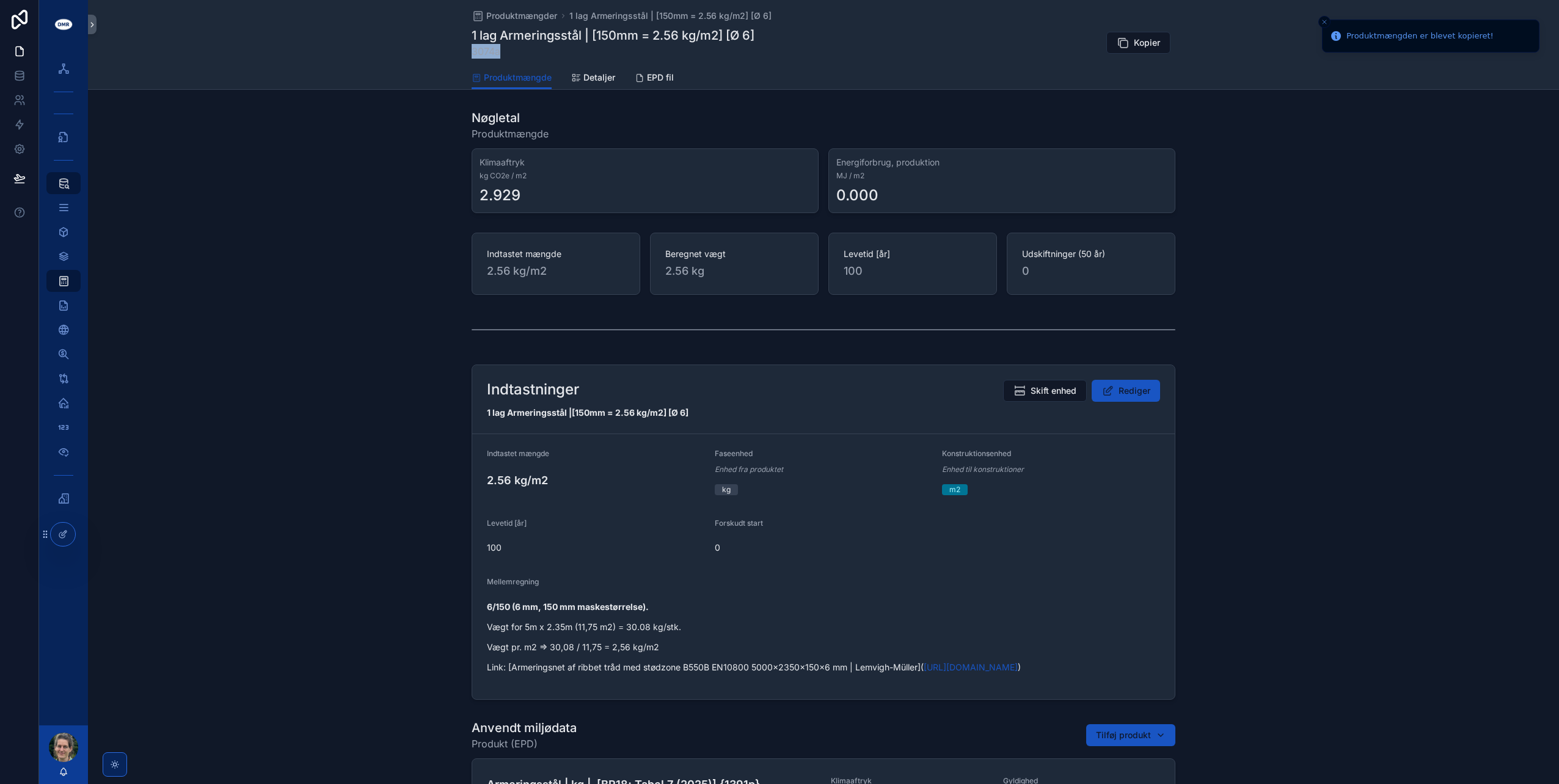
drag, startPoint x: 502, startPoint y: 50, endPoint x: 465, endPoint y: 51, distance: 37.0
click at [465, 51] on div "Produktmængder 1 lag Armeringsstål | [150mm = 2.56 kg/m2] [Ø 6] 1 lag Armerings…" at bounding box center [824, 44] width 1471 height 90
copy span "3074a"
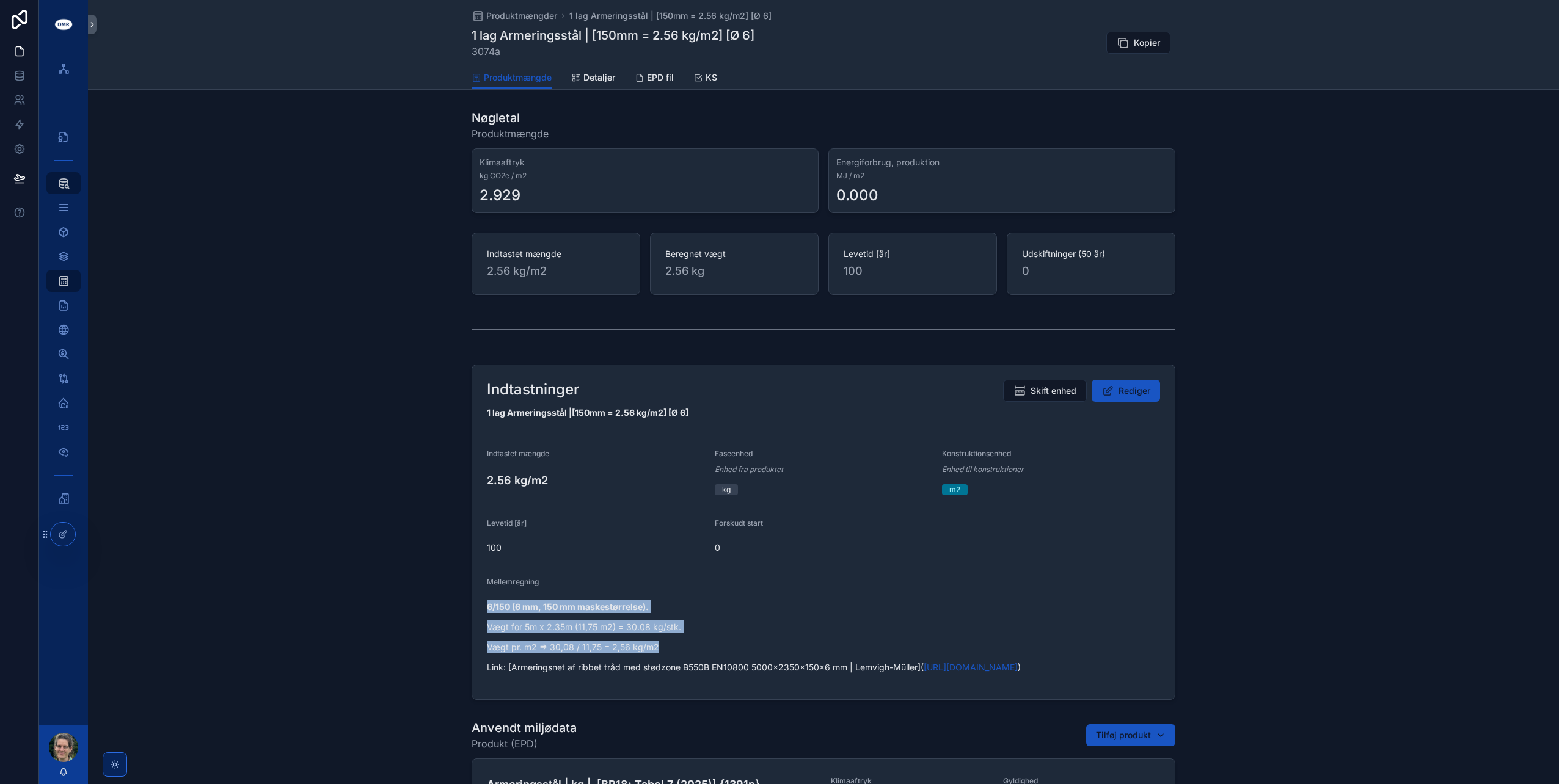
drag, startPoint x: 485, startPoint y: 603, endPoint x: 675, endPoint y: 646, distance: 194.8
click at [675, 646] on div "6/150 (6 mm, 150 mm maskestørrelse). Vægt for 5m x 2.35m (11,75 m2) = 30.08 kg/…" at bounding box center [824, 637] width 673 height 73
click at [675, 646] on p "Vægt pr. m2 => 30,08 / 11,75 = 2,56 kg/m2" at bounding box center [824, 647] width 673 height 13
click at [594, 669] on p "Link: [Armeringsnet af ribbet tråd med stødzone B550B EN10800 5000x2350x150x6 m…" at bounding box center [824, 667] width 673 height 13
drag, startPoint x: 495, startPoint y: 51, endPoint x: 465, endPoint y: 54, distance: 30.1
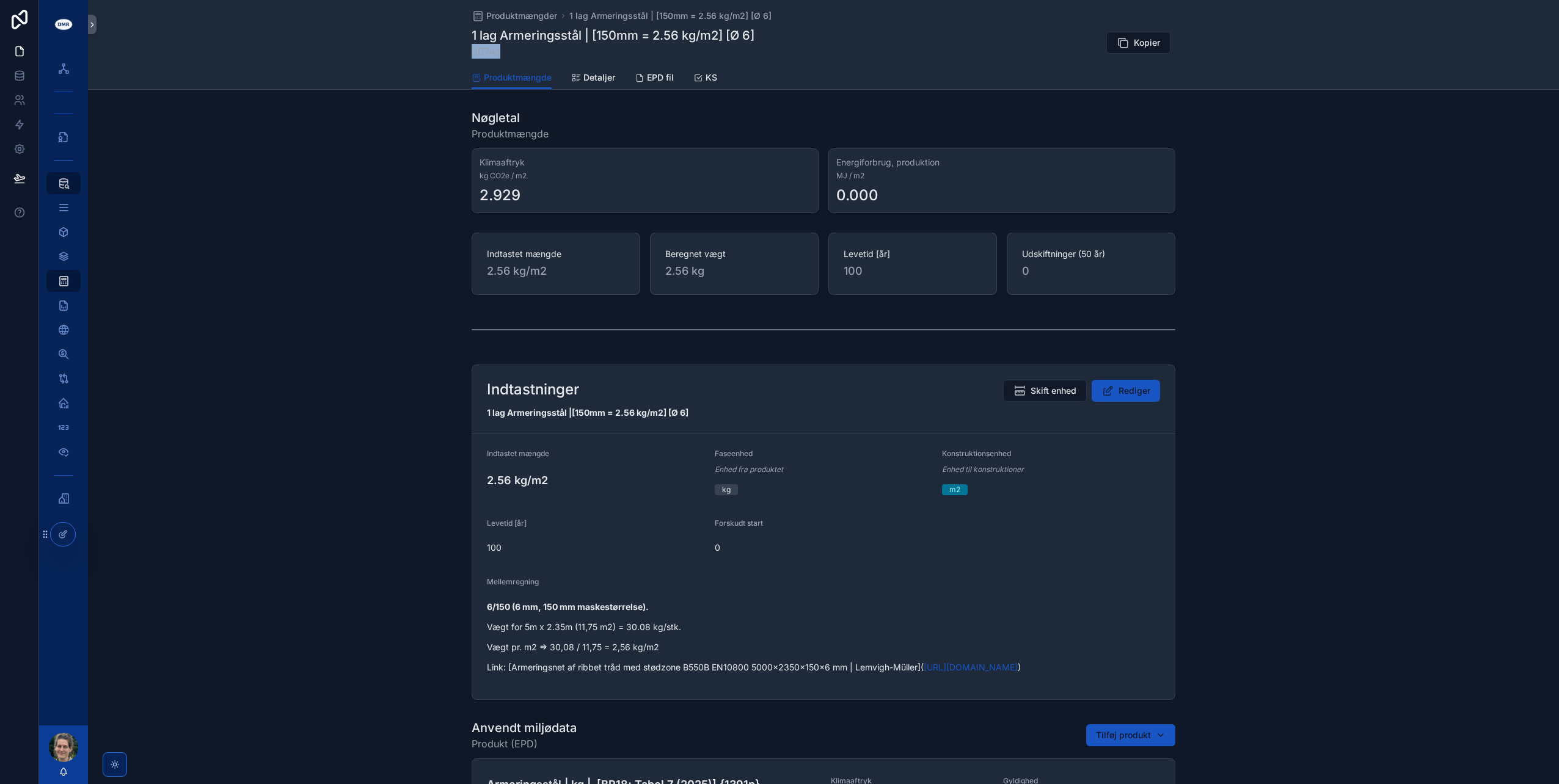
click at [465, 54] on div "Produktmængder 1 lag Armeringsstål | [150mm = 2.56 kg/m2] [Ø 6] 1 lag Armerings…" at bounding box center [824, 44] width 1471 height 90
copy span "3074a"
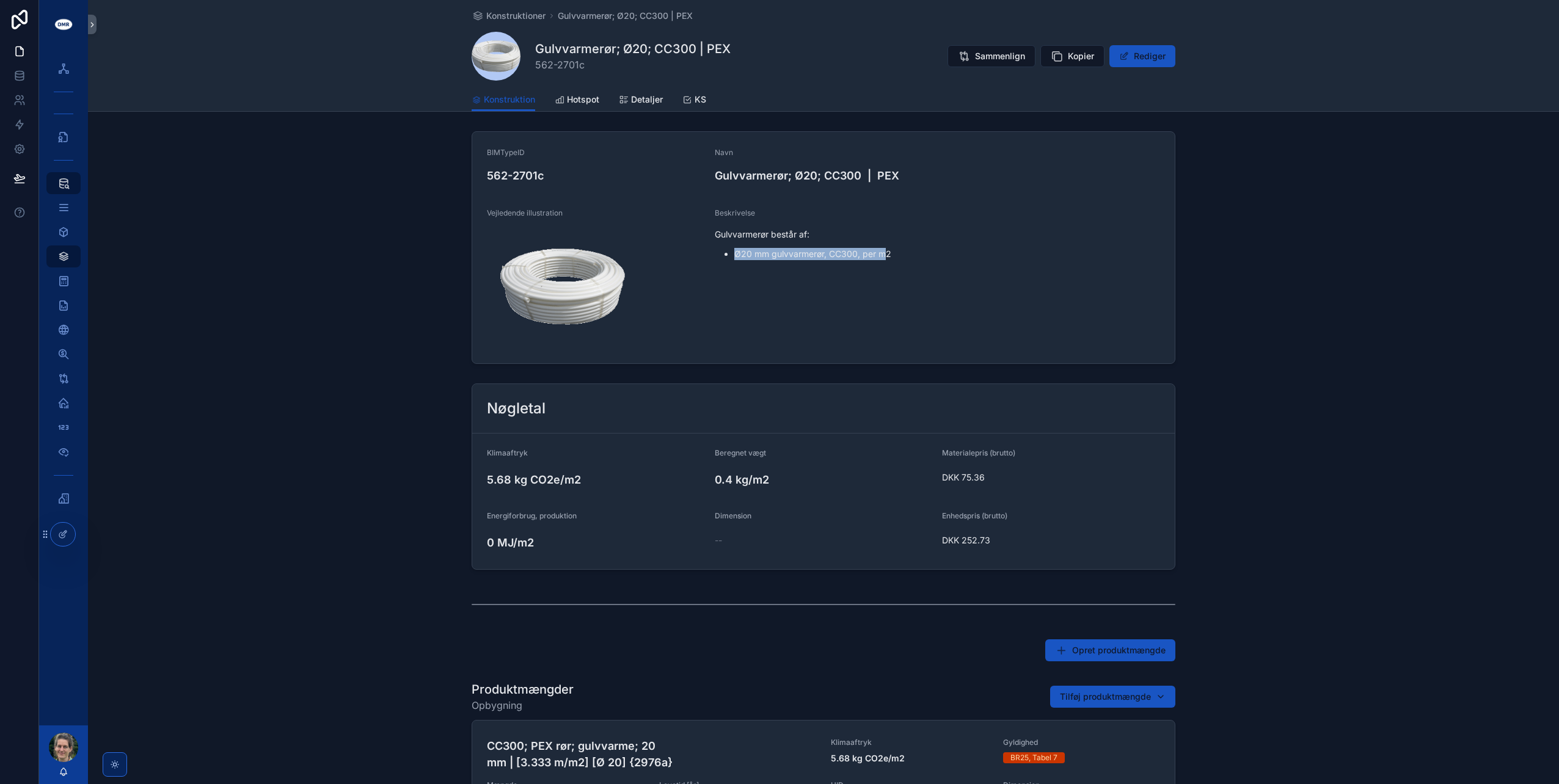
drag, startPoint x: 731, startPoint y: 251, endPoint x: 881, endPoint y: 250, distance: 150.0
click at [881, 250] on li "Ø20 mm gulvvarmerør, CC300, per m2" at bounding box center [947, 254] width 426 height 12
drag, startPoint x: 881, startPoint y: 250, endPoint x: 890, endPoint y: 255, distance: 10.3
click at [890, 255] on li "Ø20 mm gulvvarmerør, CC300, per m2" at bounding box center [947, 254] width 426 height 12
drag, startPoint x: 886, startPoint y: 254, endPoint x: 795, endPoint y: 256, distance: 91.0
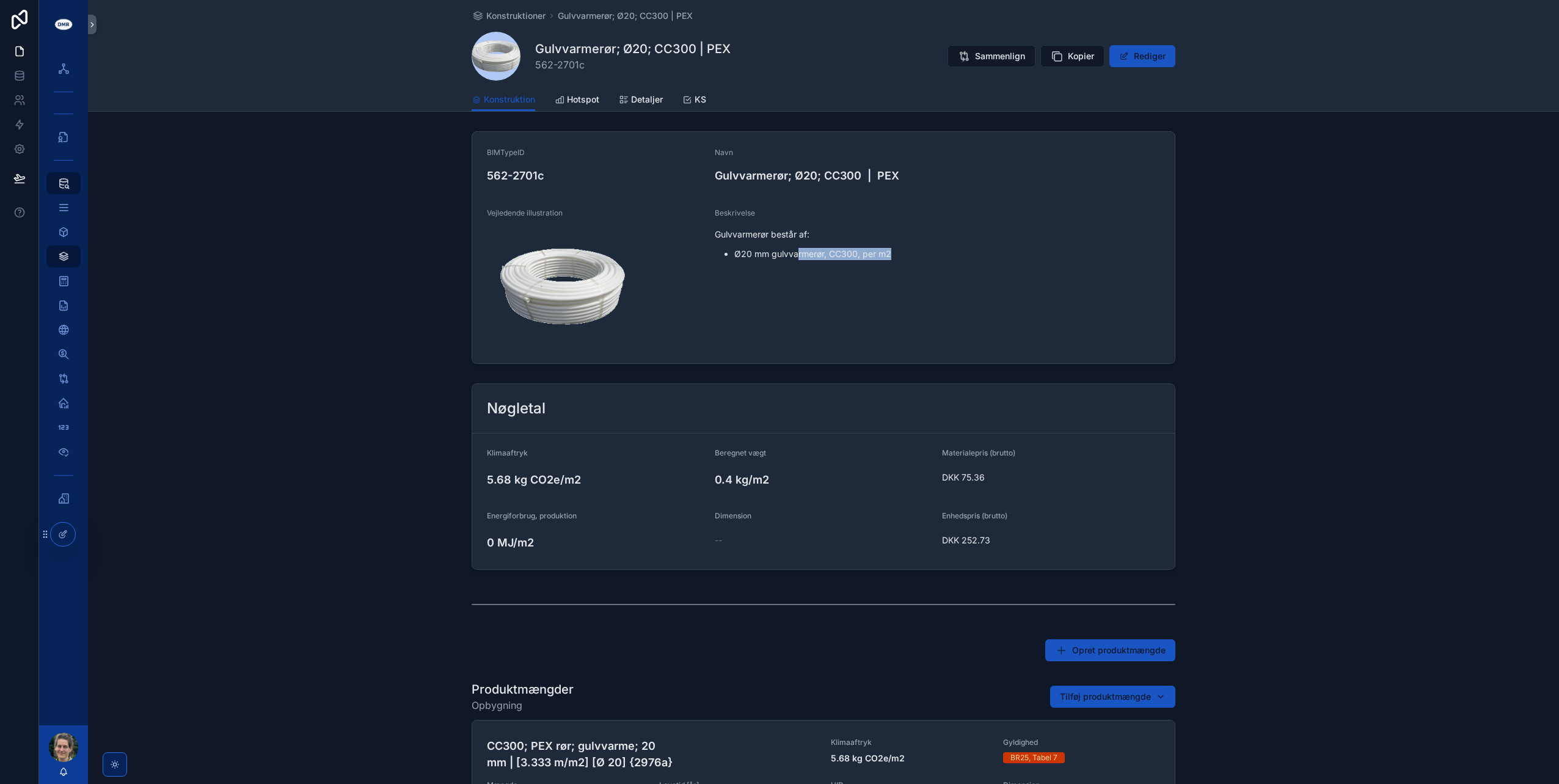
click at [795, 256] on li "Ø20 mm gulvvarmerør, CC300, per m2" at bounding box center [947, 254] width 426 height 12
drag, startPoint x: 795, startPoint y: 256, endPoint x: 780, endPoint y: 255, distance: 15.0
click at [781, 255] on li "Ø20 mm gulvvarmerør, CC300, per m2" at bounding box center [947, 254] width 426 height 12
drag, startPoint x: 711, startPoint y: 213, endPoint x: 739, endPoint y: 211, distance: 28.1
click at [739, 211] on span "Beskrivelse" at bounding box center [735, 213] width 40 height 10
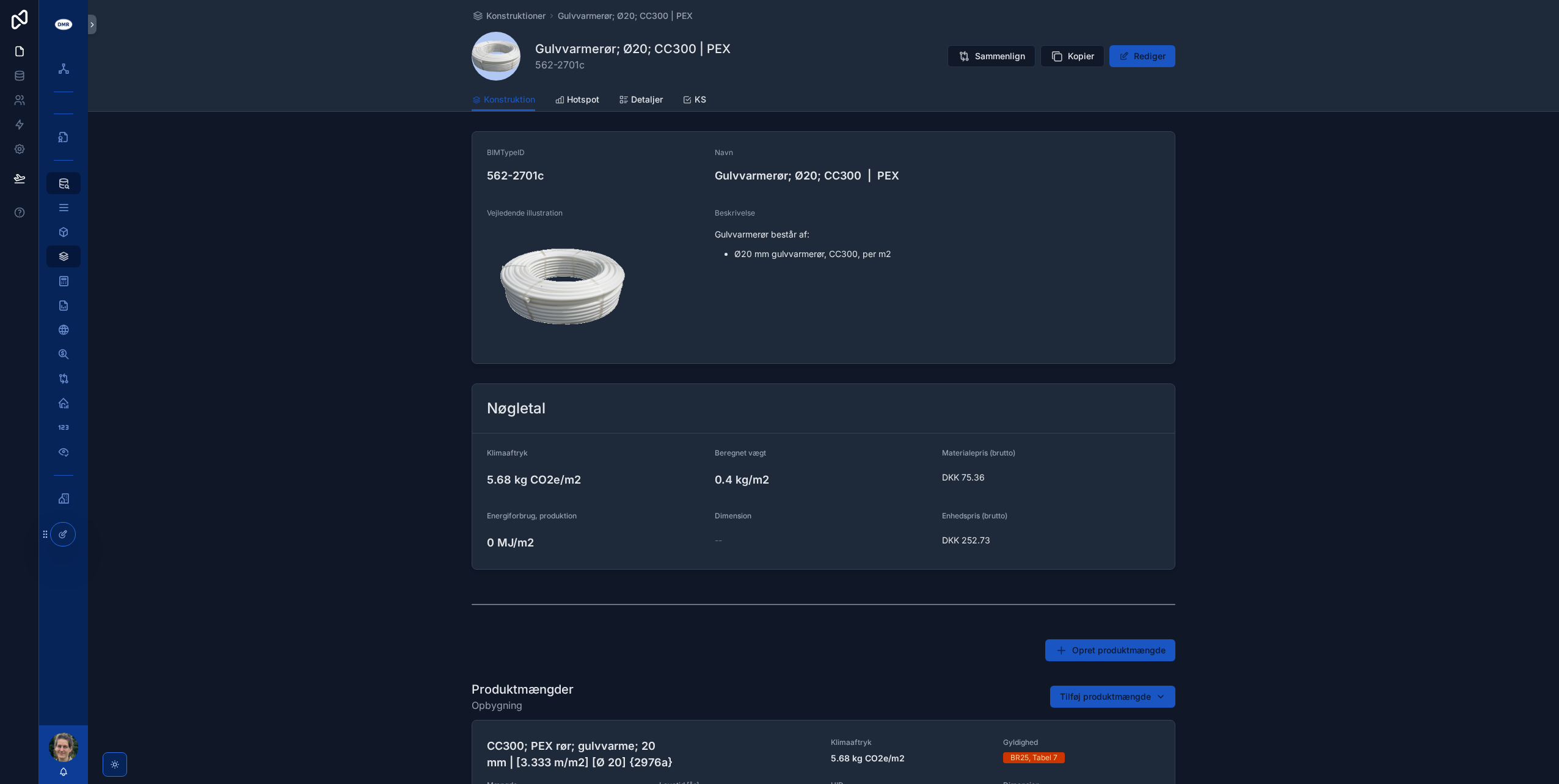
drag, startPoint x: 739, startPoint y: 211, endPoint x: 755, endPoint y: 215, distance: 16.5
click at [755, 215] on div "Beskrivelse" at bounding box center [937, 213] width 445 height 12
drag, startPoint x: 731, startPoint y: 253, endPoint x: 774, endPoint y: 253, distance: 43.0
click at [774, 253] on li "Ø20 mm gulvvarmerør, CC300, per m2" at bounding box center [947, 254] width 426 height 12
drag, startPoint x: 774, startPoint y: 253, endPoint x: 854, endPoint y: 254, distance: 80.0
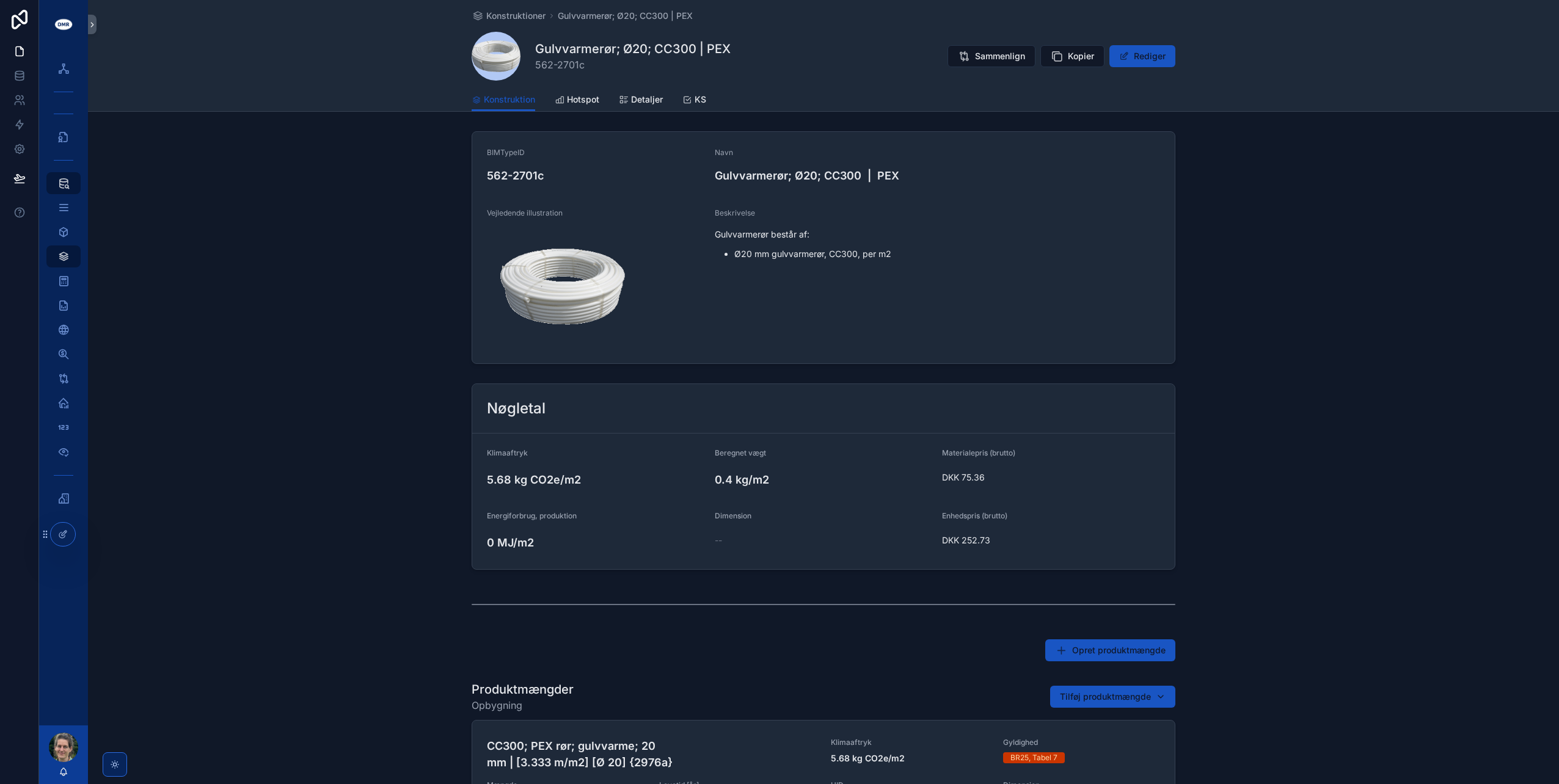
click at [854, 254] on li "Ø20 mm gulvvarmerør, CC300, per m2" at bounding box center [947, 254] width 426 height 12
drag, startPoint x: 858, startPoint y: 253, endPoint x: 824, endPoint y: 253, distance: 34.0
click at [824, 253] on li "Ø20 mm gulvvarmerør, CC300, per m2" at bounding box center [947, 254] width 426 height 12
drag, startPoint x: 824, startPoint y: 253, endPoint x: 803, endPoint y: 250, distance: 21.2
click at [803, 250] on li "Ø20 mm gulvvarmerør, CC300, per m2" at bounding box center [947, 254] width 426 height 12
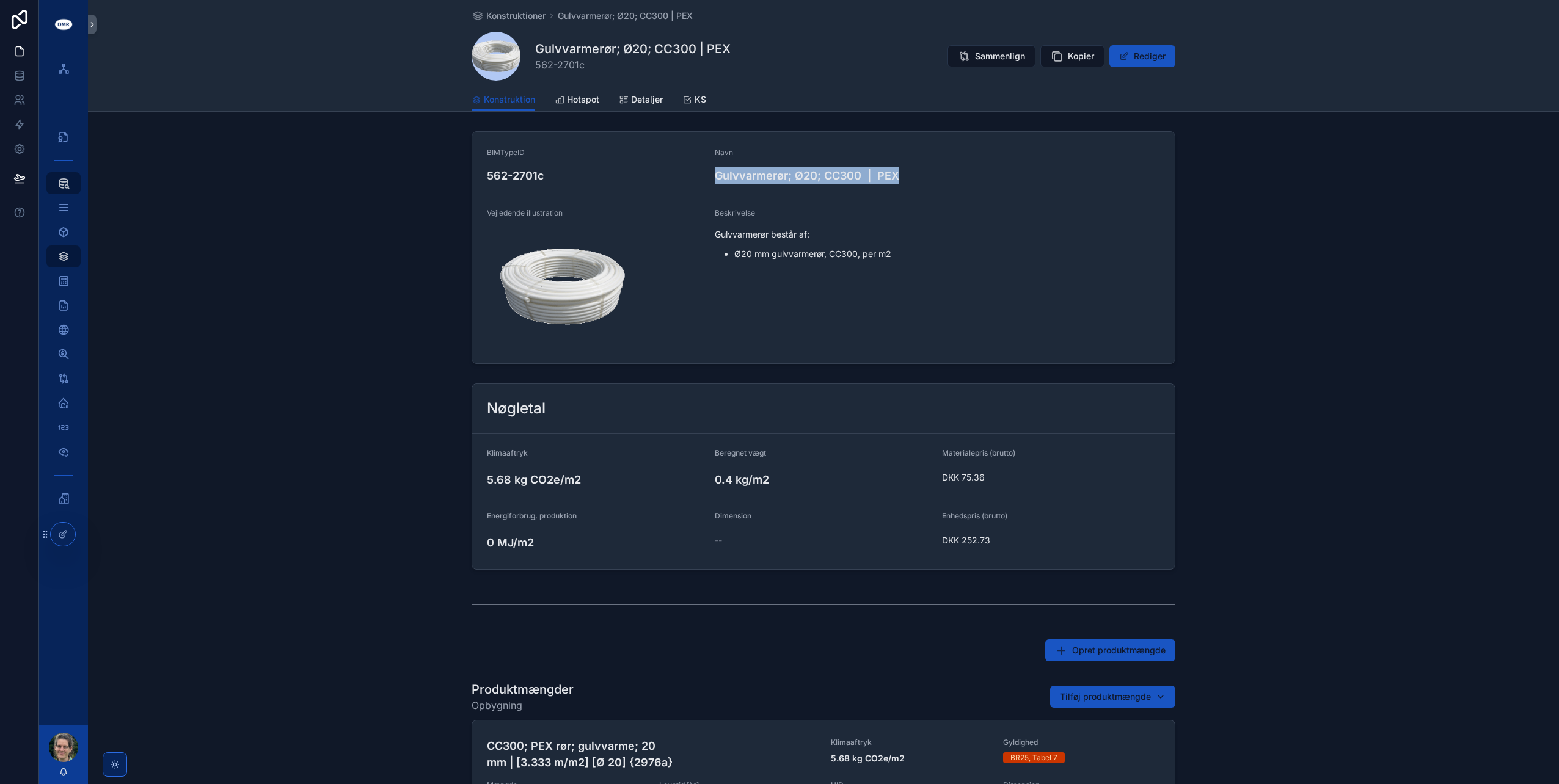
drag, startPoint x: 713, startPoint y: 175, endPoint x: 970, endPoint y: 180, distance: 257.0
click at [970, 180] on h4 "Gulvvarmerør; Ø20; CC300 | PEX" at bounding box center [937, 176] width 445 height 17
drag, startPoint x: 970, startPoint y: 180, endPoint x: 923, endPoint y: 175, distance: 47.3
click at [925, 175] on h4 "Gulvvarmerør; Ø20; CC300 | PEX" at bounding box center [937, 176] width 445 height 17
click at [862, 172] on h4 "Gulvvarmerør; Ø20; CC300 | PEX" at bounding box center [937, 176] width 445 height 17
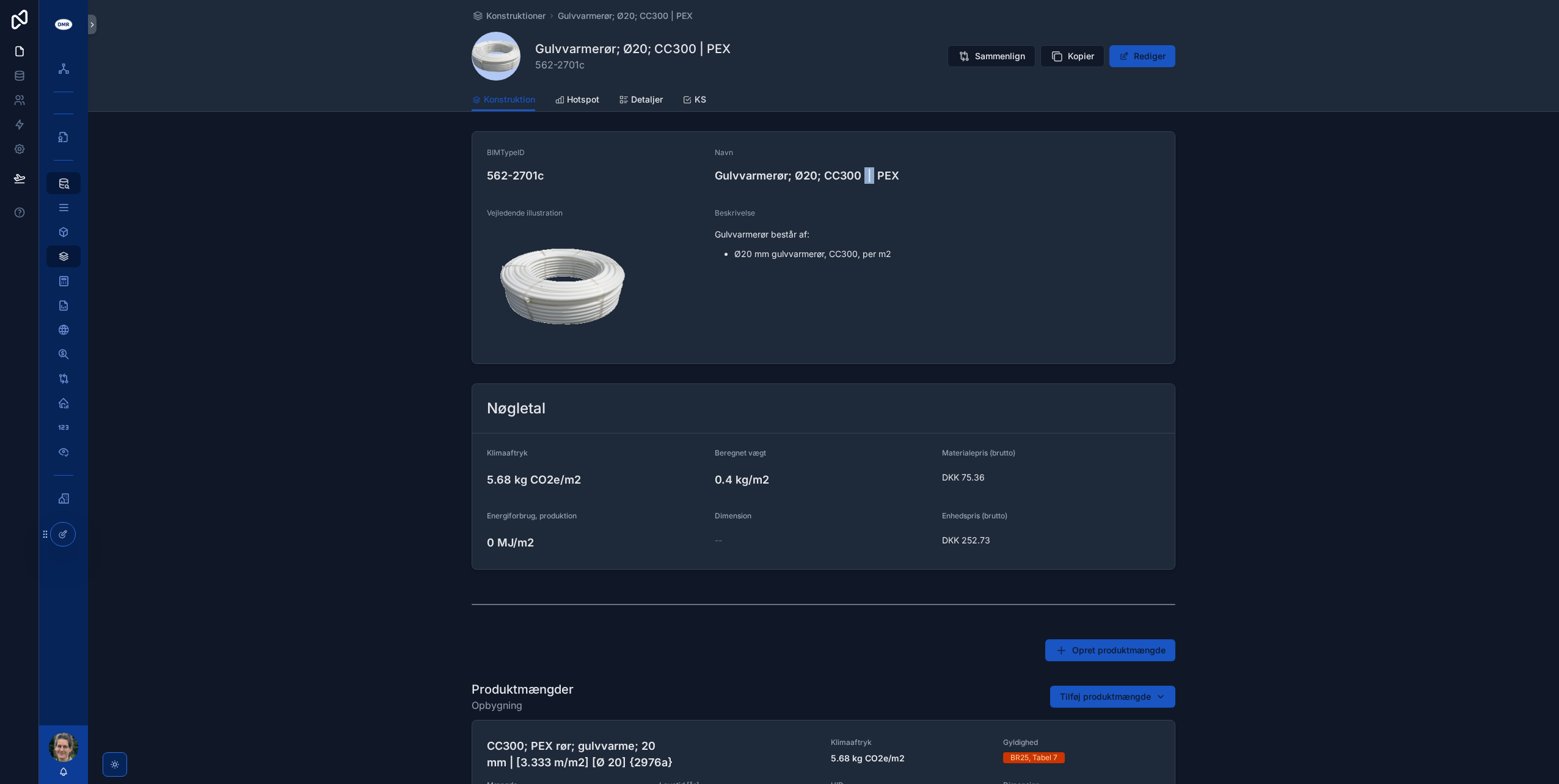
drag, startPoint x: 861, startPoint y: 172, endPoint x: 871, endPoint y: 172, distance: 10.0
click at [871, 172] on h4 "Gulvvarmerør; Ø20; CC300 | PEX" at bounding box center [937, 176] width 445 height 17
drag, startPoint x: 871, startPoint y: 172, endPoint x: 855, endPoint y: 173, distance: 16.0
click at [855, 173] on h4 "Gulvvarmerør; Ø20; CC300 | PEX" at bounding box center [937, 176] width 445 height 17
drag, startPoint x: 858, startPoint y: 173, endPoint x: 873, endPoint y: 171, distance: 15.1
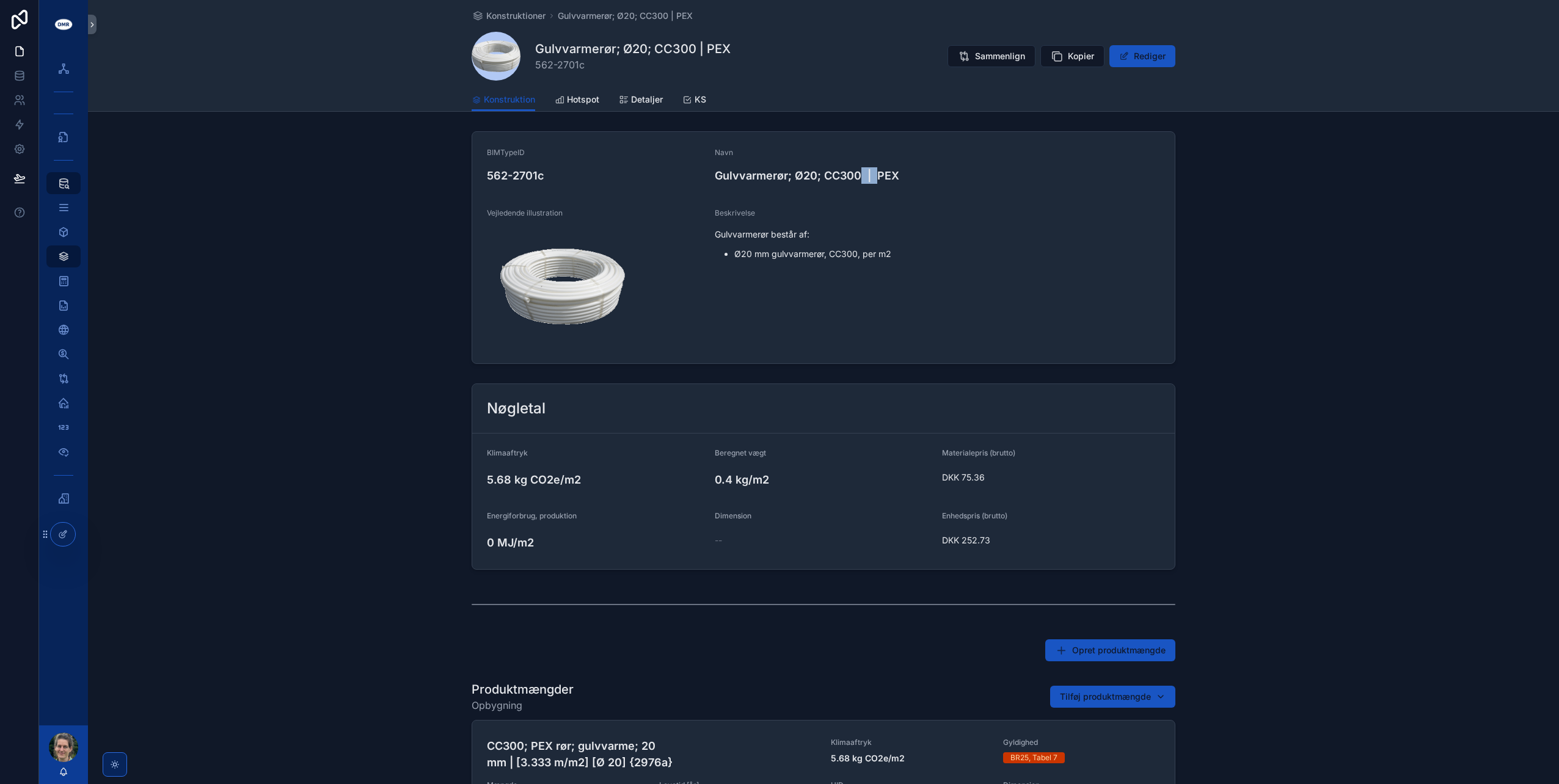
click at [873, 171] on h4 "Gulvvarmerør; Ø20; CC300 | PEX" at bounding box center [937, 176] width 445 height 17
click at [399, 201] on div "BIMTypeID 562-2701c Navn Gulvvarmerør; Ø20; CC300 | PEX Vejledende illustration…" at bounding box center [824, 248] width 1471 height 243
drag, startPoint x: 620, startPoint y: 47, endPoint x: 679, endPoint y: 41, distance: 59.3
click at [679, 41] on h1 "Gulvvarmerør; Ø20; CC300 | PEX" at bounding box center [633, 48] width 196 height 17
click at [340, 213] on div "BIMTypeID 562-2701c Navn Gulvvarmerør; Ø20; CC300 | PEX Vejledende illustration…" at bounding box center [824, 248] width 1471 height 243
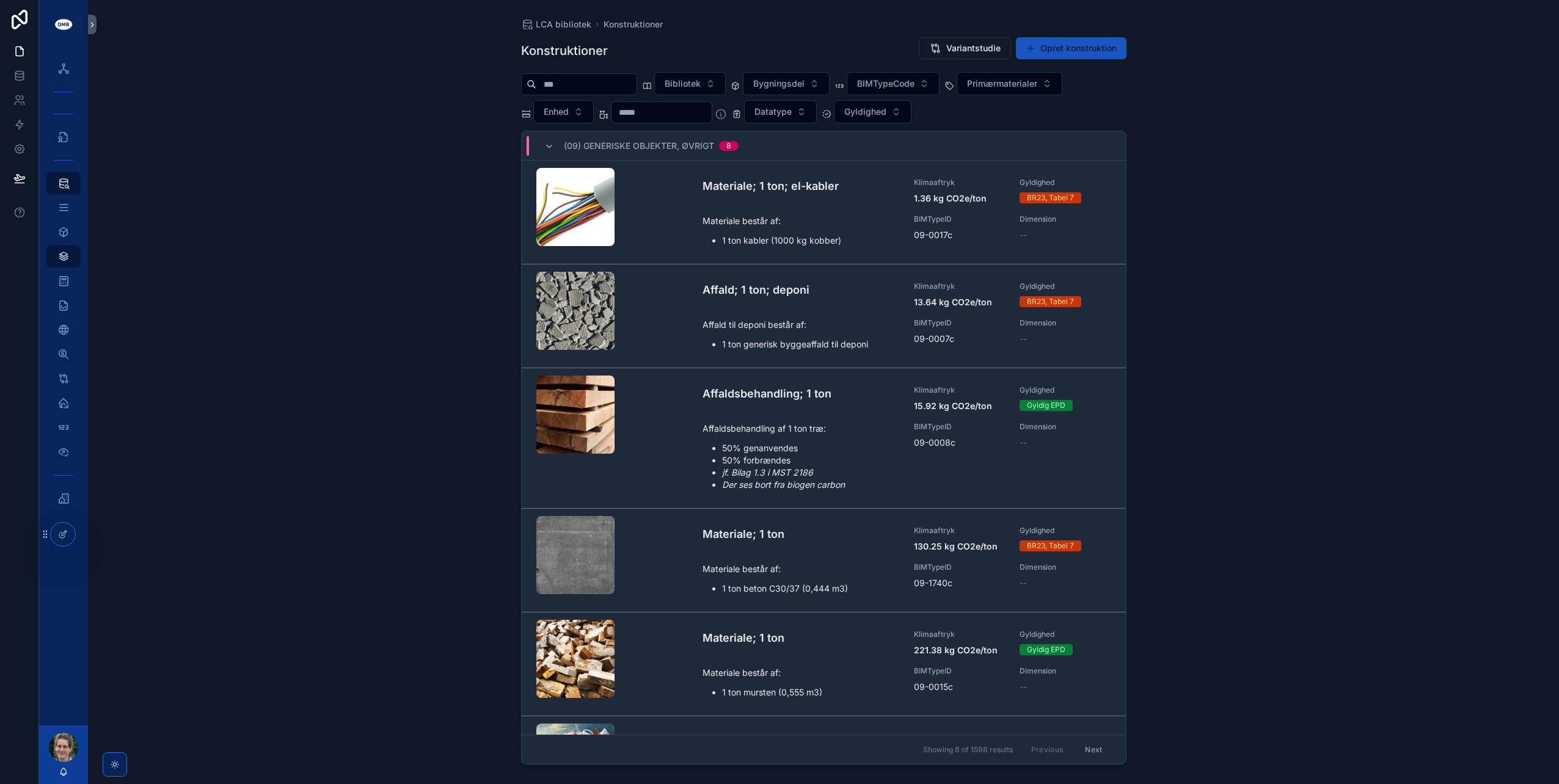
click at [163, 284] on div "LCA bibliotek Konstruktioner Konstruktioner Variantstudie Opret konstruktion Bi…" at bounding box center [824, 392] width 1471 height 784
click at [67, 328] on icon "scrollable content" at bounding box center [63, 329] width 12 height 12
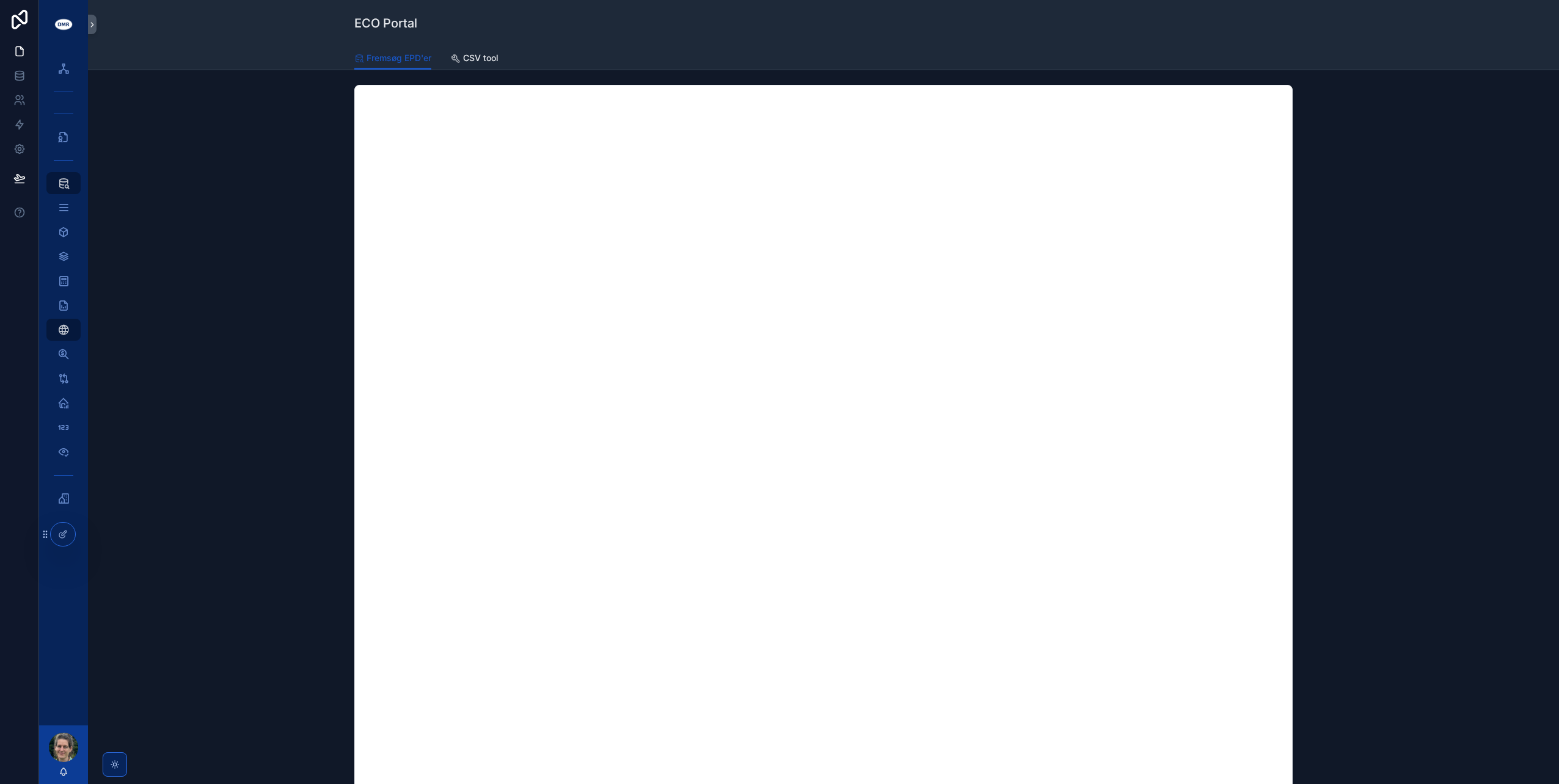
scroll to position [188, 0]
